Goal: Task Accomplishment & Management: Use online tool/utility

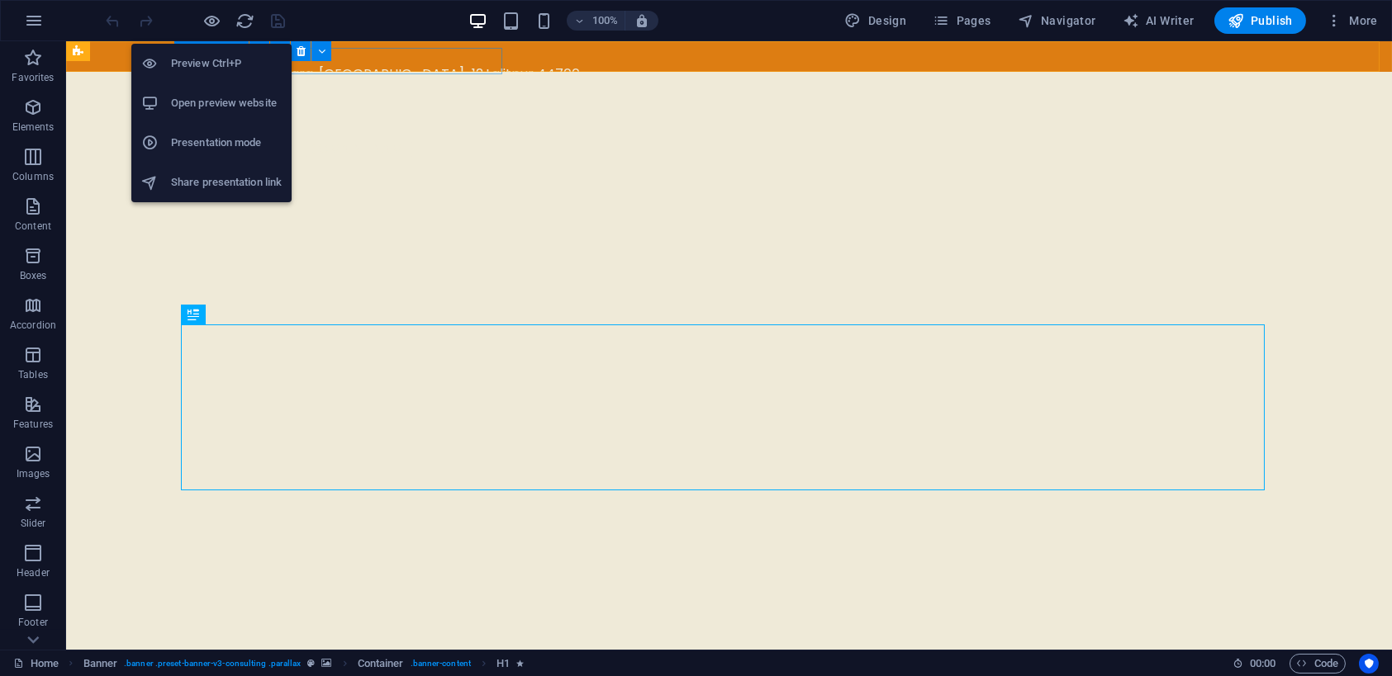
click at [225, 102] on h6 "Open preview website" at bounding box center [226, 103] width 111 height 20
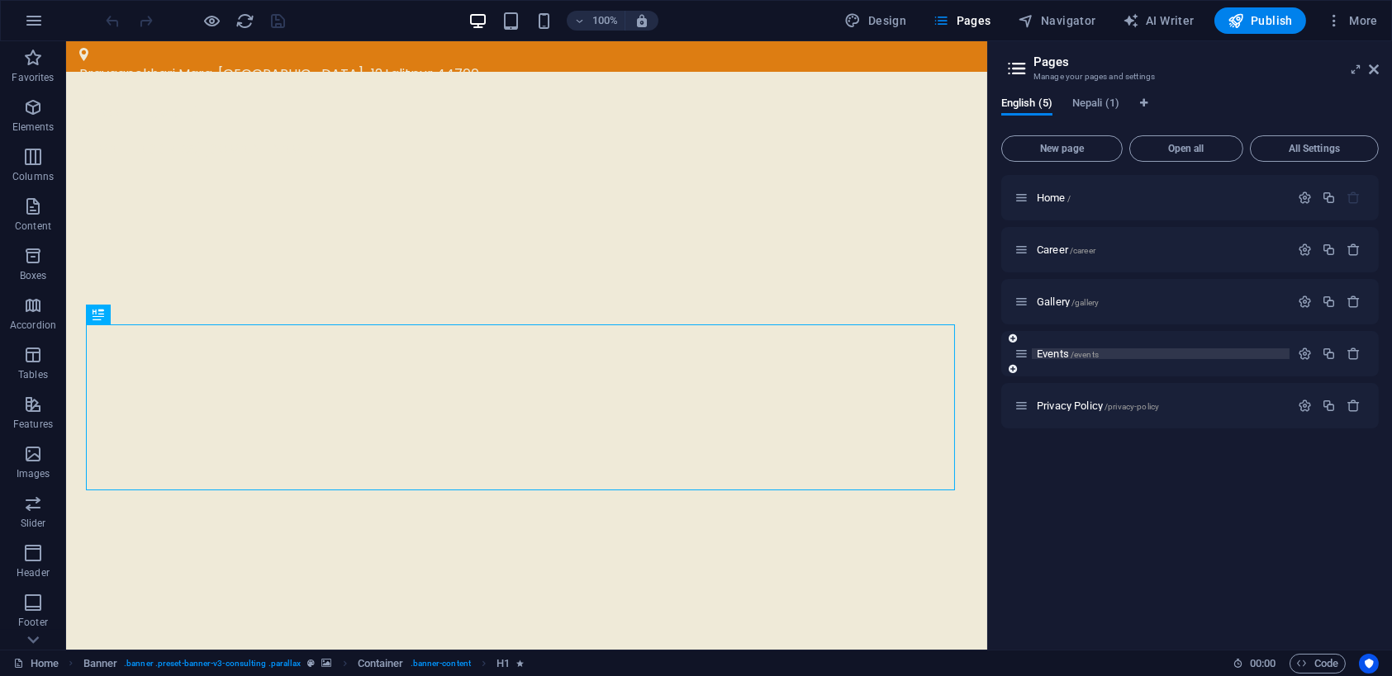
click at [1040, 357] on span "Events /events" at bounding box center [1068, 354] width 62 height 12
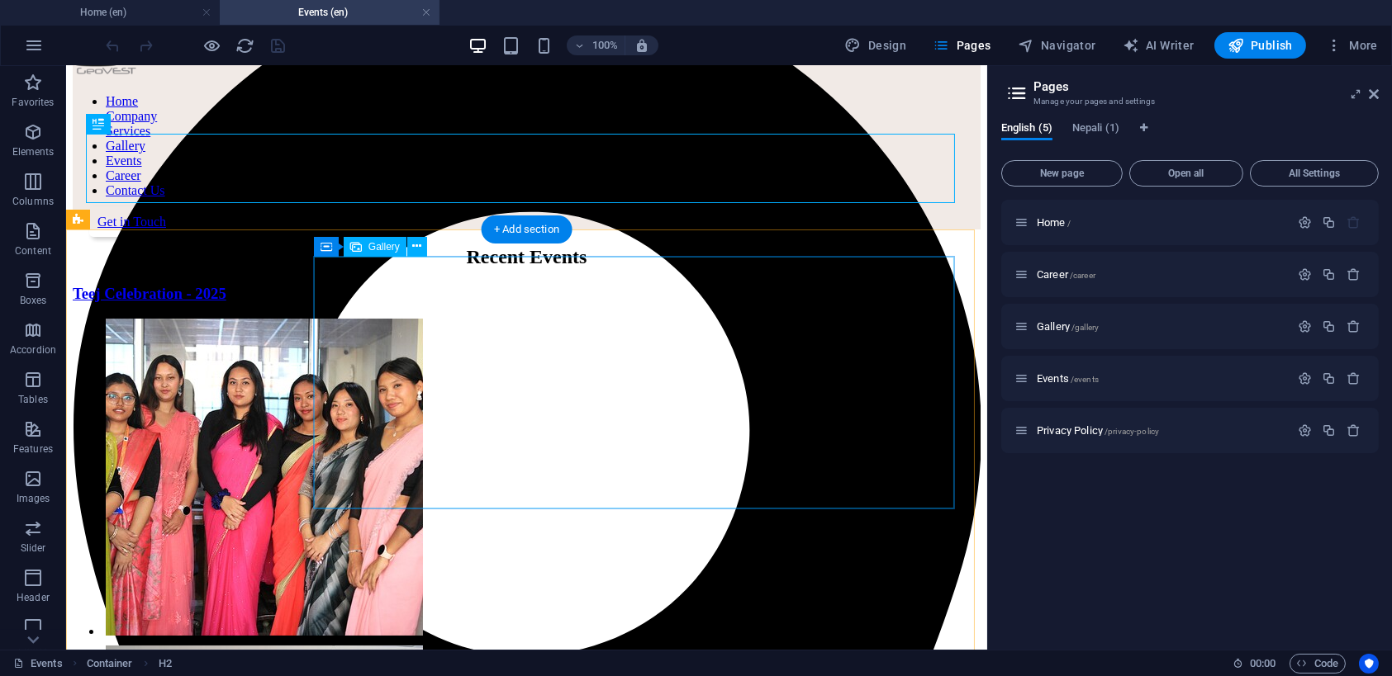
scroll to position [111, 0]
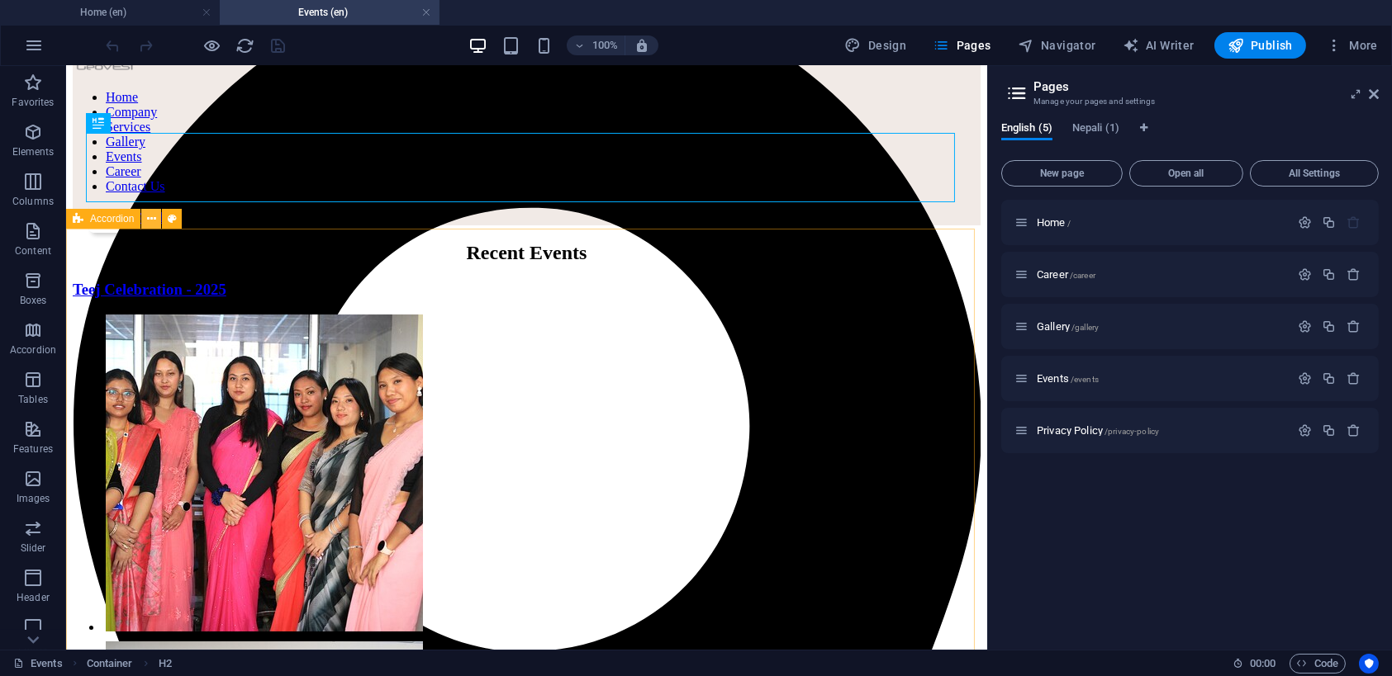
click at [150, 222] on icon at bounding box center [151, 219] width 9 height 17
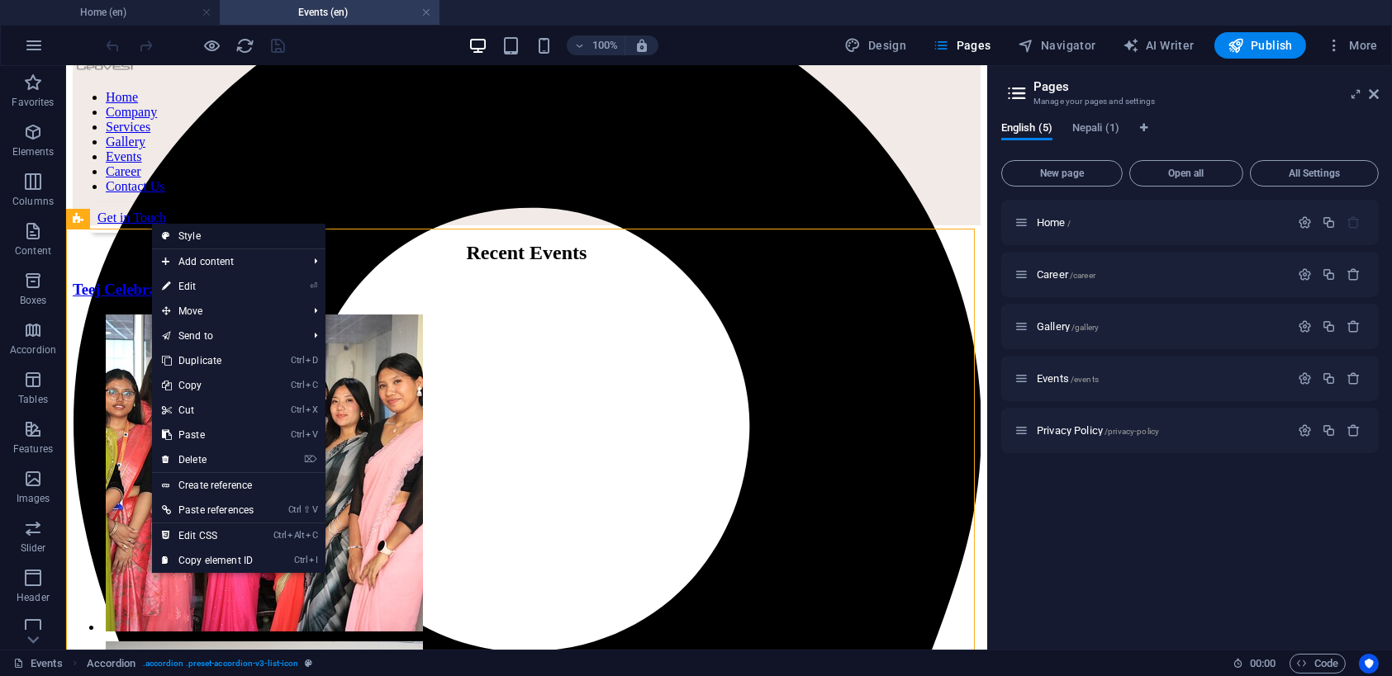
click at [184, 240] on link "Style" at bounding box center [238, 236] width 173 height 25
select select "rem"
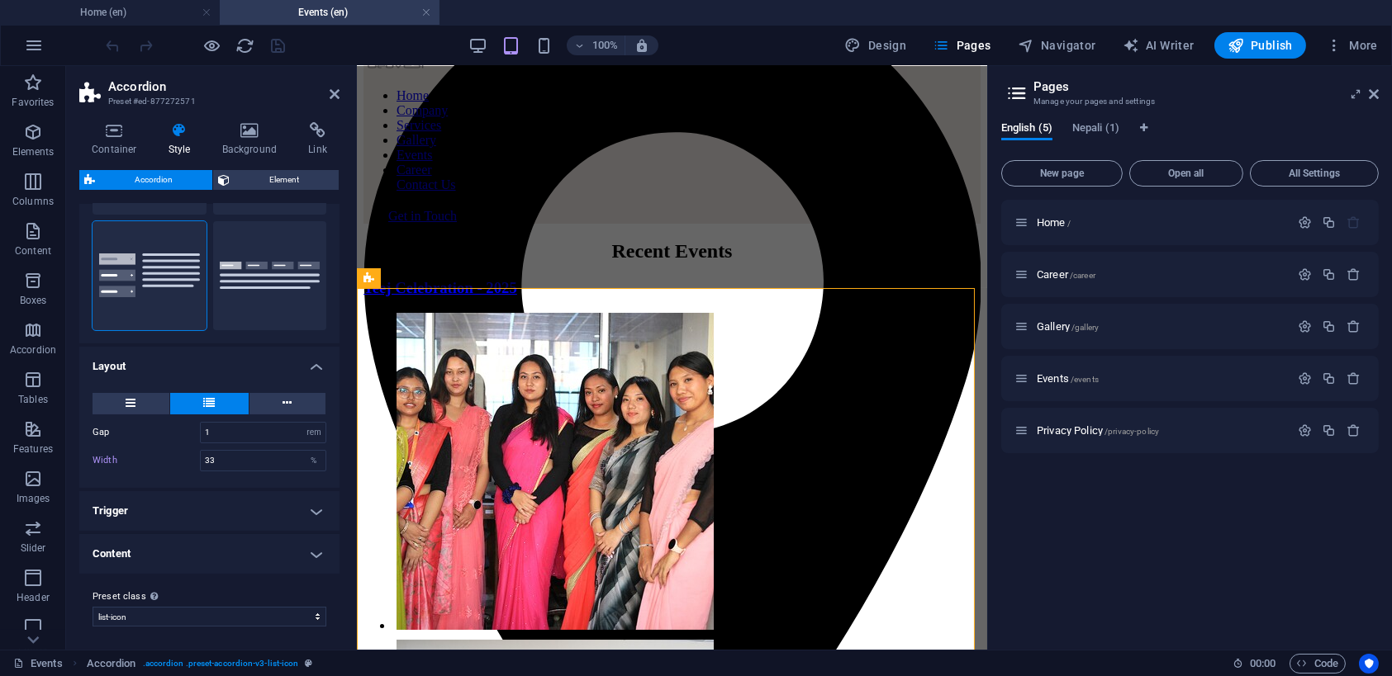
scroll to position [143, 0]
click at [224, 502] on h4 "Trigger" at bounding box center [209, 510] width 260 height 40
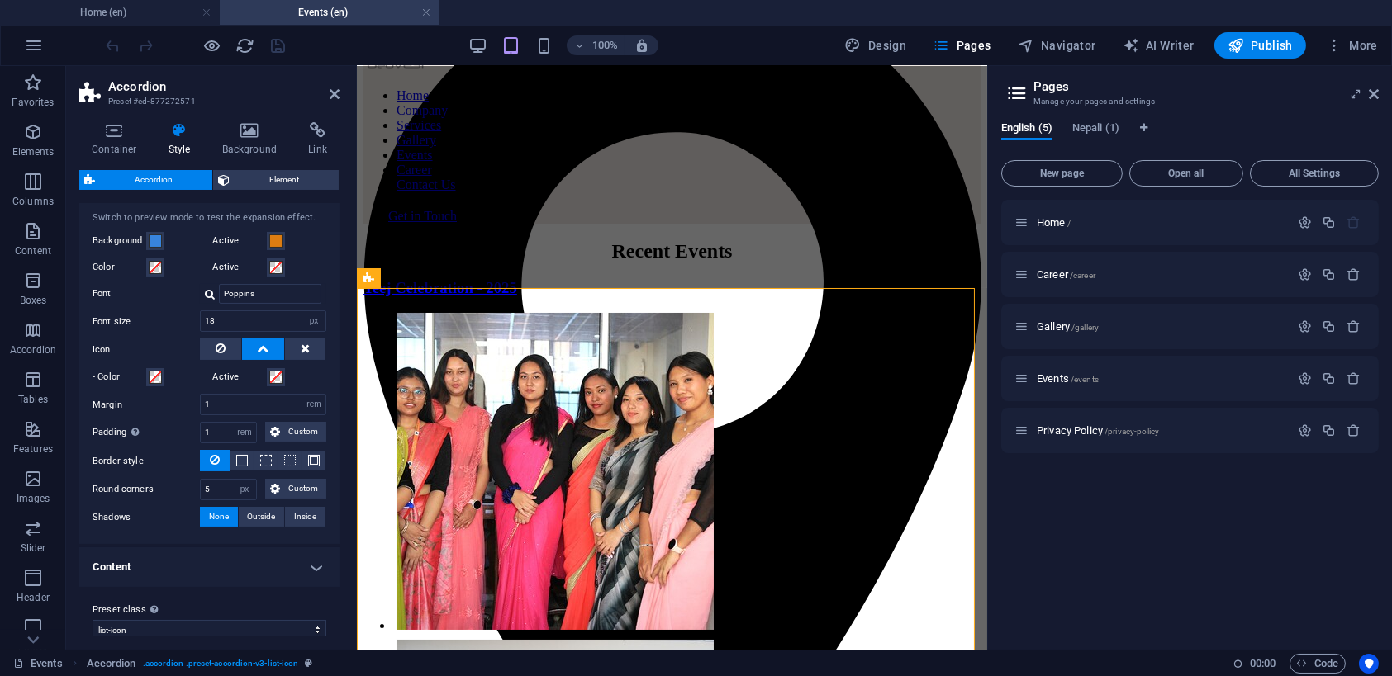
scroll to position [482, 0]
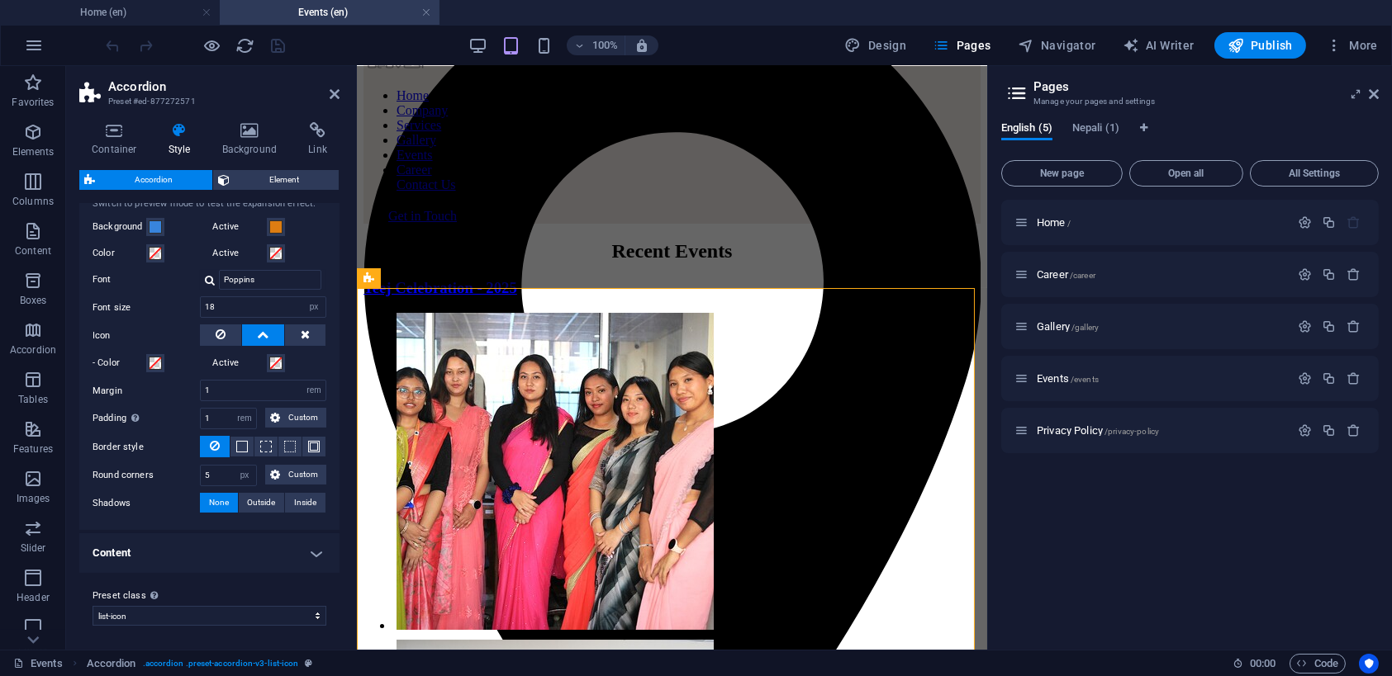
click at [179, 552] on h4 "Content" at bounding box center [209, 554] width 260 height 40
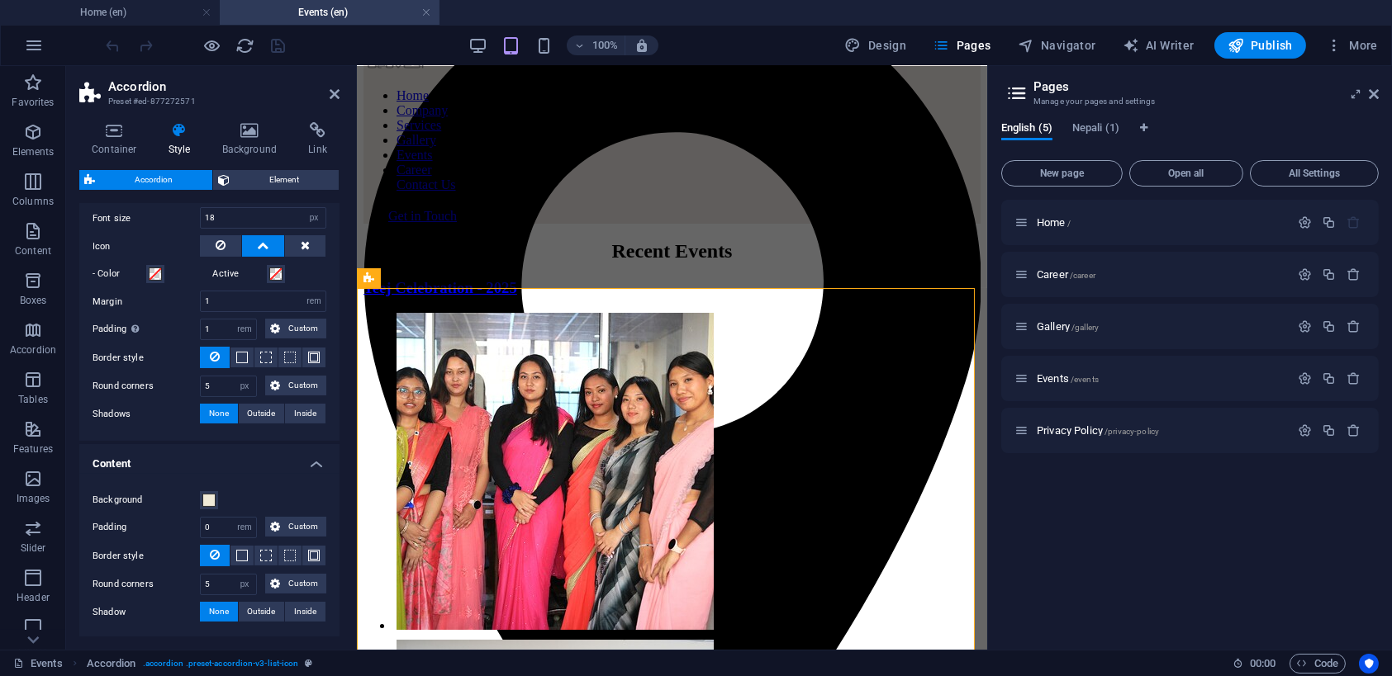
scroll to position [636, 0]
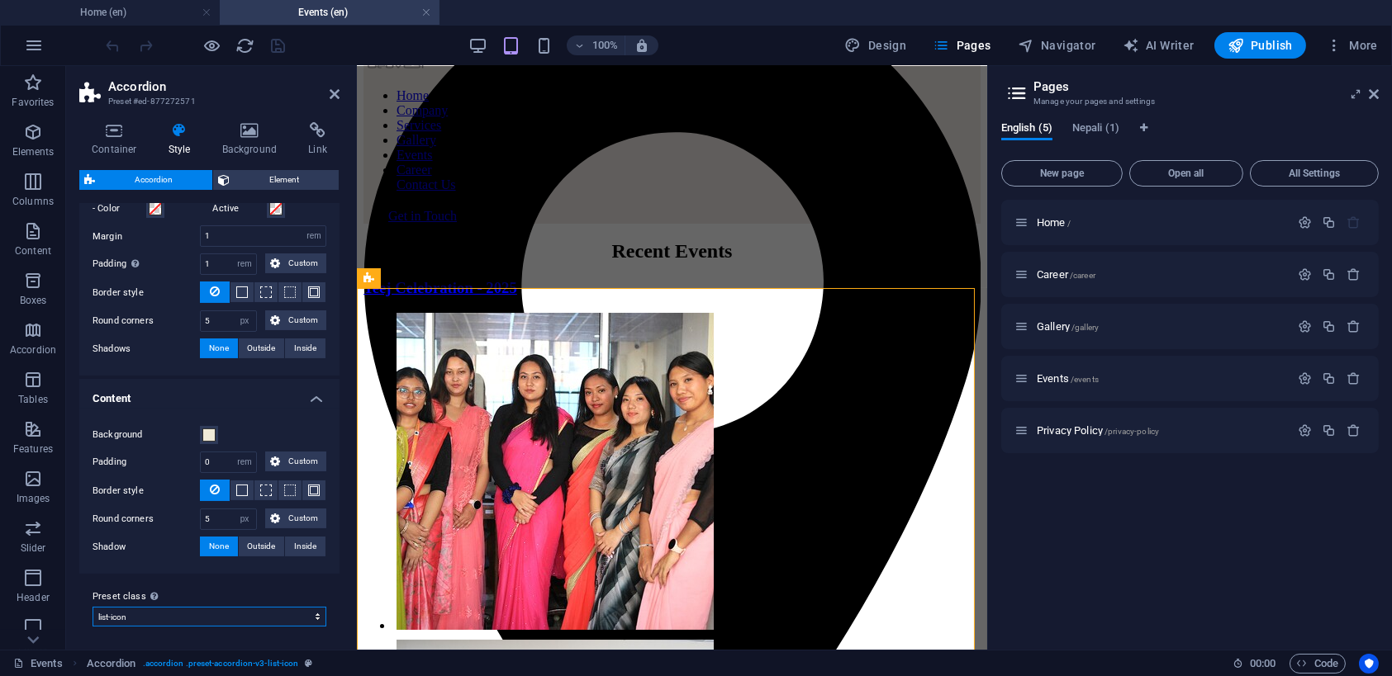
click at [180, 608] on select "default list-icon Add preset class" at bounding box center [210, 617] width 234 height 20
select select "preset-accordion-v3-default"
click at [93, 627] on select "default list-icon Add preset class" at bounding box center [210, 617] width 234 height 20
type input "24"
type input "2"
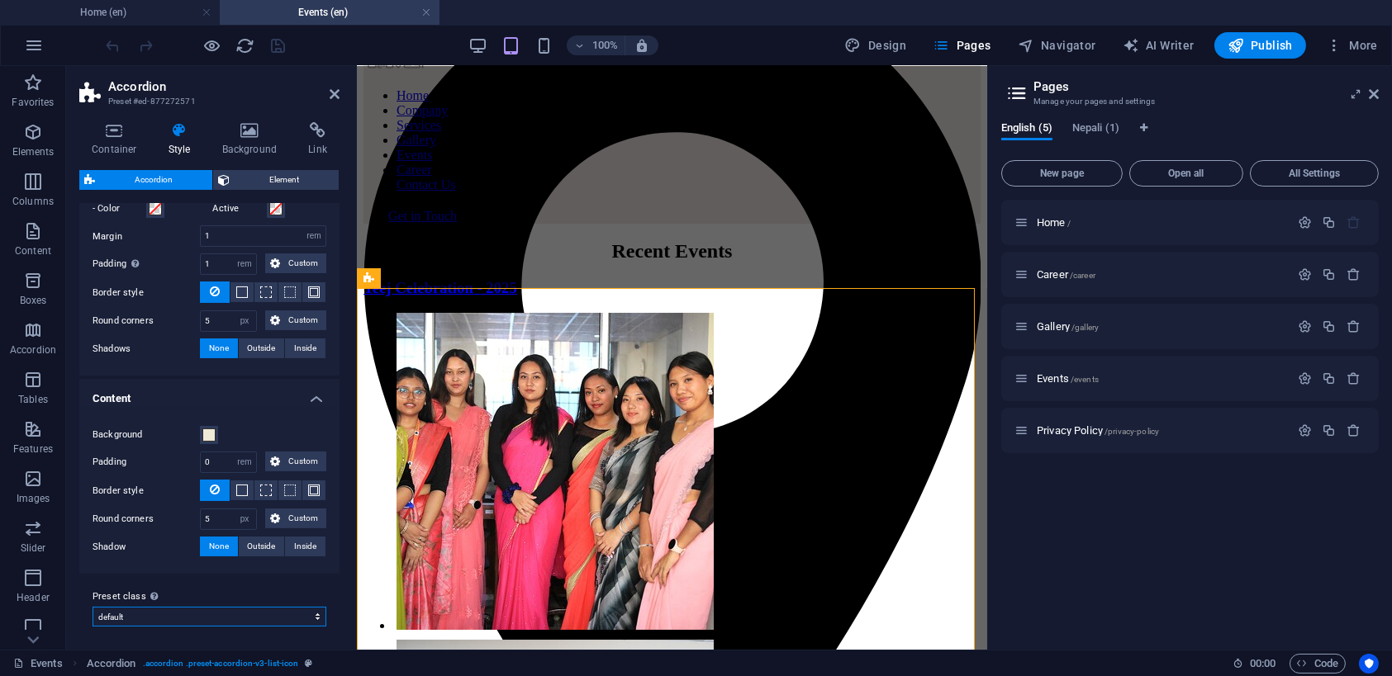
type input "2"
type input "4"
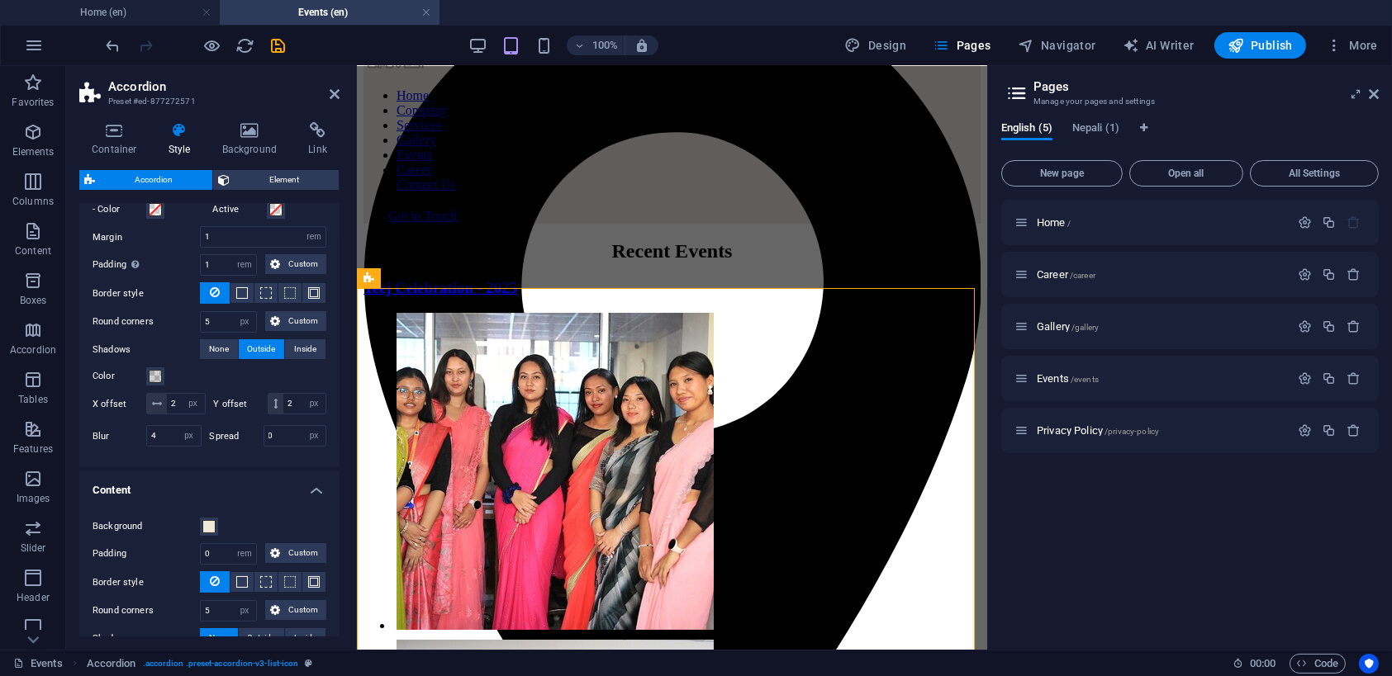
scroll to position [719, 0]
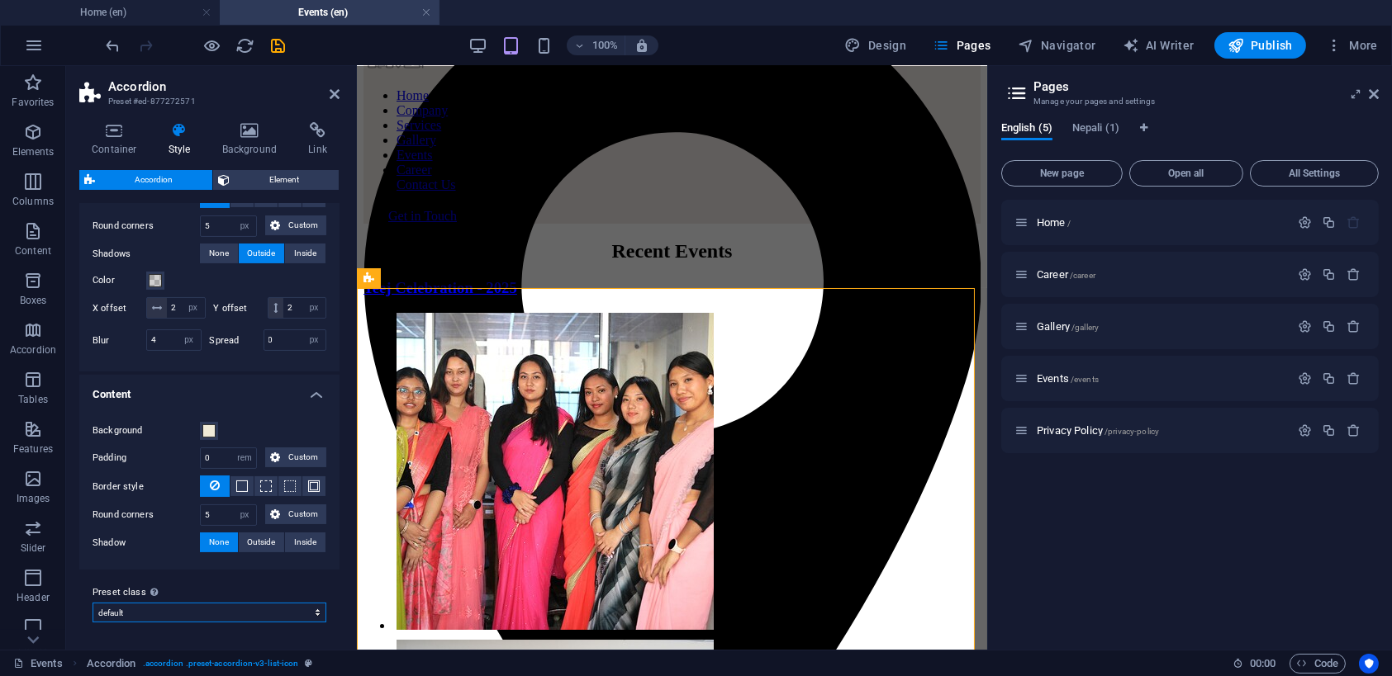
click at [146, 610] on select "default list-icon Add preset class" at bounding box center [210, 613] width 234 height 20
select select "preset-accordion-v3-list-icon"
click at [93, 604] on select "default list-icon Add preset class" at bounding box center [210, 613] width 234 height 20
type input "18"
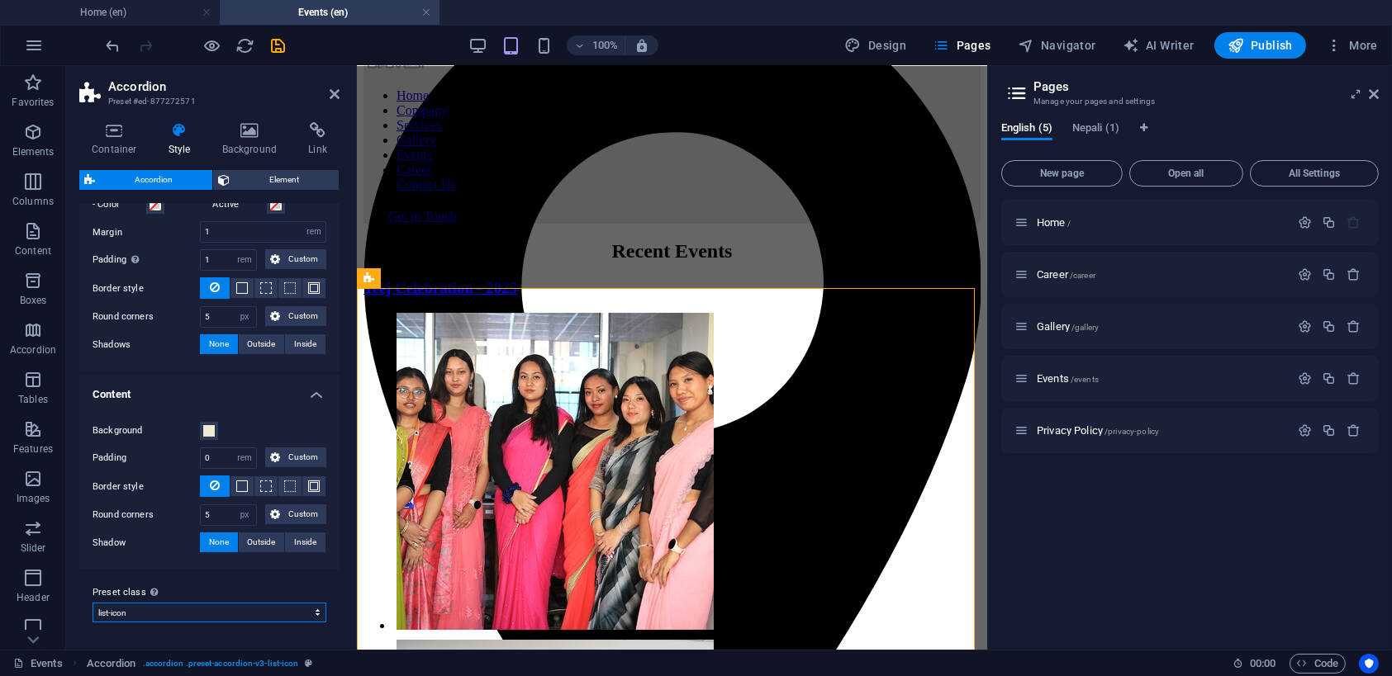
scroll to position [636, 0]
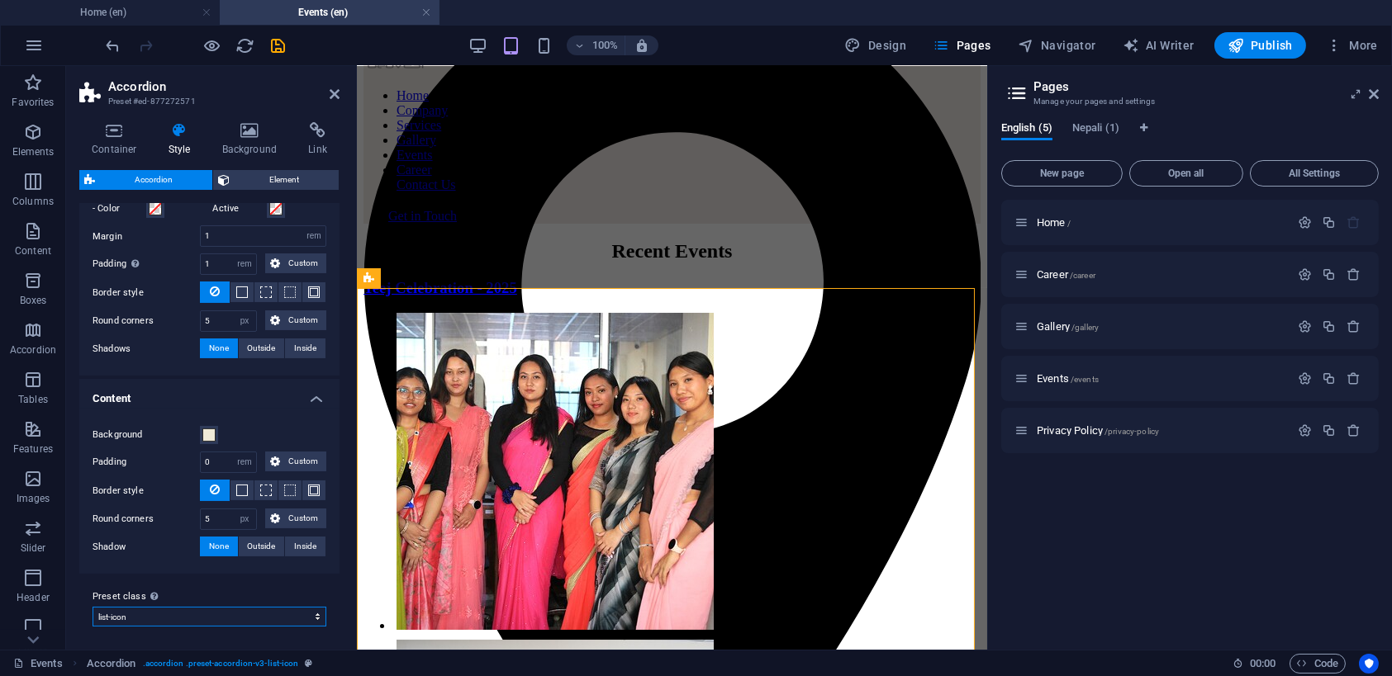
click at [130, 612] on select "default list-icon Add preset class" at bounding box center [210, 617] width 234 height 20
select select "preset-accordion-v3-default"
click at [93, 607] on select "default list-icon Add preset class" at bounding box center [210, 617] width 234 height 20
type input "24"
type input "2"
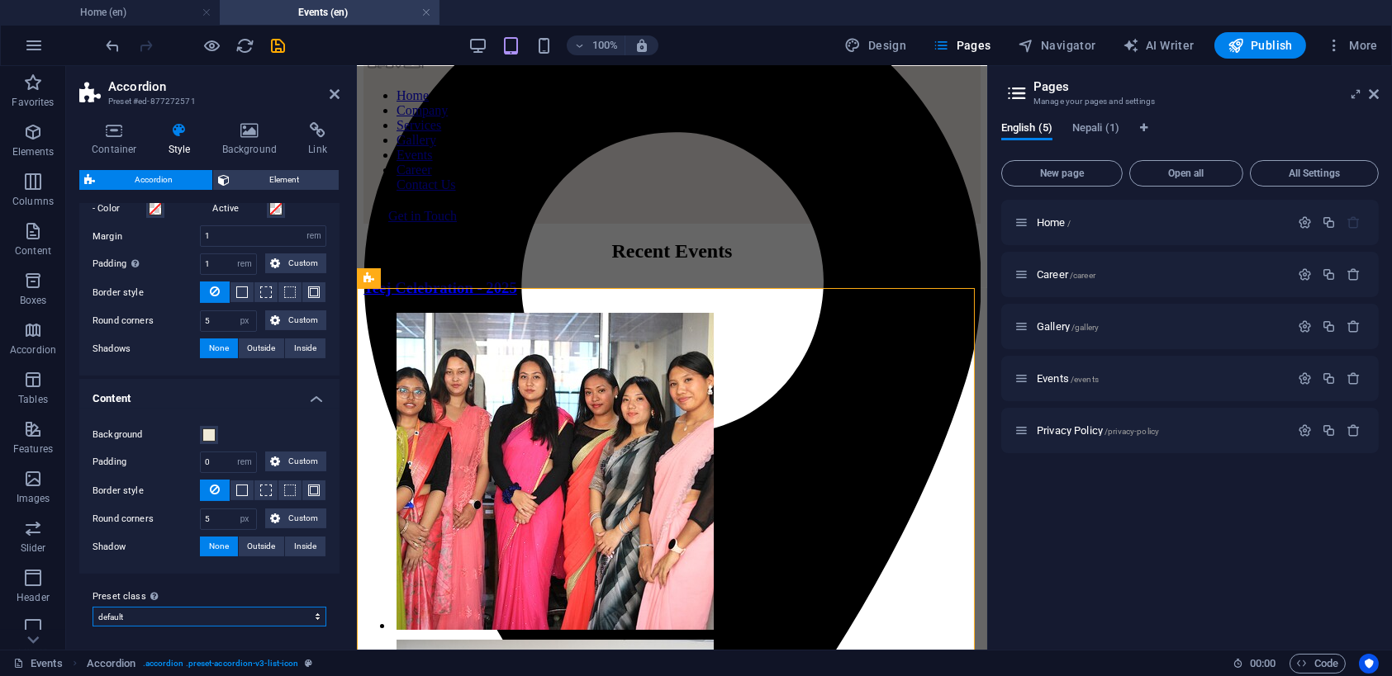
type input "2"
type input "4"
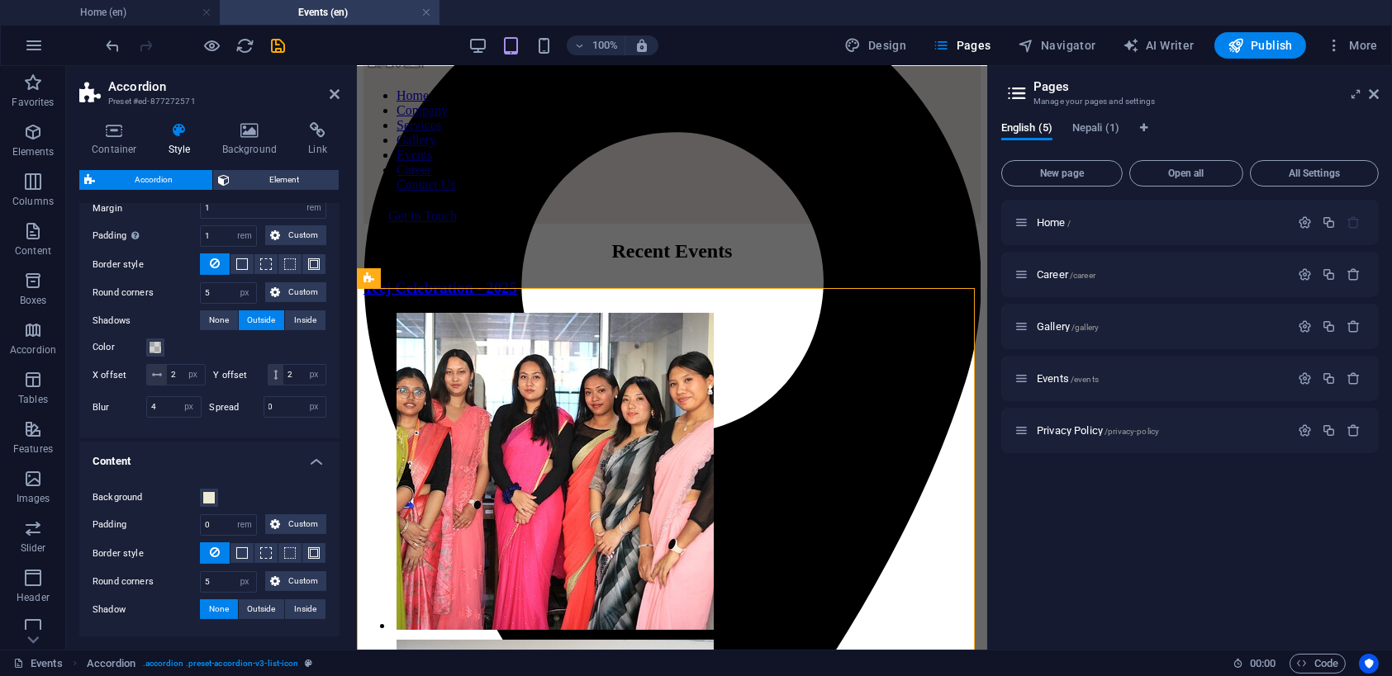
scroll to position [719, 0]
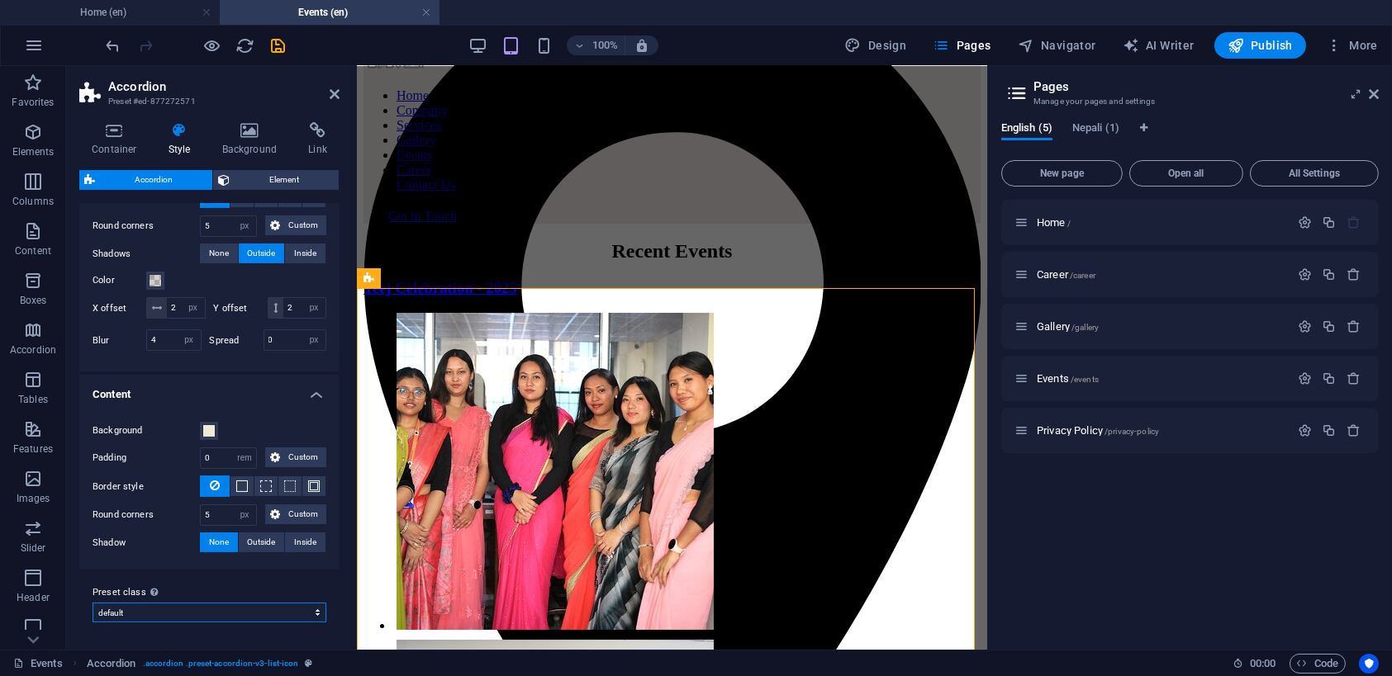
click at [121, 605] on select "default list-icon Add preset class" at bounding box center [210, 613] width 234 height 20
select select "preset-accordion-v3-list-icon"
click at [93, 604] on select "default list-icon Add preset class" at bounding box center [210, 613] width 234 height 20
type input "18"
select select "preset-accordion-v3-list-icon"
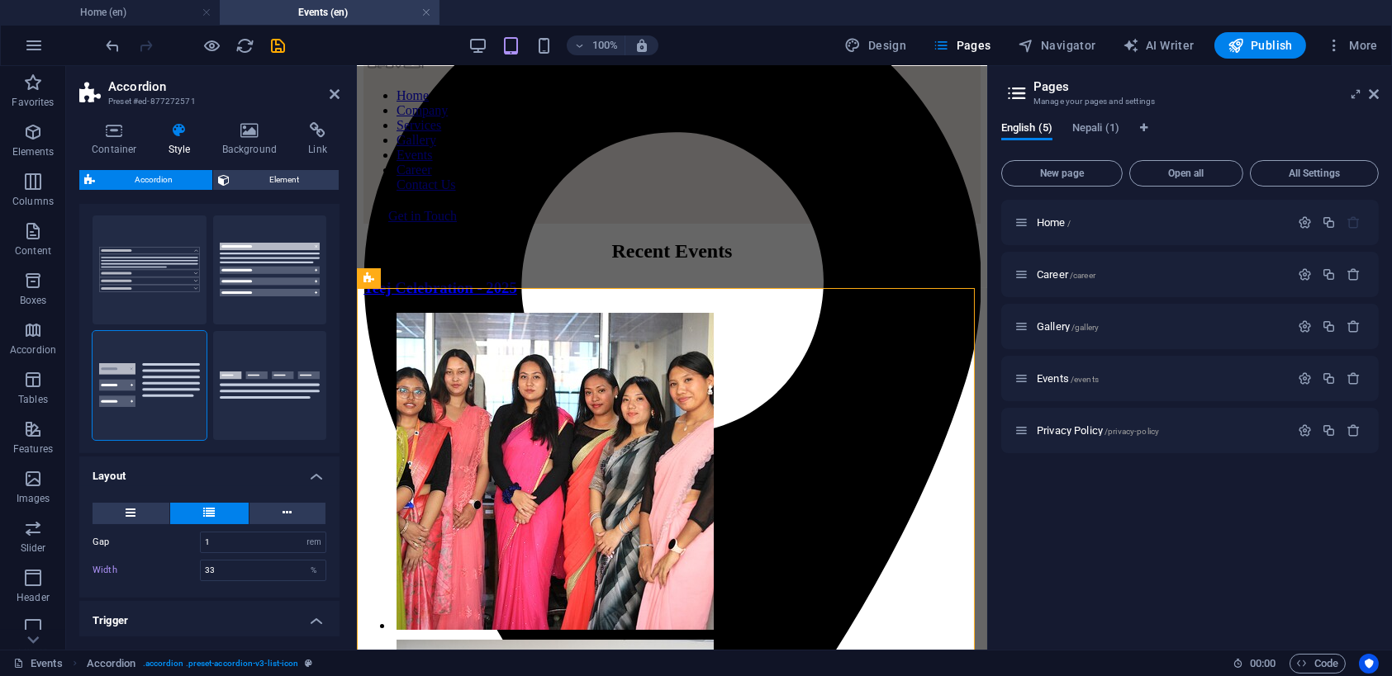
scroll to position [28, 0]
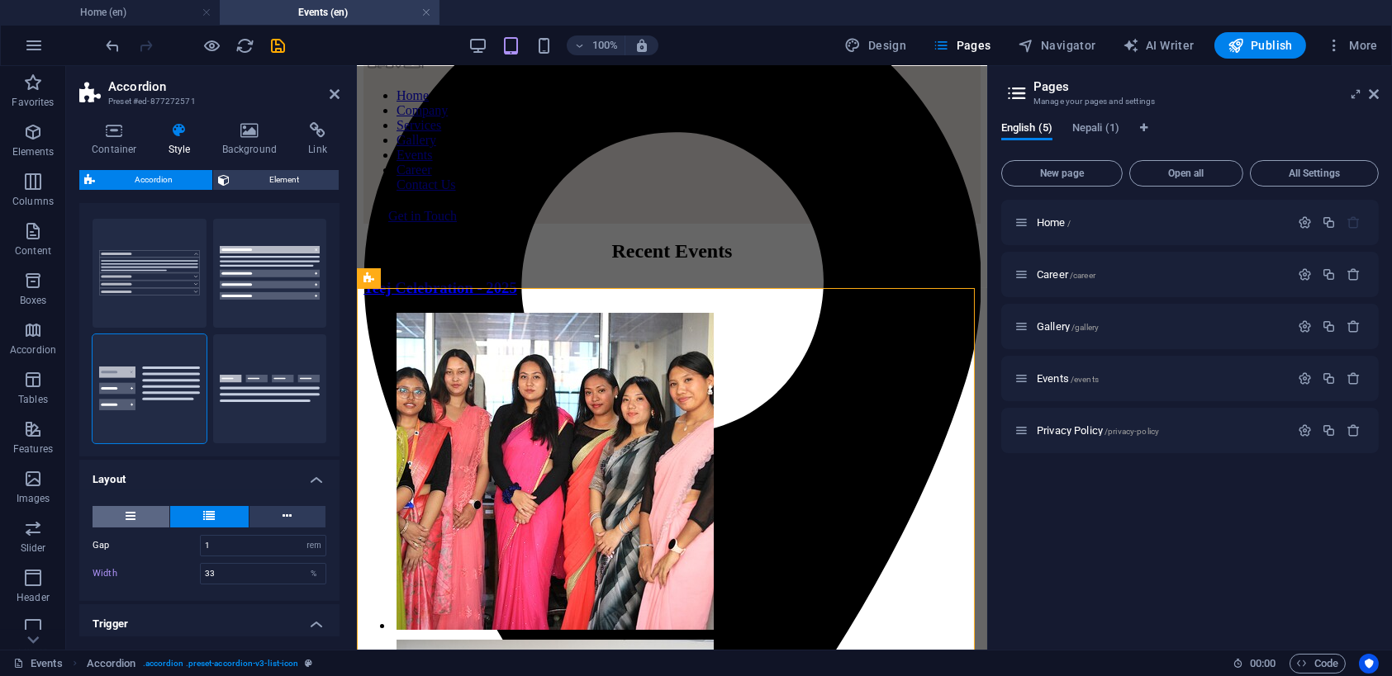
click at [141, 517] on button at bounding box center [131, 516] width 77 height 21
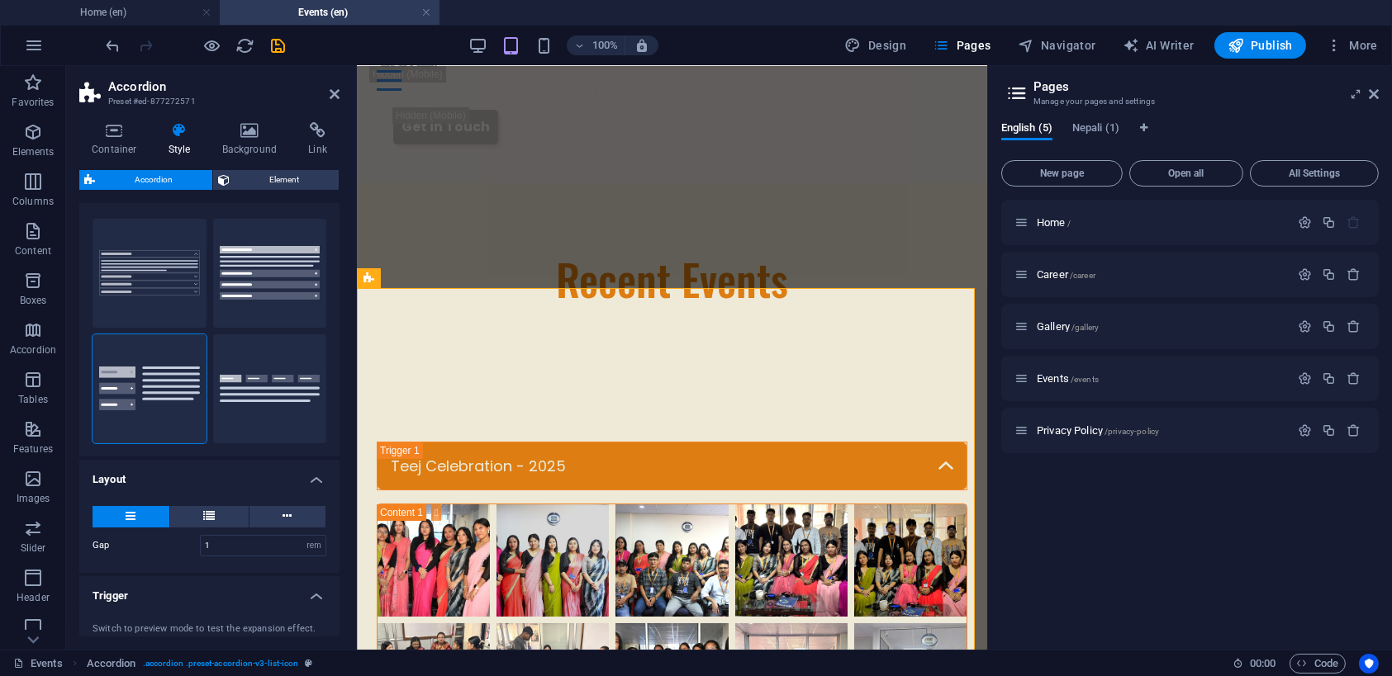
click at [180, 475] on h4 "Layout" at bounding box center [209, 475] width 260 height 30
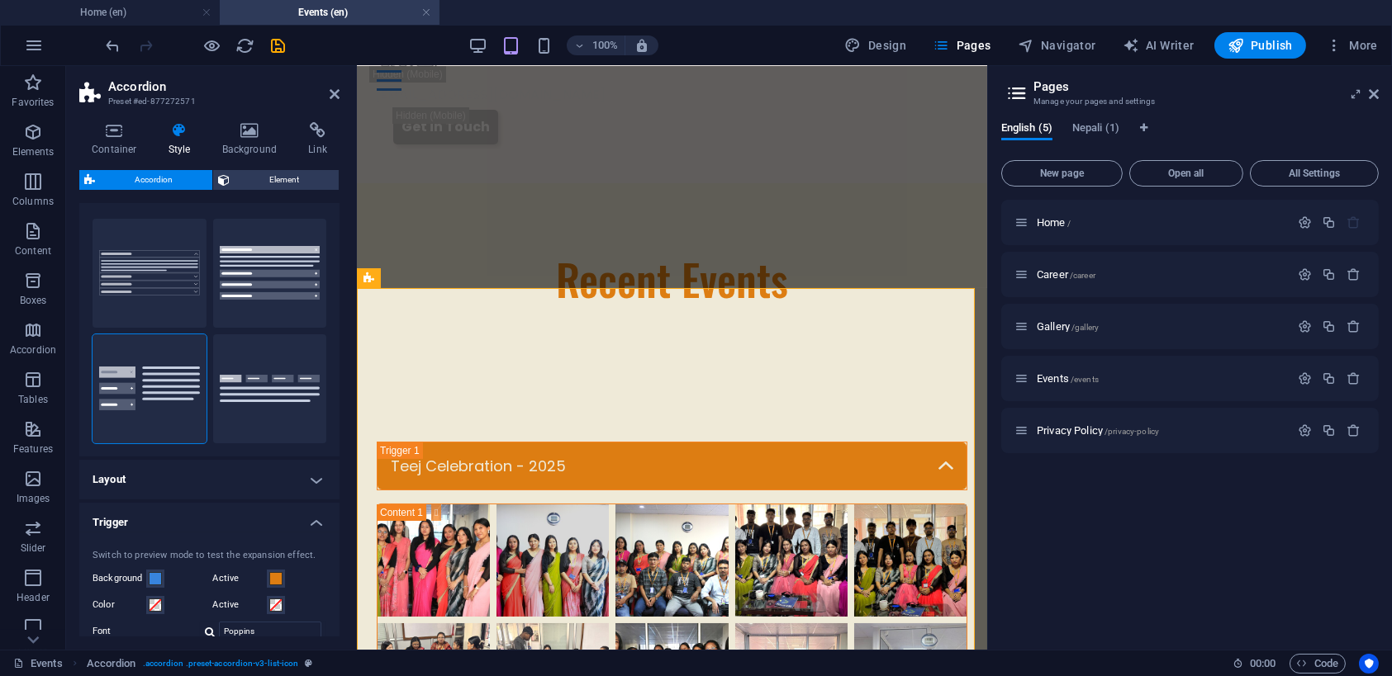
click at [180, 475] on h4 "Layout" at bounding box center [209, 480] width 260 height 40
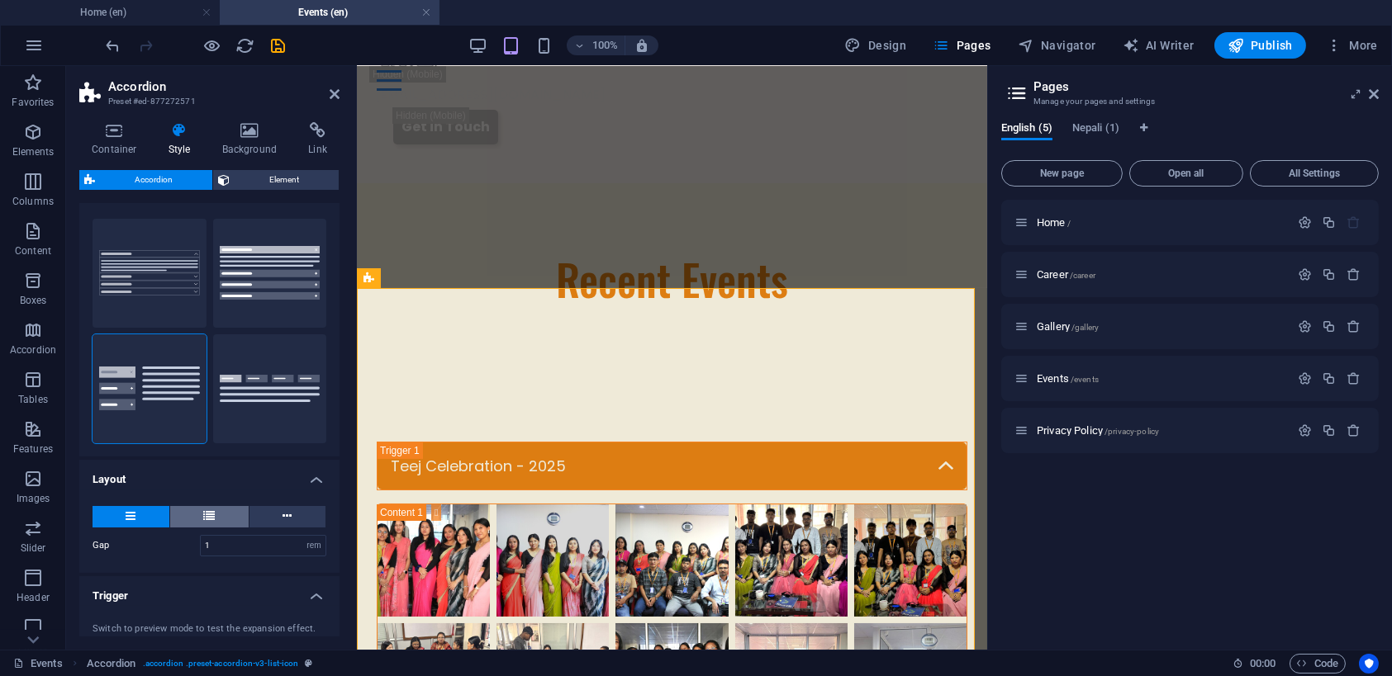
click at [208, 510] on icon at bounding box center [210, 516] width 12 height 20
click at [1377, 97] on icon at bounding box center [1374, 94] width 10 height 13
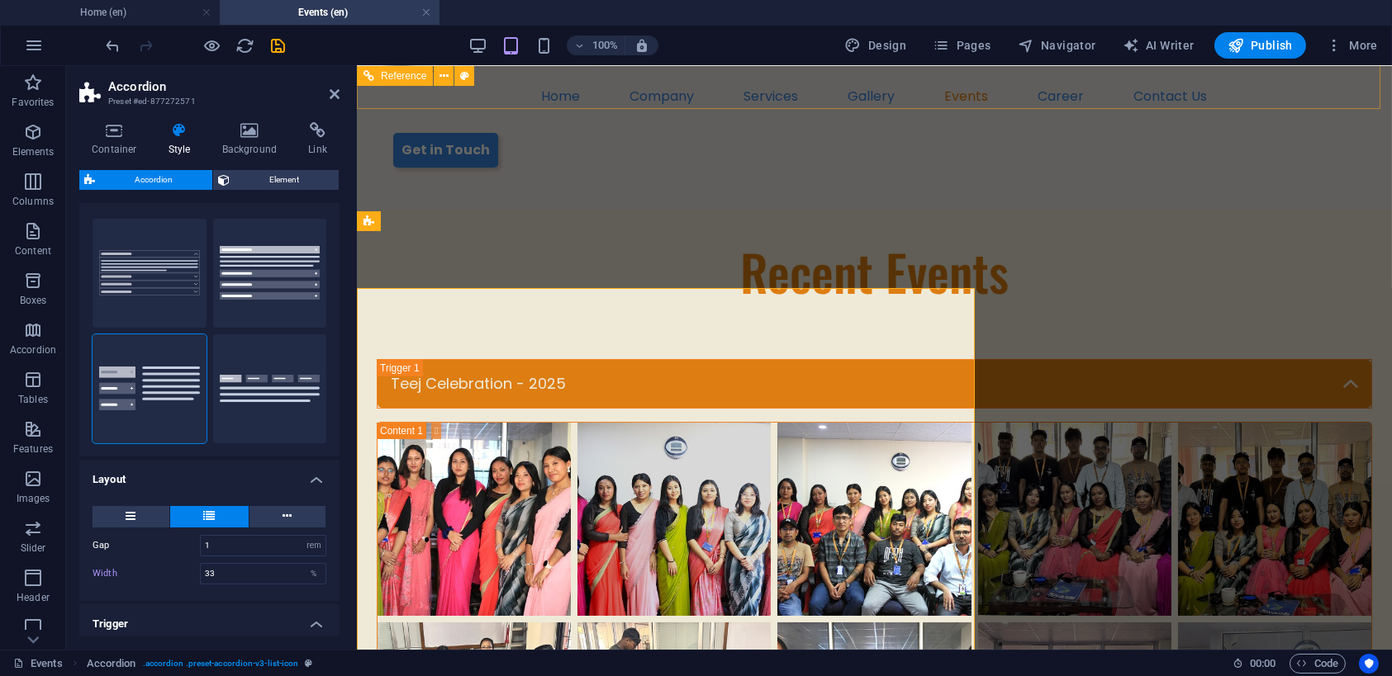
scroll to position [111, 0]
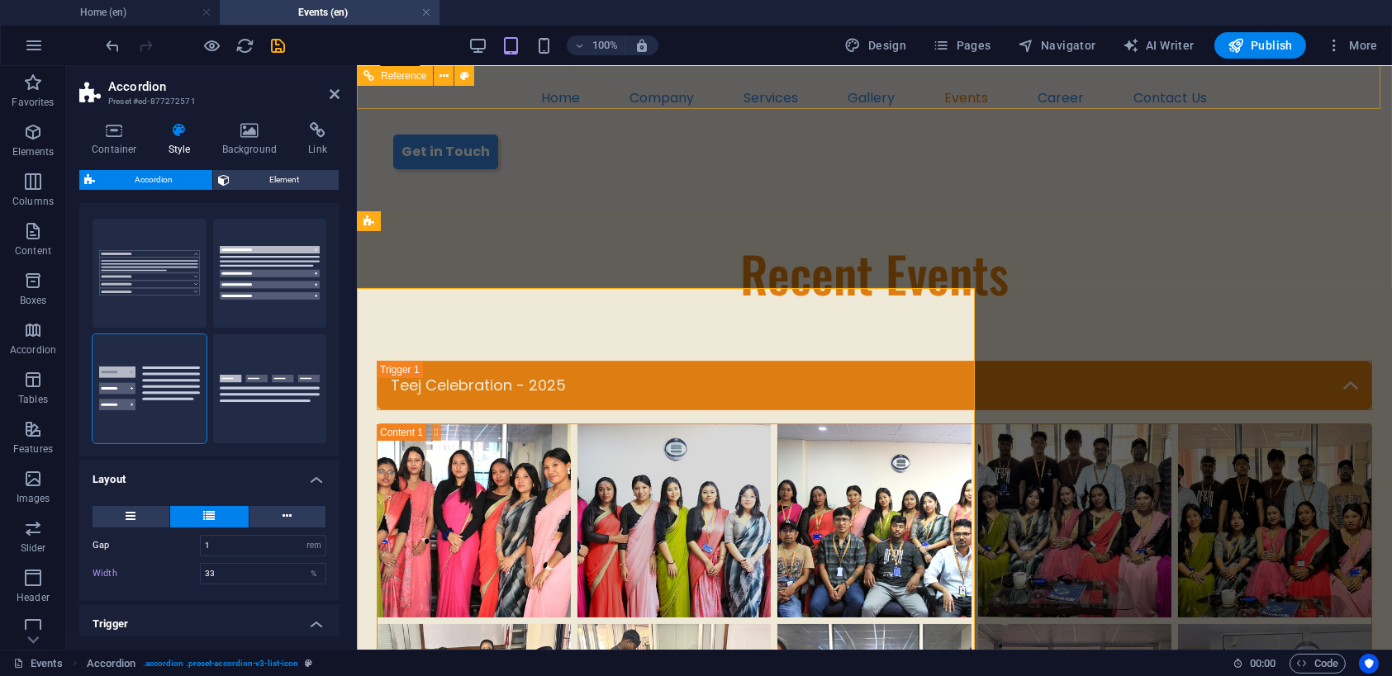
type input "25"
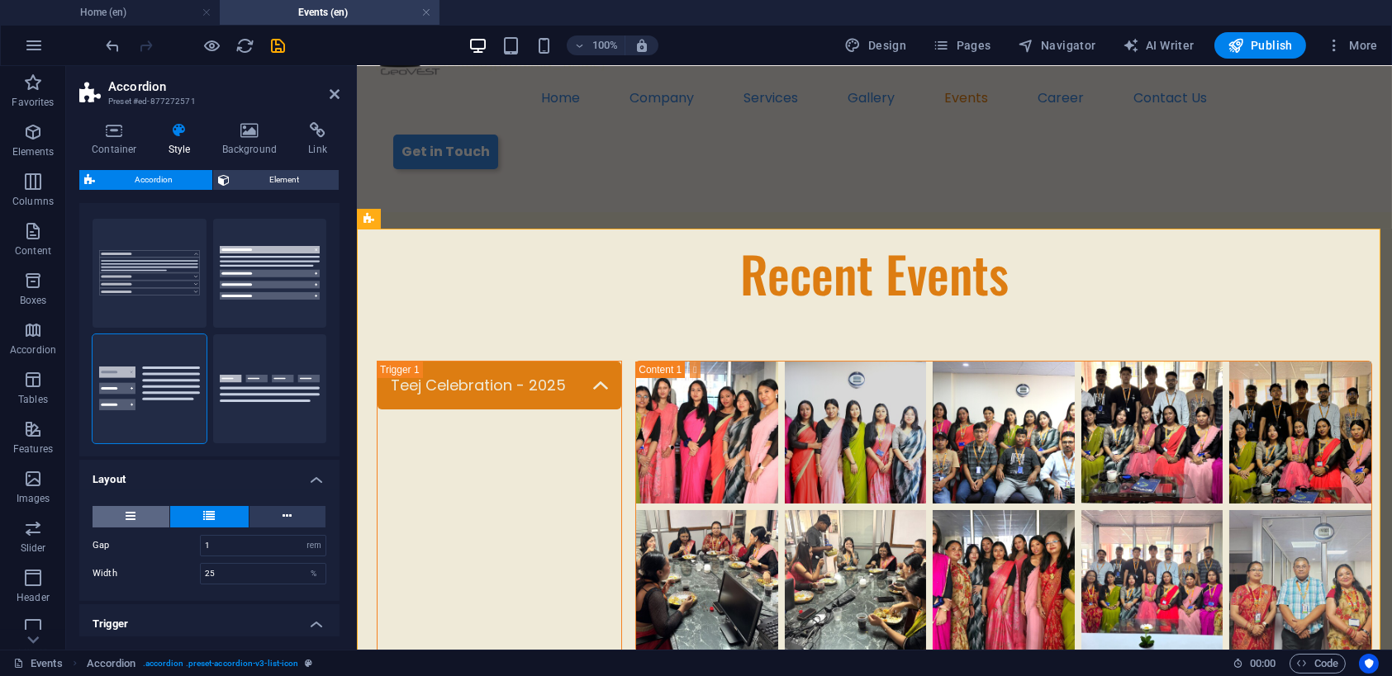
click at [135, 512] on icon at bounding box center [131, 516] width 10 height 20
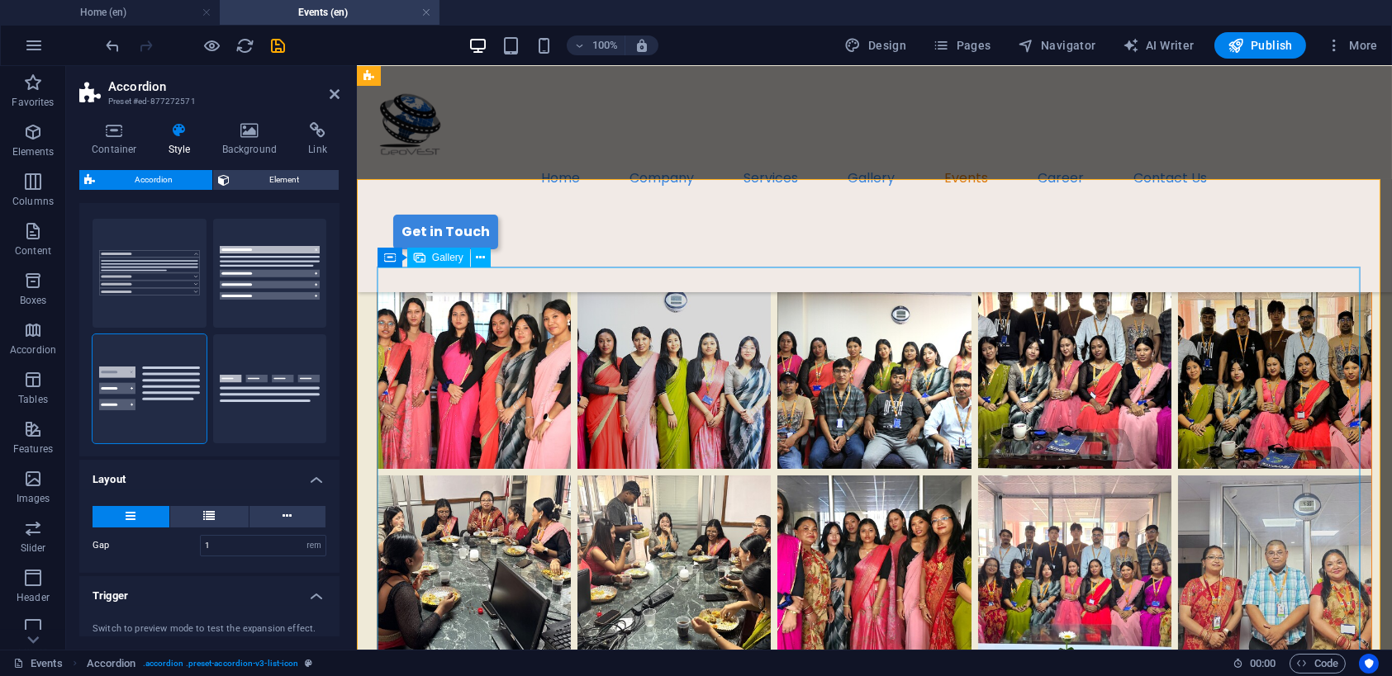
scroll to position [141, 0]
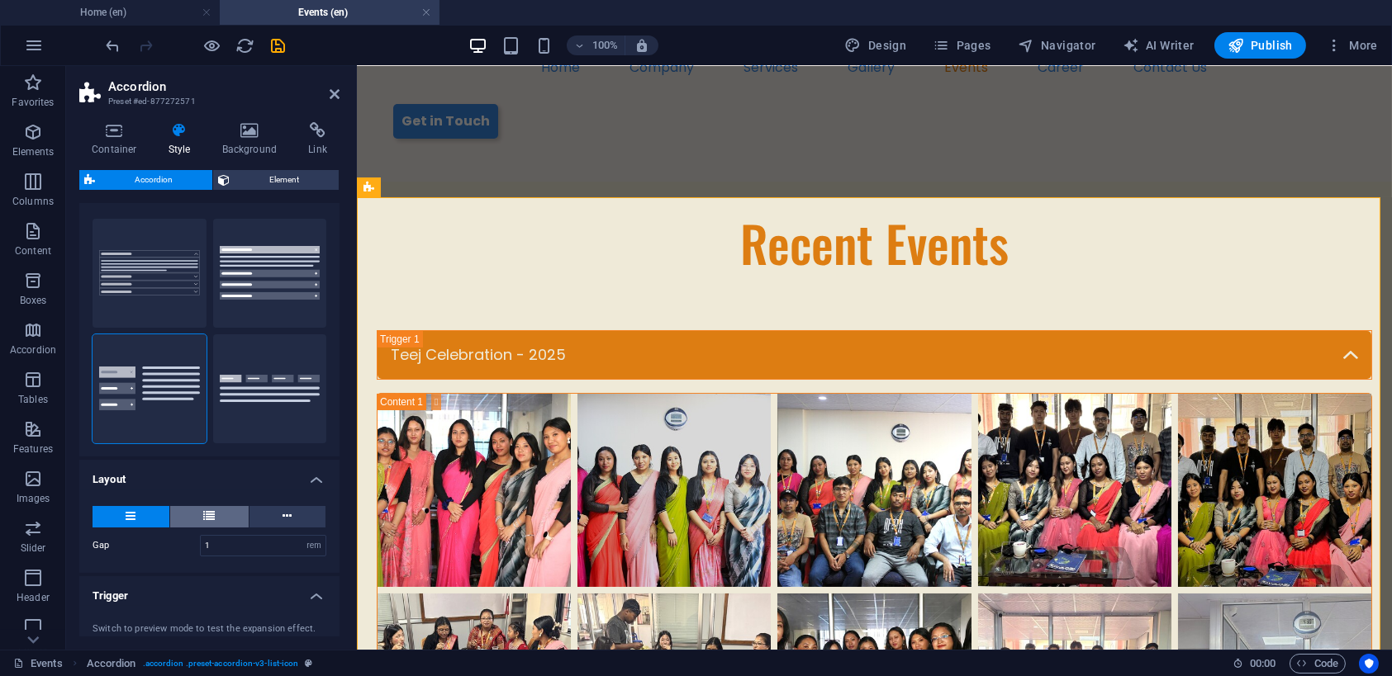
click at [204, 511] on icon at bounding box center [210, 516] width 12 height 20
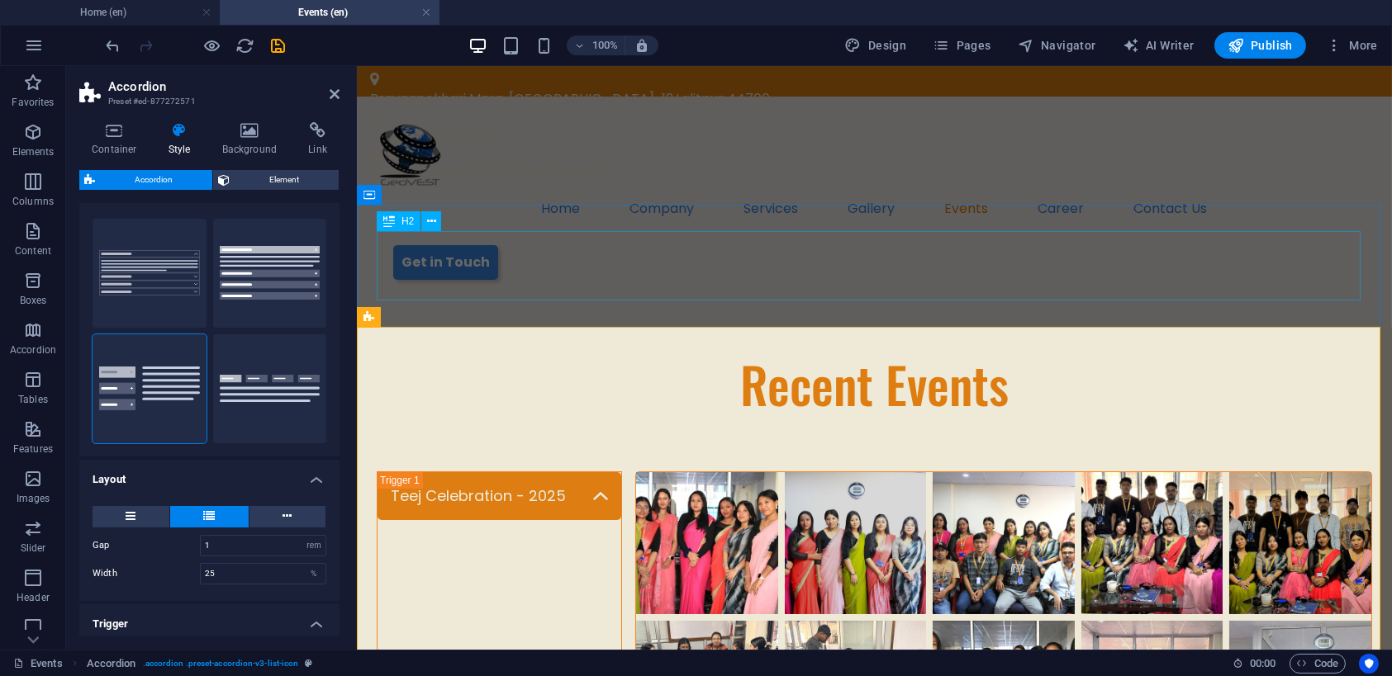
scroll to position [59, 0]
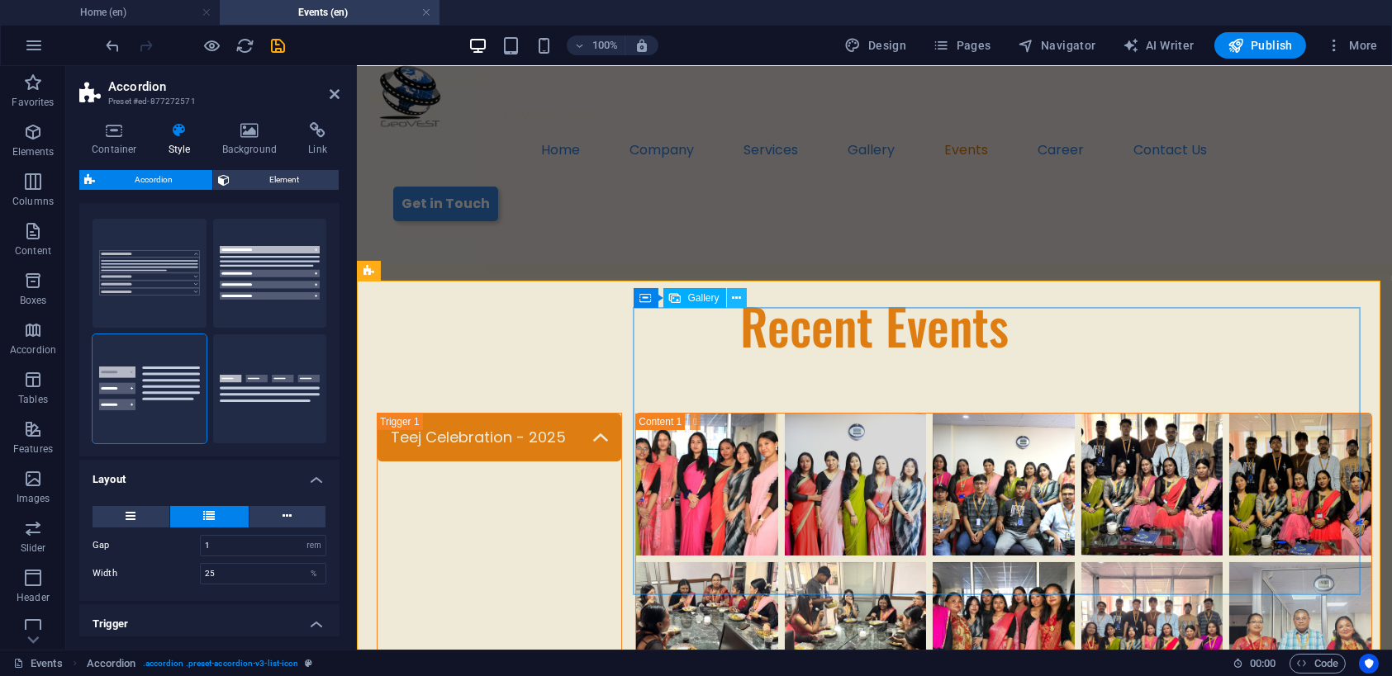
click at [739, 297] on icon at bounding box center [736, 298] width 9 height 17
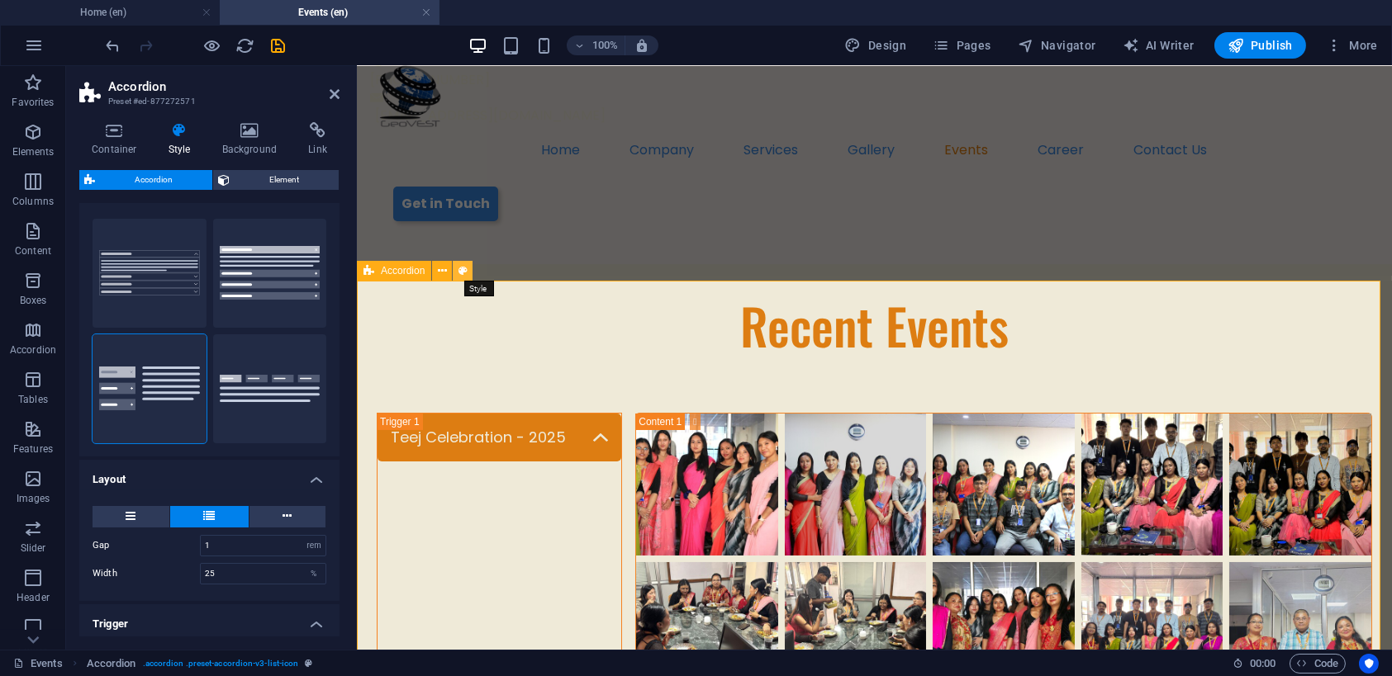
click at [458, 270] on icon at bounding box center [462, 271] width 9 height 17
click at [98, 128] on icon at bounding box center [114, 130] width 70 height 17
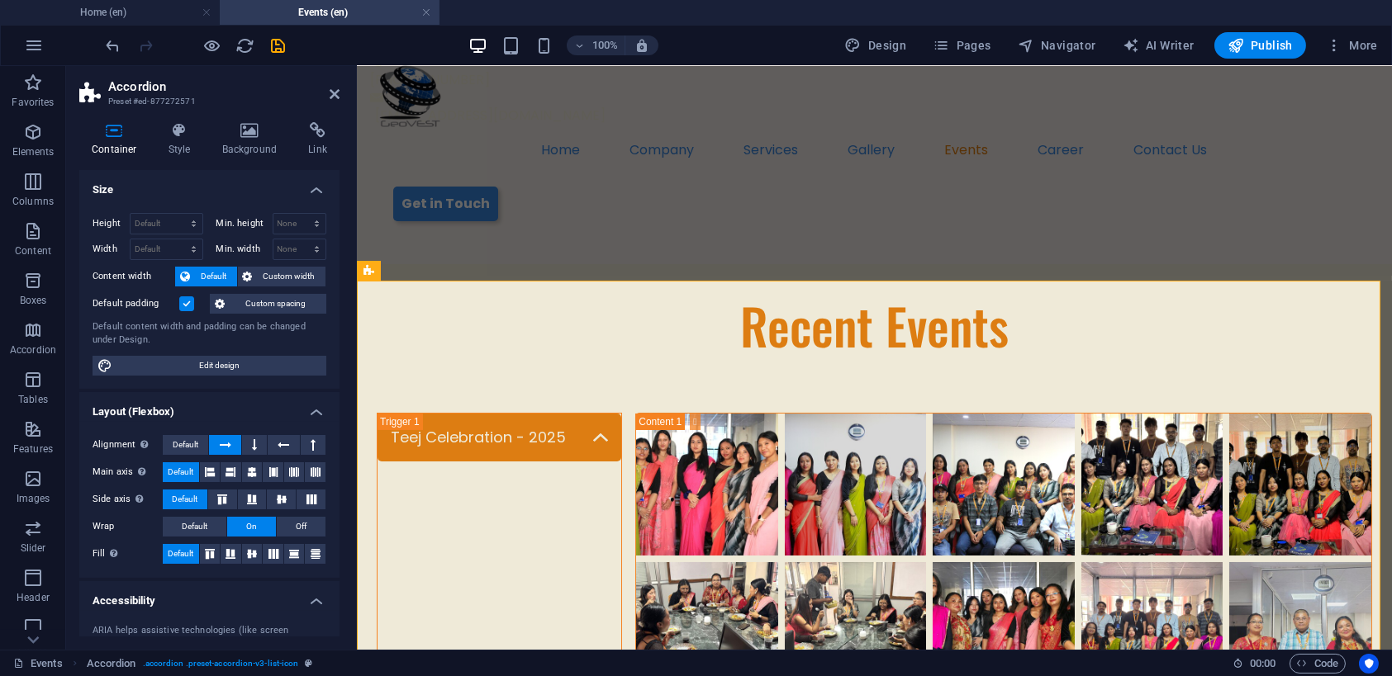
click at [189, 301] on label at bounding box center [186, 304] width 15 height 15
click at [0, 0] on input "Default padding" at bounding box center [0, 0] width 0 height 0
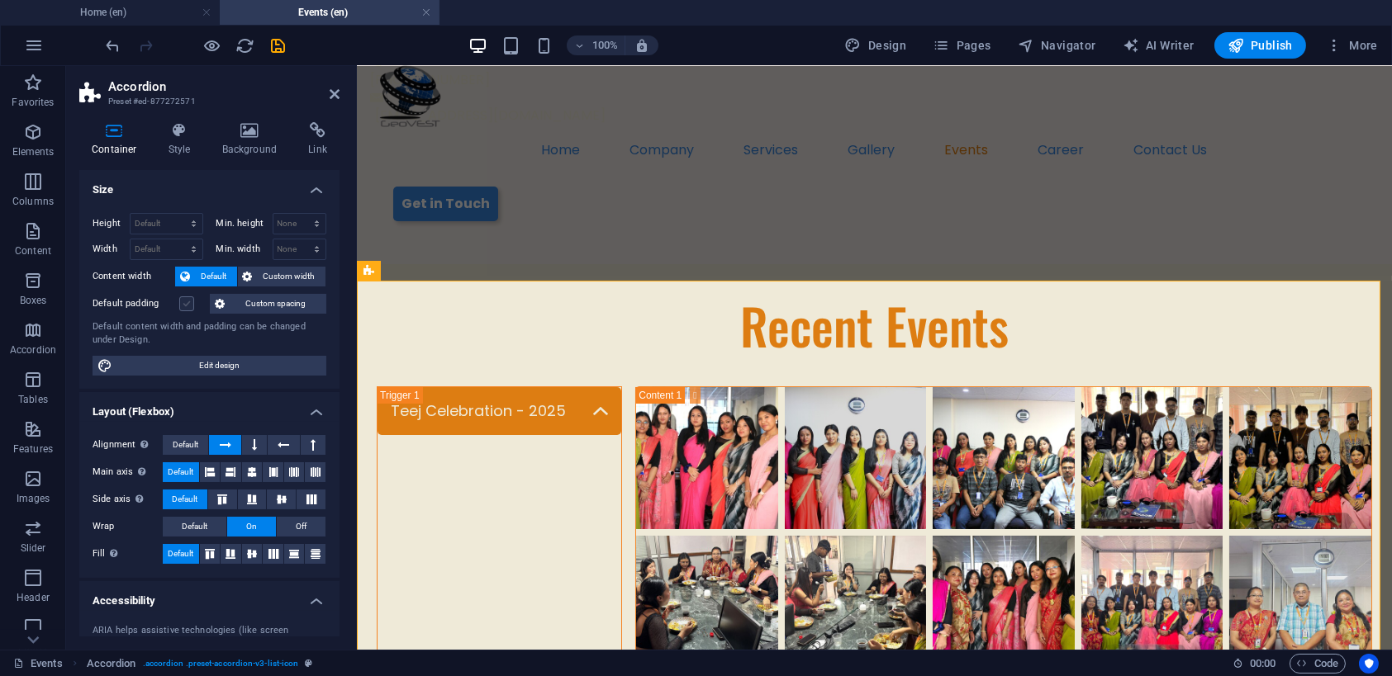
click at [189, 301] on label at bounding box center [186, 304] width 15 height 15
click at [0, 0] on input "Default padding" at bounding box center [0, 0] width 0 height 0
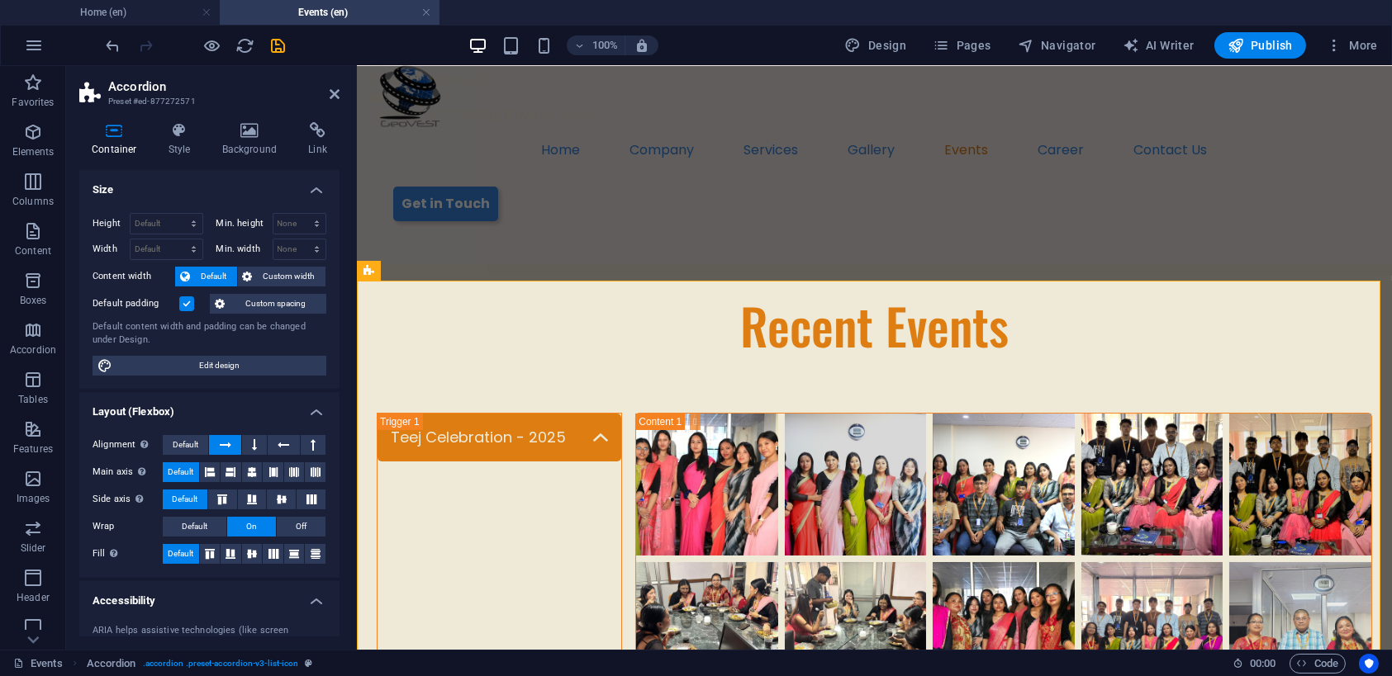
click at [189, 301] on label at bounding box center [186, 304] width 15 height 15
click at [0, 0] on input "Default padding" at bounding box center [0, 0] width 0 height 0
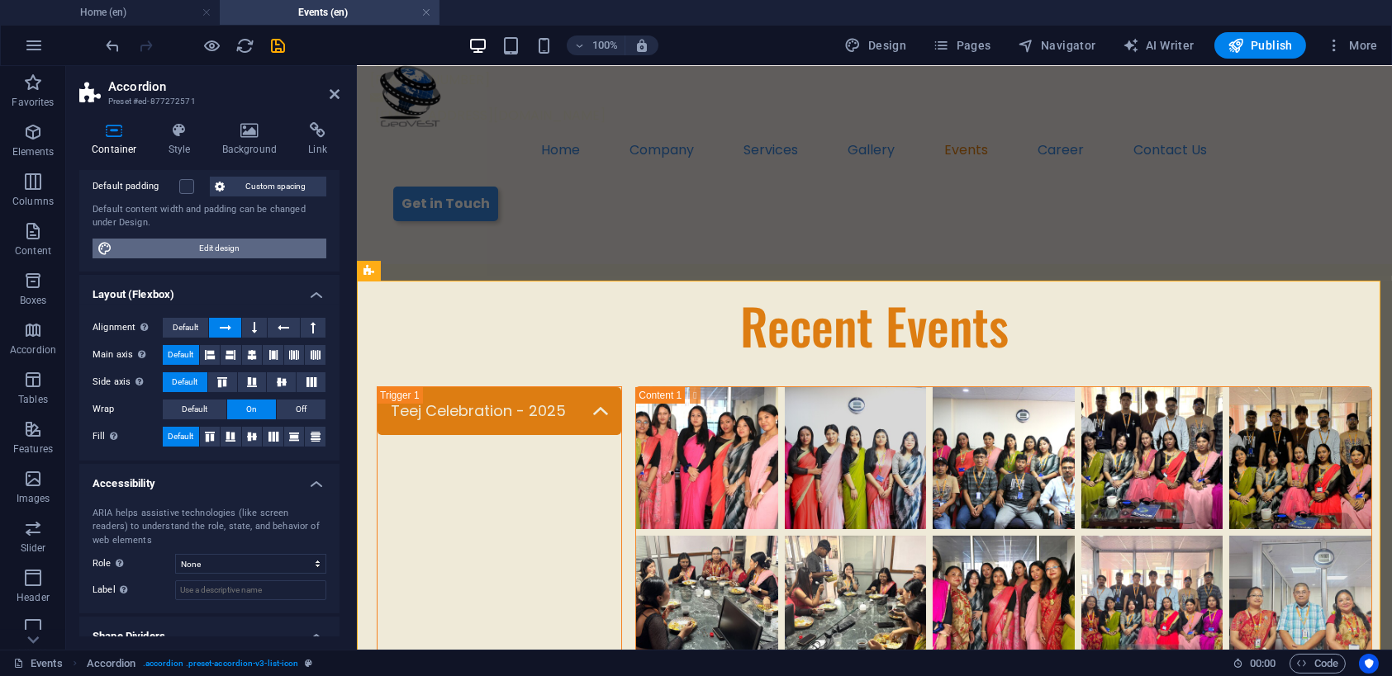
scroll to position [147, 0]
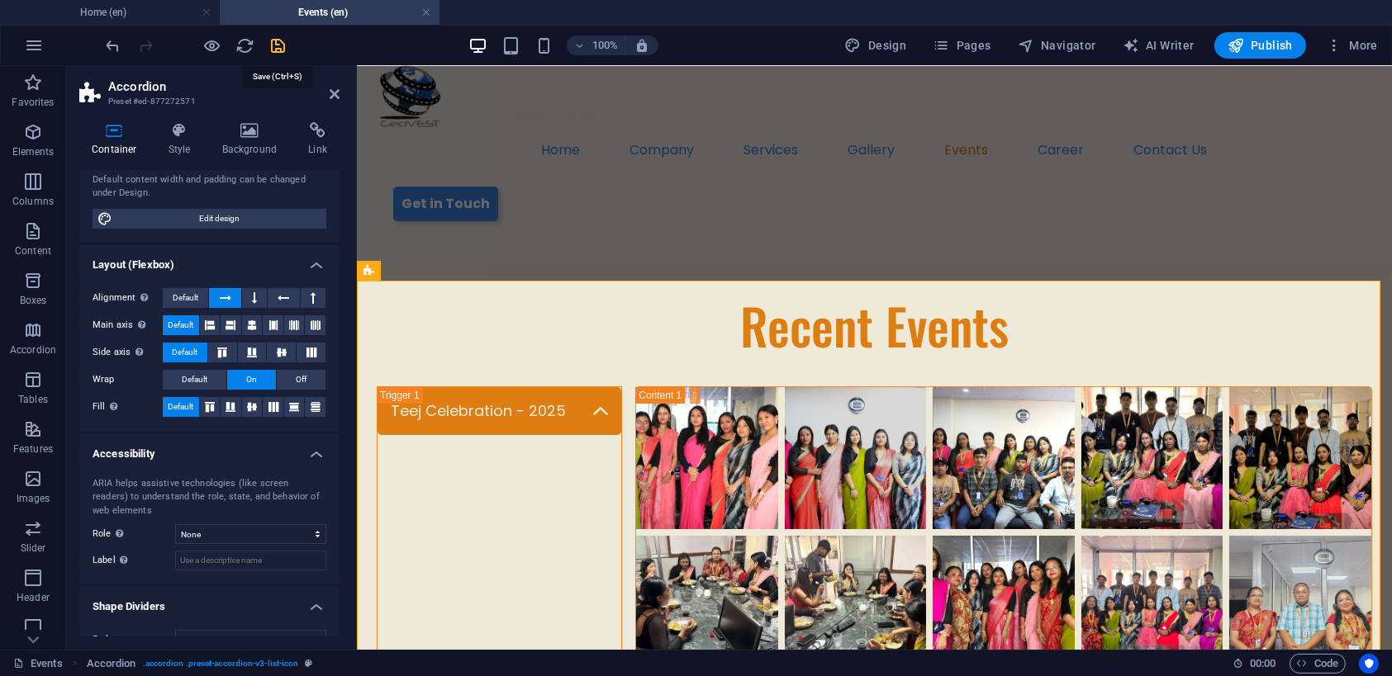
click at [278, 47] on icon "save" at bounding box center [278, 45] width 19 height 19
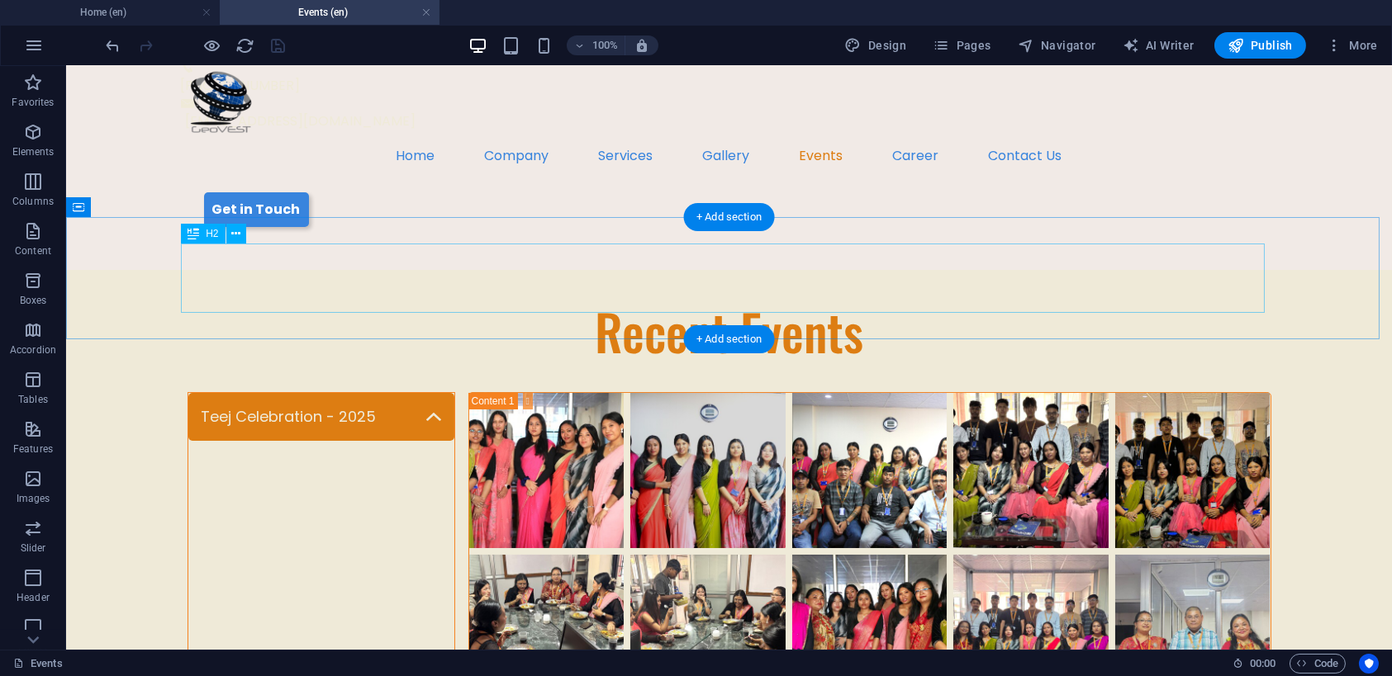
scroll to position [0, 0]
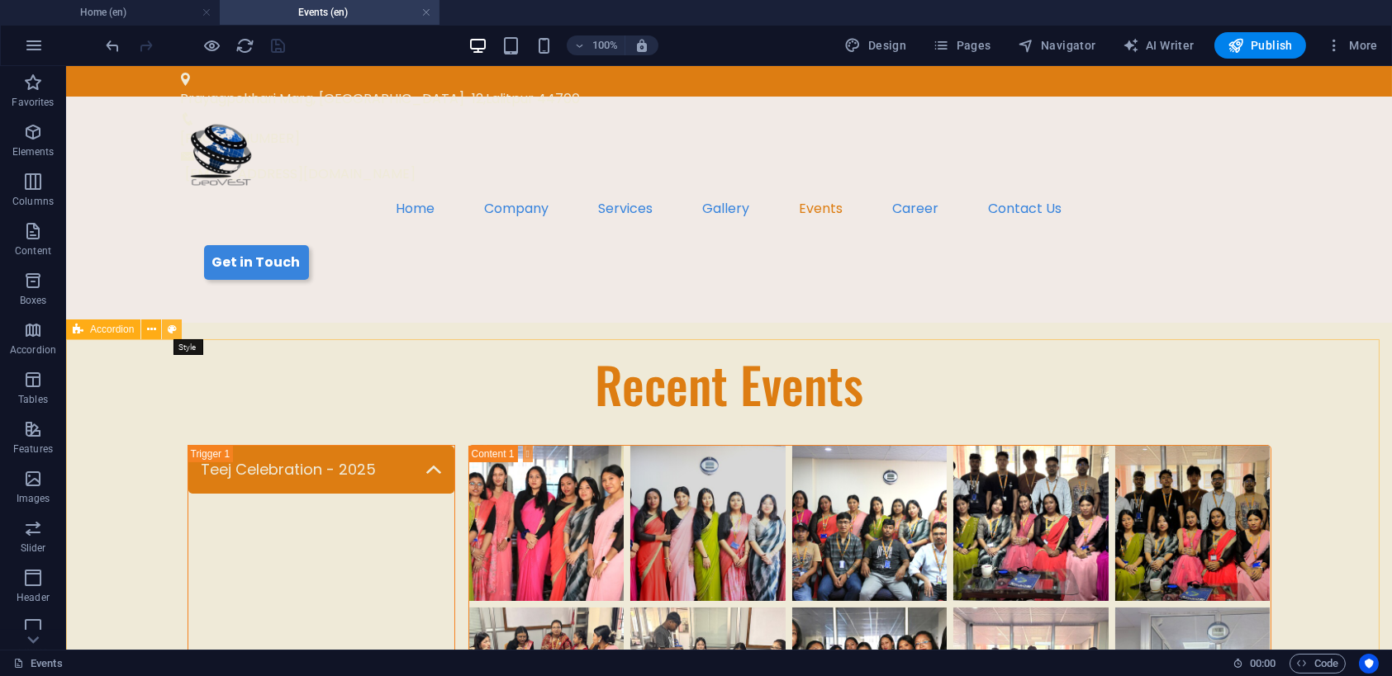
click at [171, 326] on icon at bounding box center [172, 329] width 9 height 17
select select "rem"
select select "px"
select select "rem"
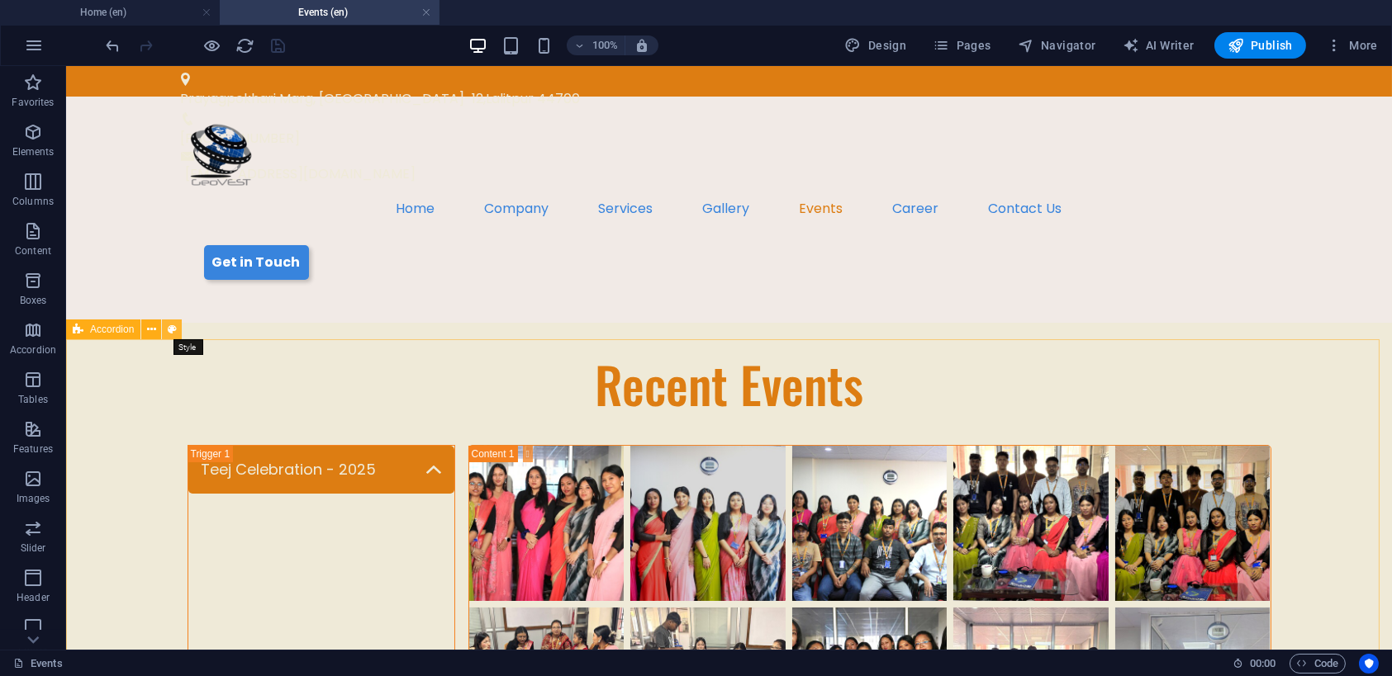
select select "px"
select select "rem"
select select "px"
select select "preset-accordion-v3-list-icon"
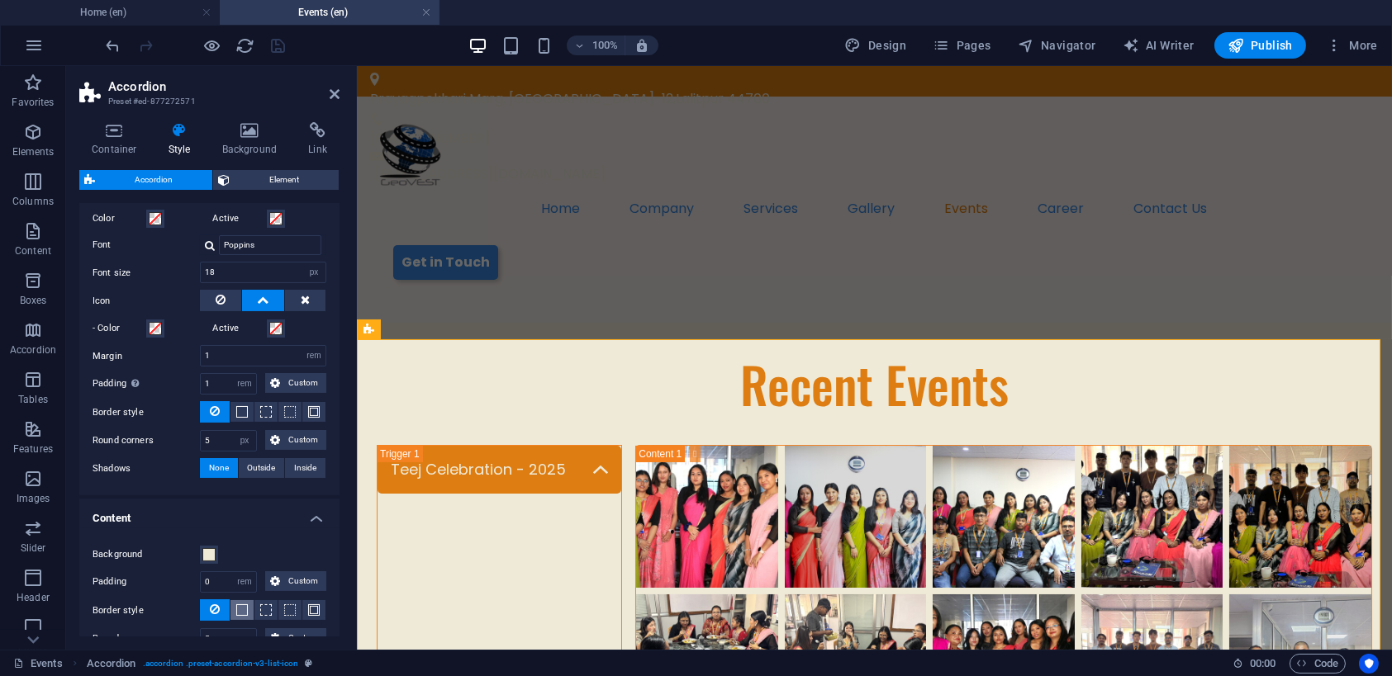
scroll to position [515, 0]
click at [230, 378] on input "1" at bounding box center [228, 385] width 55 height 20
click at [240, 381] on select "px rem % vh vw Custom" at bounding box center [244, 385] width 23 height 20
click at [216, 386] on input "1" at bounding box center [228, 385] width 55 height 20
type input "1"
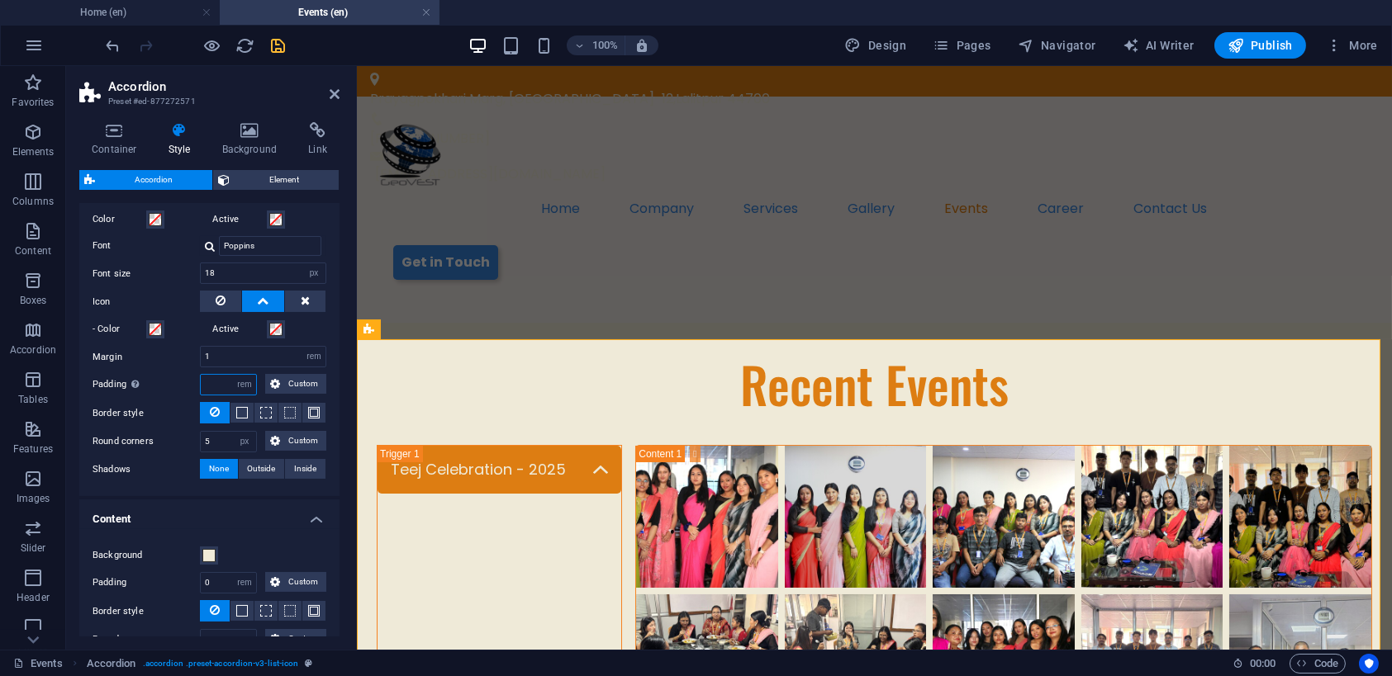
scroll to position [636, 0]
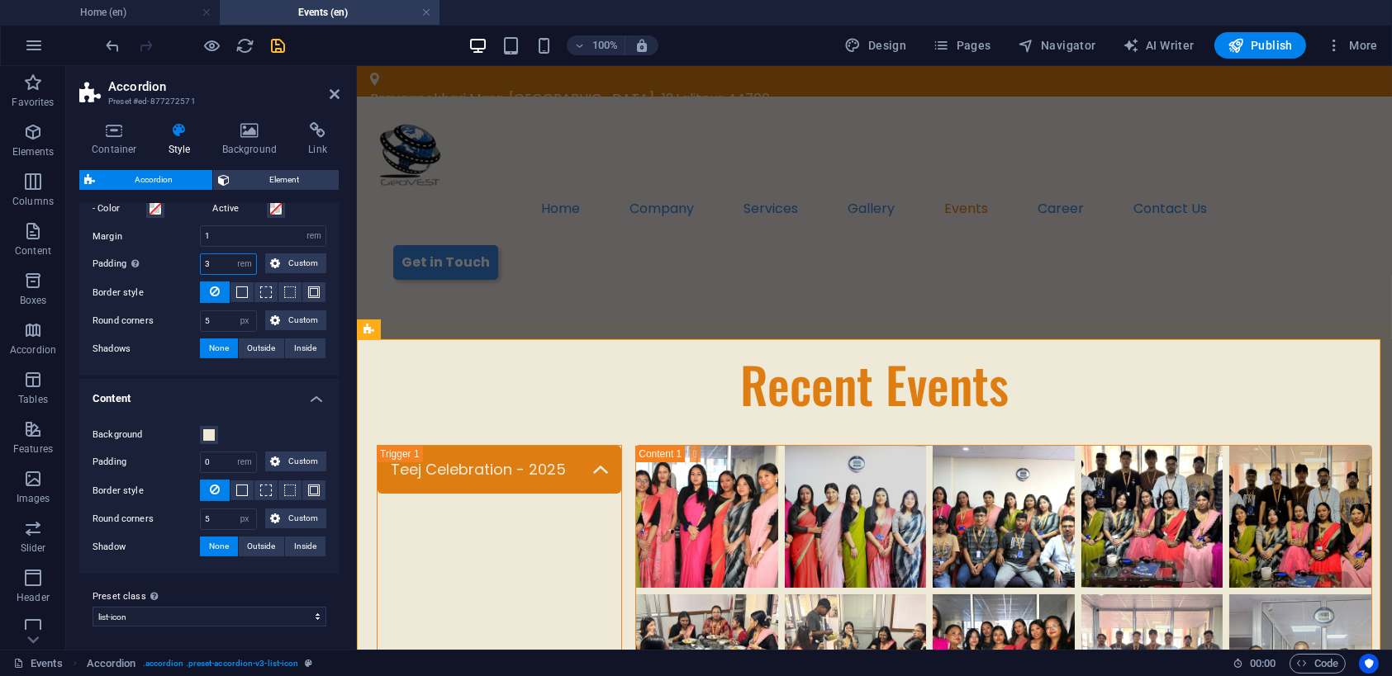
type input "3"
click at [250, 387] on h4 "Content" at bounding box center [209, 394] width 260 height 30
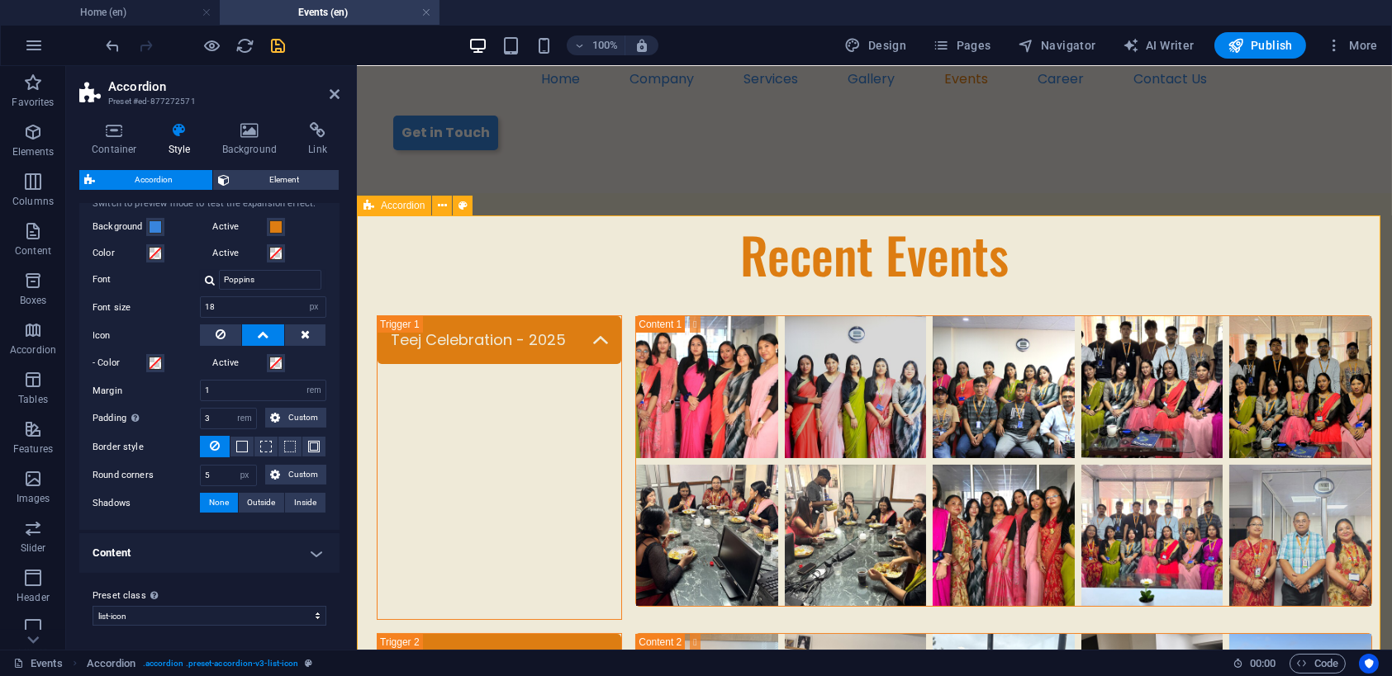
scroll to position [131, 0]
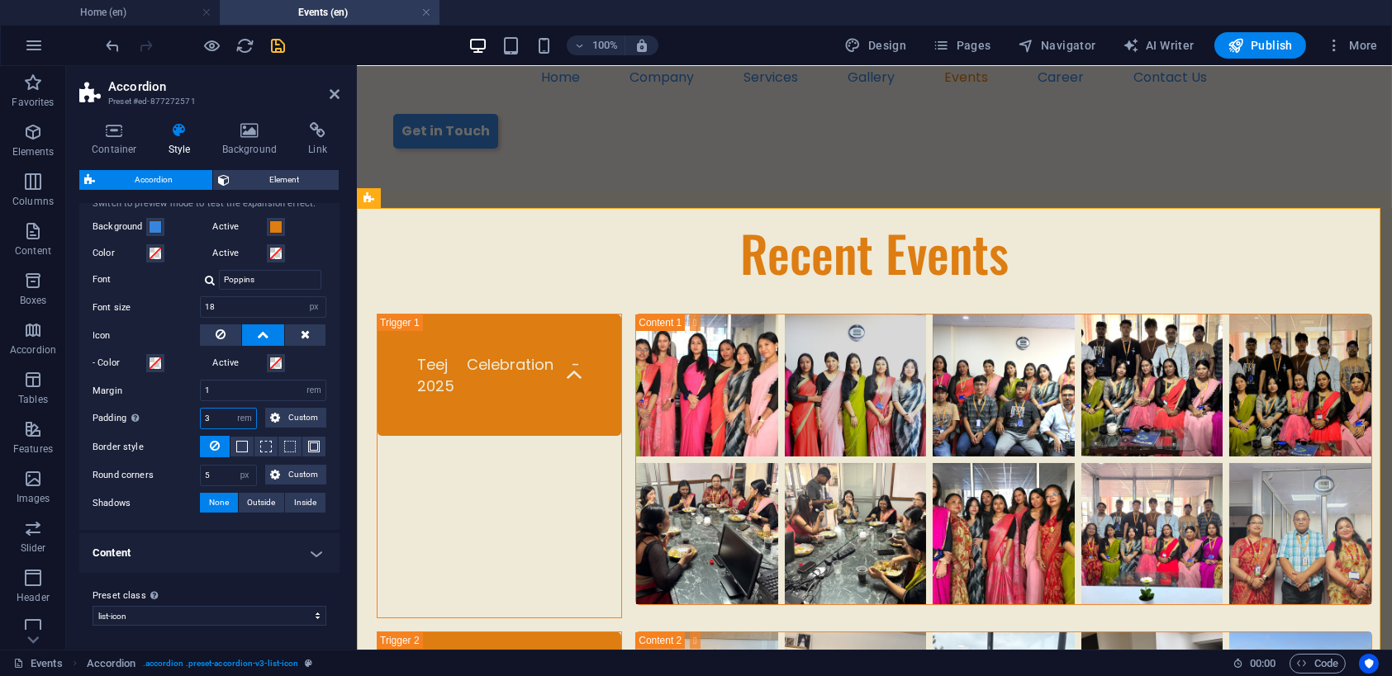
click at [216, 413] on input "3" at bounding box center [228, 419] width 55 height 20
type input "1"
click at [165, 415] on label "Padding Only when "In box" is activated" at bounding box center [146, 419] width 107 height 20
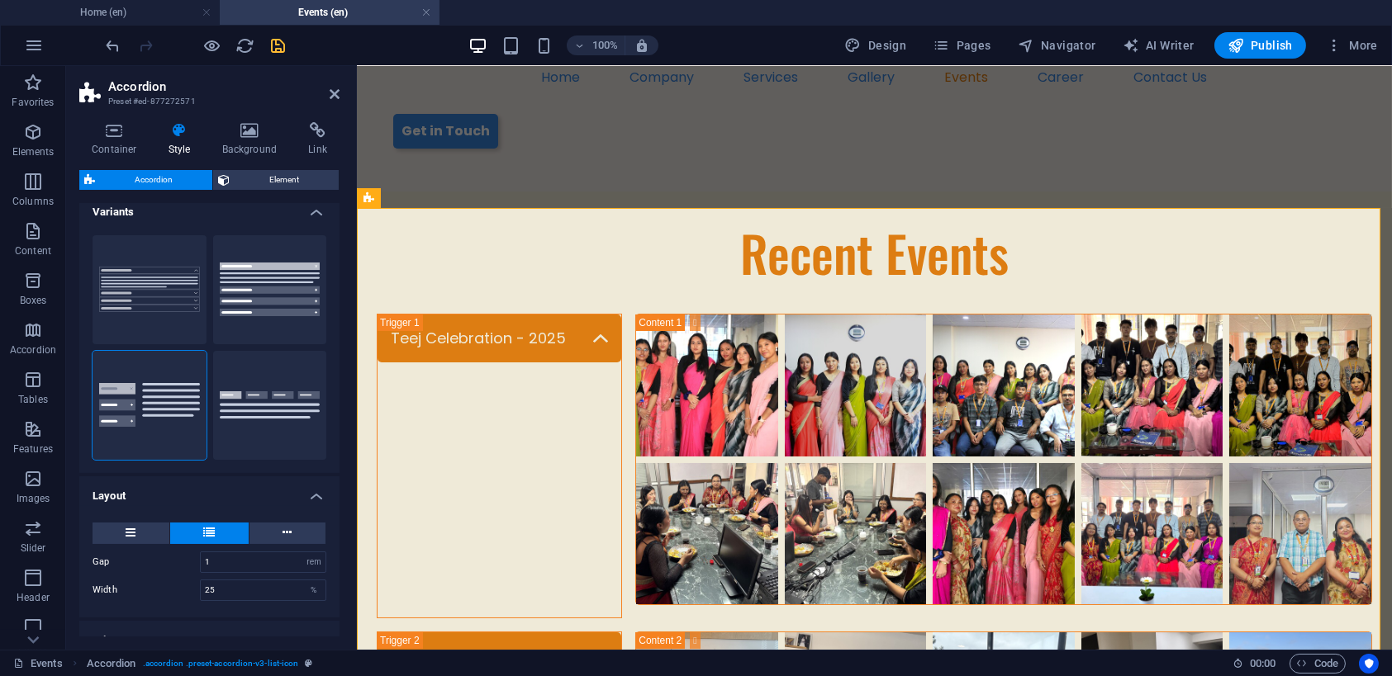
scroll to position [0, 0]
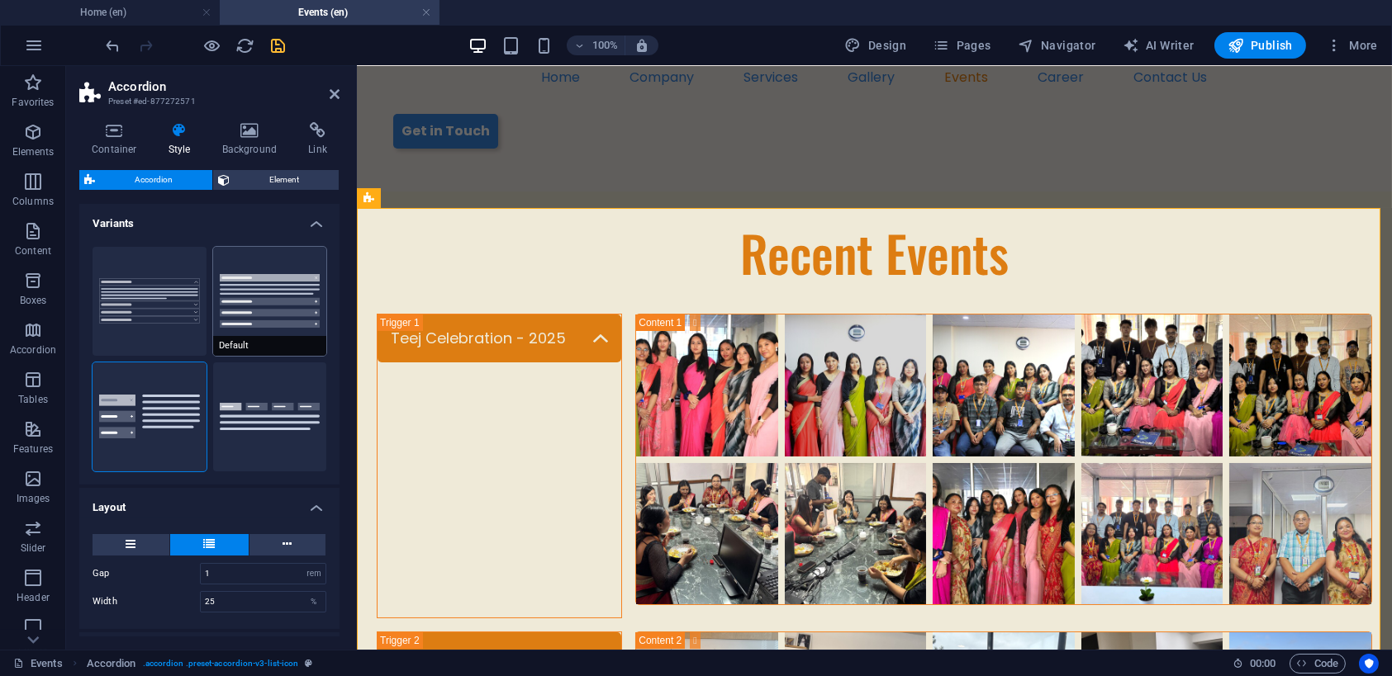
click at [249, 323] on button "Default" at bounding box center [270, 301] width 114 height 109
type input "0"
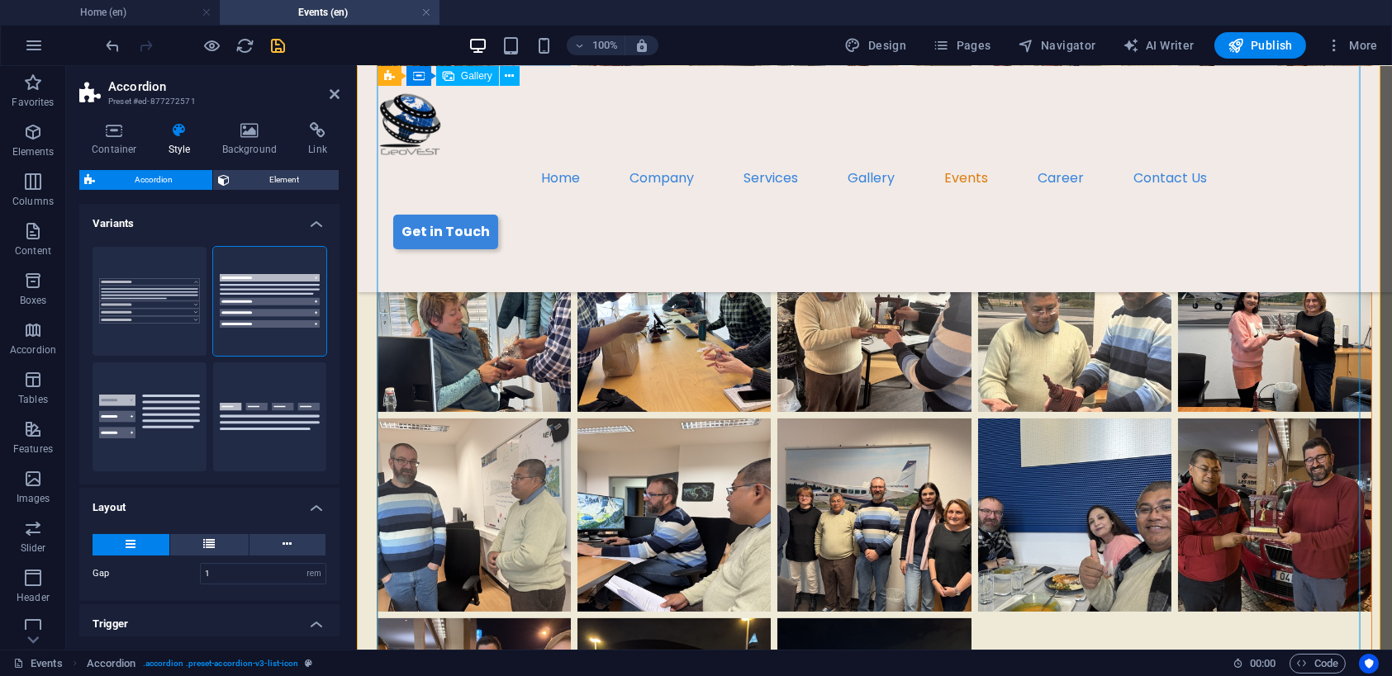
scroll to position [1051, 0]
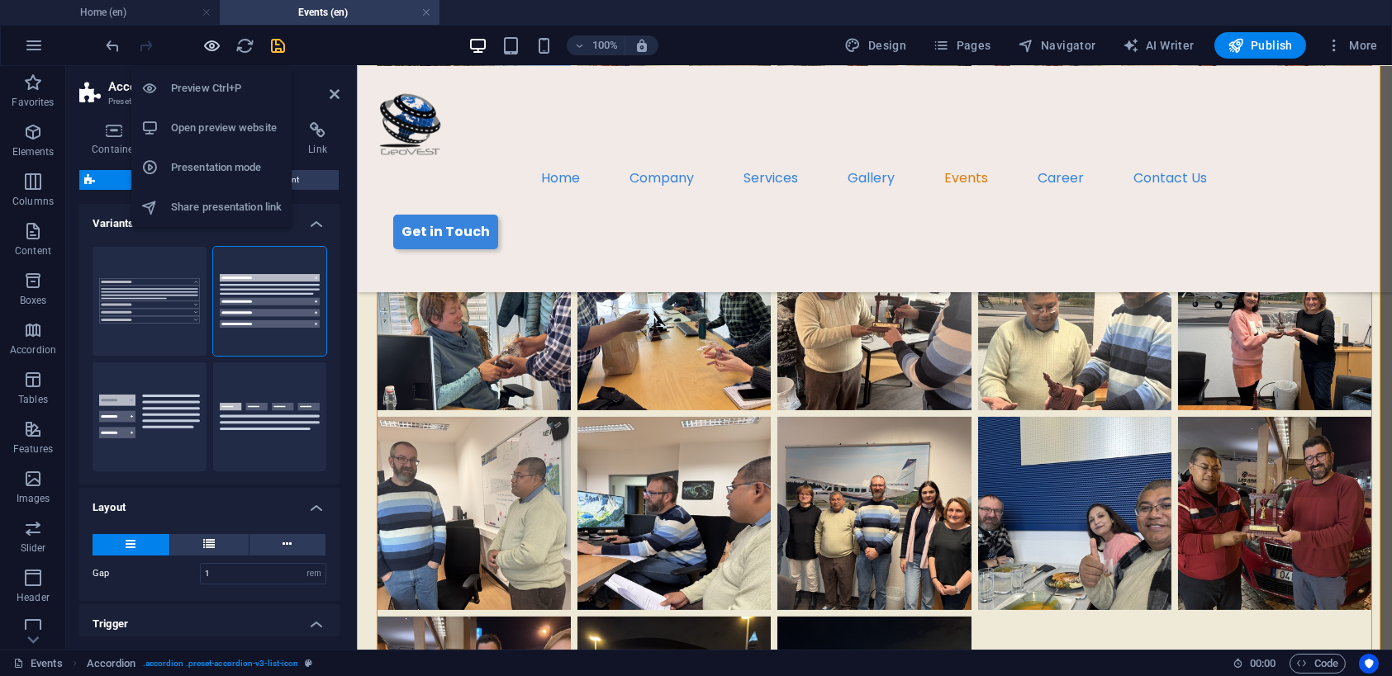
click at [210, 40] on icon "button" at bounding box center [212, 45] width 19 height 19
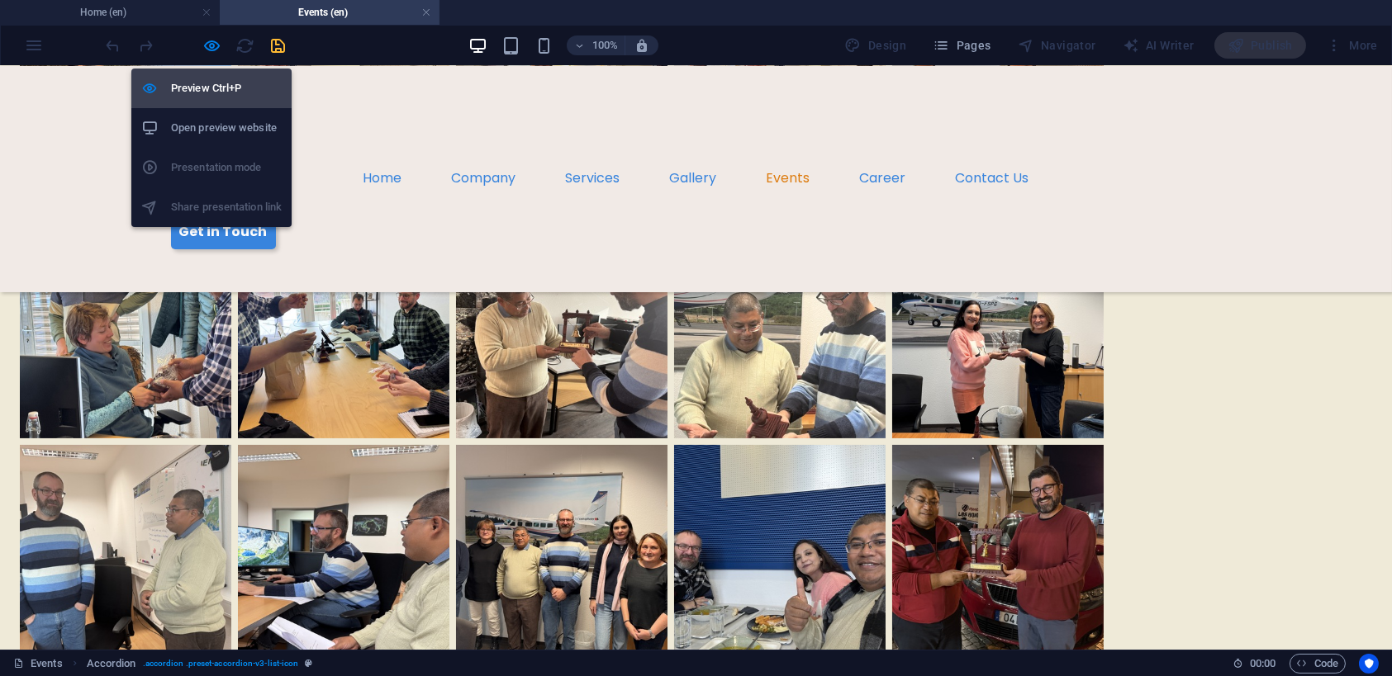
click at [202, 87] on h6 "Preview Ctrl+P" at bounding box center [226, 88] width 111 height 20
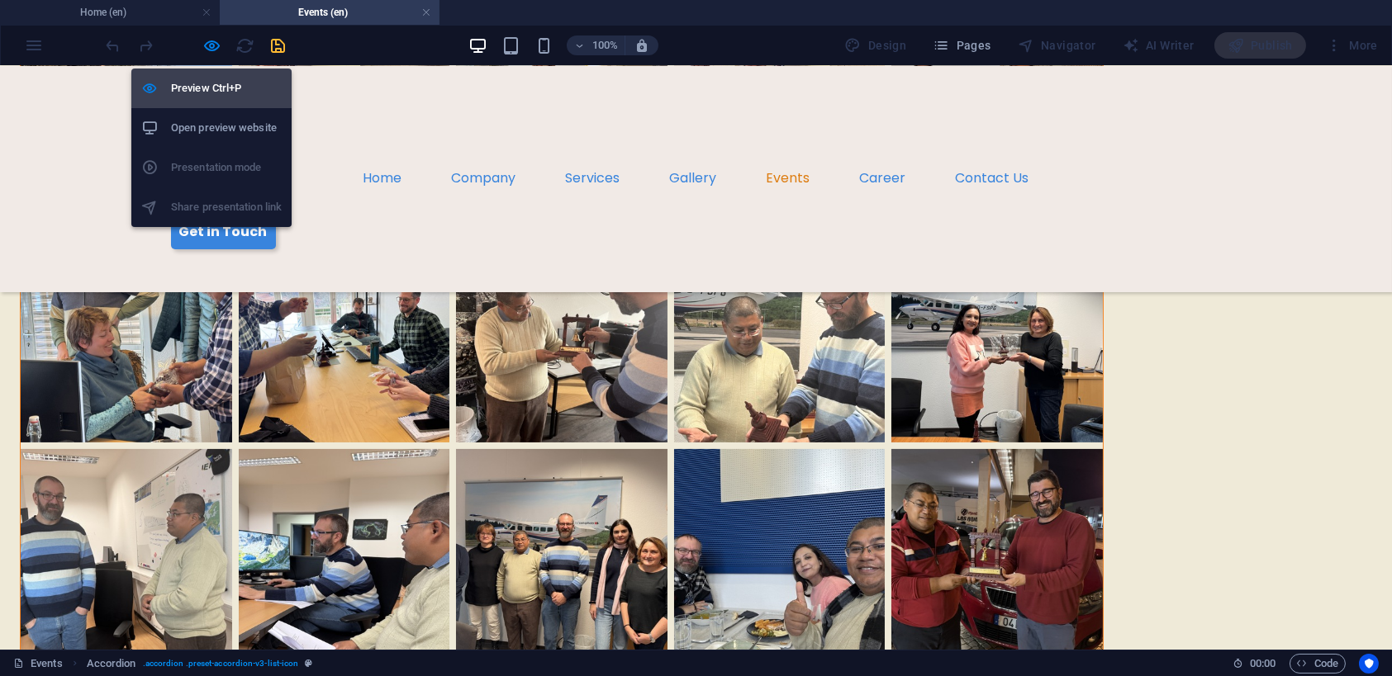
scroll to position [1051, 0]
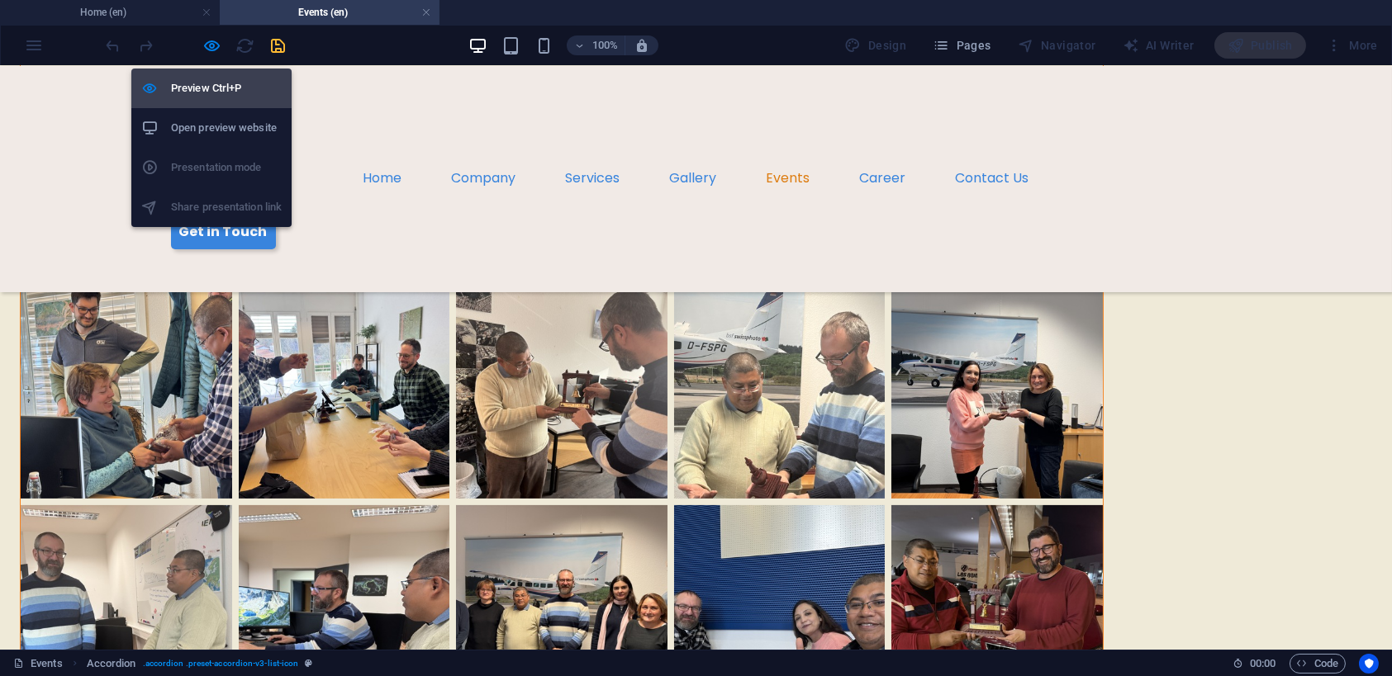
select select "rem"
select select "px"
select select "rem"
select select "px"
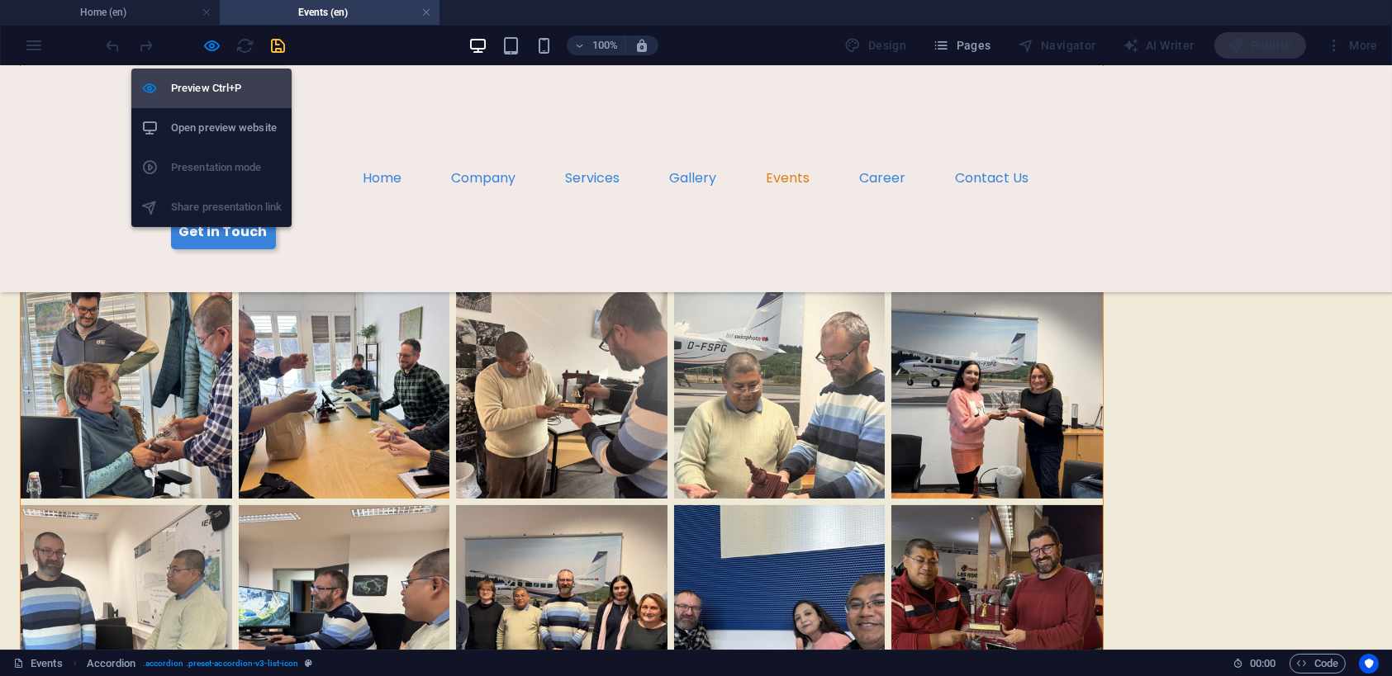
select select "preset-accordion-v3-list-icon"
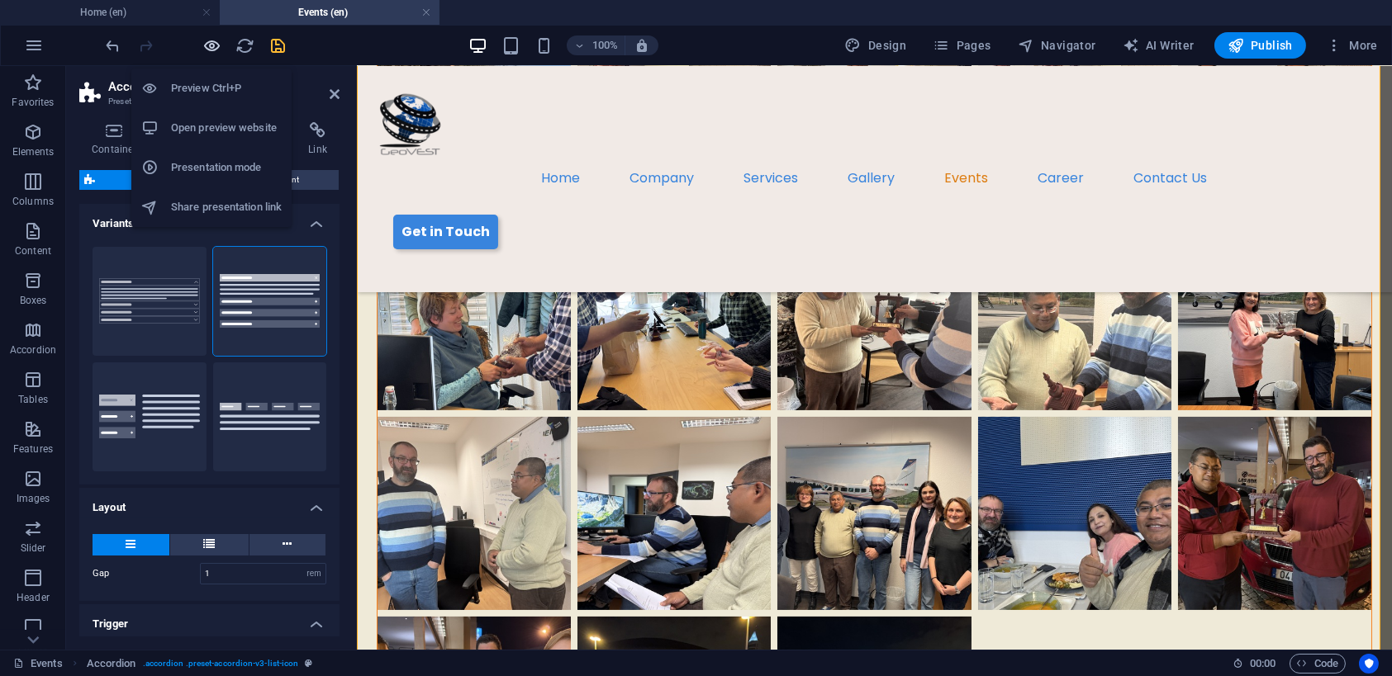
click at [215, 40] on icon "button" at bounding box center [212, 45] width 19 height 19
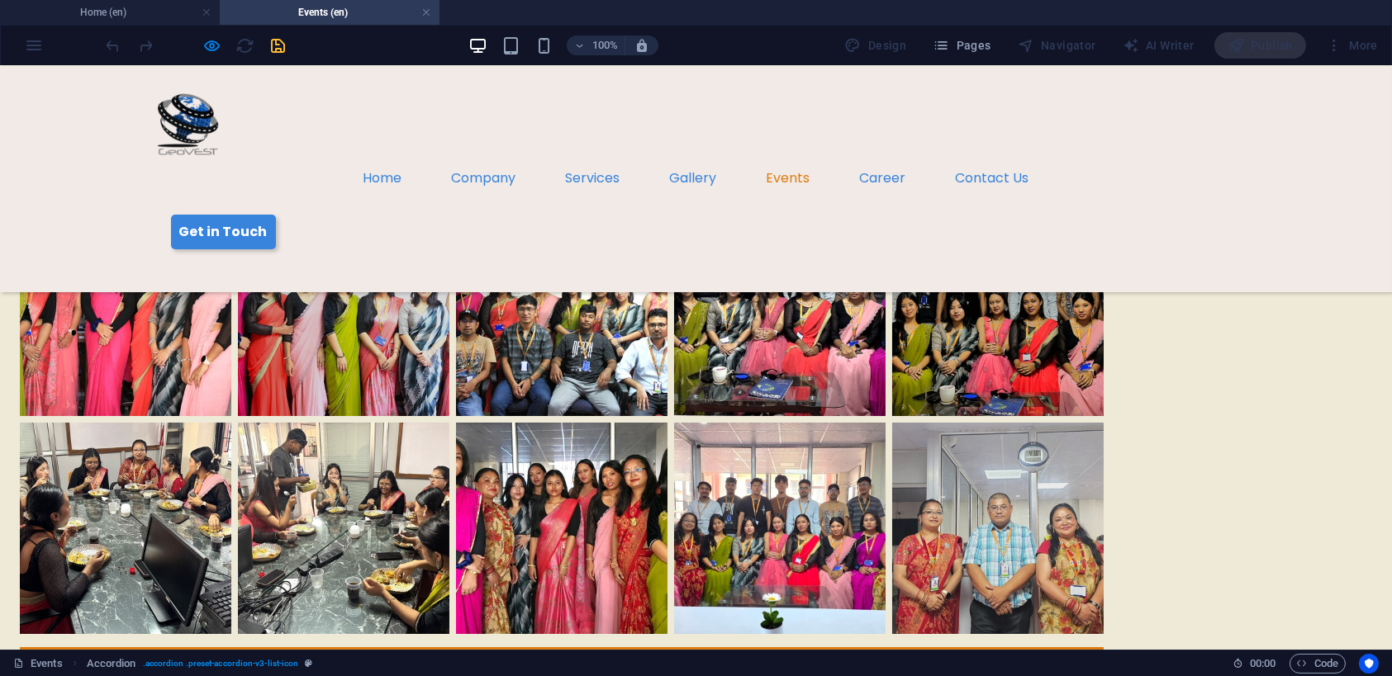
scroll to position [0, 0]
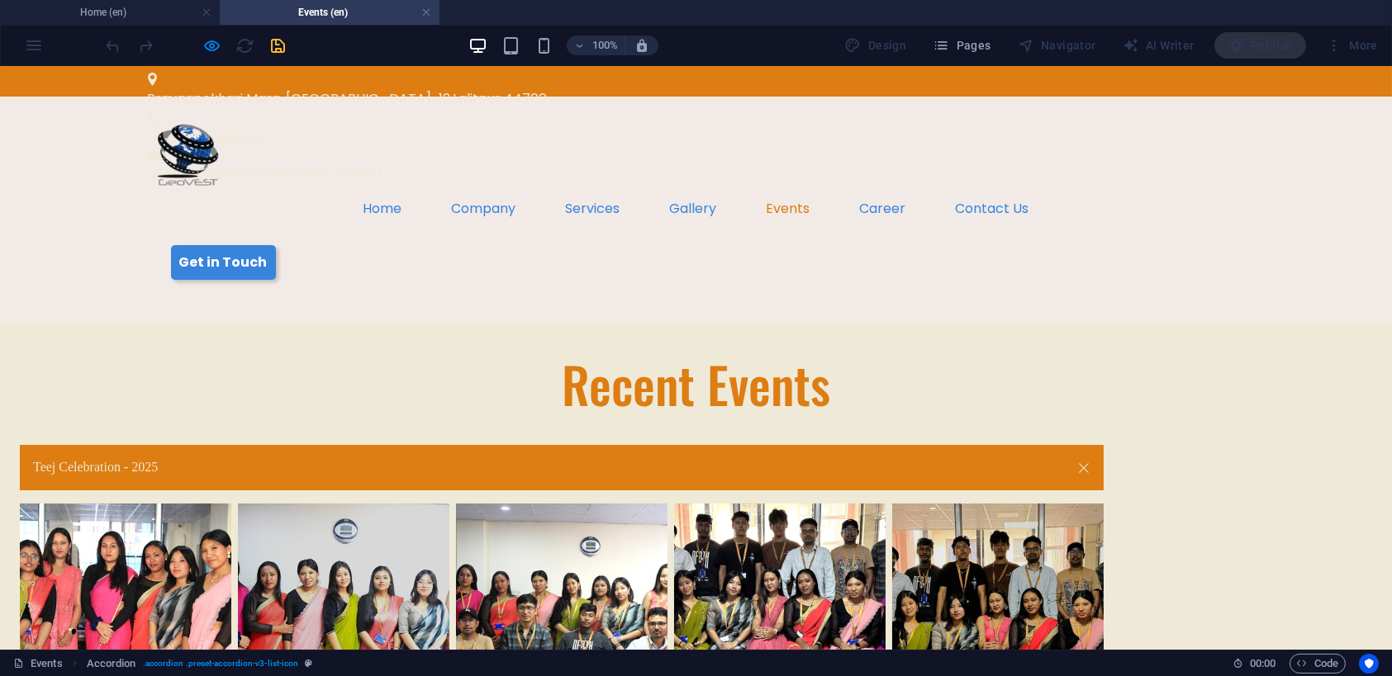
click at [731, 445] on link "Teej Celebration - 2025" at bounding box center [562, 467] width 1084 height 45
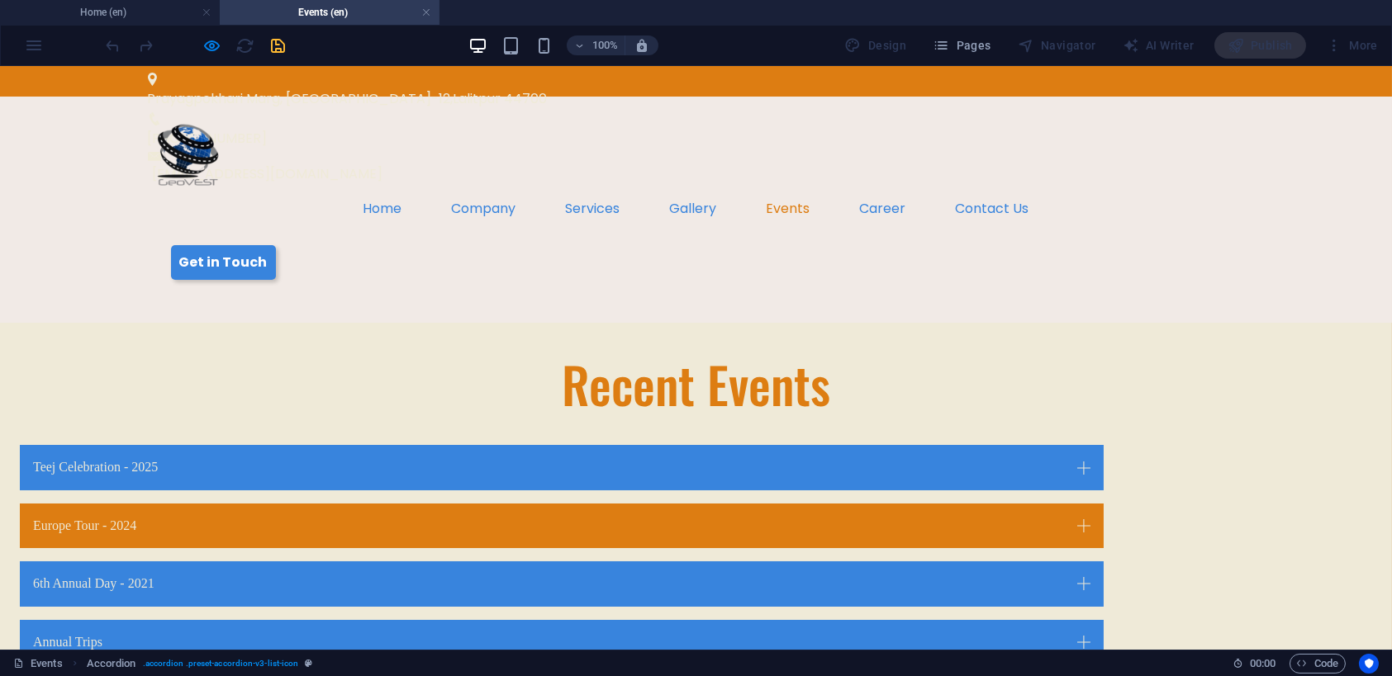
click at [691, 504] on link "Europe Tour - 2024" at bounding box center [562, 526] width 1084 height 45
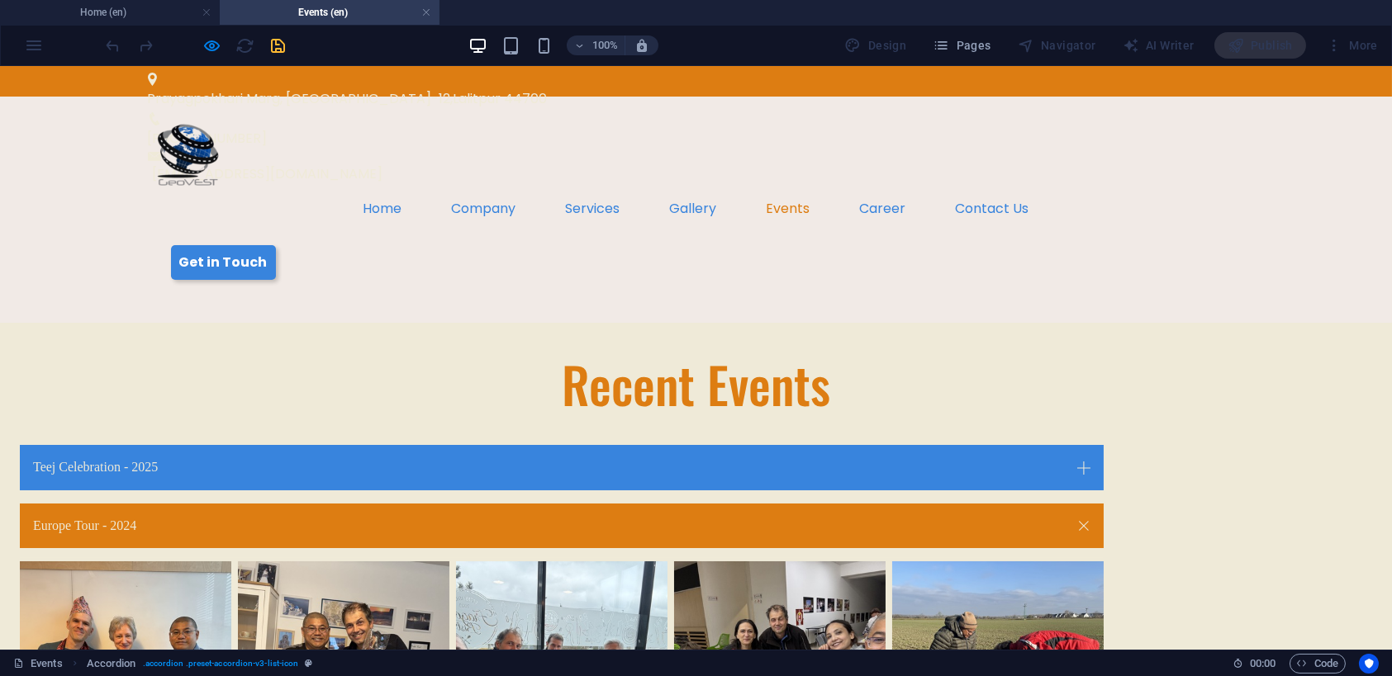
click at [672, 504] on link "Europe Tour - 2024" at bounding box center [562, 526] width 1084 height 45
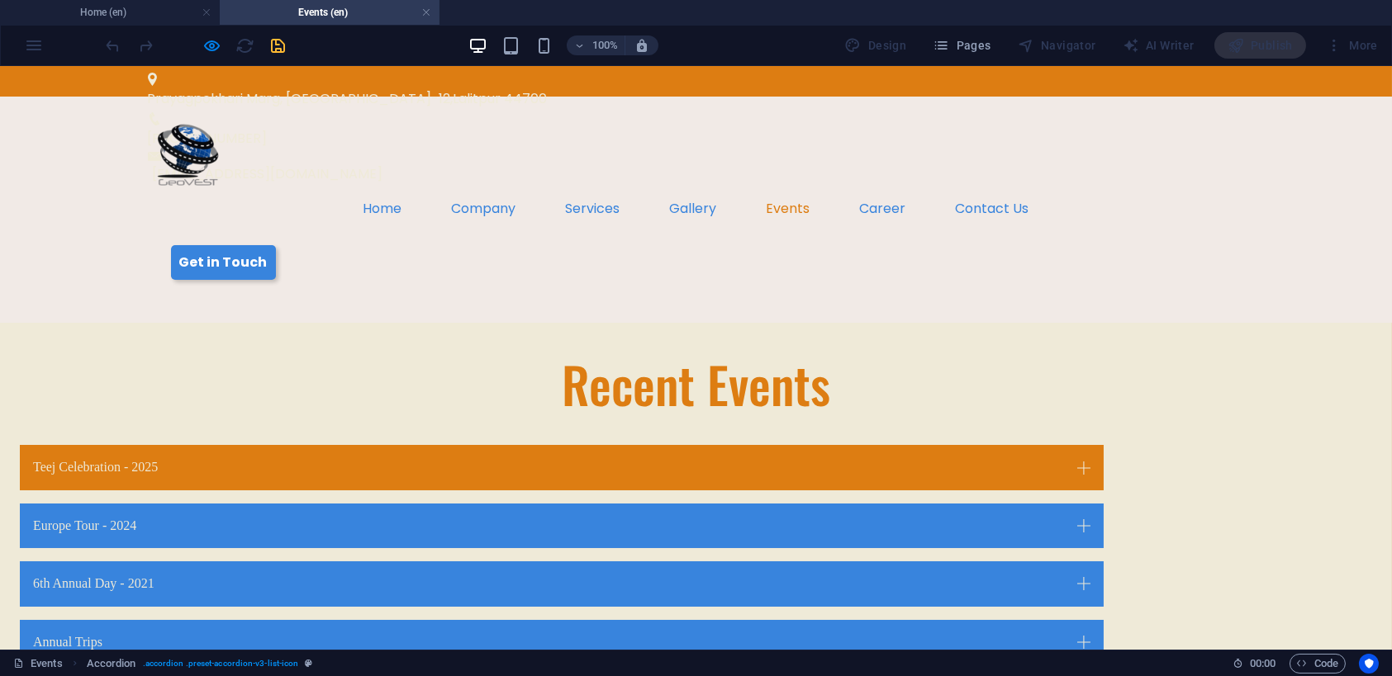
click at [643, 445] on link "Teej Celebration - 2025" at bounding box center [562, 467] width 1084 height 45
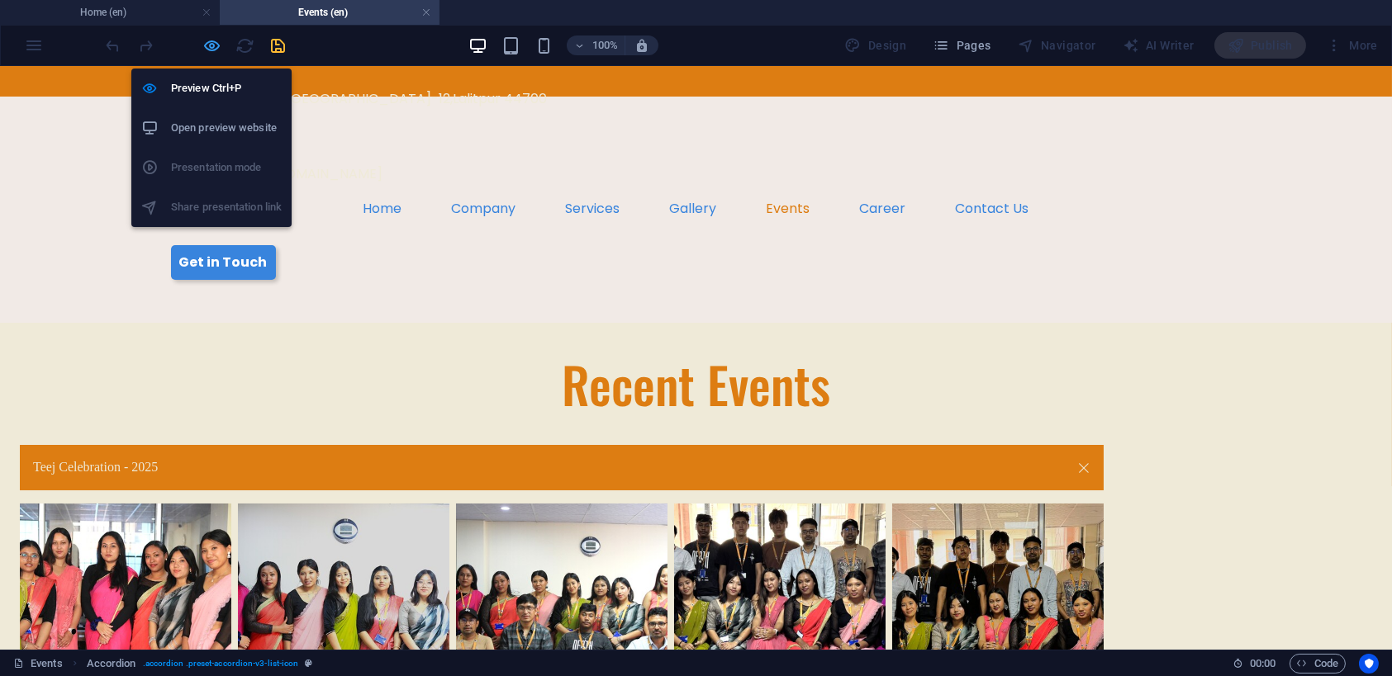
click at [214, 45] on icon "button" at bounding box center [212, 45] width 19 height 19
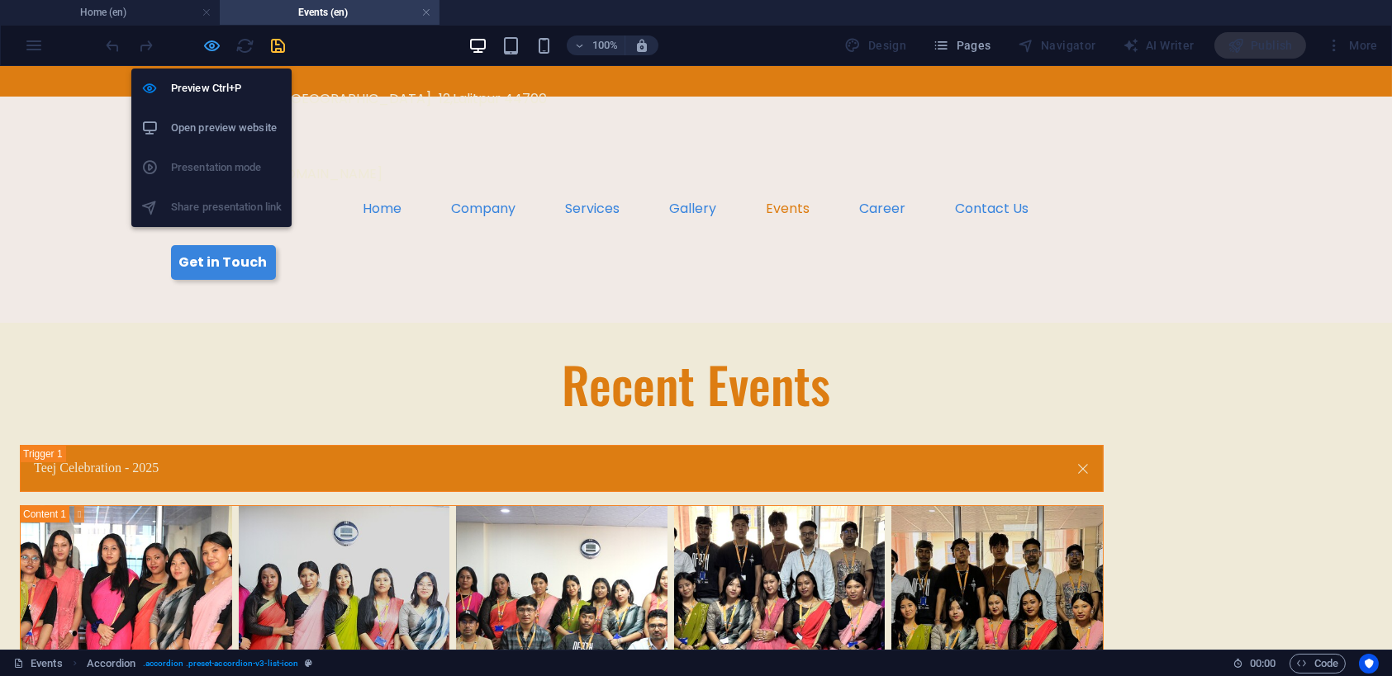
select select "rem"
select select "px"
select select "rem"
select select "px"
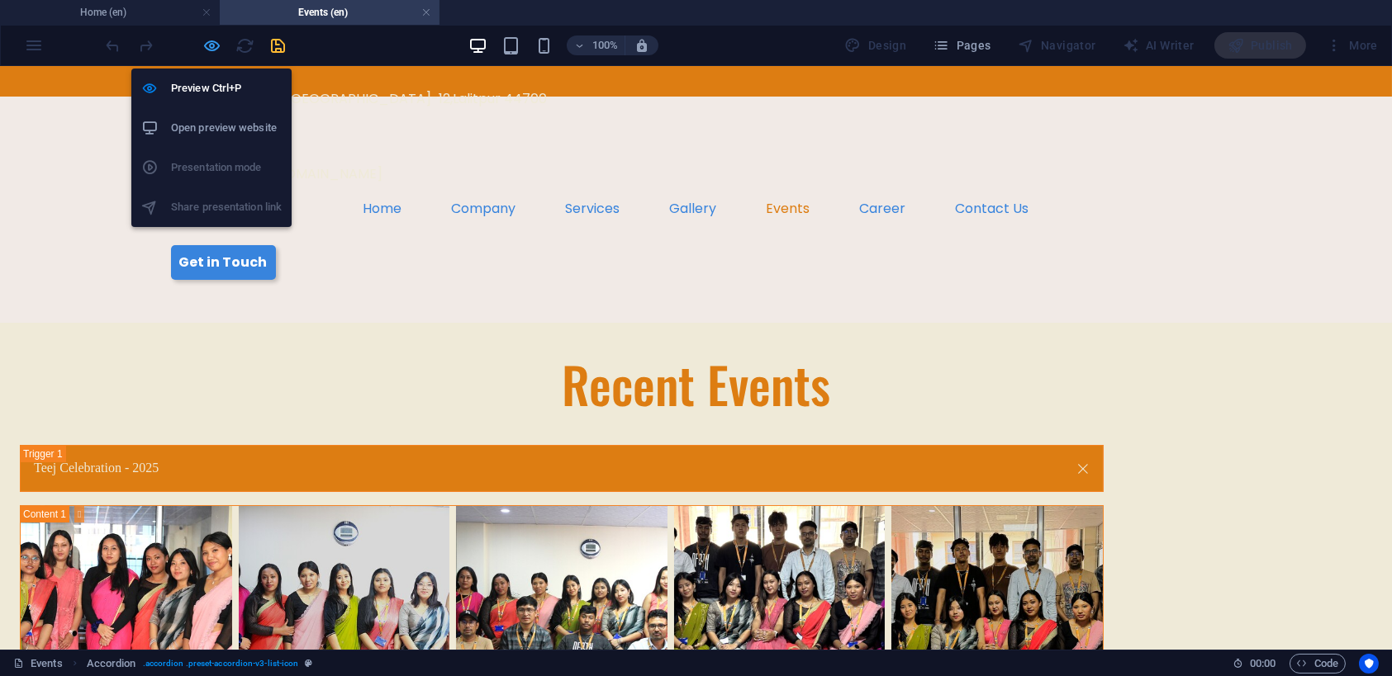
select select "preset-accordion-v3-list-icon"
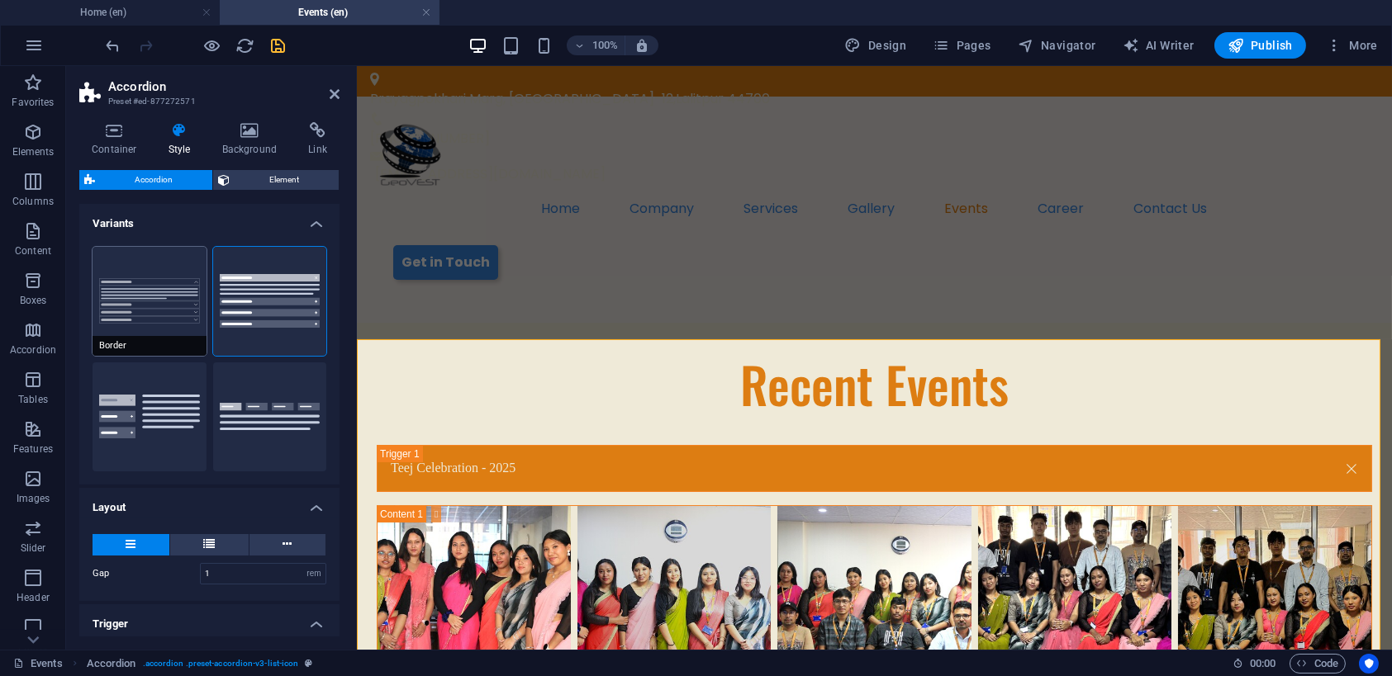
click at [135, 297] on button "Border" at bounding box center [150, 301] width 114 height 109
type input "0"
click at [494, 349] on div "Recent Events" at bounding box center [873, 383] width 995 height 69
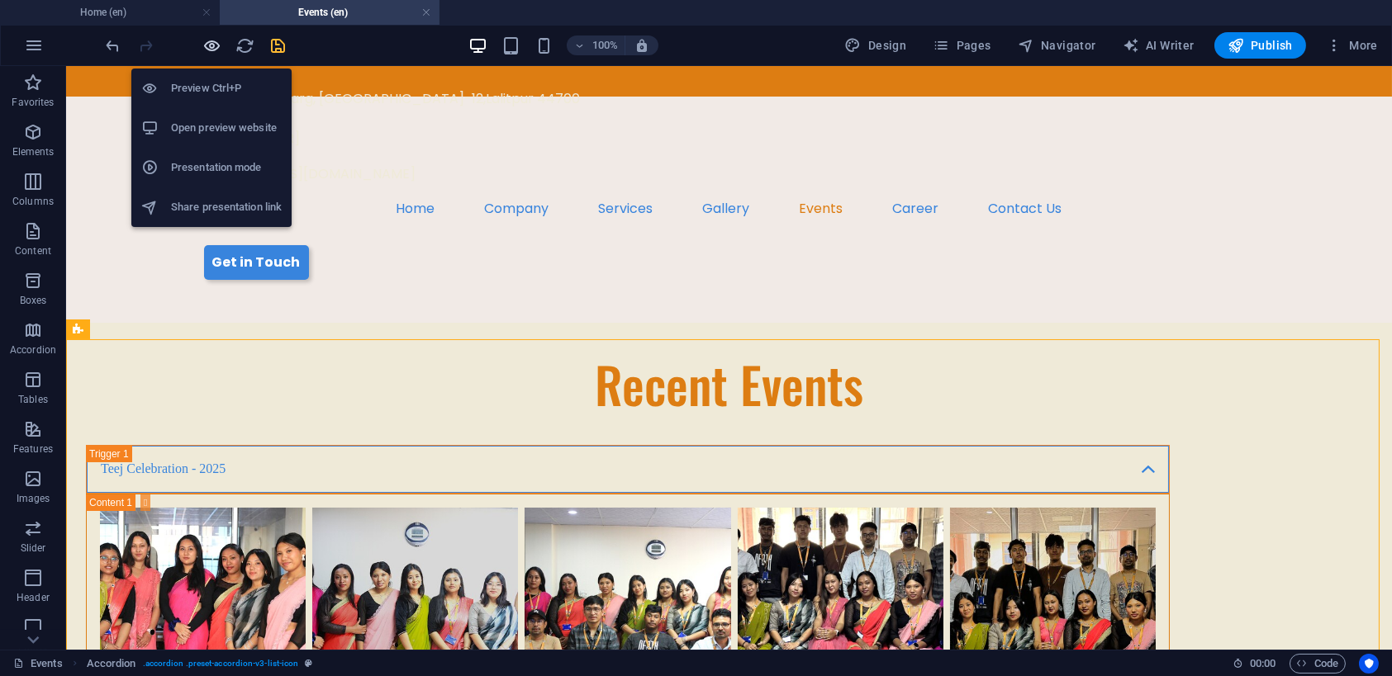
click at [216, 45] on icon "button" at bounding box center [212, 45] width 19 height 19
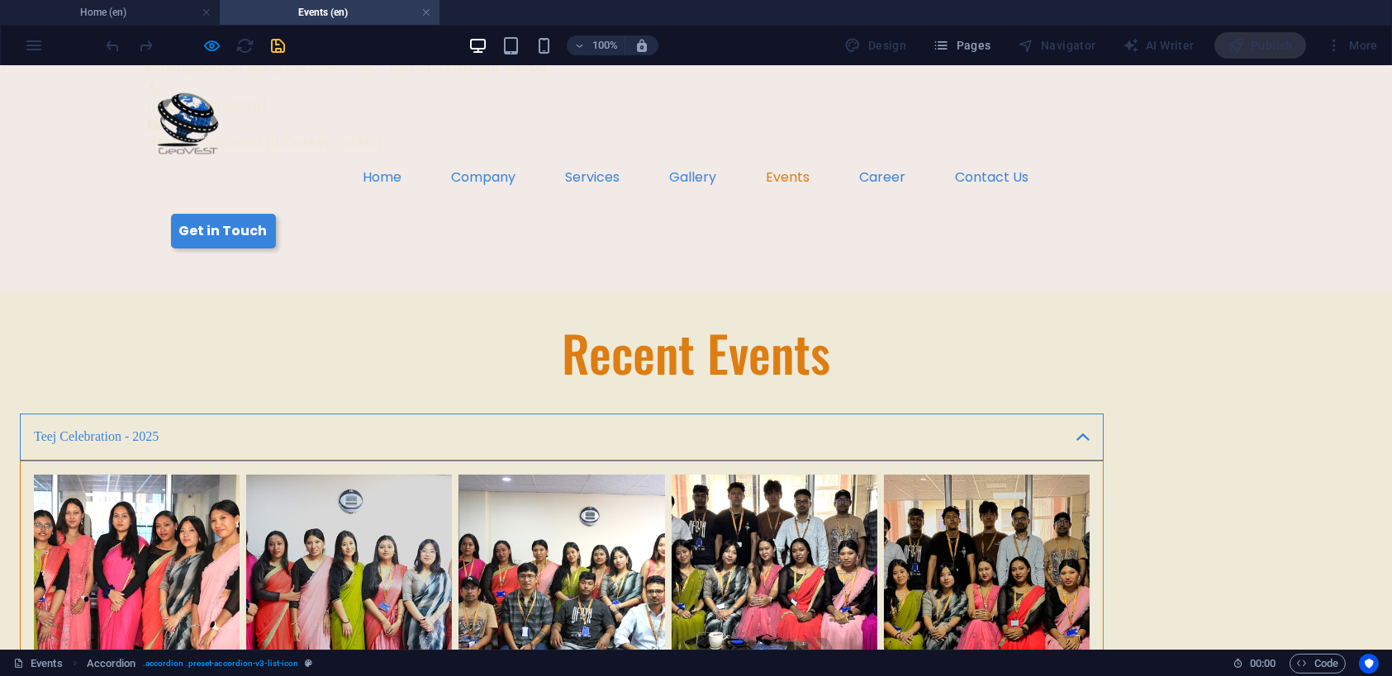
scroll to position [29, 0]
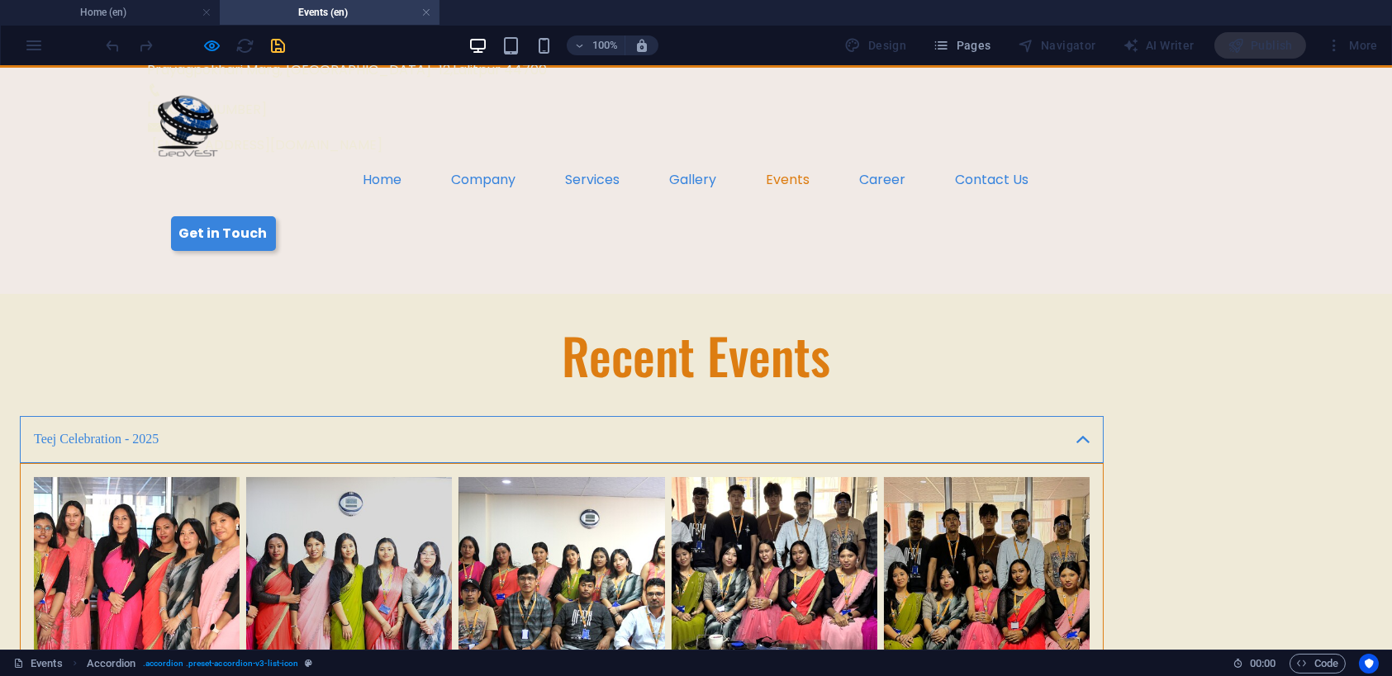
click at [543, 416] on link "Teej Celebration - 2025" at bounding box center [562, 439] width 1084 height 46
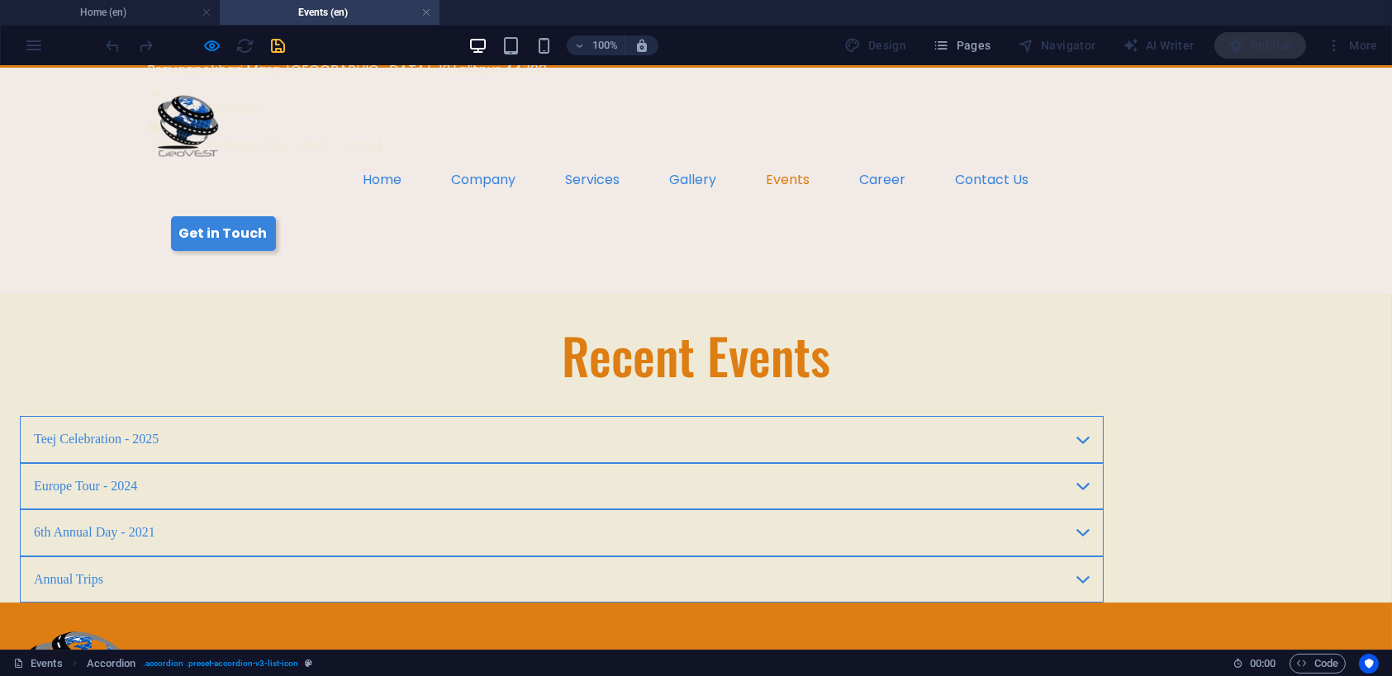
click at [484, 510] on link "6th Annual Day - 2021" at bounding box center [562, 533] width 1084 height 46
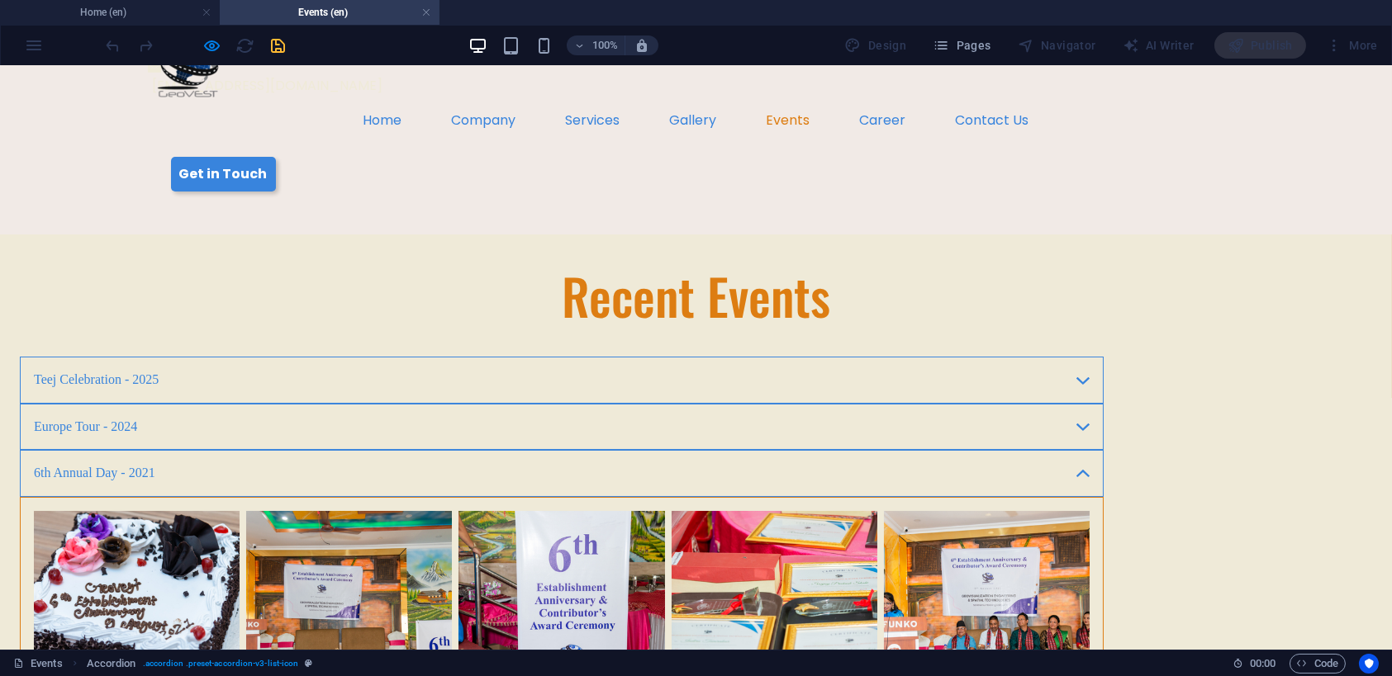
scroll to position [0, 0]
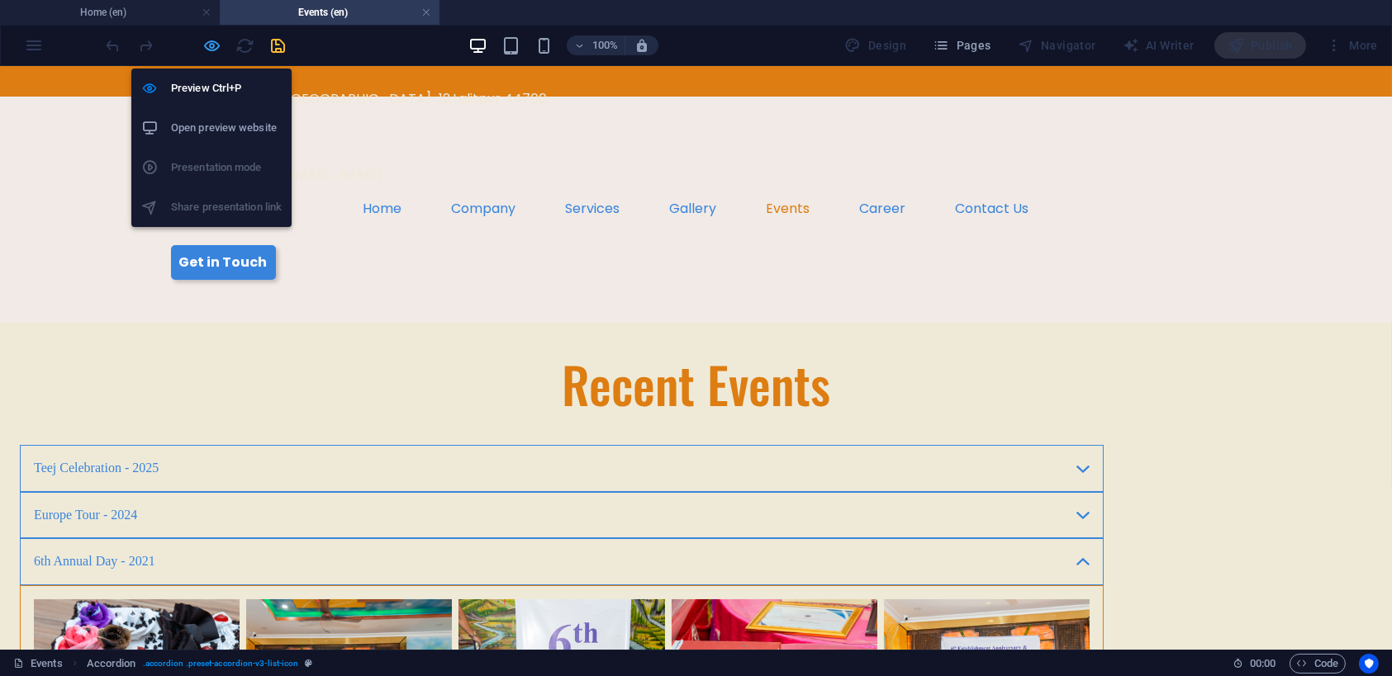
click at [209, 45] on icon "button" at bounding box center [212, 45] width 19 height 19
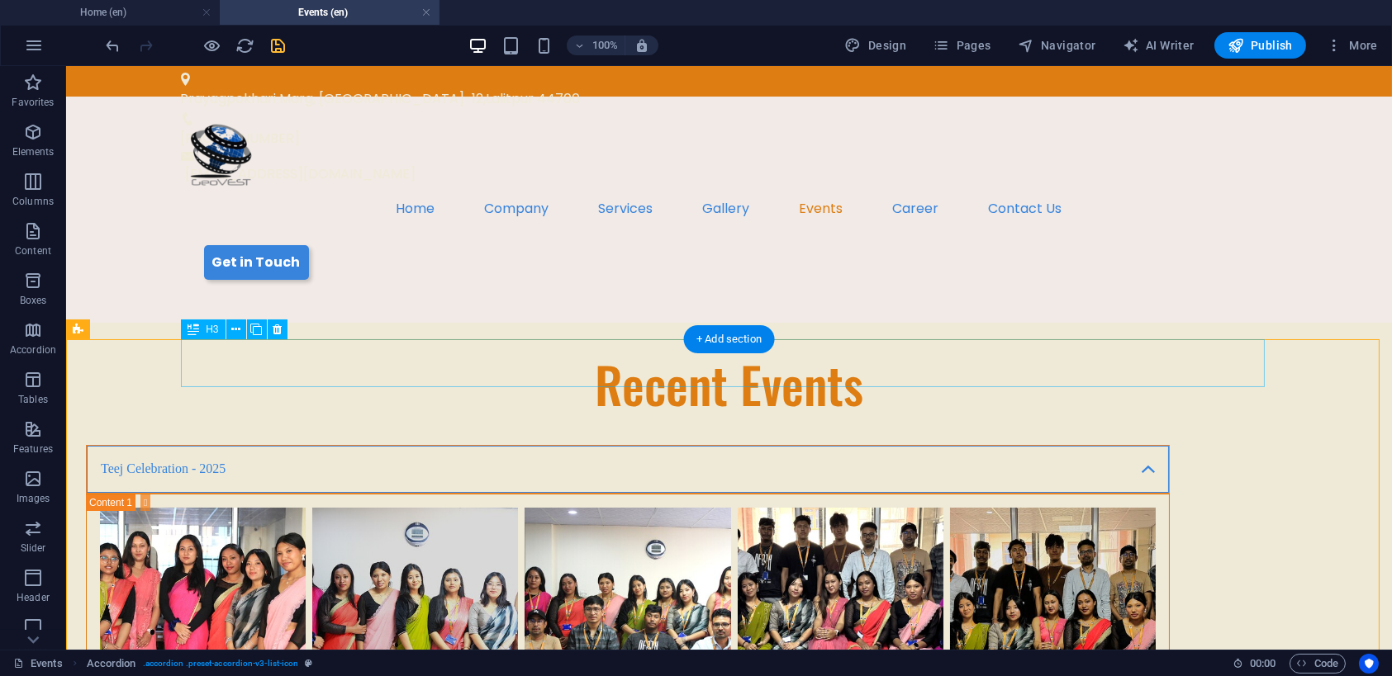
click at [362, 445] on div "Teej Celebration - 2025" at bounding box center [628, 469] width 1084 height 48
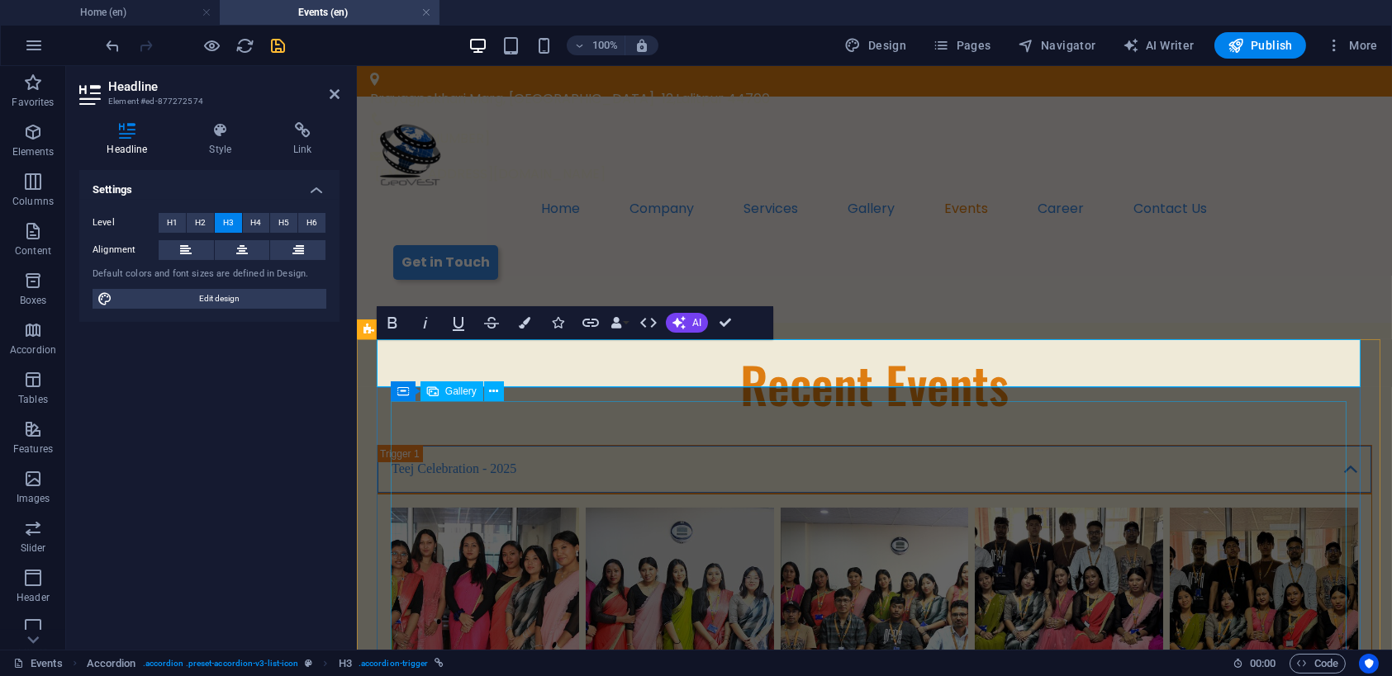
click at [515, 505] on li "Content 1" at bounding box center [484, 602] width 195 height 195
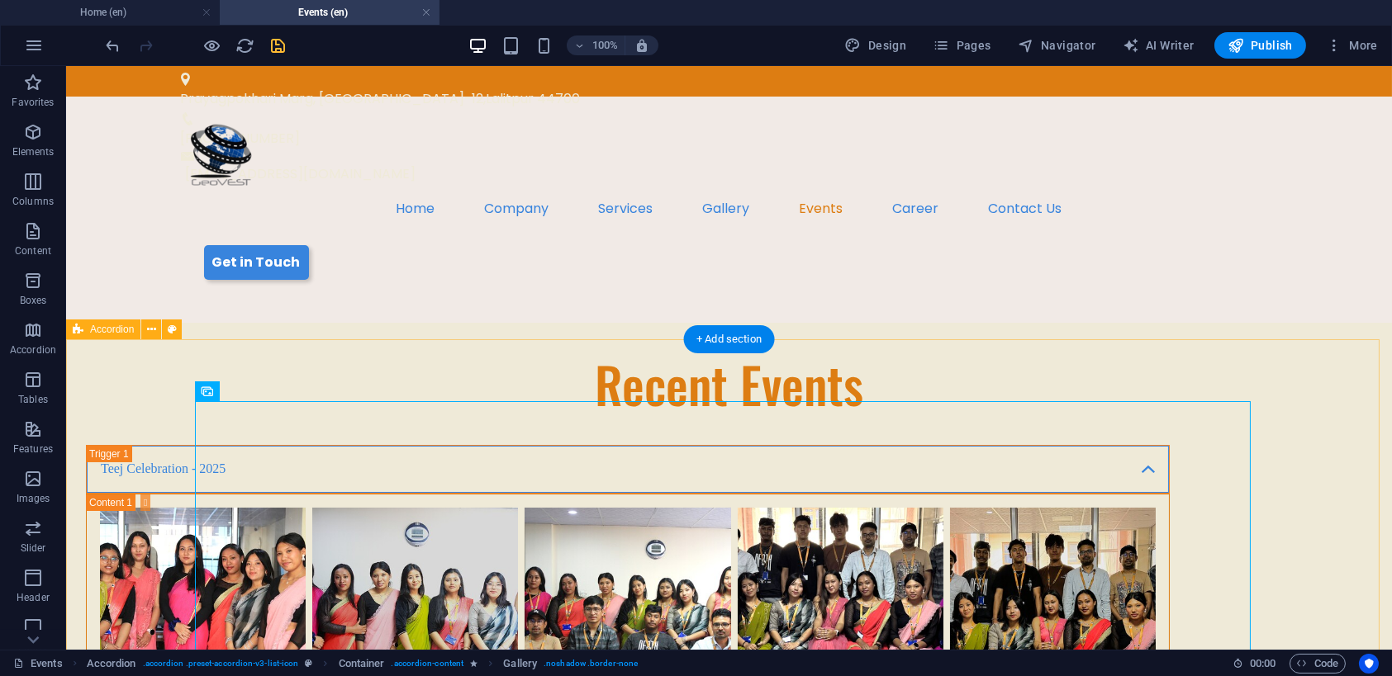
select select "rem"
select select "px"
select select "rem"
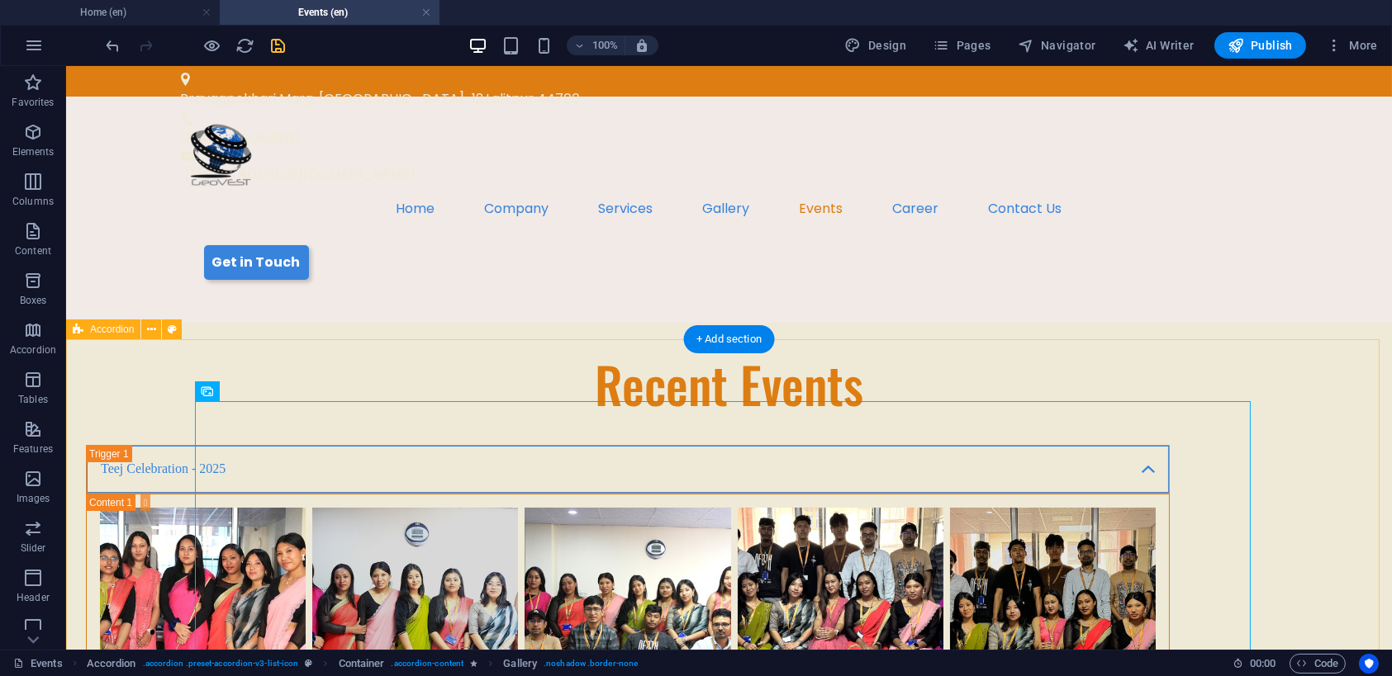
select select "rem"
select select "px"
select select "preset-accordion-v3-list-icon"
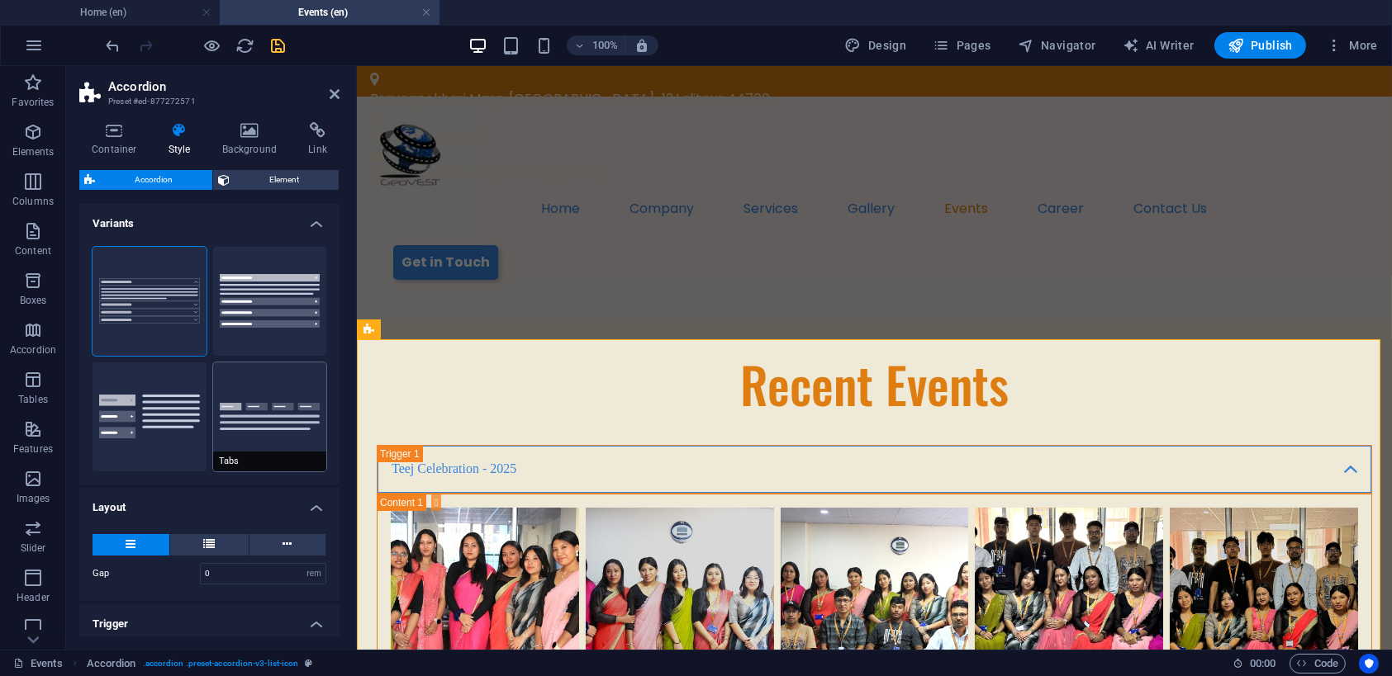
click at [258, 458] on span "Tabs" at bounding box center [270, 462] width 114 height 20
type input "1"
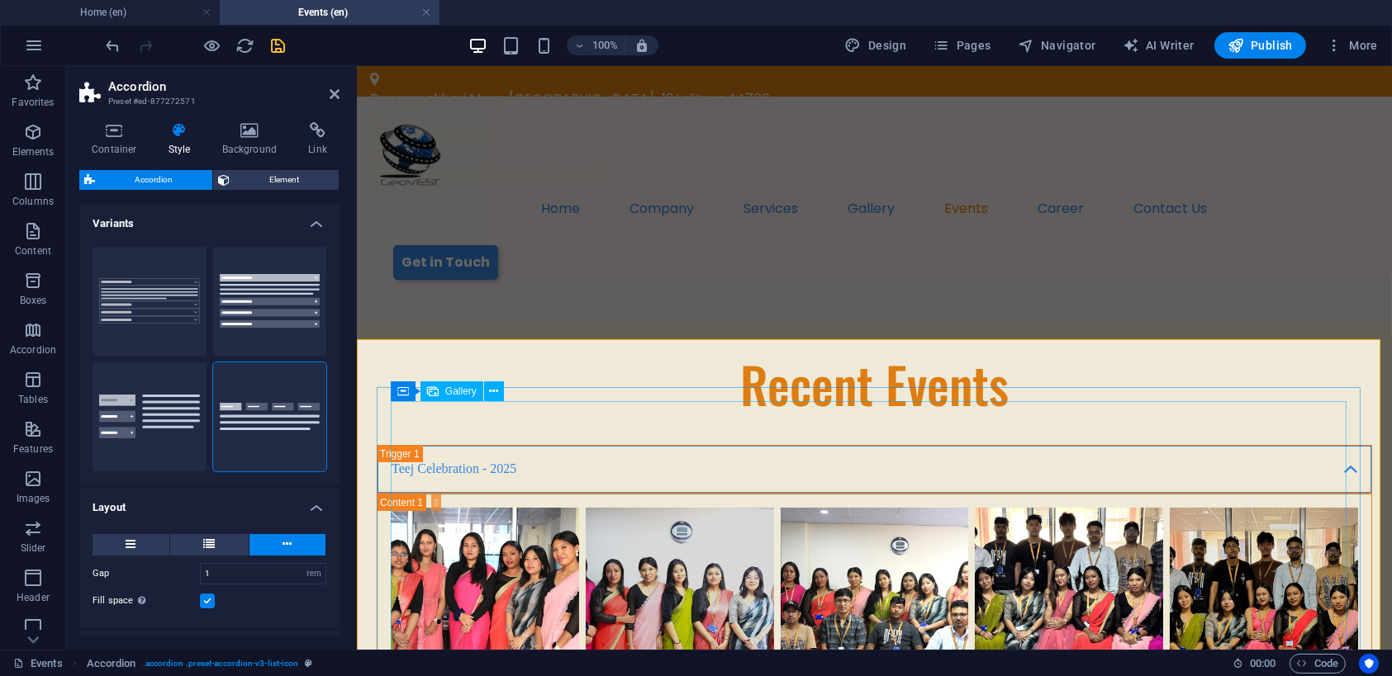
type input "0"
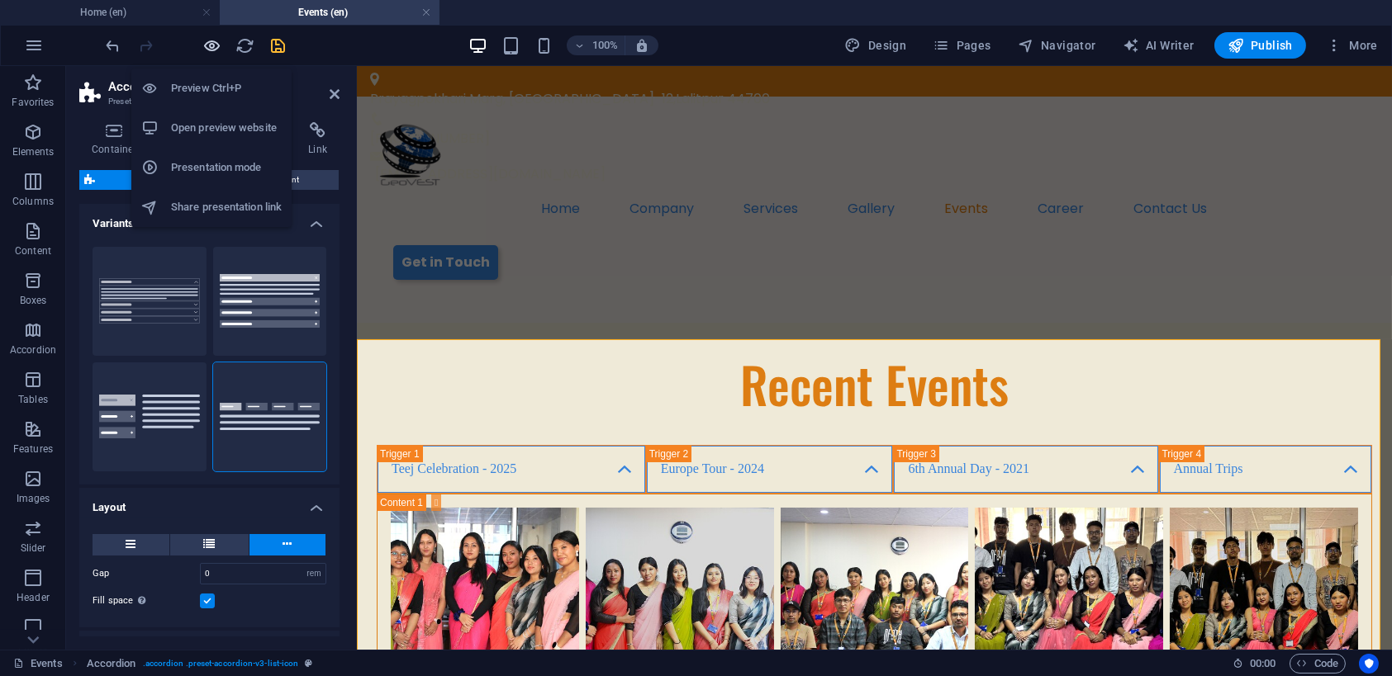
click at [206, 44] on icon "button" at bounding box center [212, 45] width 19 height 19
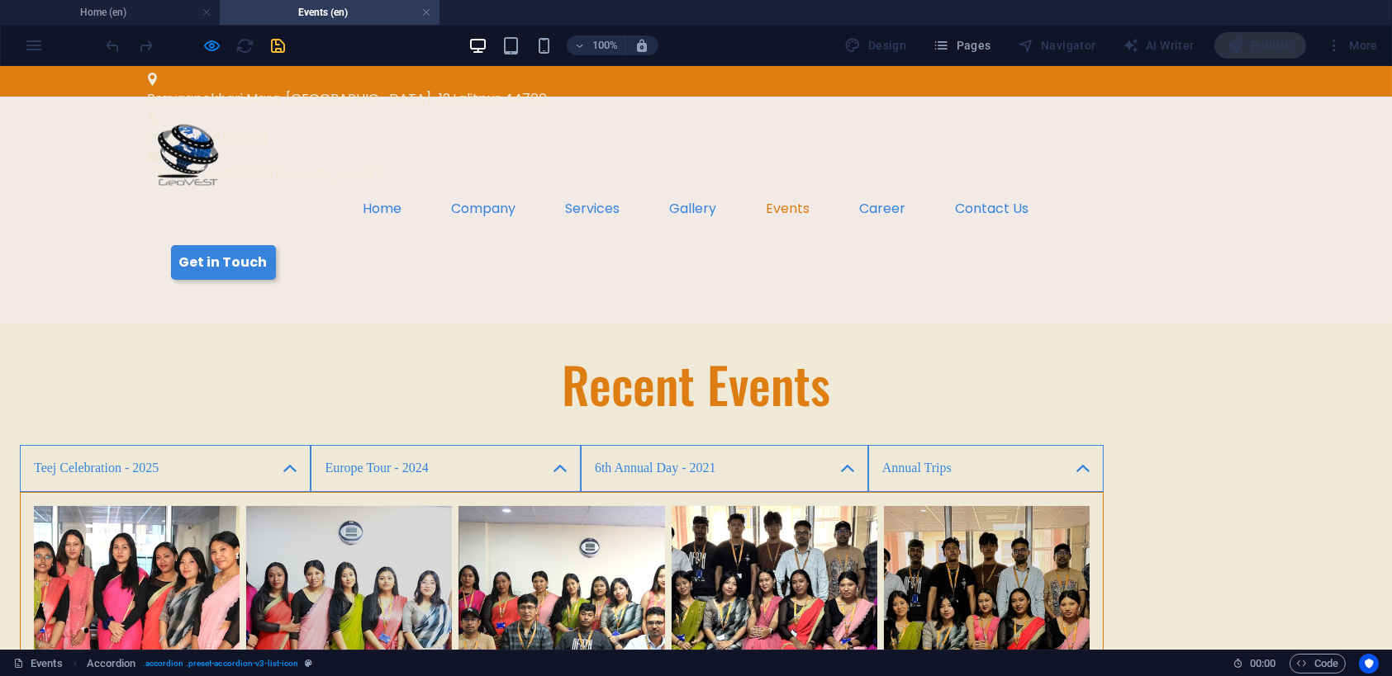
click at [559, 445] on link "Europe Tour - 2024" at bounding box center [445, 468] width 269 height 46
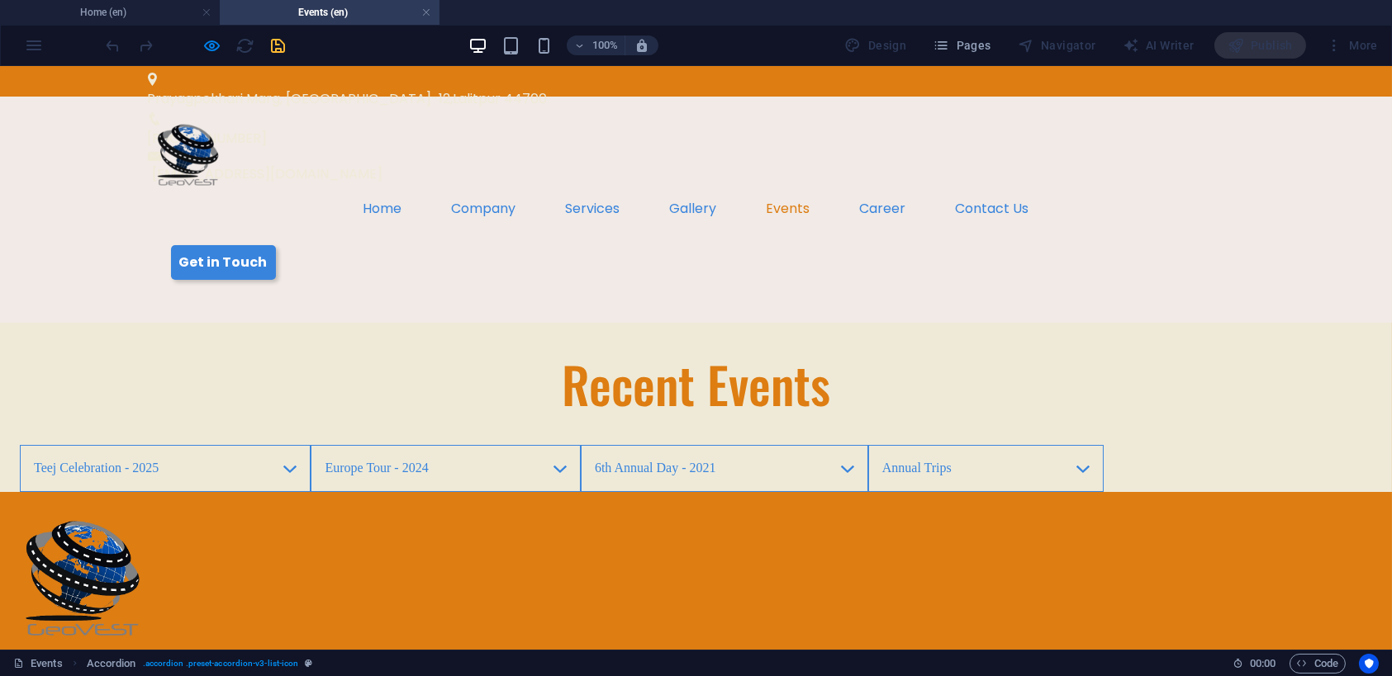
click at [218, 445] on link "Teej Celebration - 2025" at bounding box center [165, 468] width 291 height 46
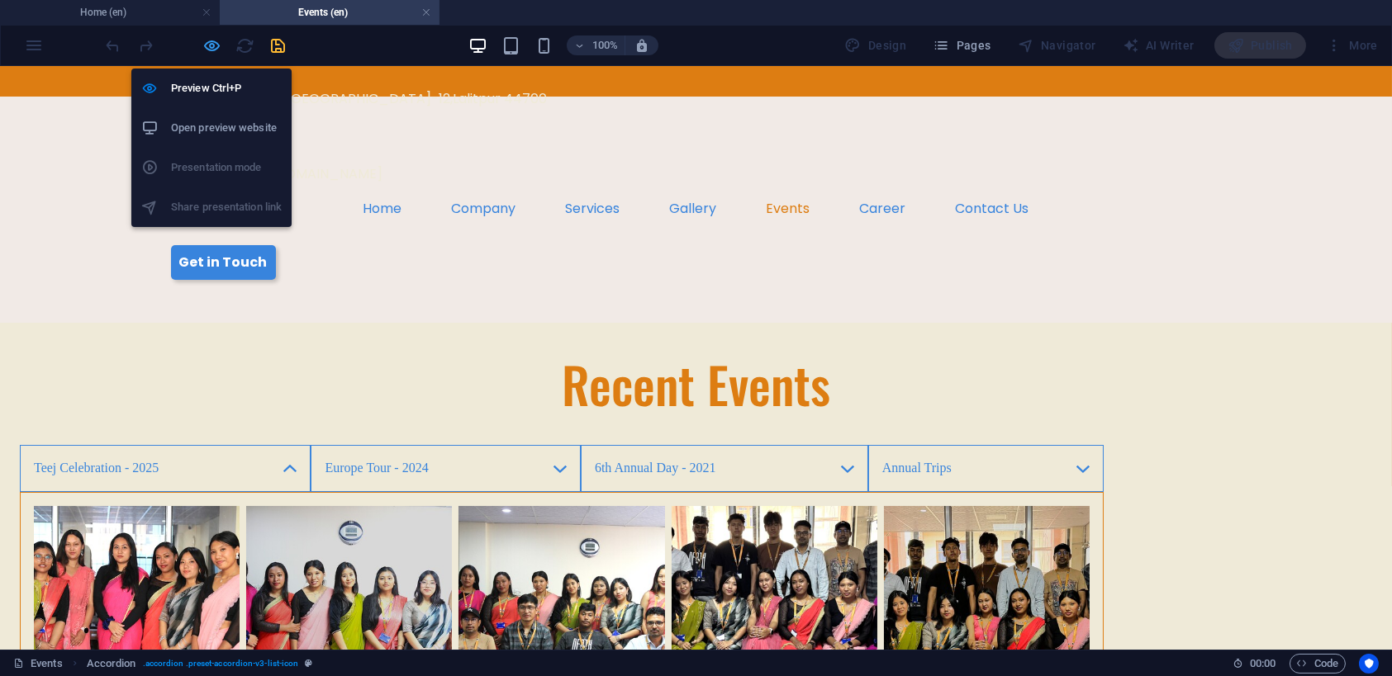
click at [204, 48] on icon "button" at bounding box center [212, 45] width 19 height 19
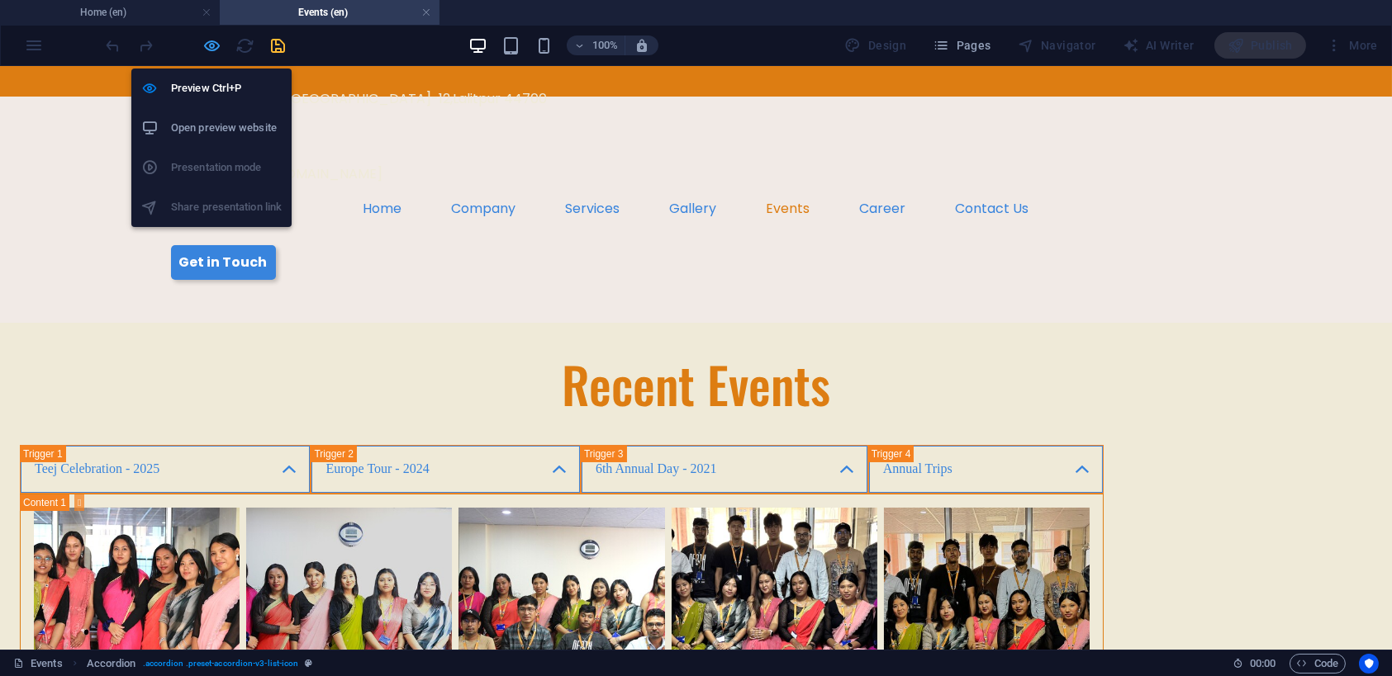
select select "rem"
select select "px"
select select "rem"
select select "px"
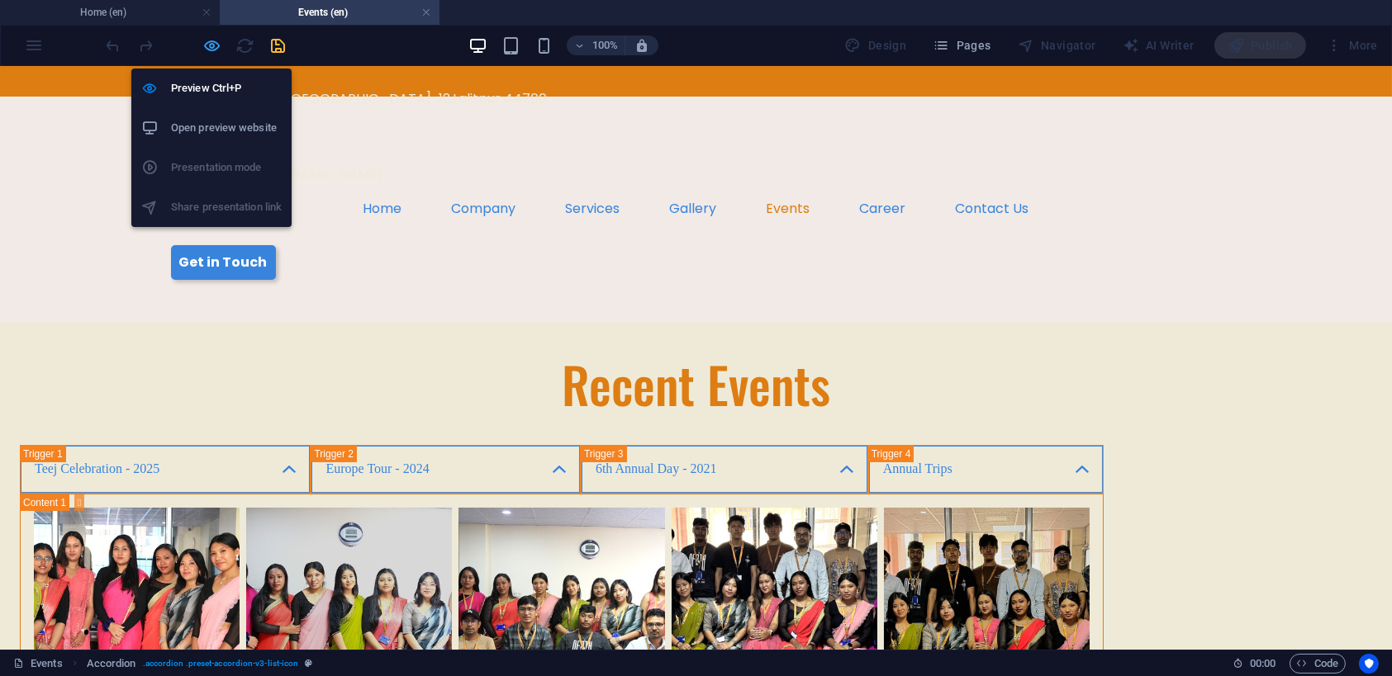
select select "px"
select select "preset-accordion-v3-list-icon"
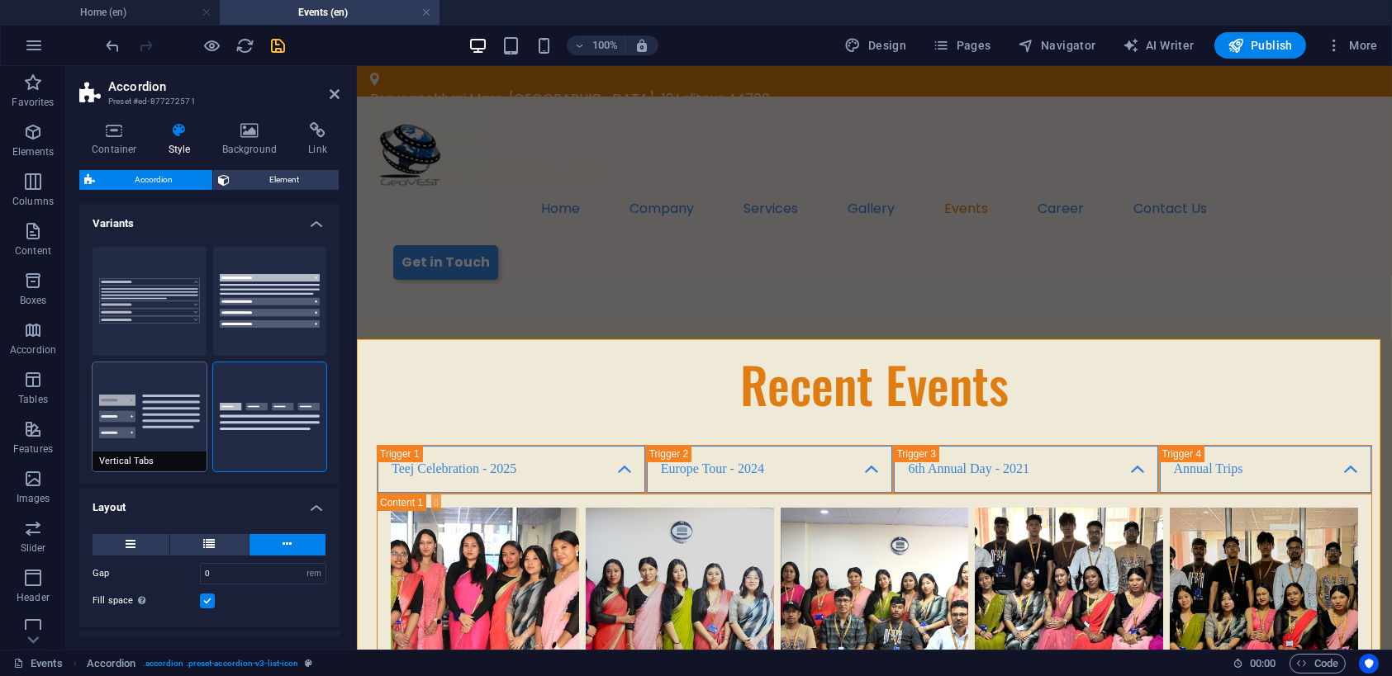
click at [157, 421] on button "Vertical Tabs" at bounding box center [150, 417] width 114 height 109
type input "1"
type input "0"
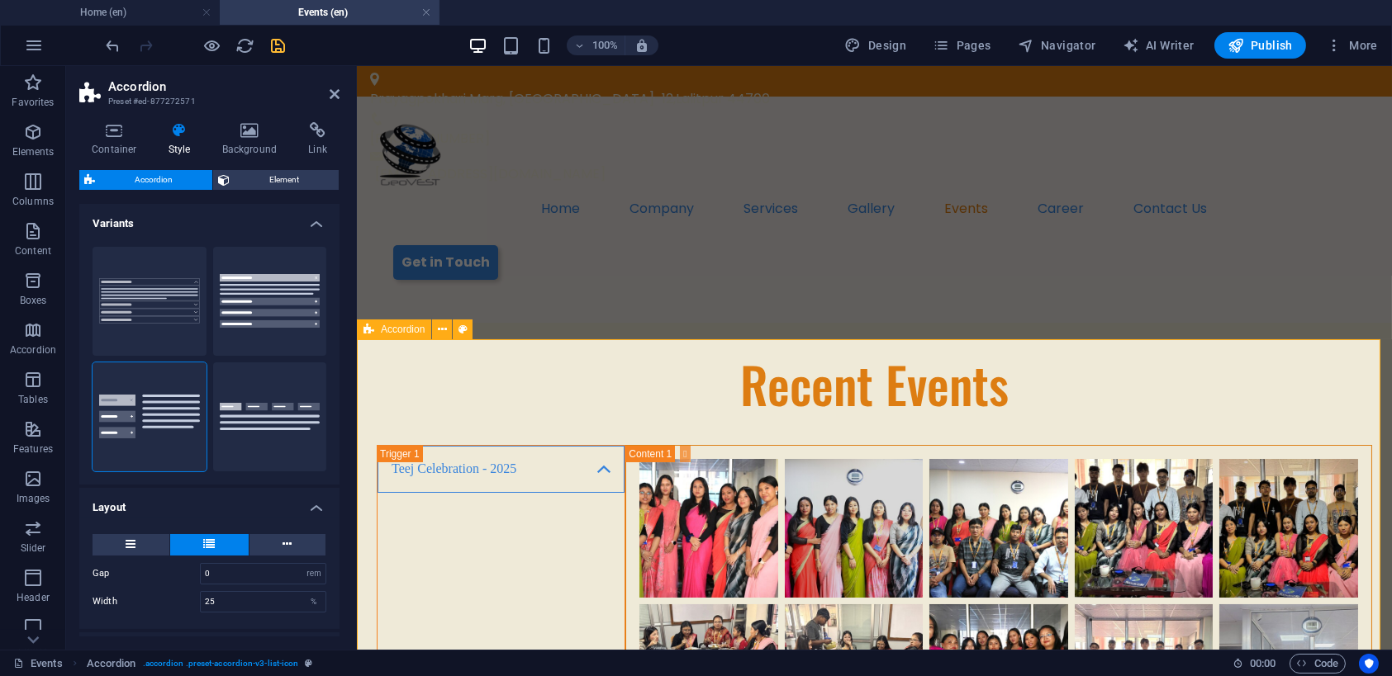
type input "0"
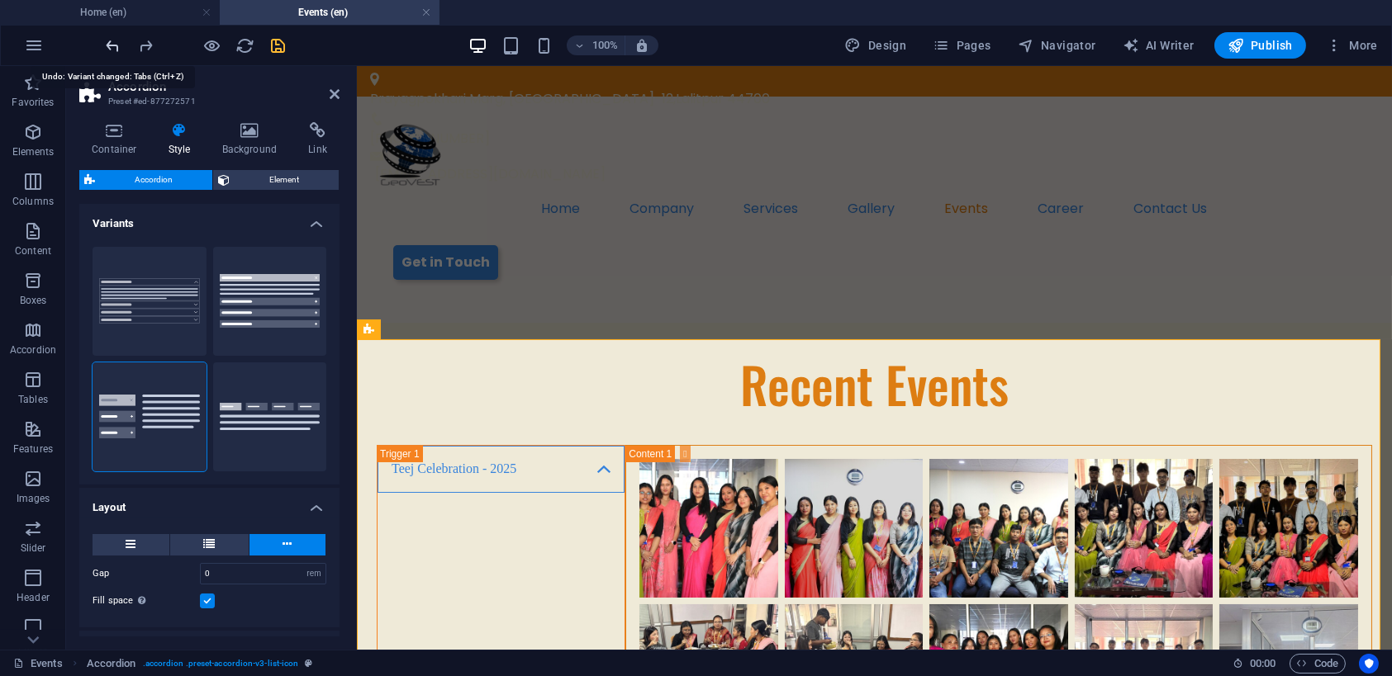
type input "33"
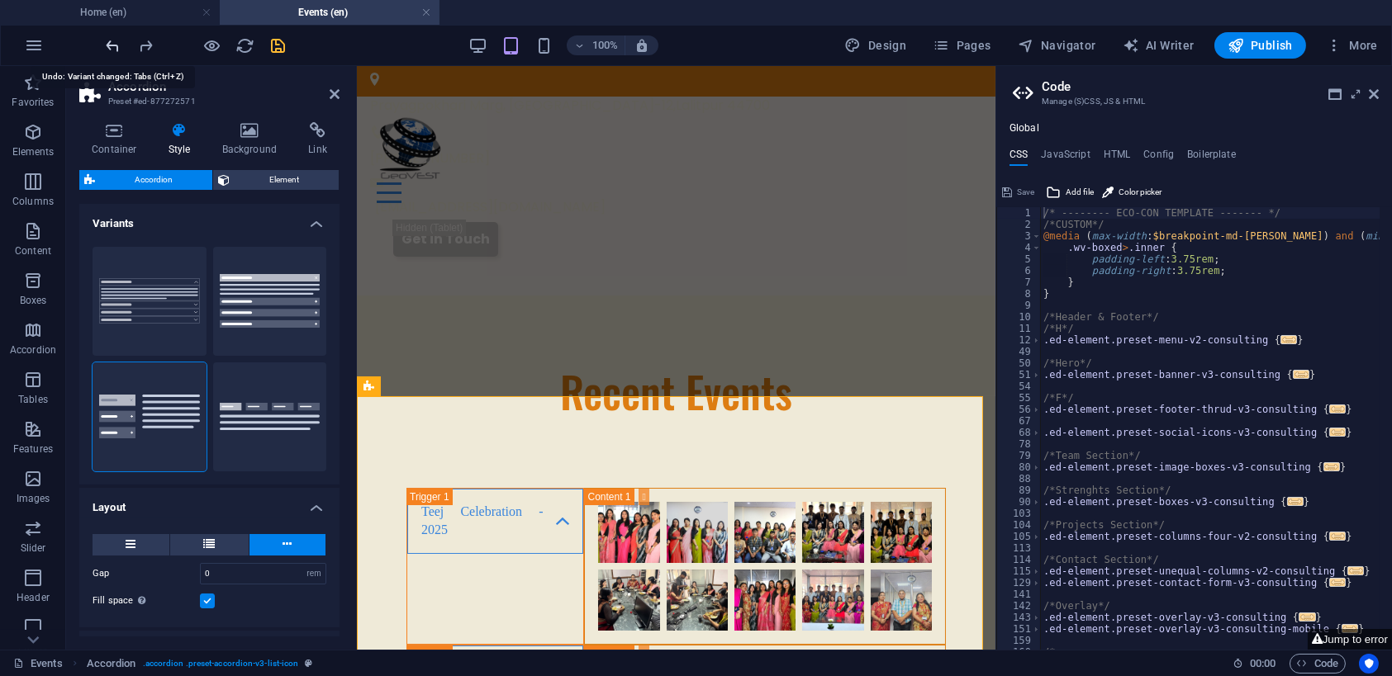
click at [116, 40] on icon "undo" at bounding box center [113, 45] width 19 height 19
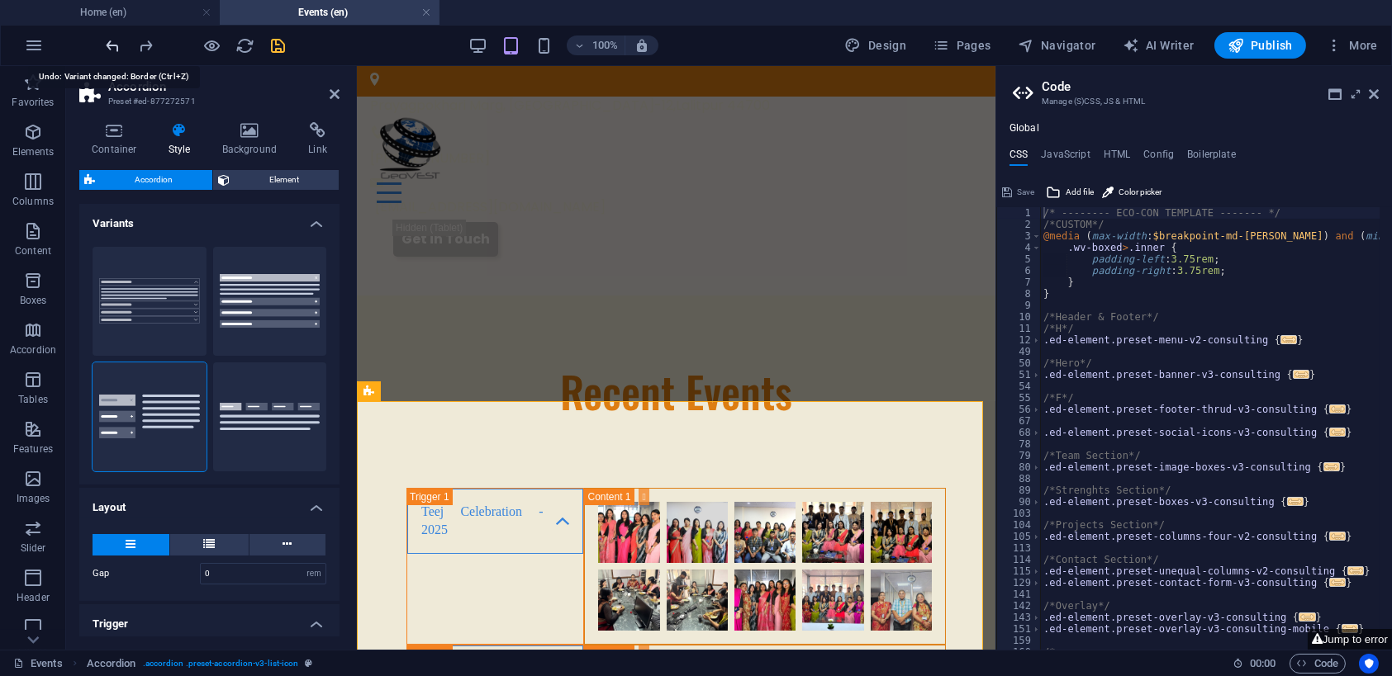
click at [116, 40] on icon "undo" at bounding box center [113, 45] width 19 height 19
type input "1"
click at [116, 40] on icon "undo" at bounding box center [113, 45] width 19 height 19
type input "Poppins"
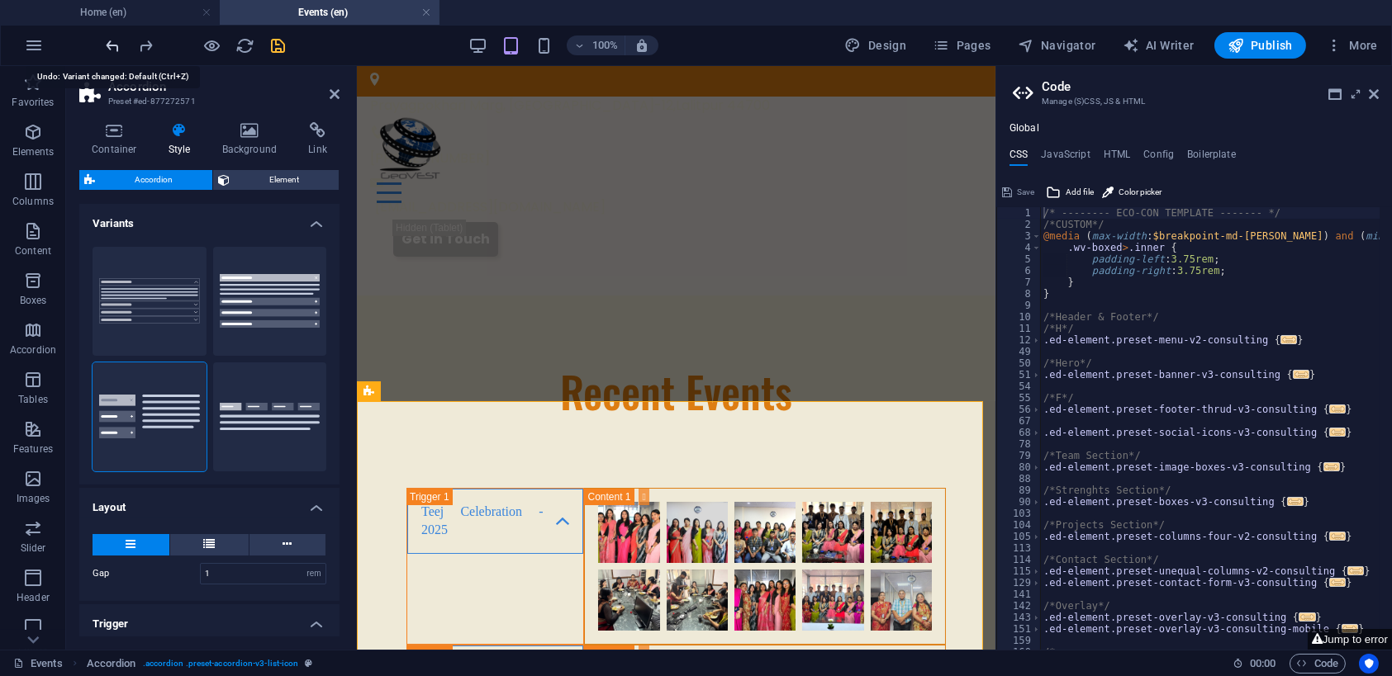
type input "18"
type input "5"
click at [116, 40] on icon "undo" at bounding box center [113, 45] width 19 height 19
type input "1"
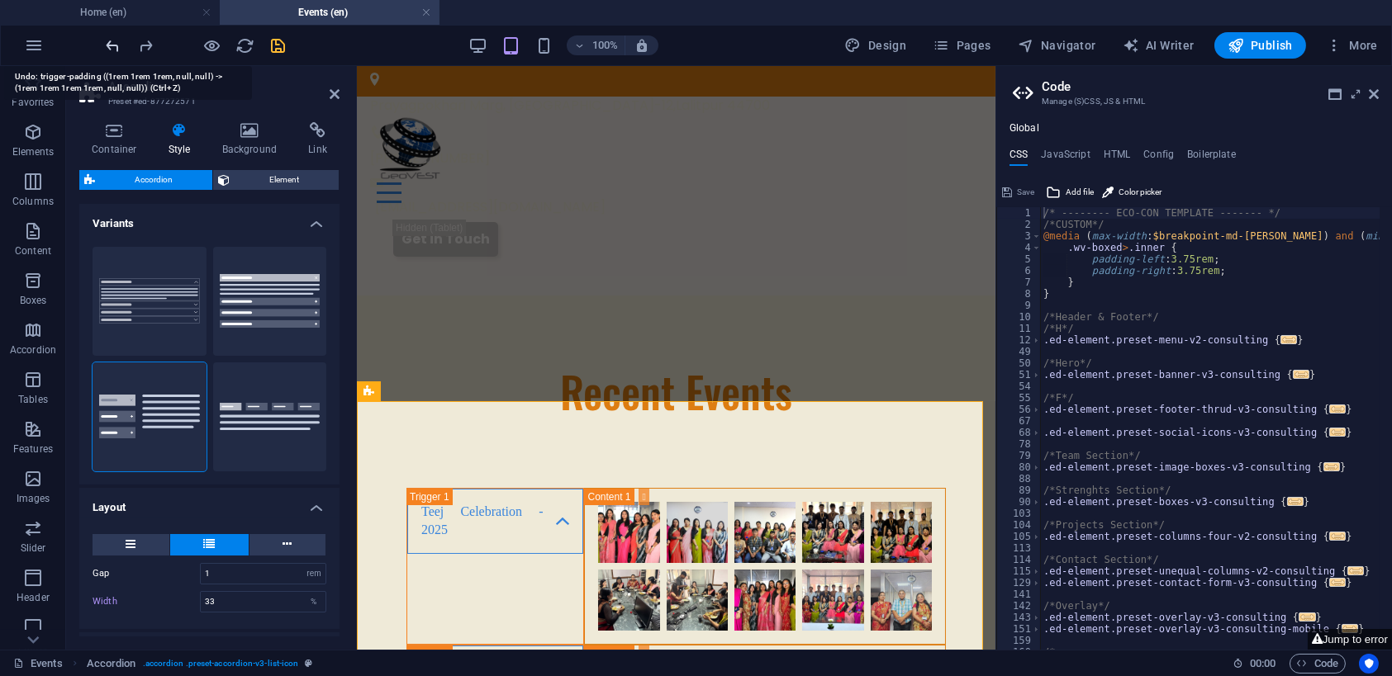
click at [116, 40] on icon "undo" at bounding box center [113, 45] width 19 height 19
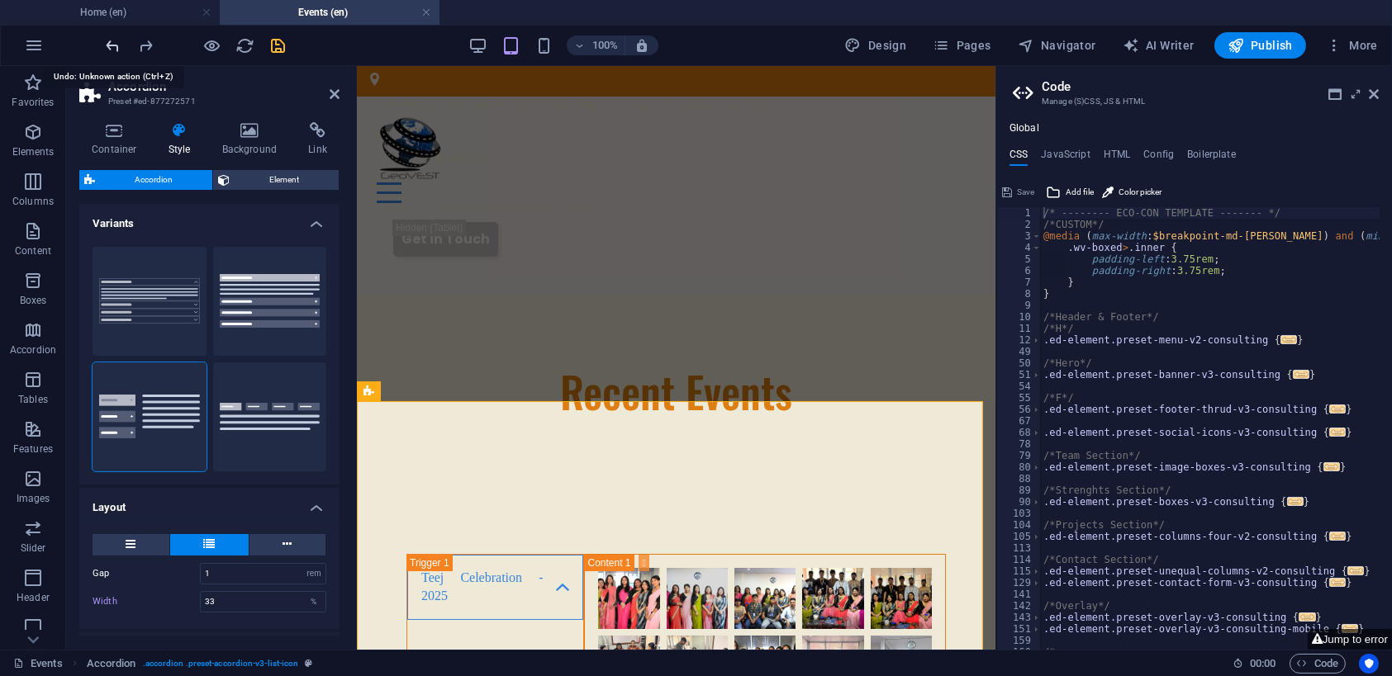
click at [116, 40] on icon "undo" at bounding box center [113, 45] width 19 height 19
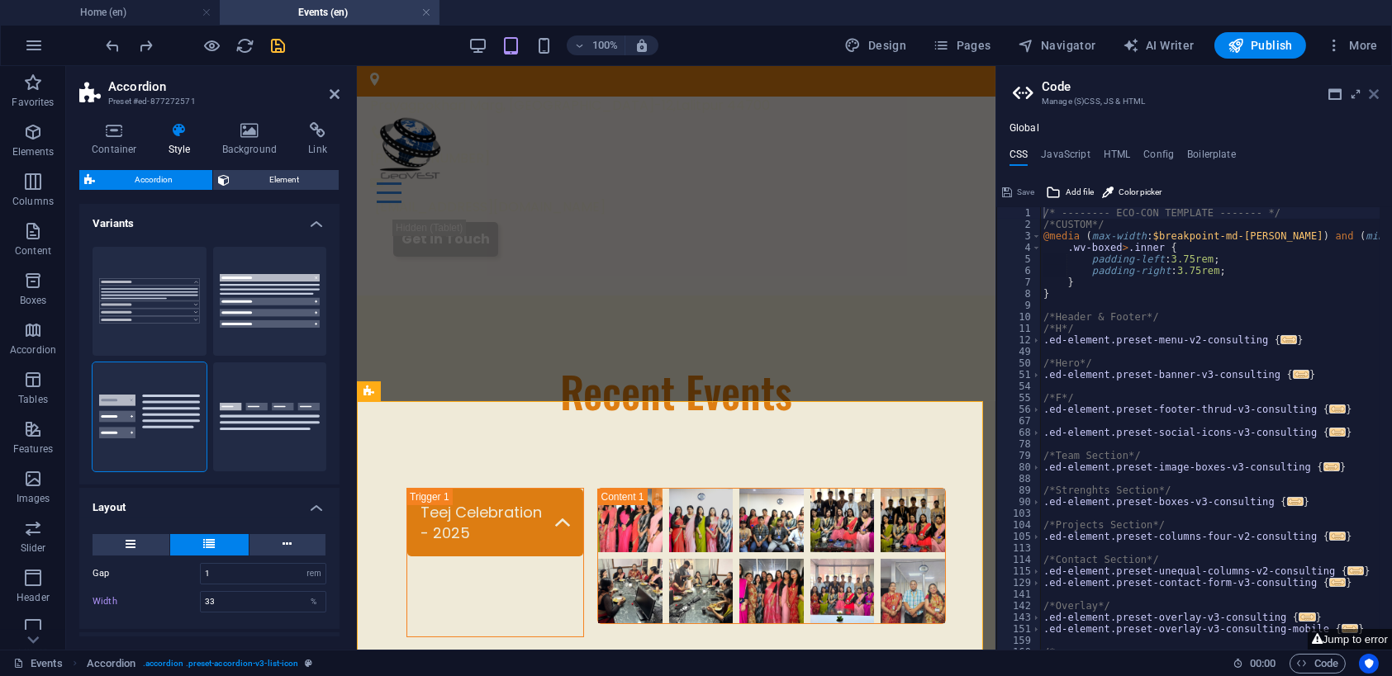
click at [1377, 95] on icon at bounding box center [1374, 94] width 10 height 13
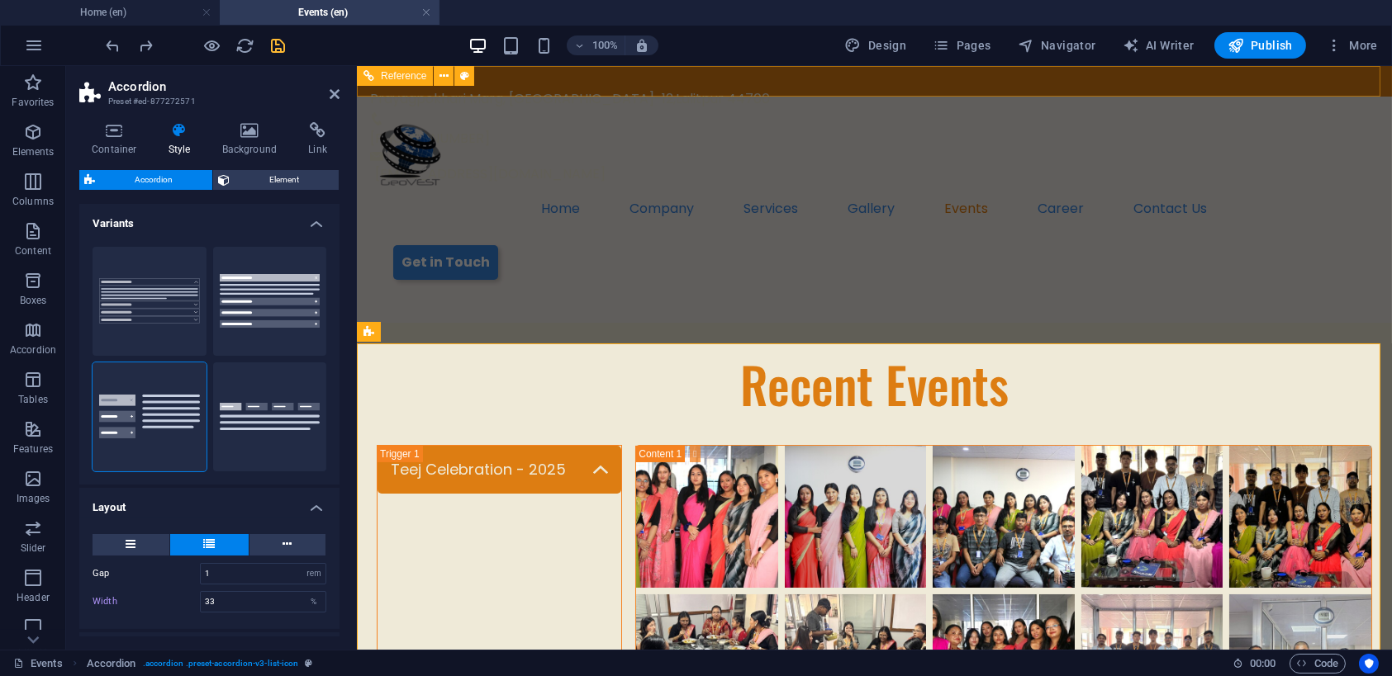
type input "25"
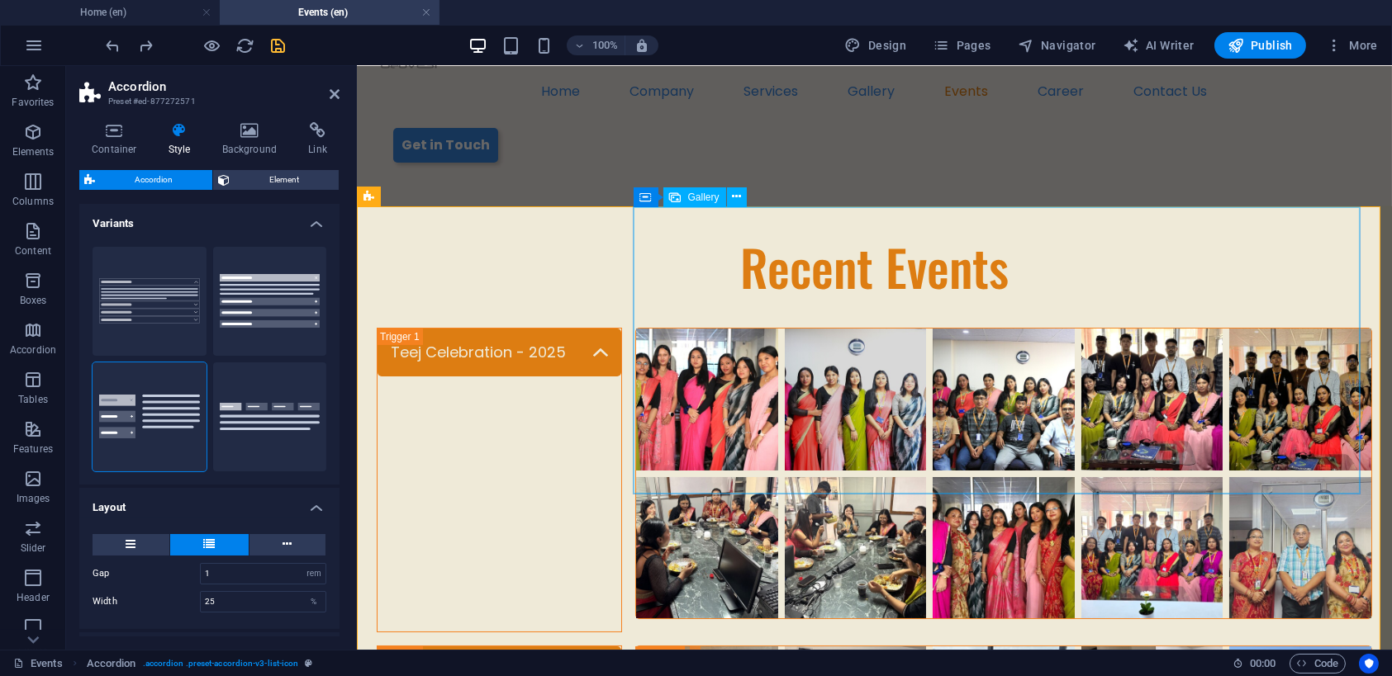
scroll to position [116, 0]
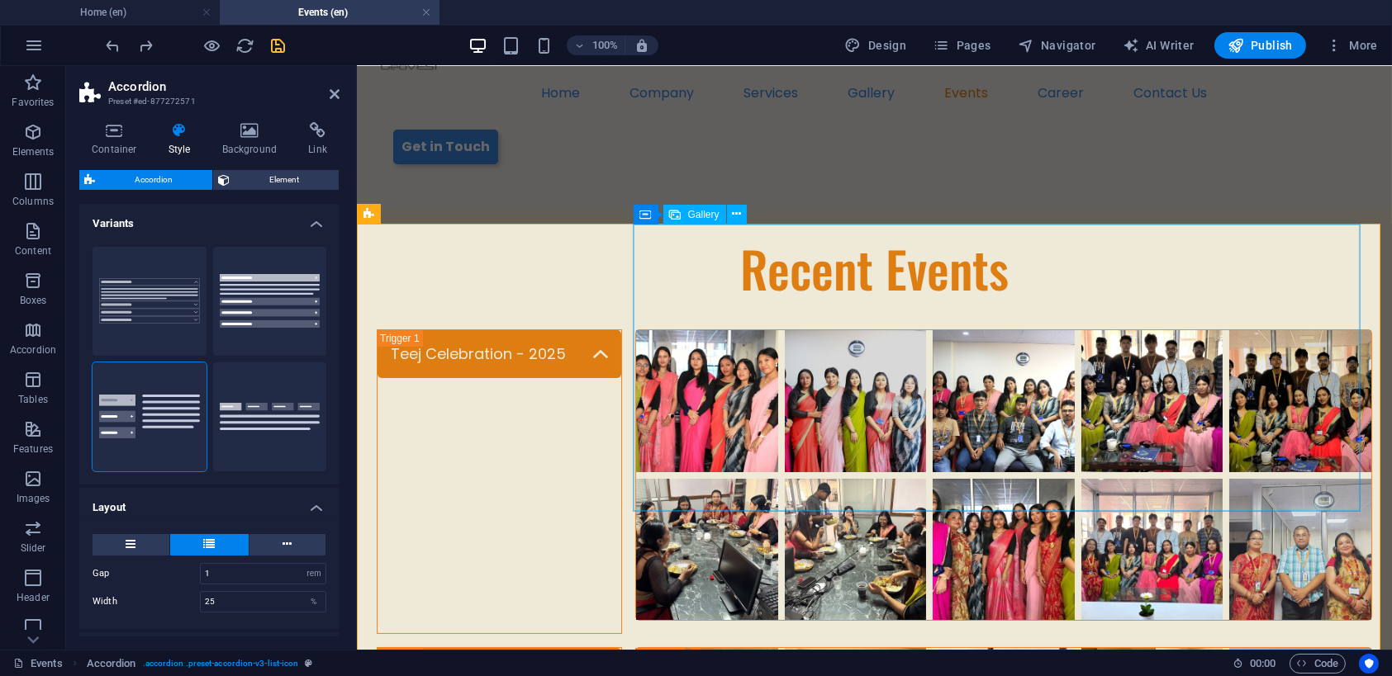
click at [683, 327] on li "Content 1" at bounding box center [706, 401] width 149 height 149
select select "4"
select select "%"
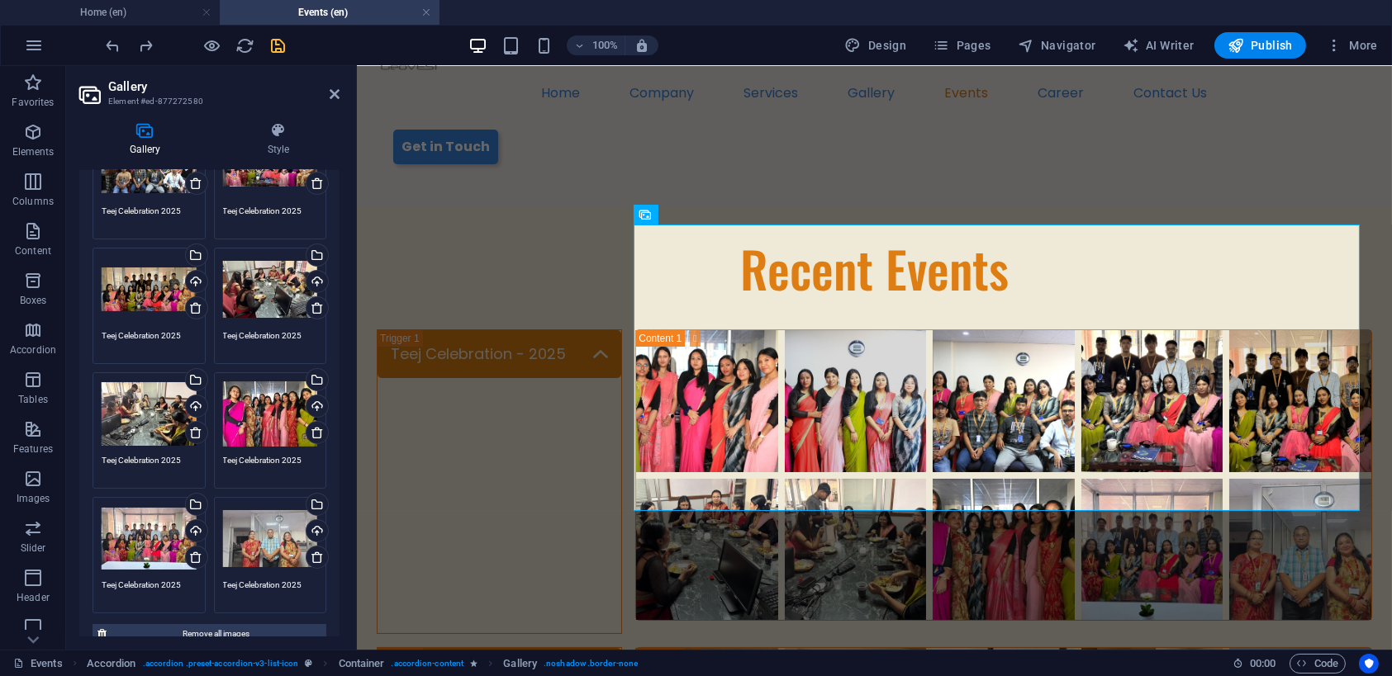
scroll to position [544, 0]
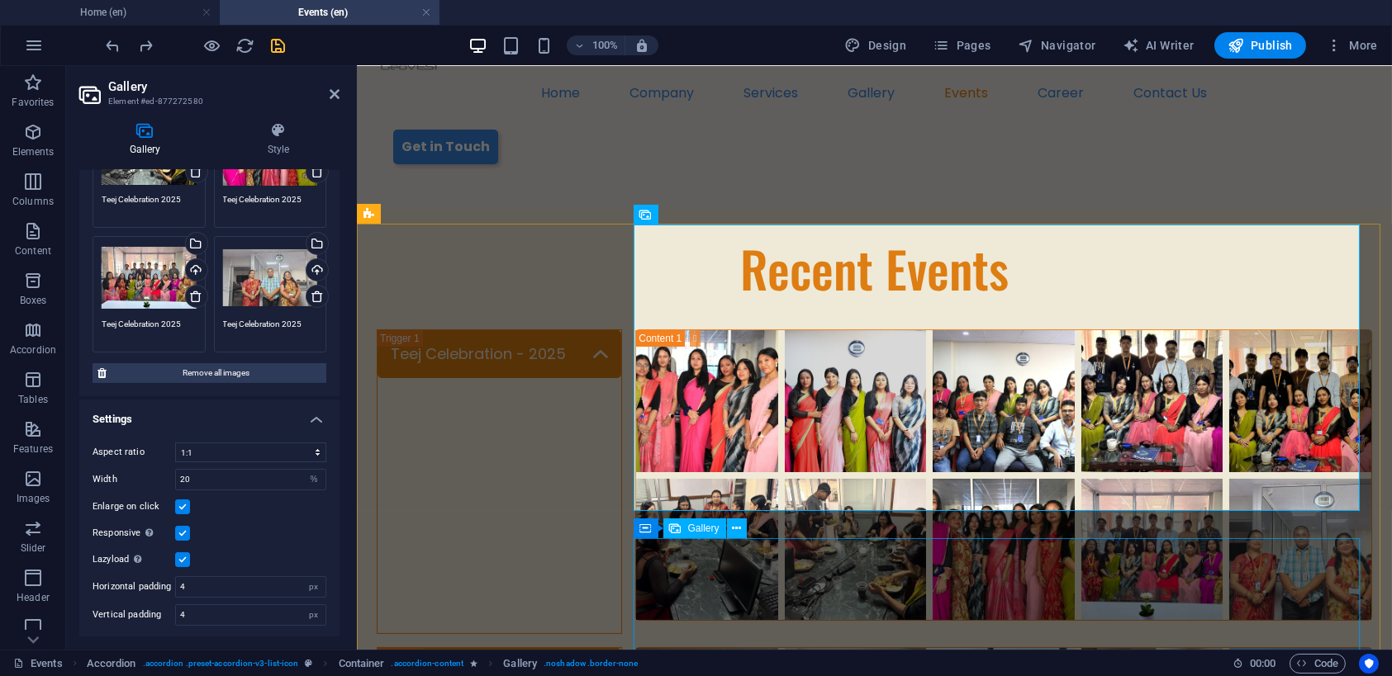
select select "4"
select select "%"
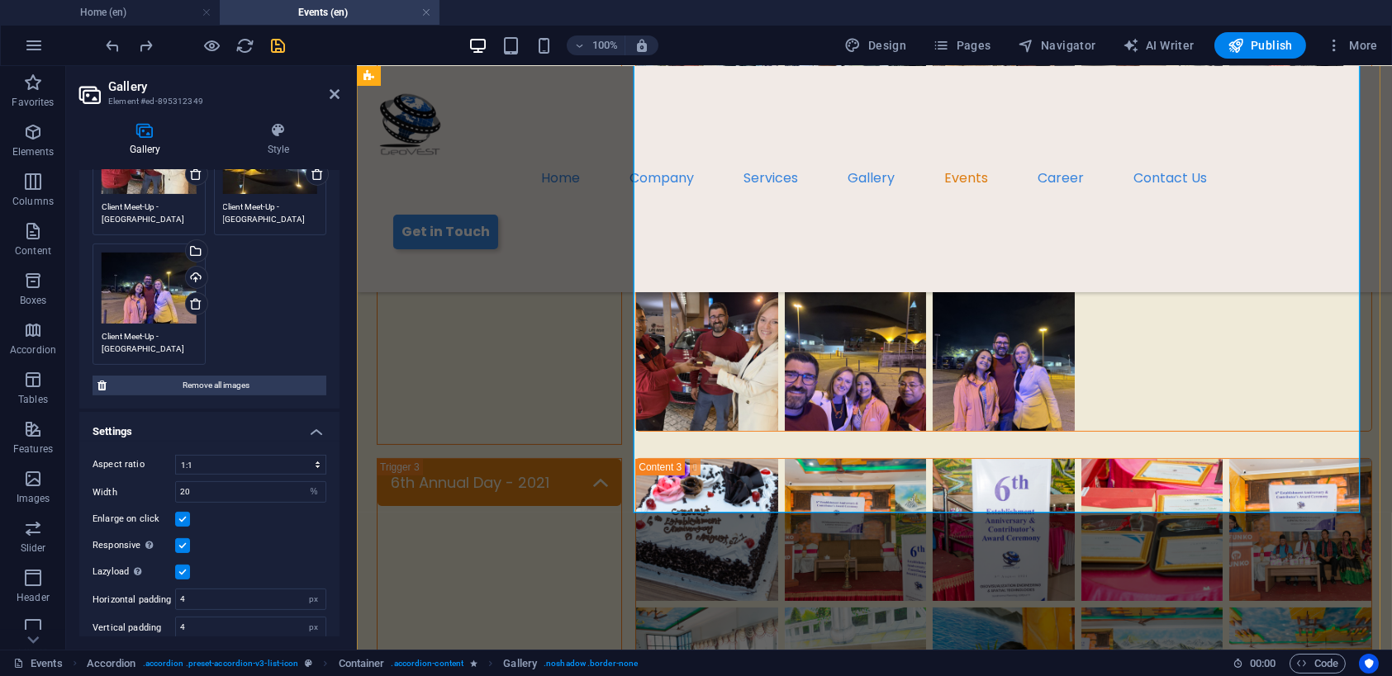
scroll to position [979, 0]
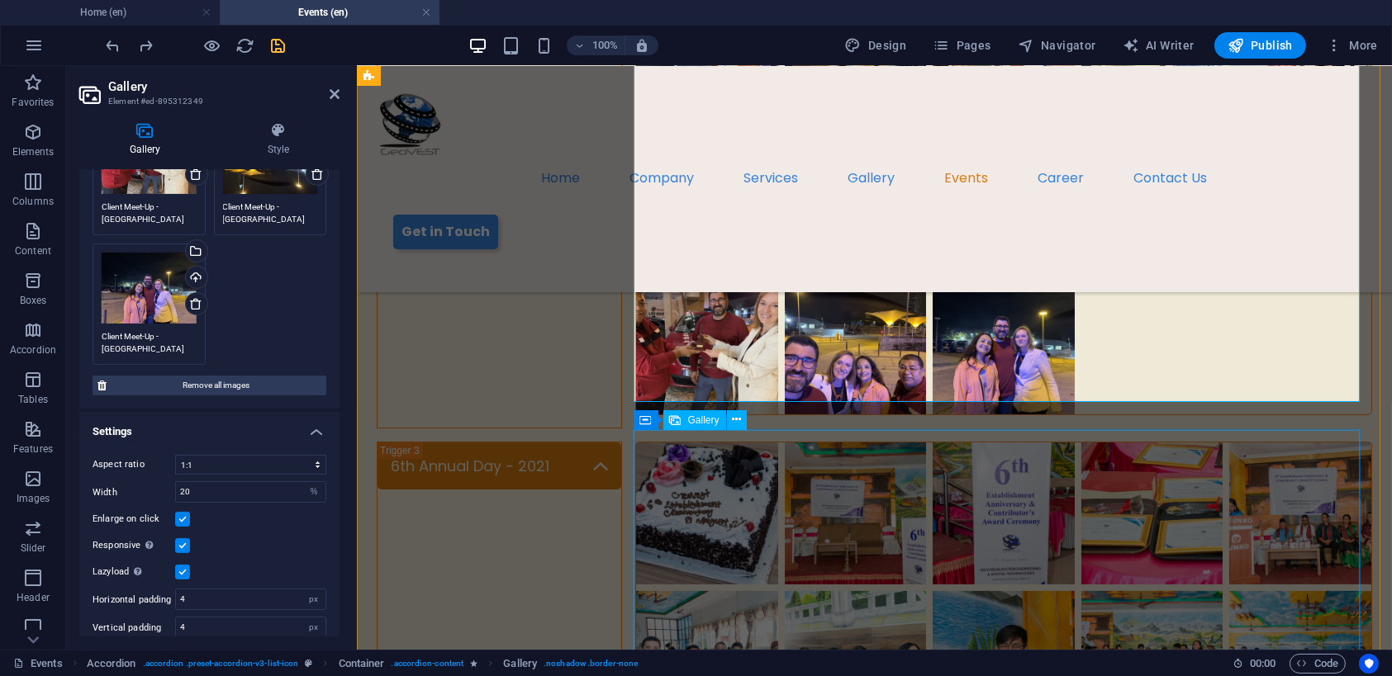
click at [730, 503] on li "Content 3" at bounding box center [706, 513] width 149 height 149
select select "4"
select select "%"
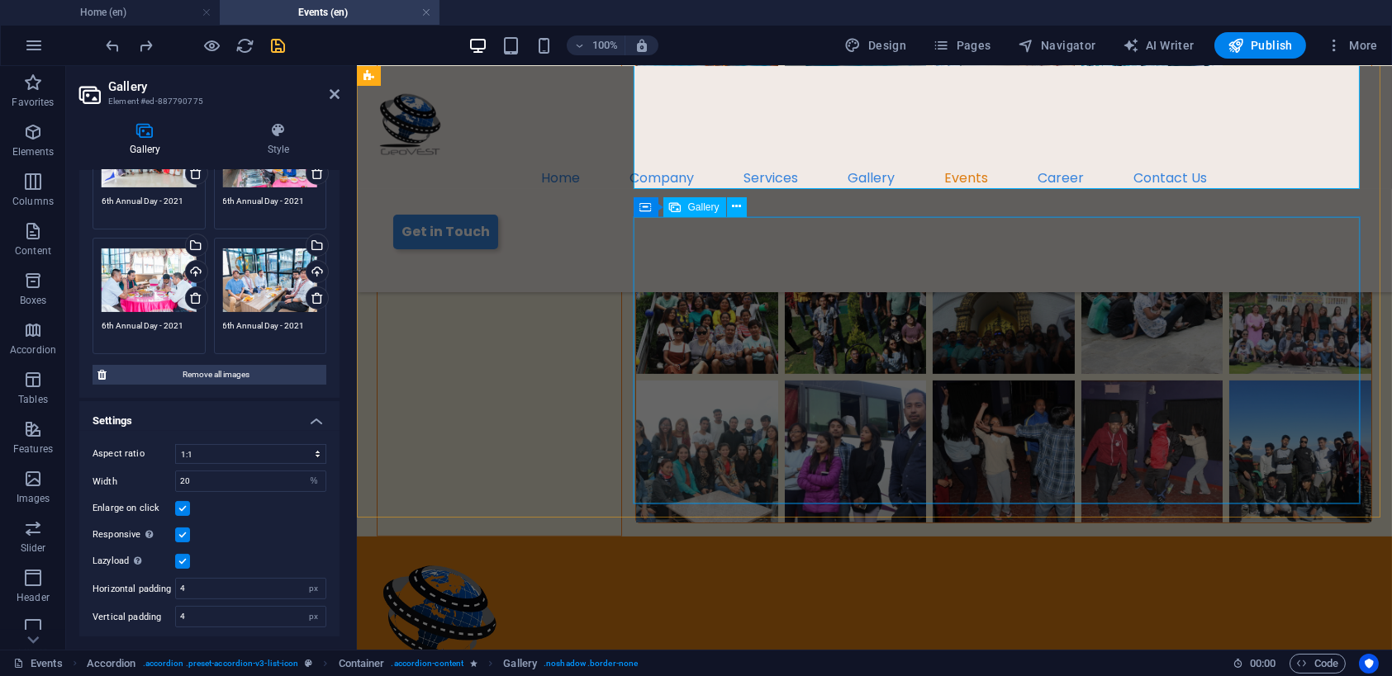
scroll to position [1645, 0]
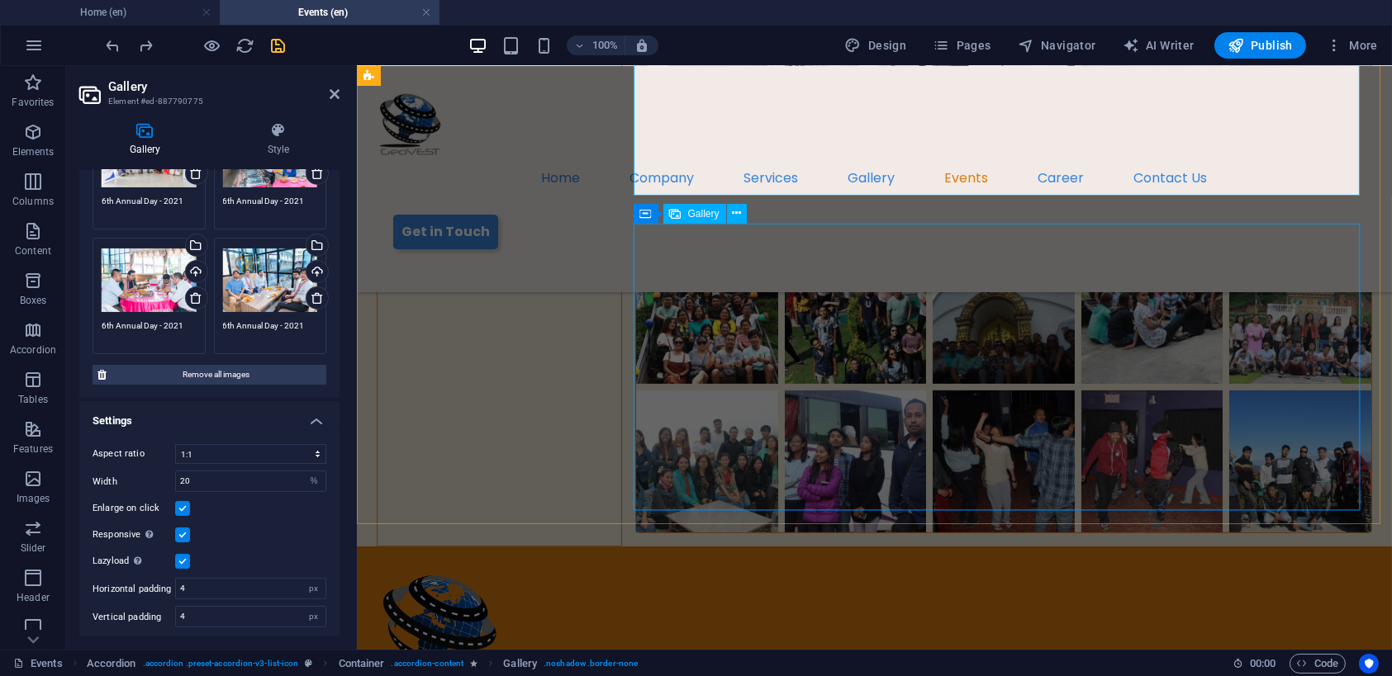
click at [686, 297] on li "Content 4" at bounding box center [706, 314] width 149 height 149
select select "4"
select select "%"
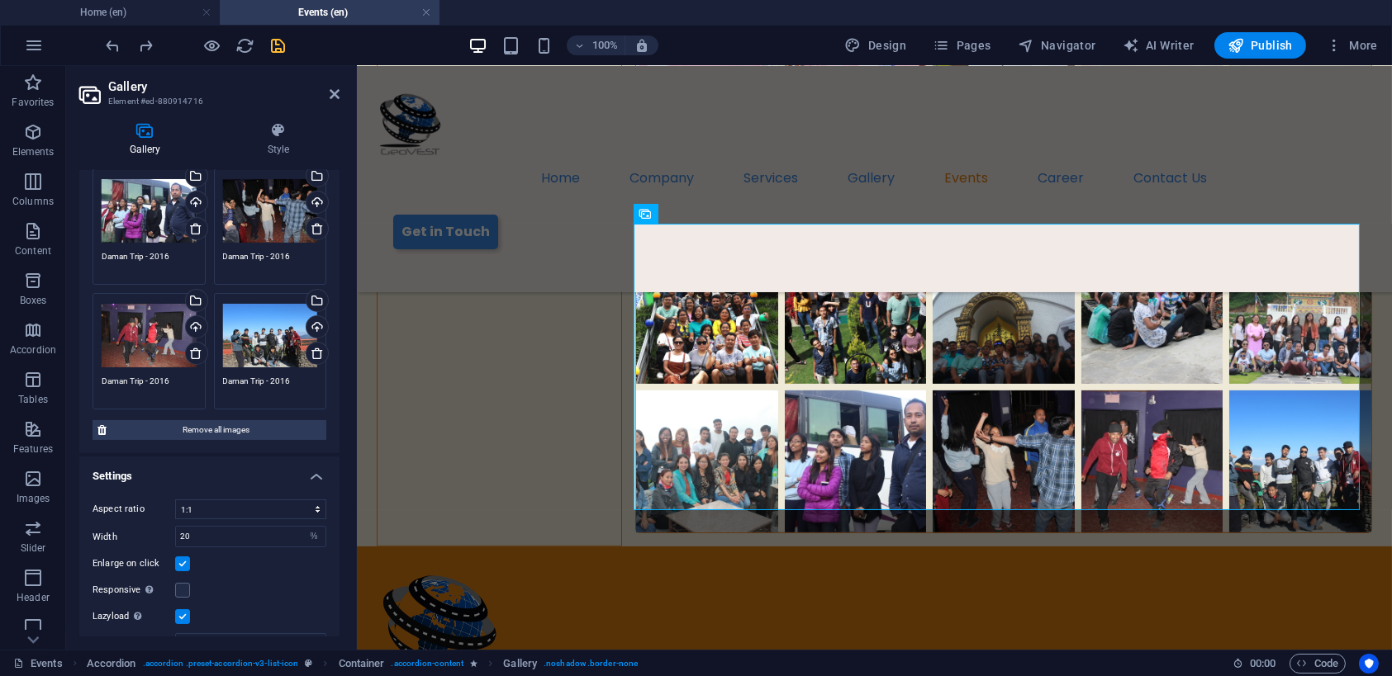
scroll to position [552, 0]
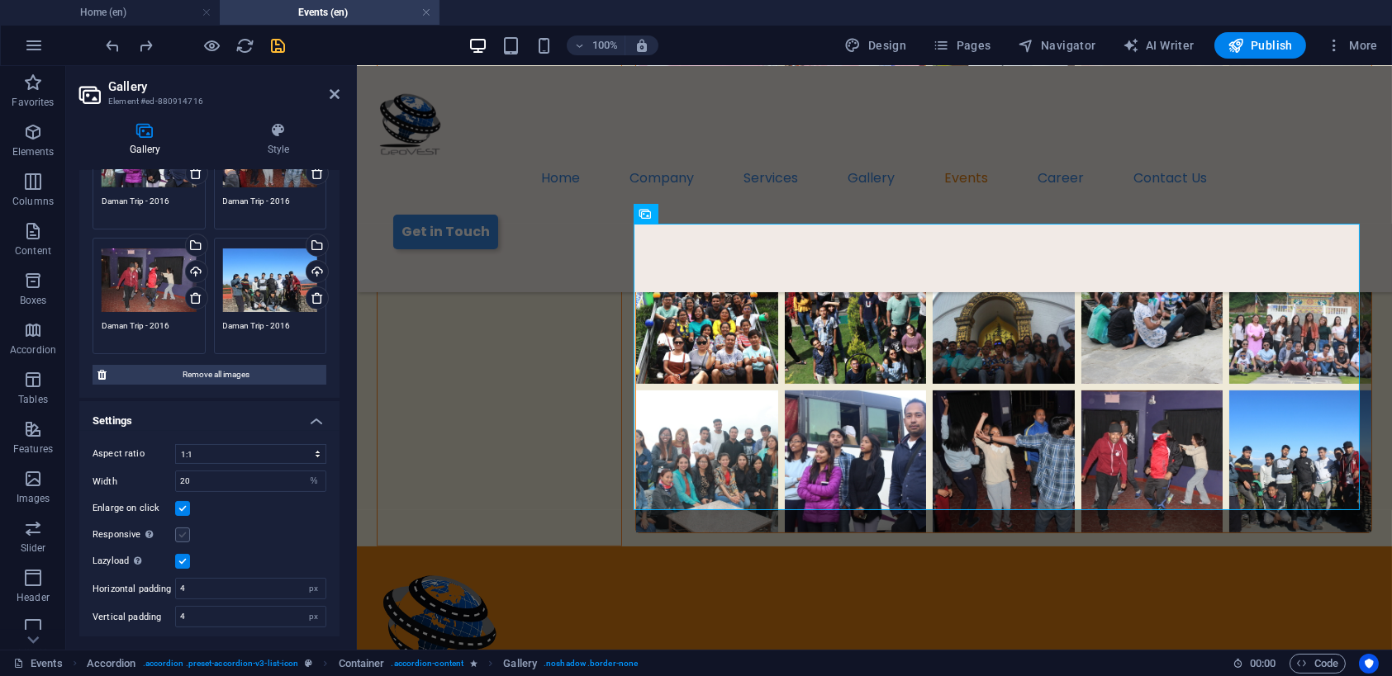
click at [182, 530] on label at bounding box center [182, 535] width 15 height 15
click at [0, 0] on input "Responsive Automatically load retina image and smartphone optimized sizes." at bounding box center [0, 0] width 0 height 0
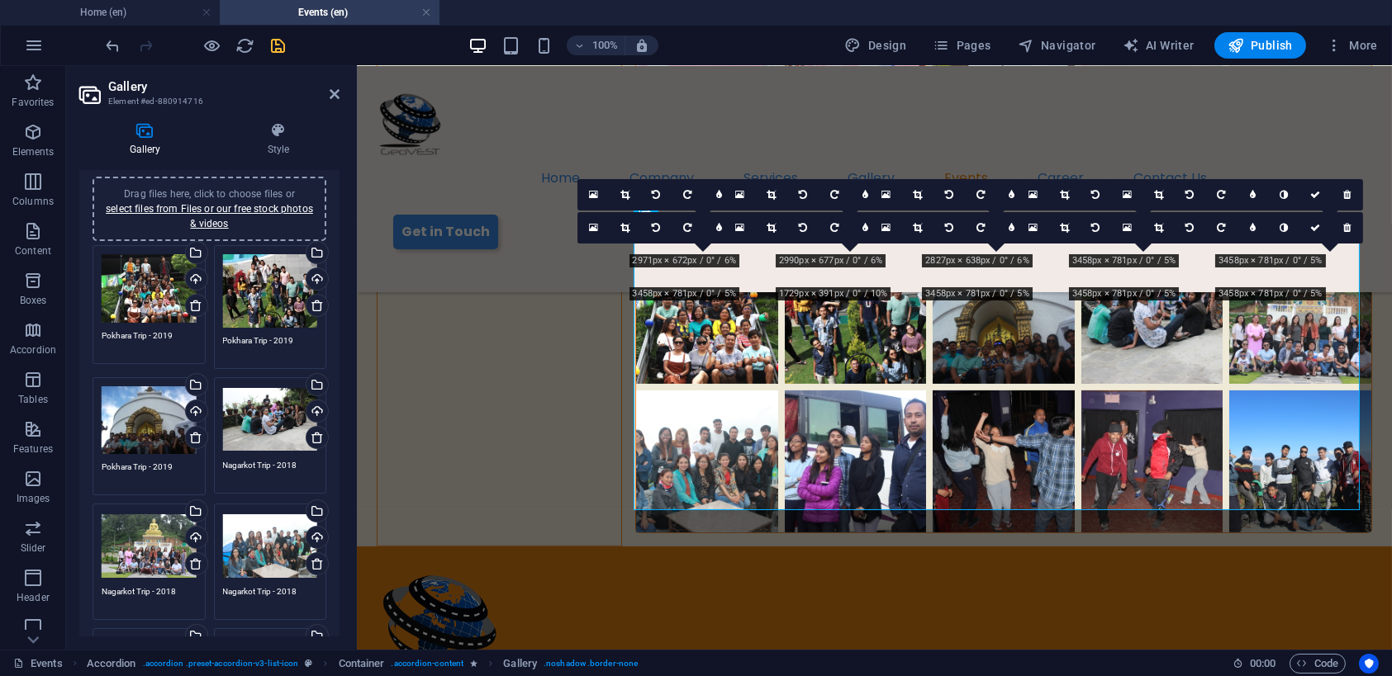
scroll to position [0, 0]
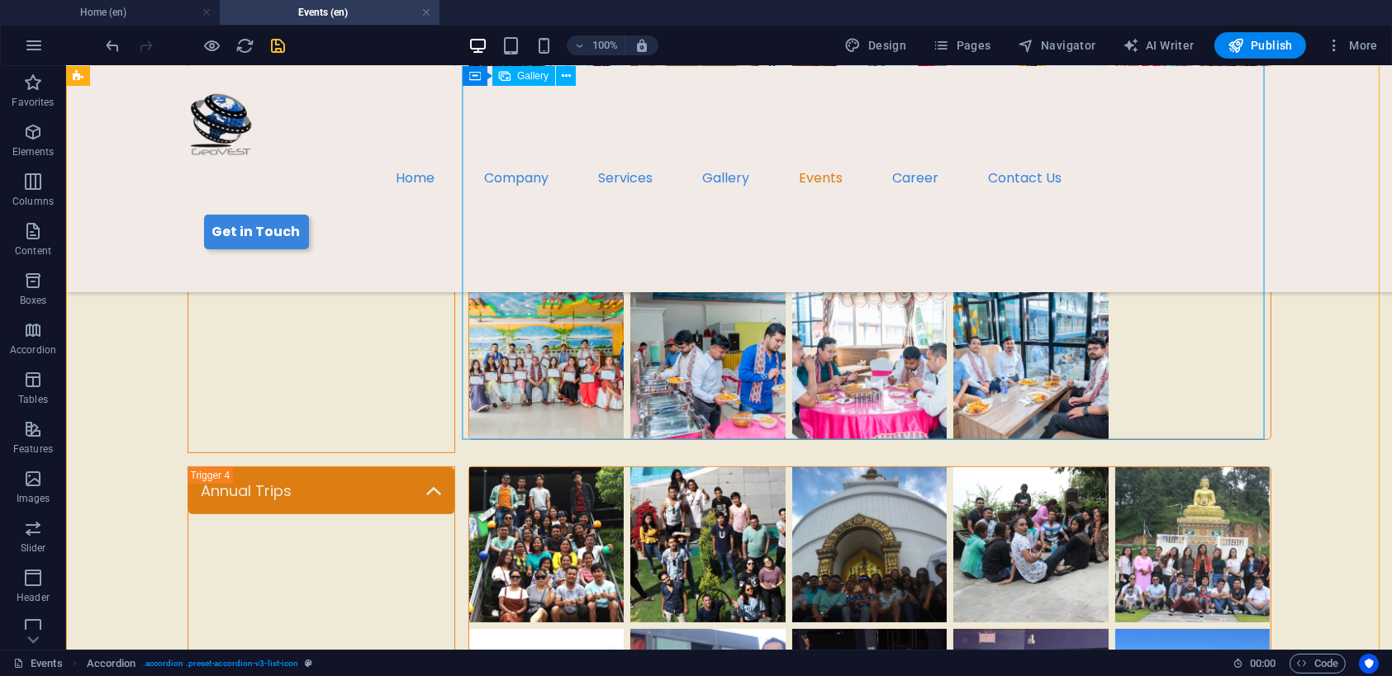
scroll to position [1551, 0]
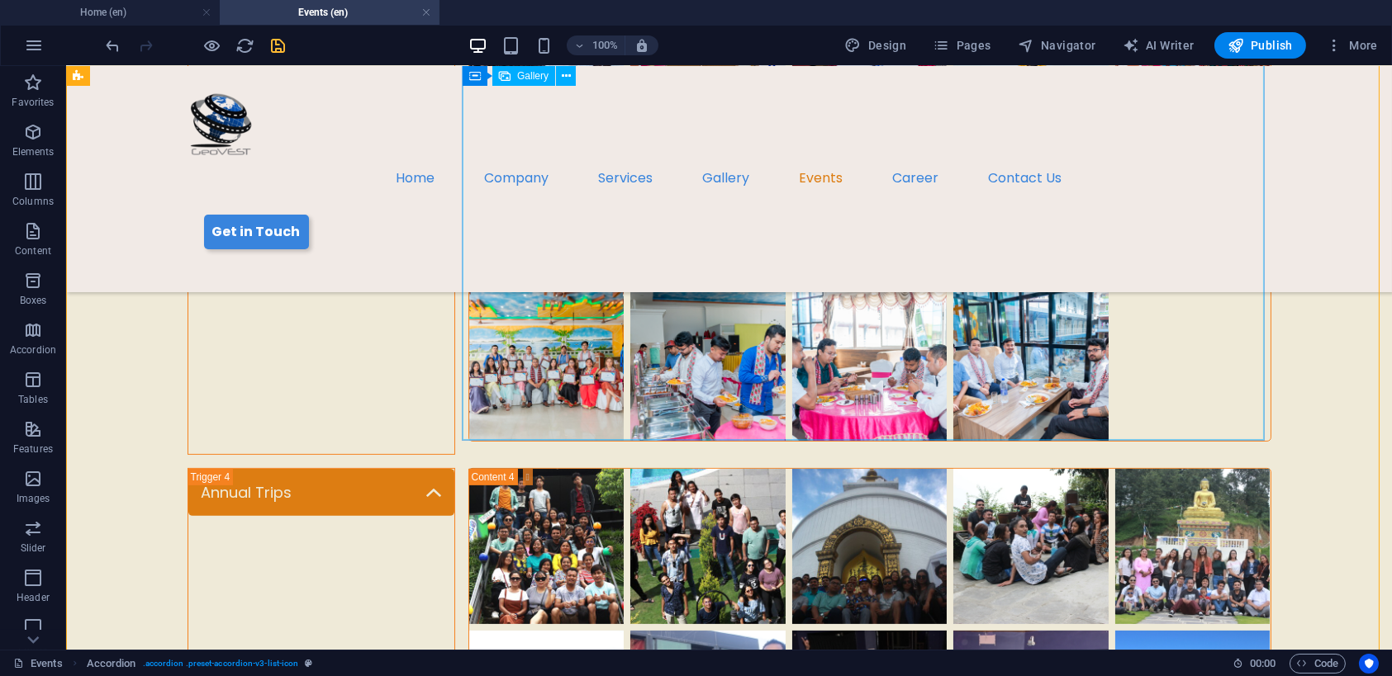
click at [708, 361] on li "Content 3" at bounding box center [708, 364] width 162 height 162
select select "4"
select select "%"
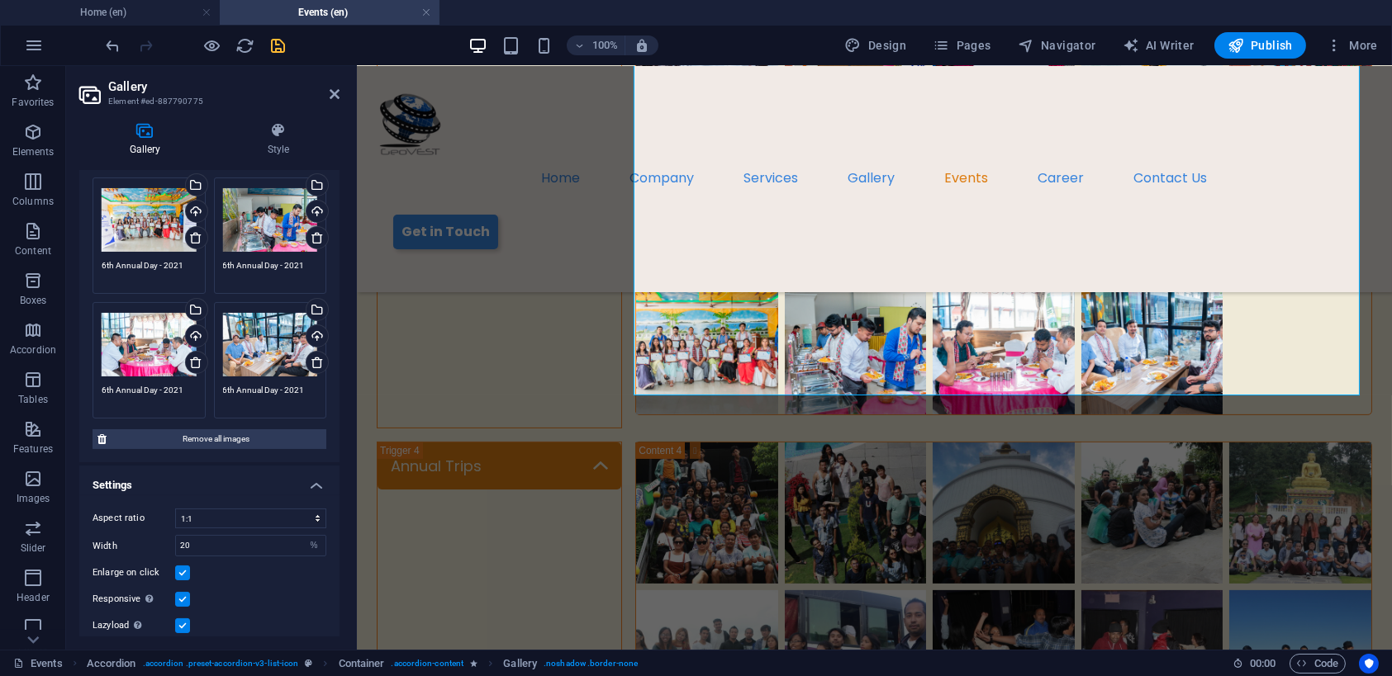
scroll to position [867, 0]
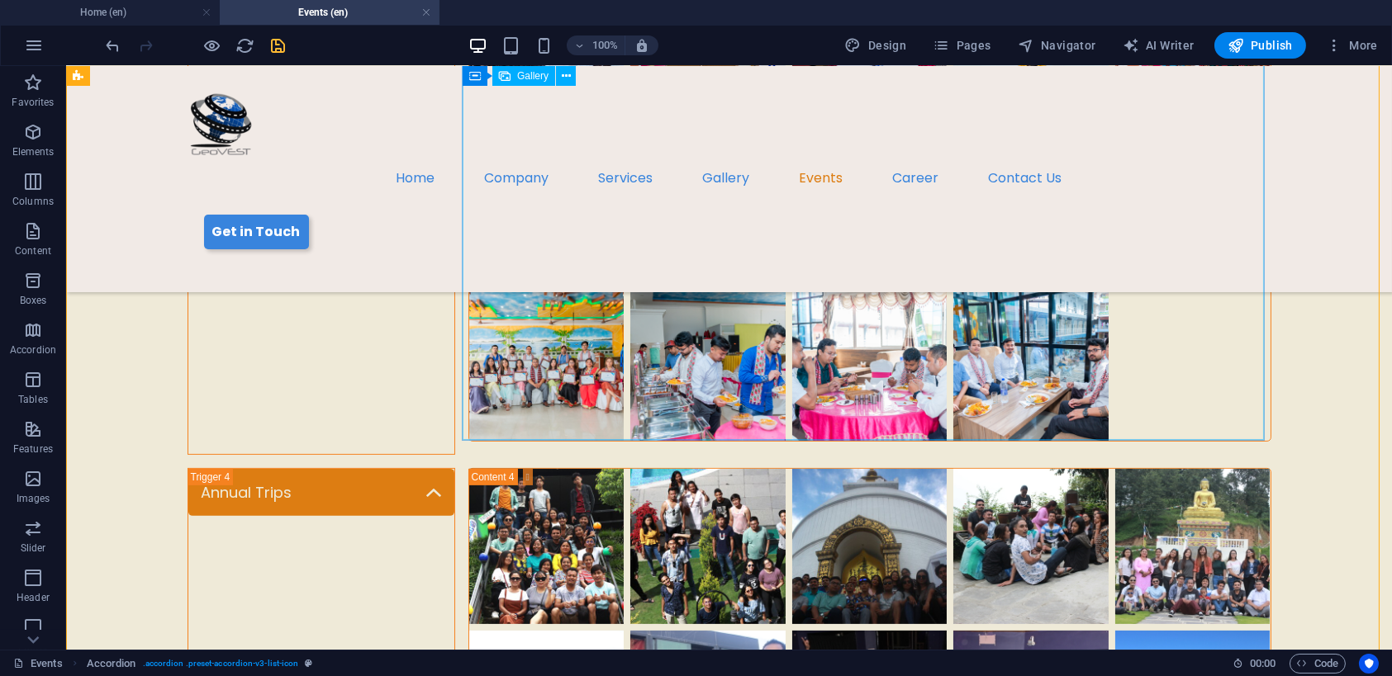
click at [540, 306] on li "Content 3" at bounding box center [547, 364] width 162 height 162
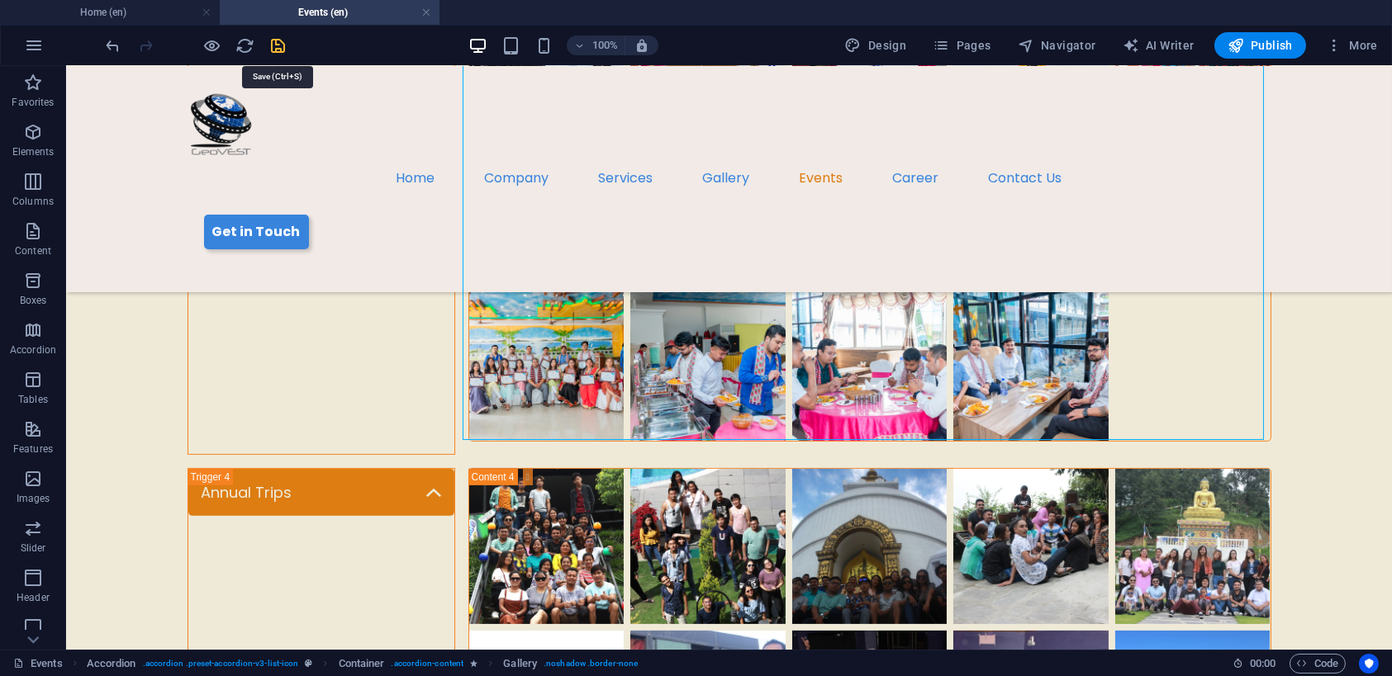
click at [279, 41] on icon "save" at bounding box center [278, 45] width 19 height 19
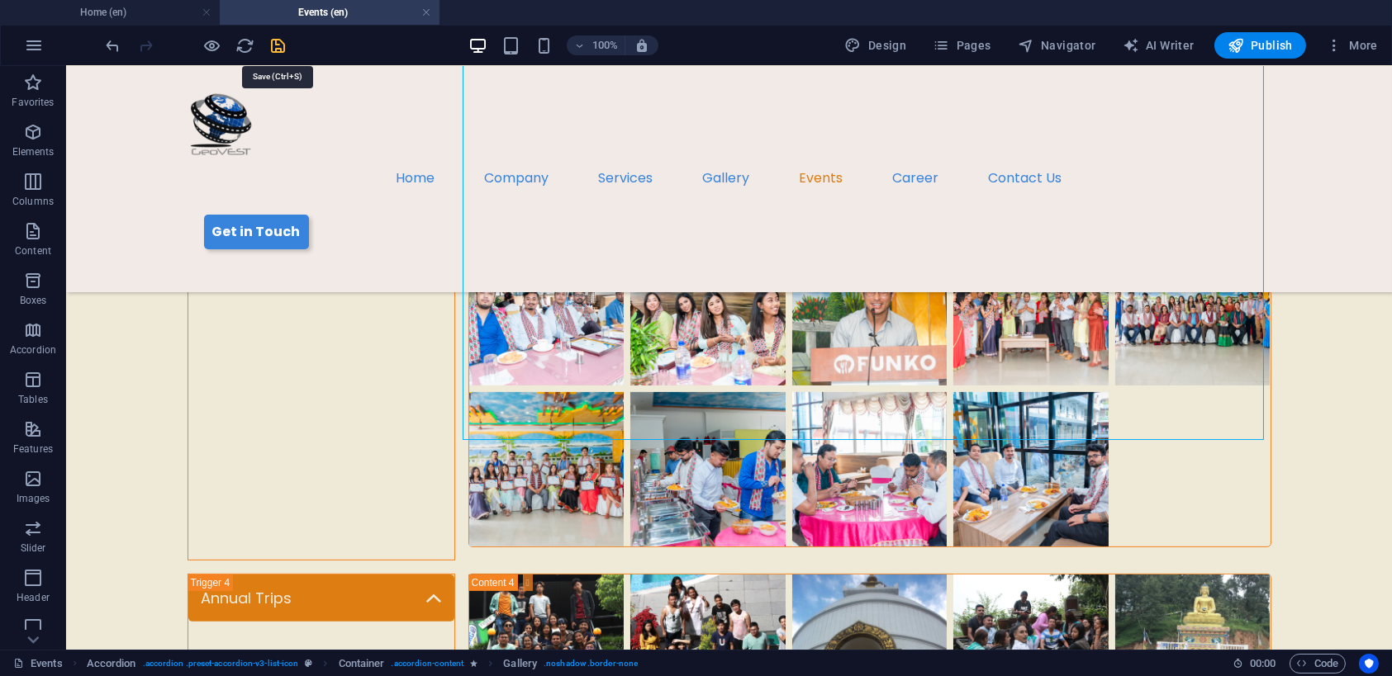
select select "rem"
select select "px"
select select "rem"
select select "px"
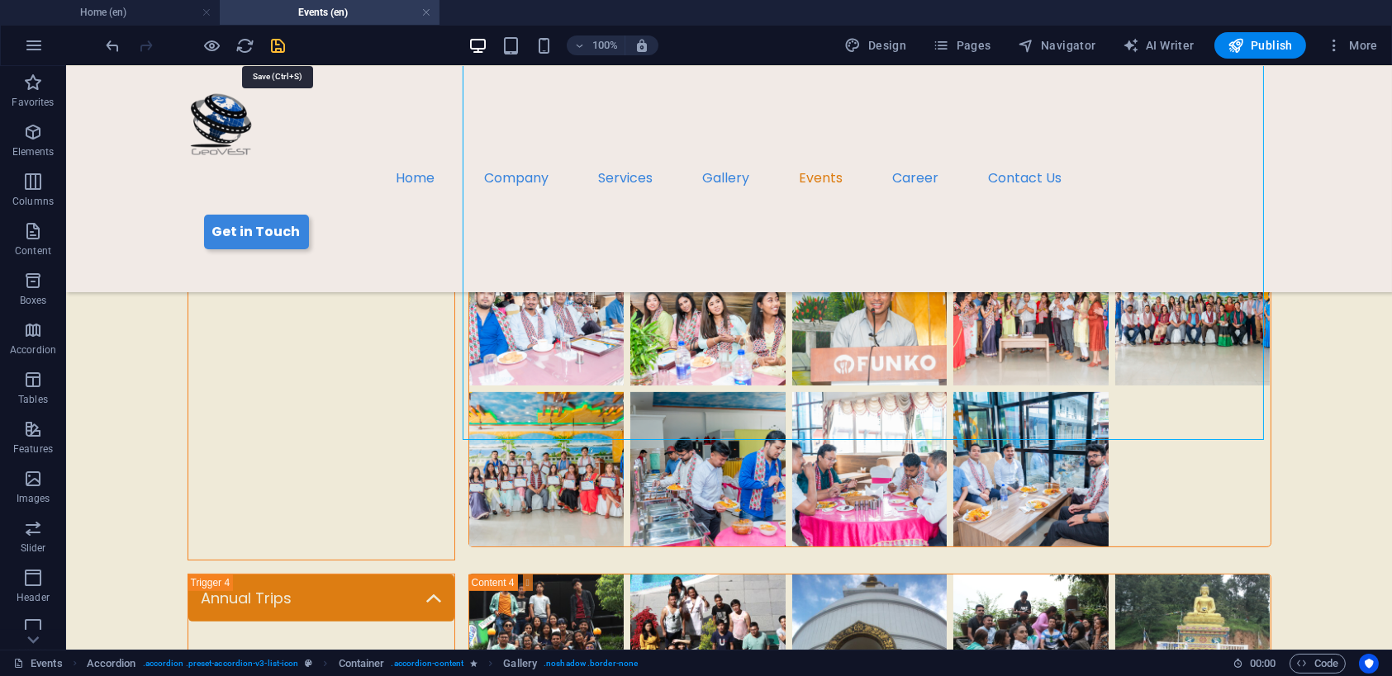
select select "preset-accordion-v3-list-icon"
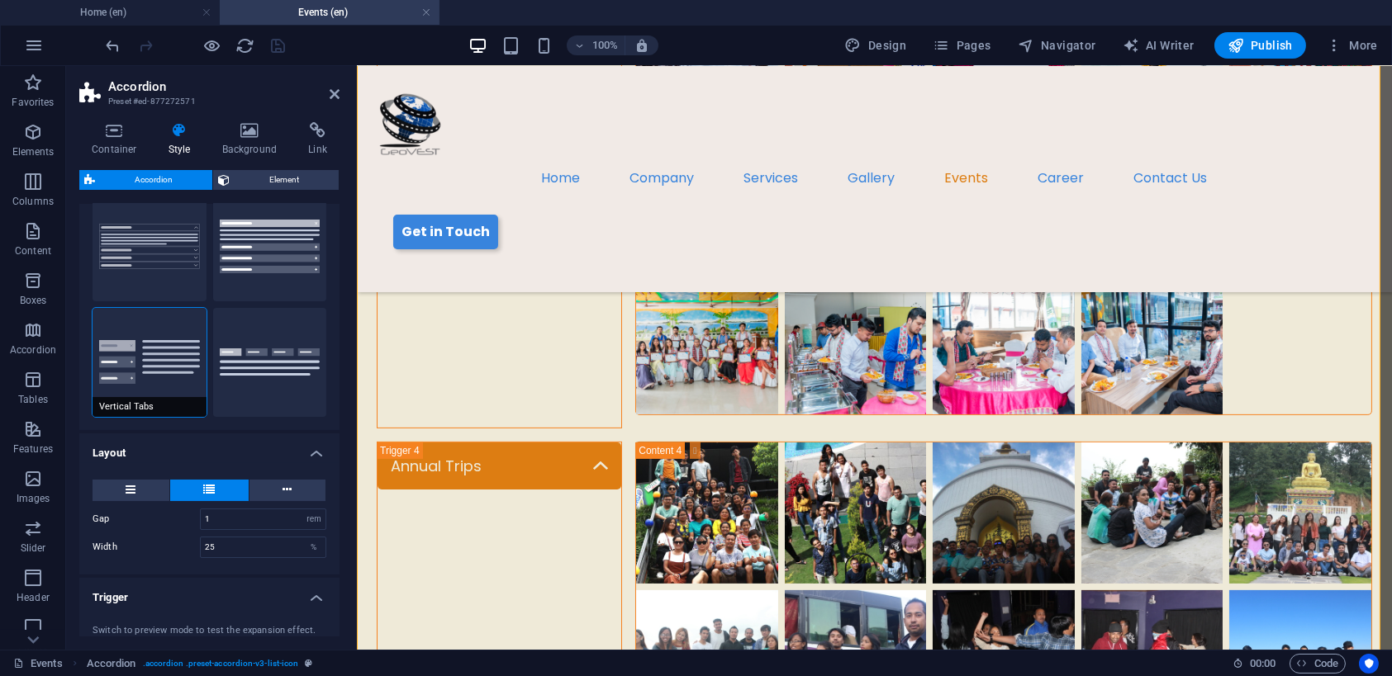
scroll to position [57, 0]
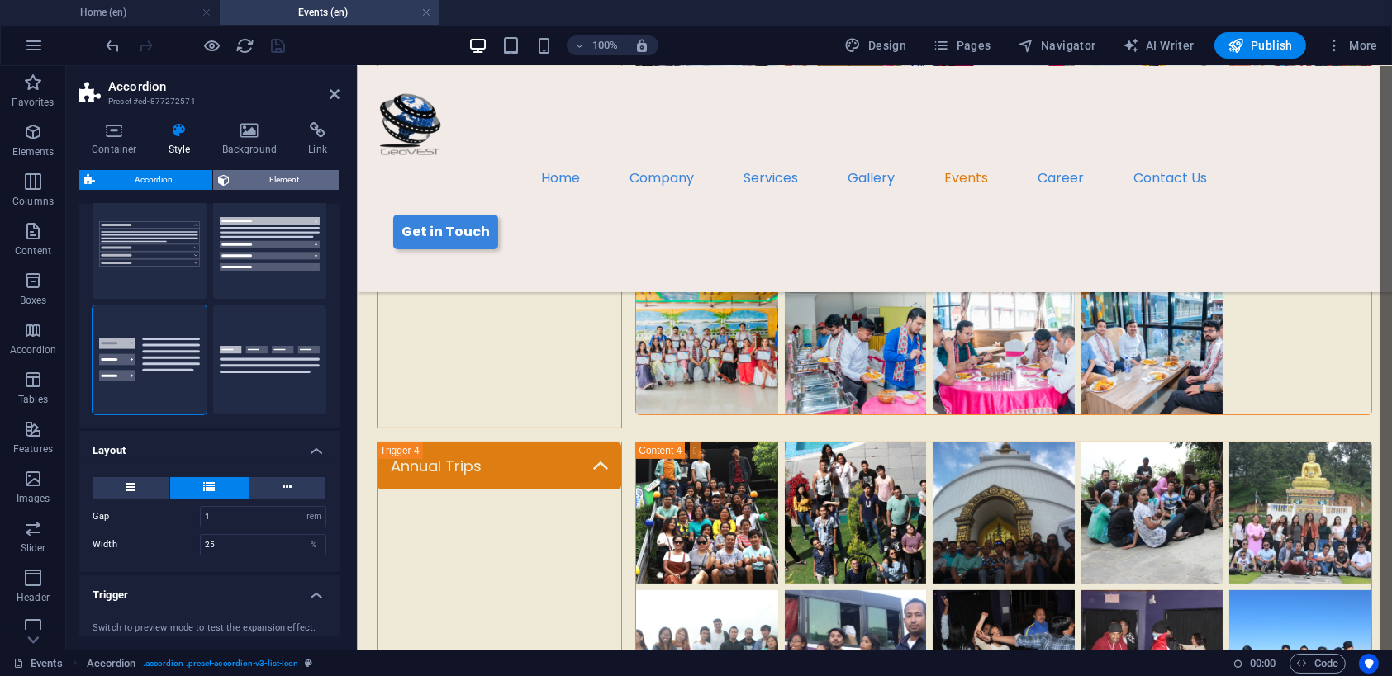
click at [271, 184] on span "Element" at bounding box center [284, 180] width 99 height 20
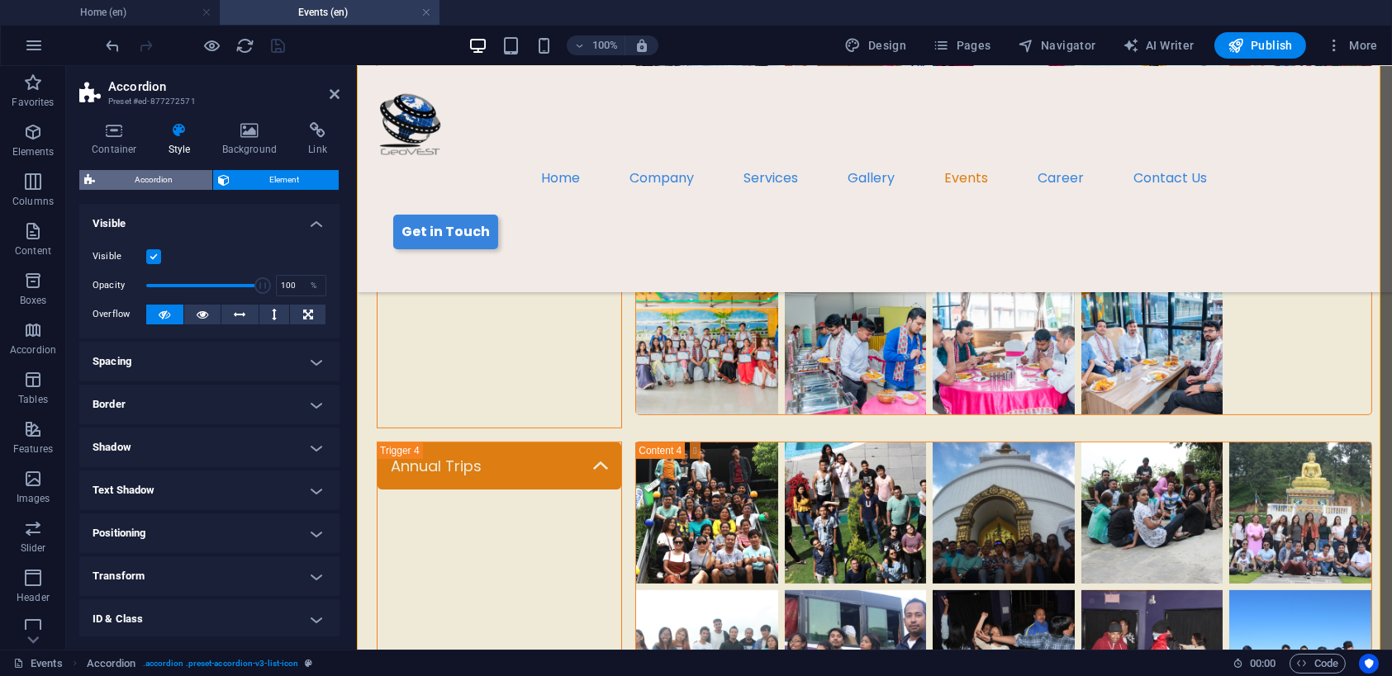
click at [165, 180] on span "Accordion" at bounding box center [153, 180] width 107 height 20
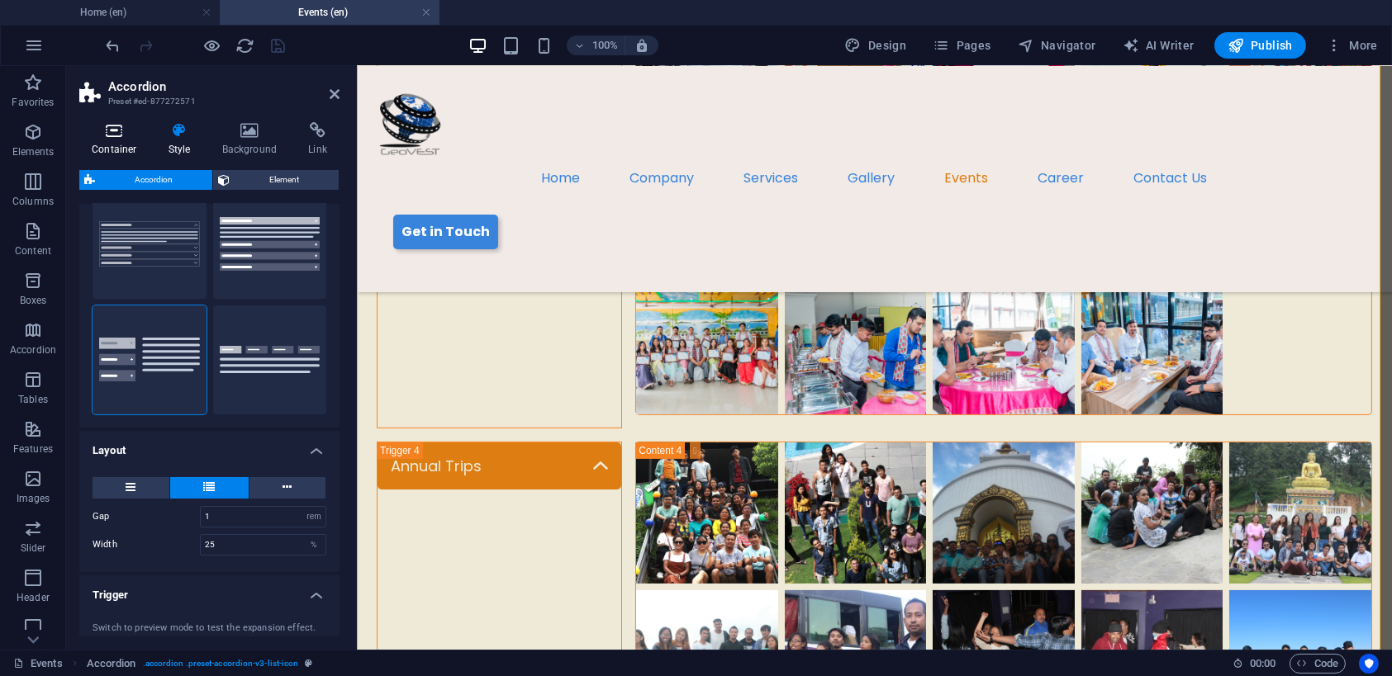
click at [87, 138] on icon at bounding box center [114, 130] width 70 height 17
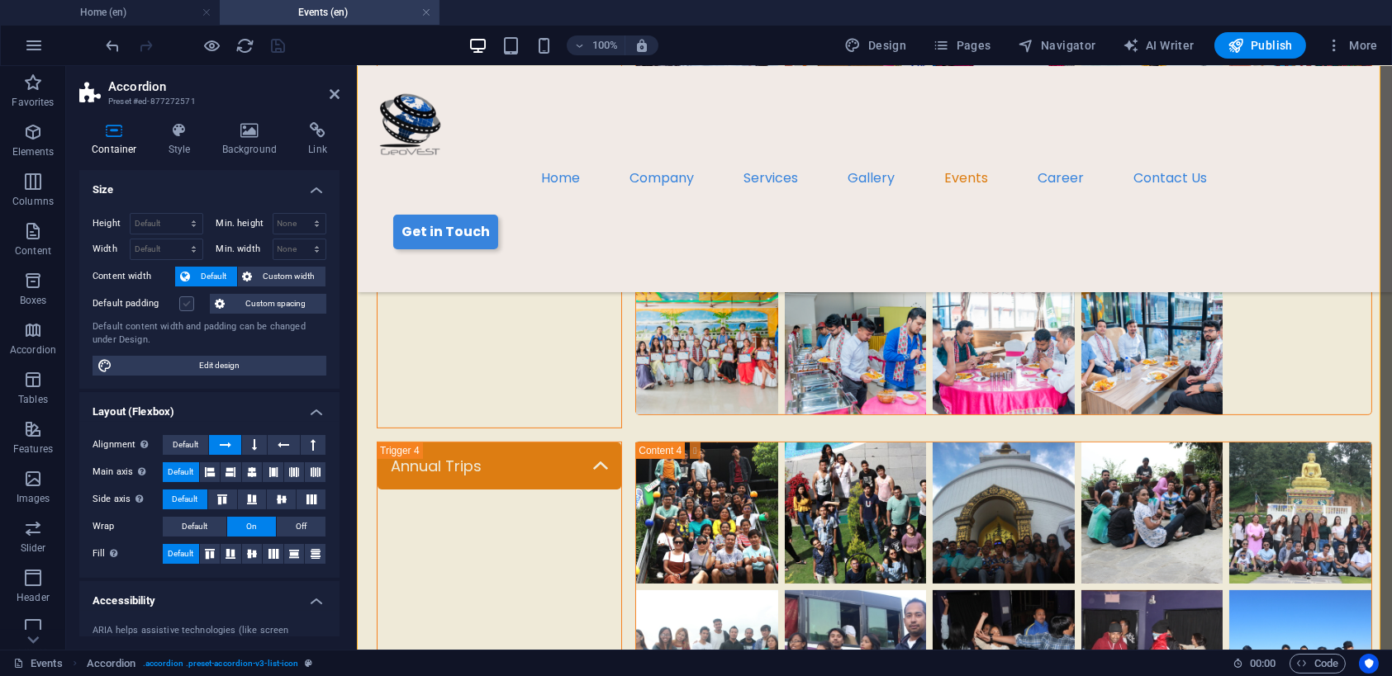
click at [186, 306] on label at bounding box center [186, 304] width 15 height 15
click at [0, 0] on input "Default padding" at bounding box center [0, 0] width 0 height 0
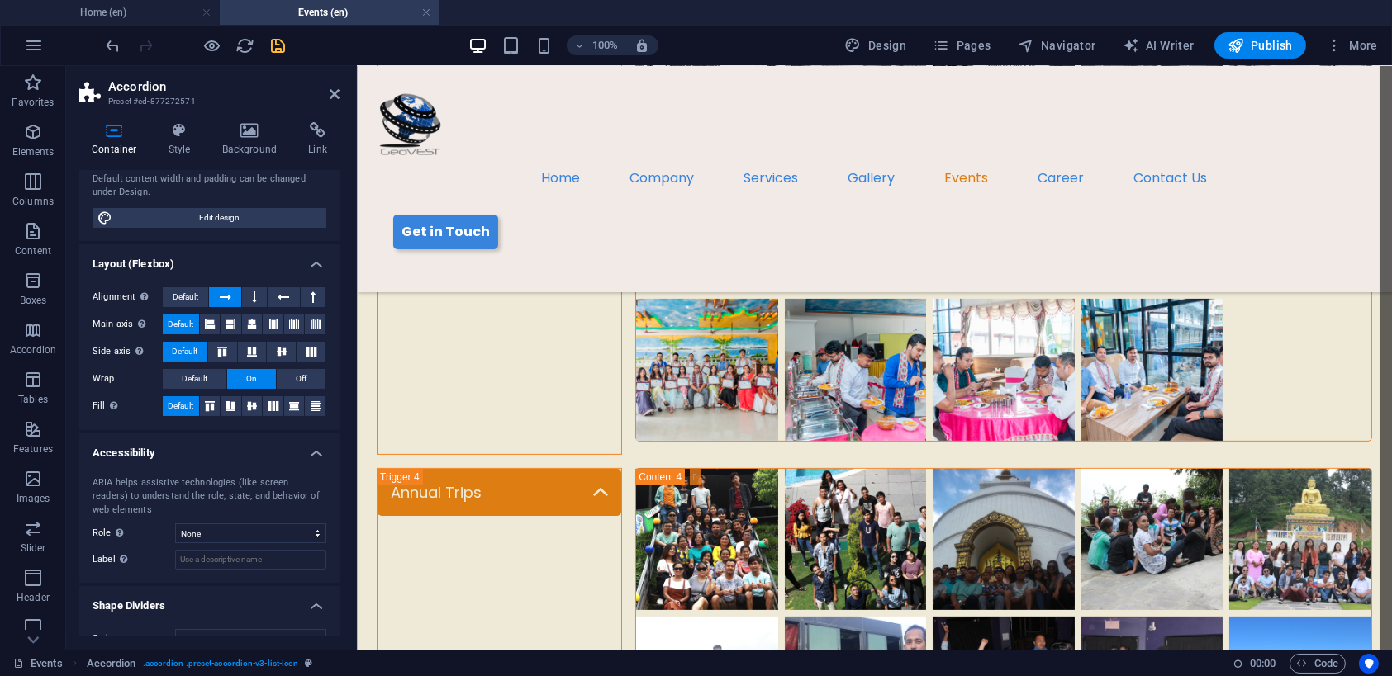
scroll to position [153, 0]
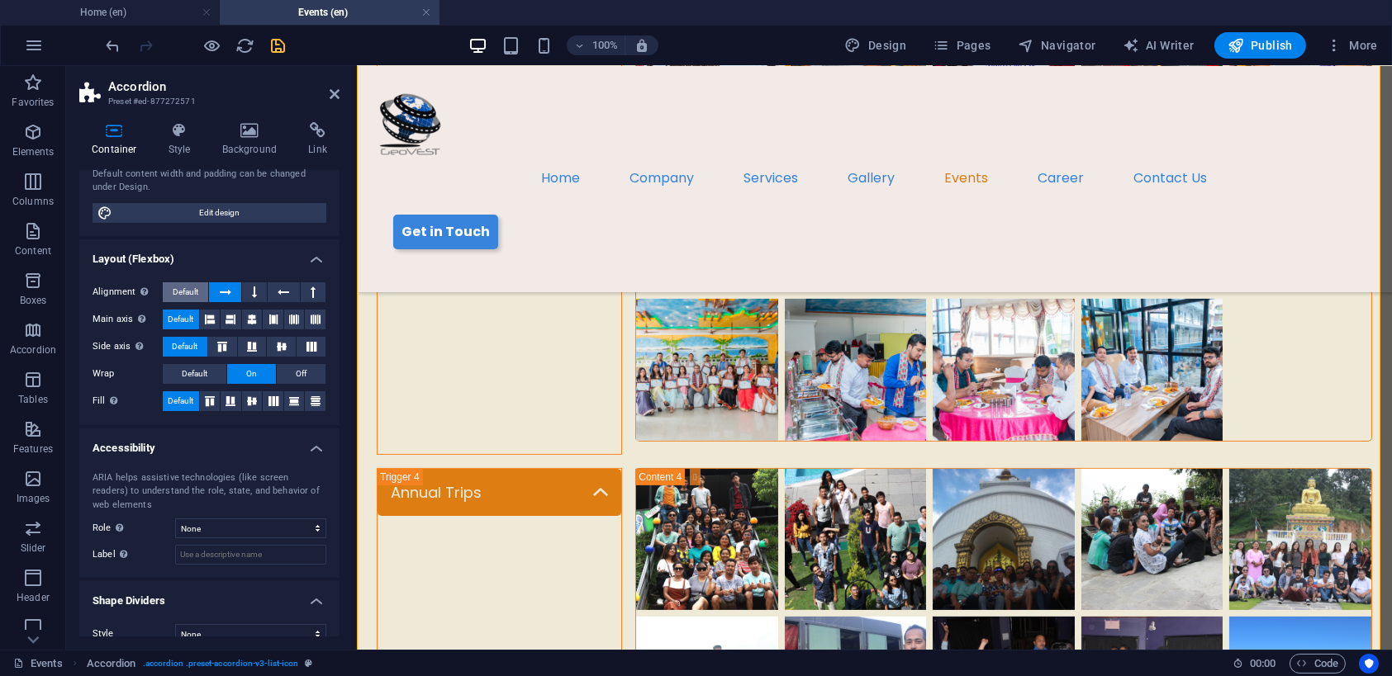
click at [183, 295] on span "Default" at bounding box center [186, 292] width 26 height 20
click at [197, 369] on span "Default" at bounding box center [195, 374] width 26 height 20
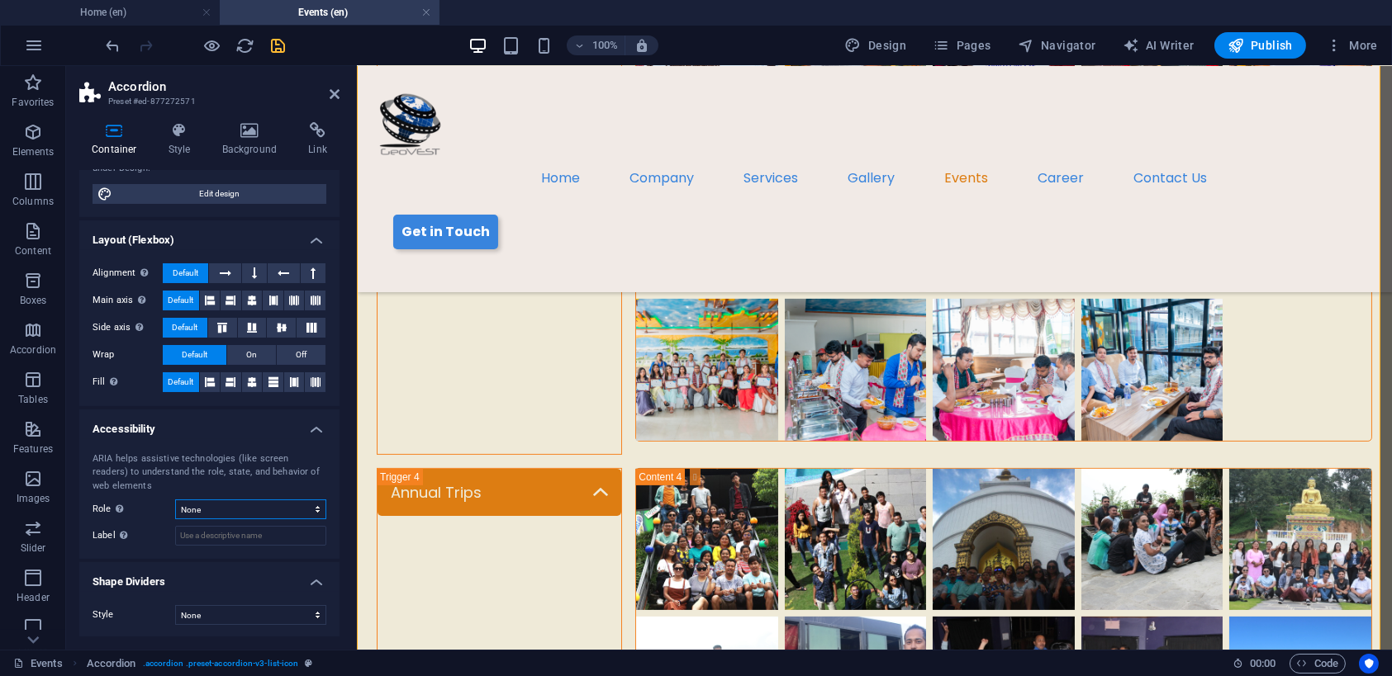
click at [287, 511] on select "None Alert Article Banner Comment Complementary Dialog Footer Header Marquee Pr…" at bounding box center [250, 510] width 151 height 20
click at [162, 548] on div "ARIA helps assistive technologies (like screen readers) to understand the role,…" at bounding box center [209, 499] width 260 height 121
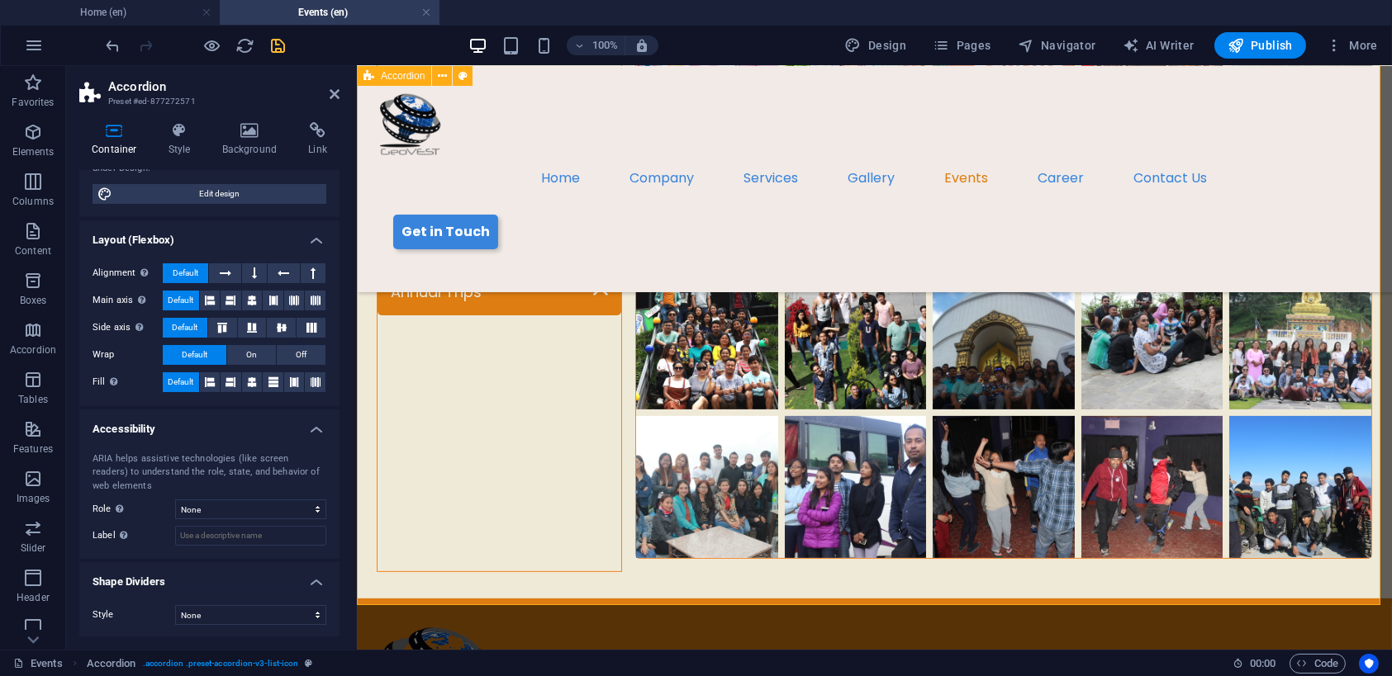
scroll to position [1647, 0]
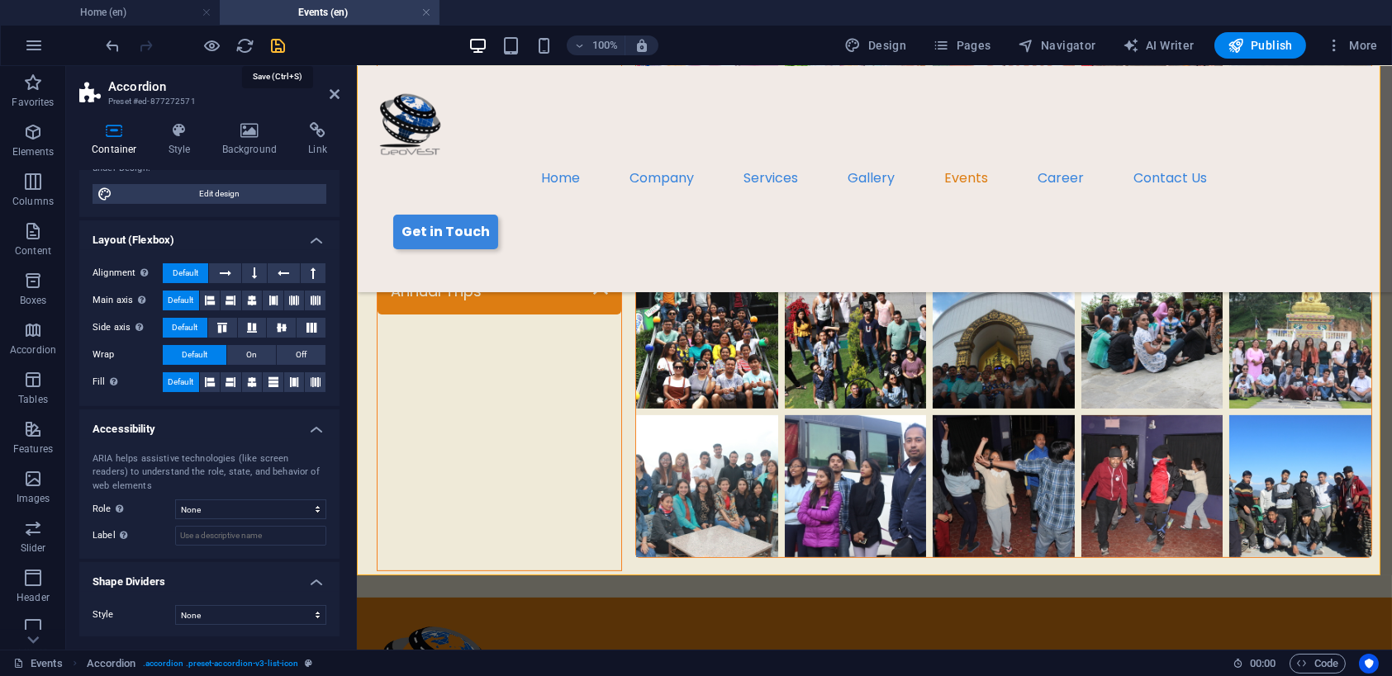
click at [281, 39] on icon "save" at bounding box center [278, 45] width 19 height 19
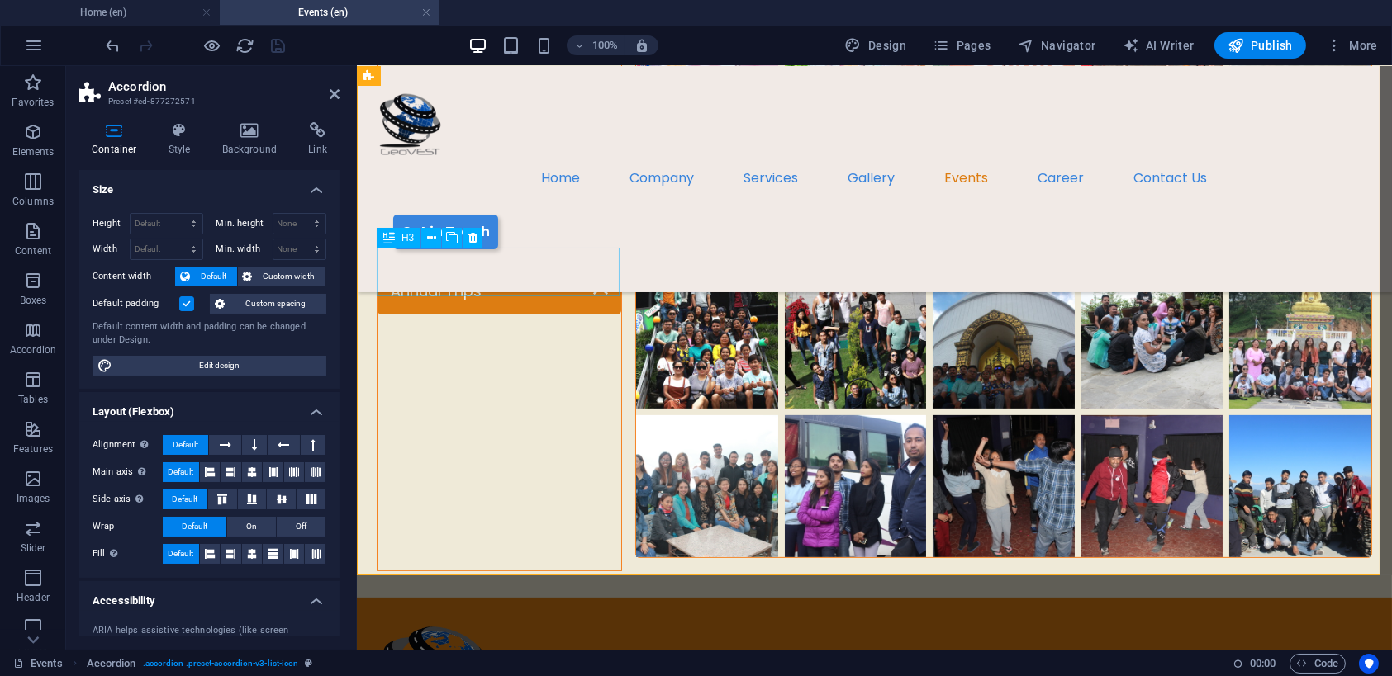
click at [503, 273] on div "Annual Trips" at bounding box center [498, 419] width 245 height 305
click at [432, 234] on icon at bounding box center [431, 238] width 9 height 17
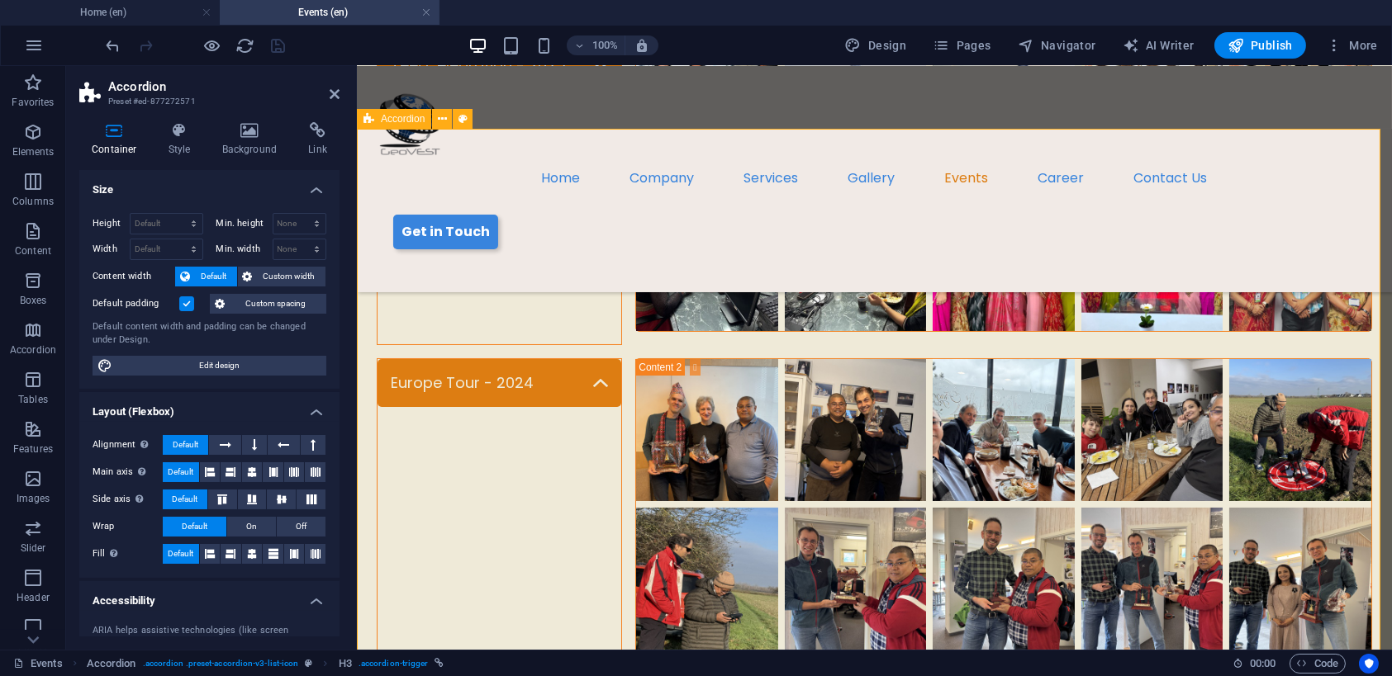
scroll to position [0, 0]
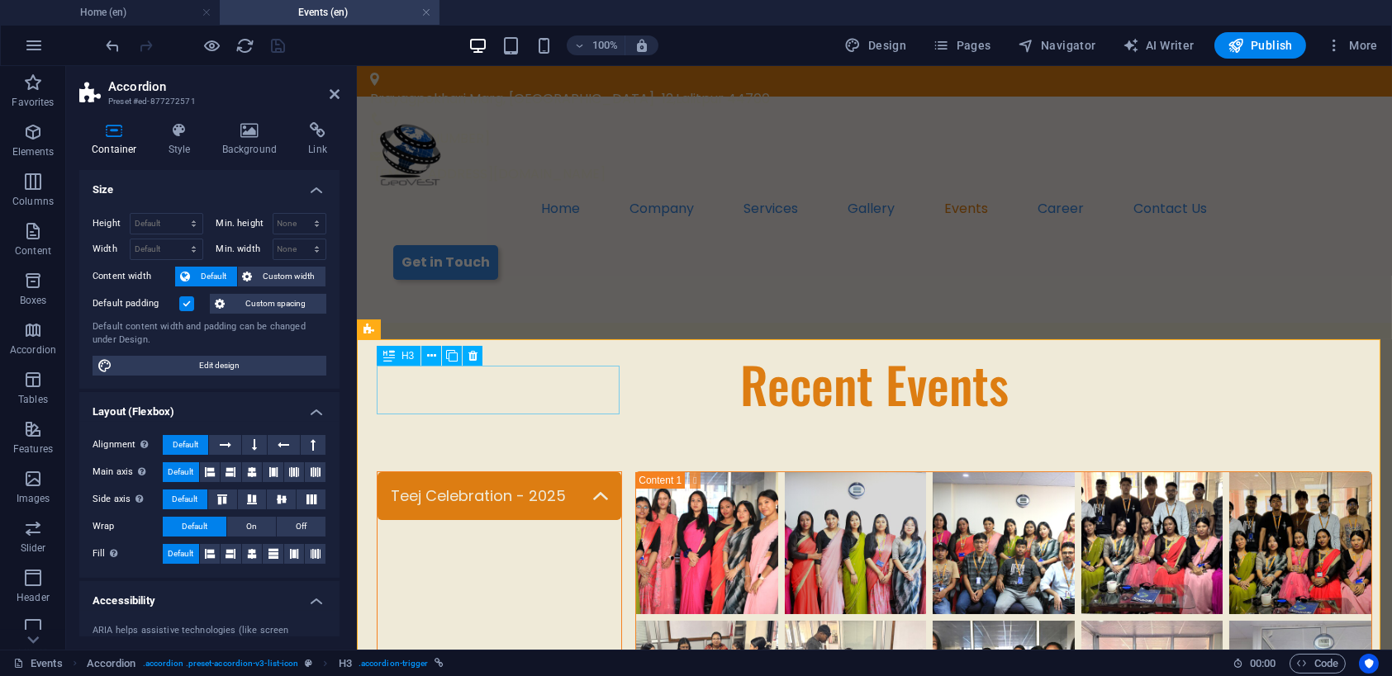
click at [555, 472] on div "Teej Celebration - 2025" at bounding box center [498, 624] width 245 height 305
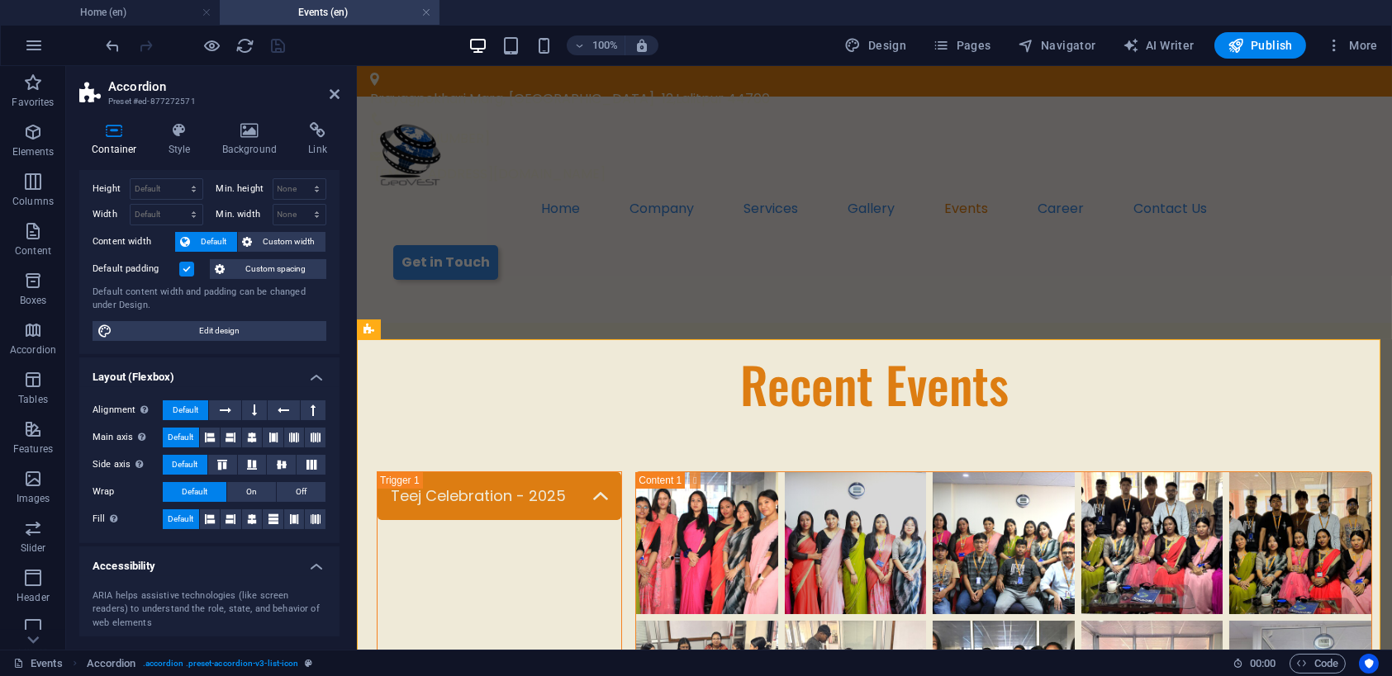
scroll to position [31, 0]
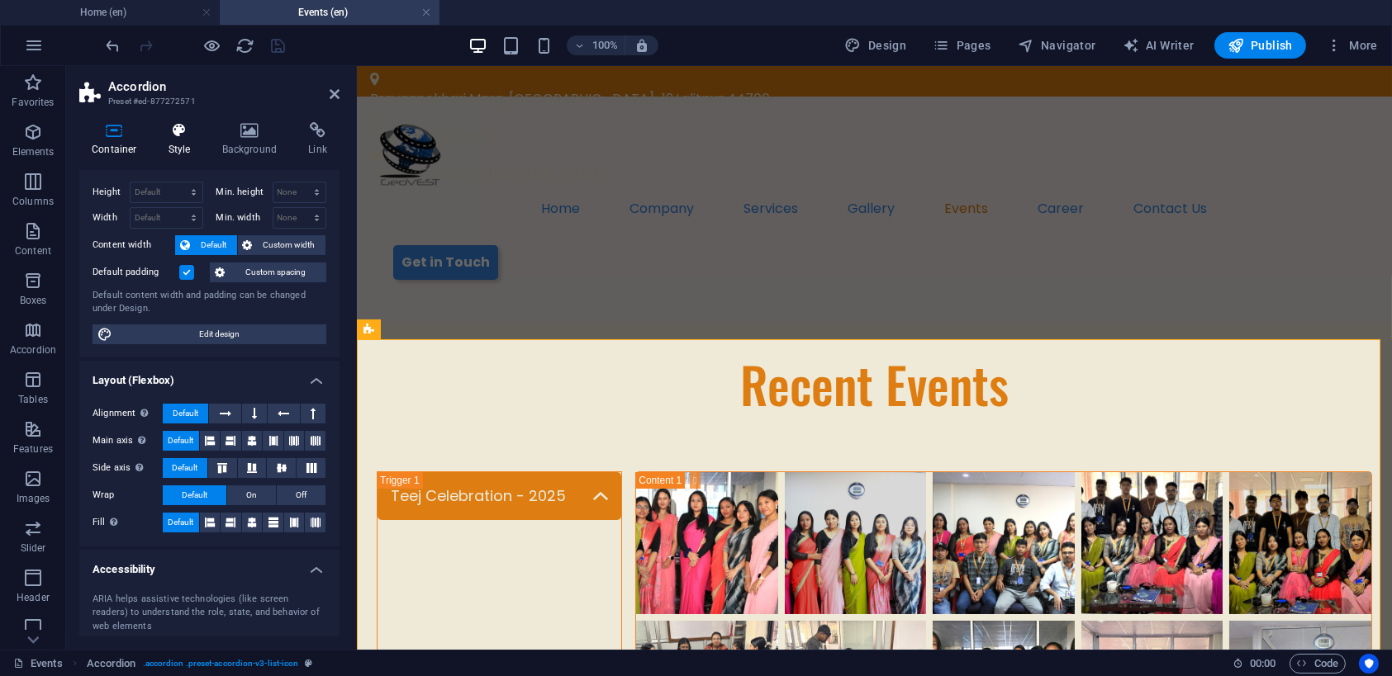
click at [180, 148] on h4 "Style" at bounding box center [183, 139] width 54 height 35
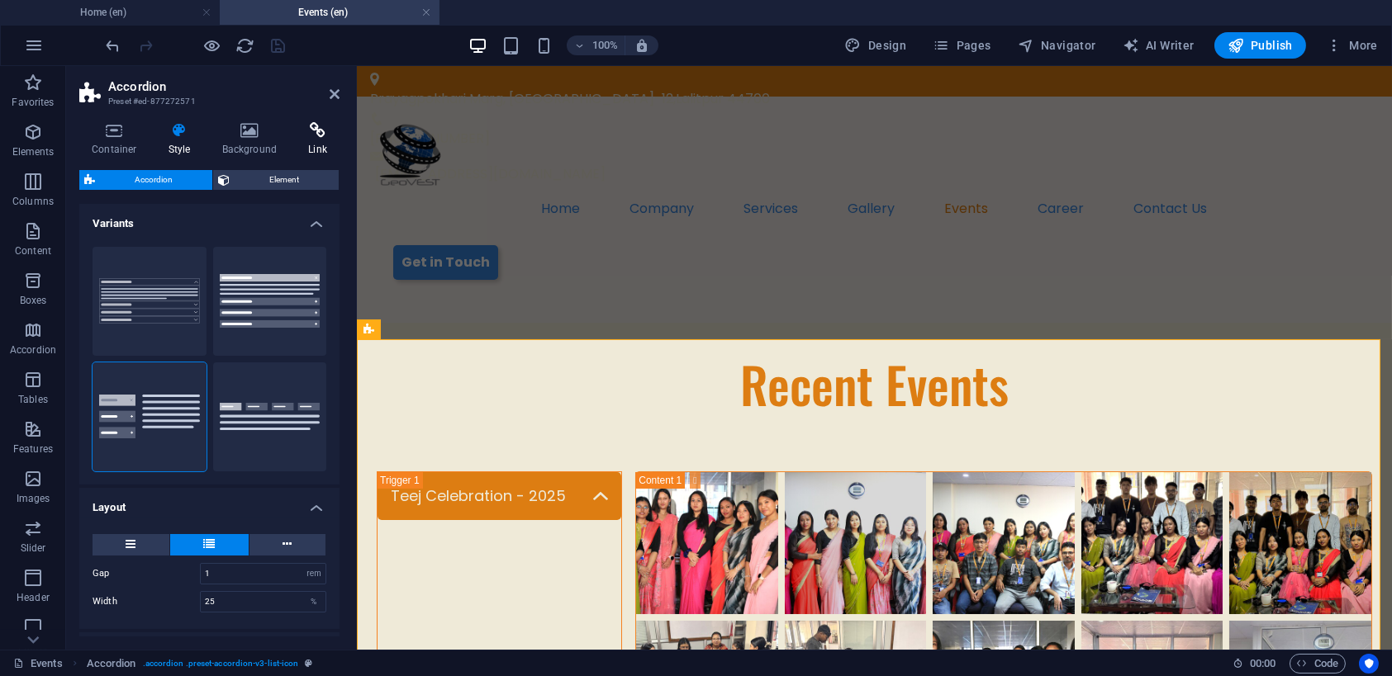
click at [316, 141] on h4 "Link" at bounding box center [318, 139] width 44 height 35
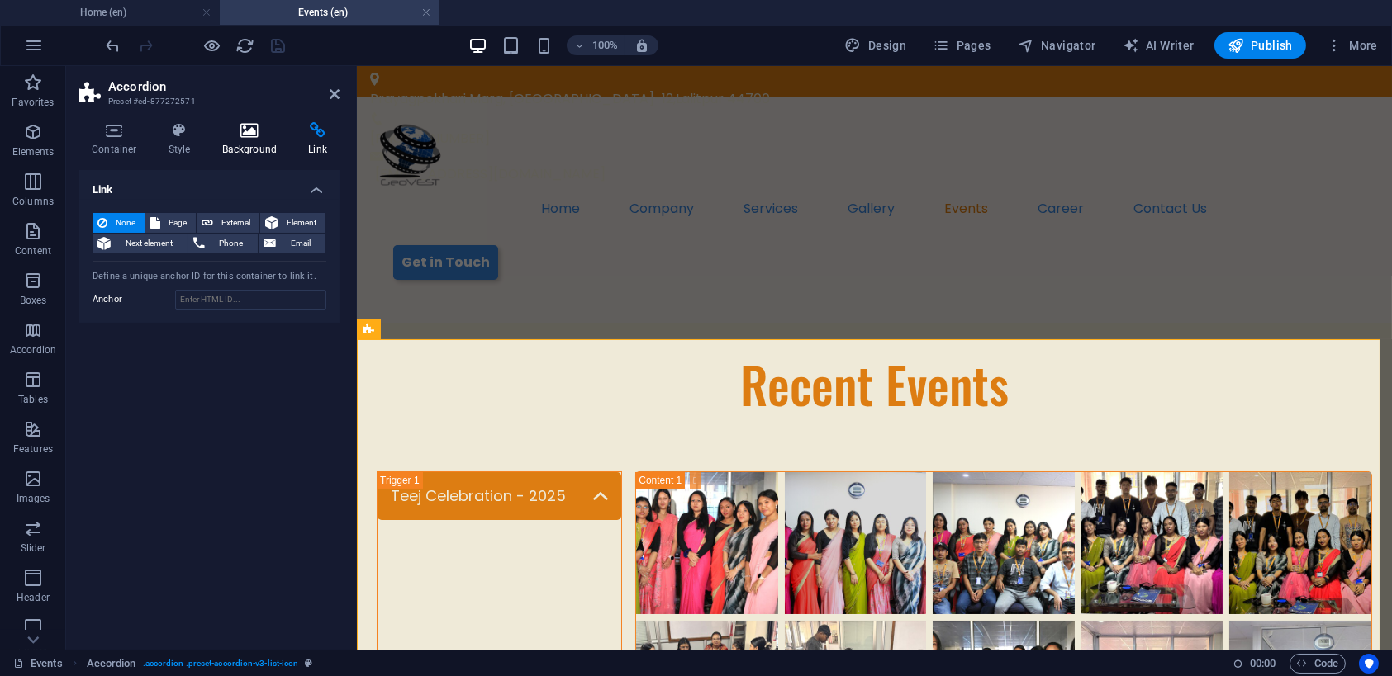
click at [256, 133] on icon at bounding box center [250, 130] width 80 height 17
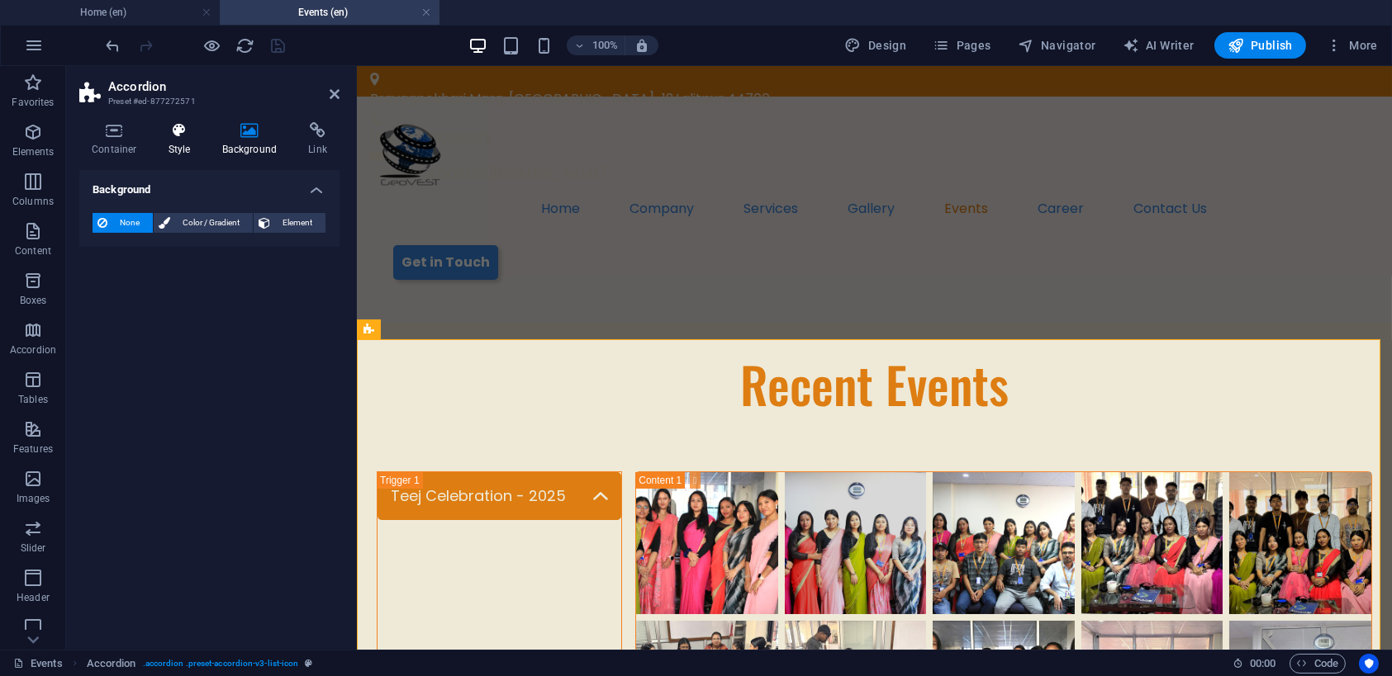
click at [188, 135] on icon at bounding box center [179, 130] width 47 height 17
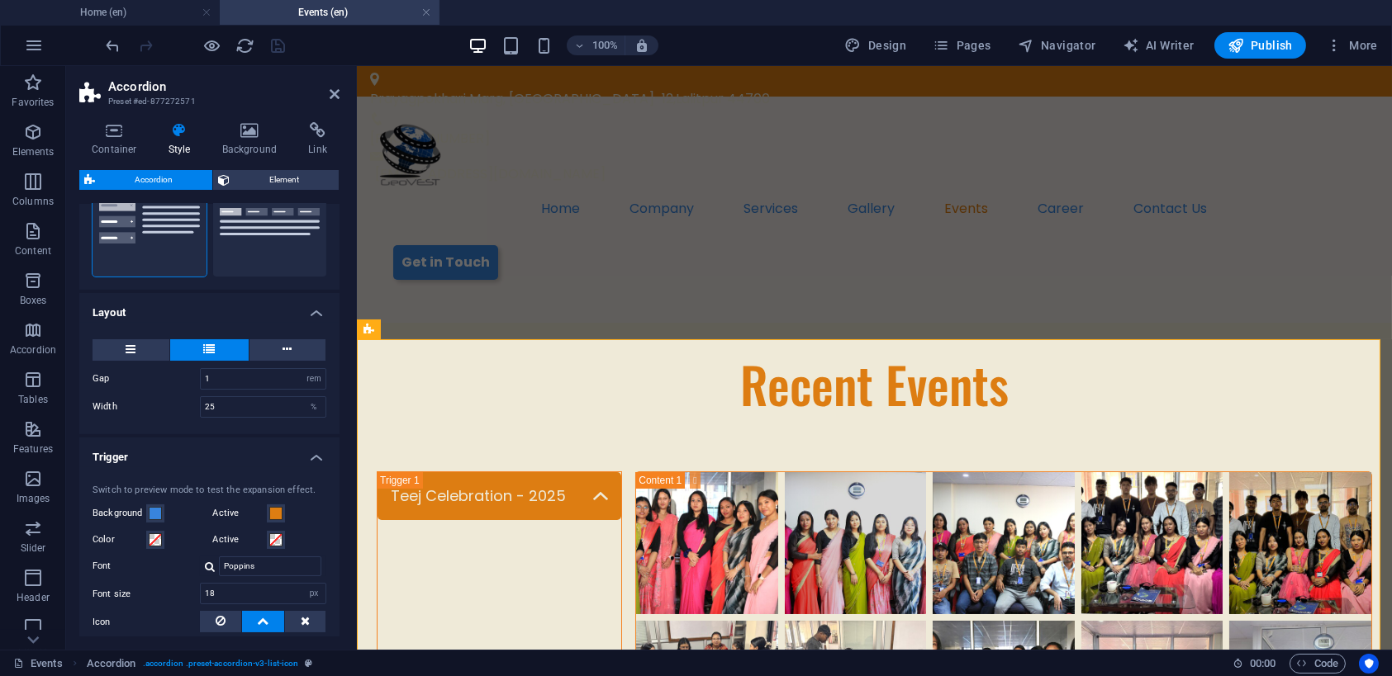
scroll to position [196, 0]
click at [206, 510] on div "Switch to preview mode to test the expansion effect. Background Active Color Ac…" at bounding box center [209, 642] width 267 height 350
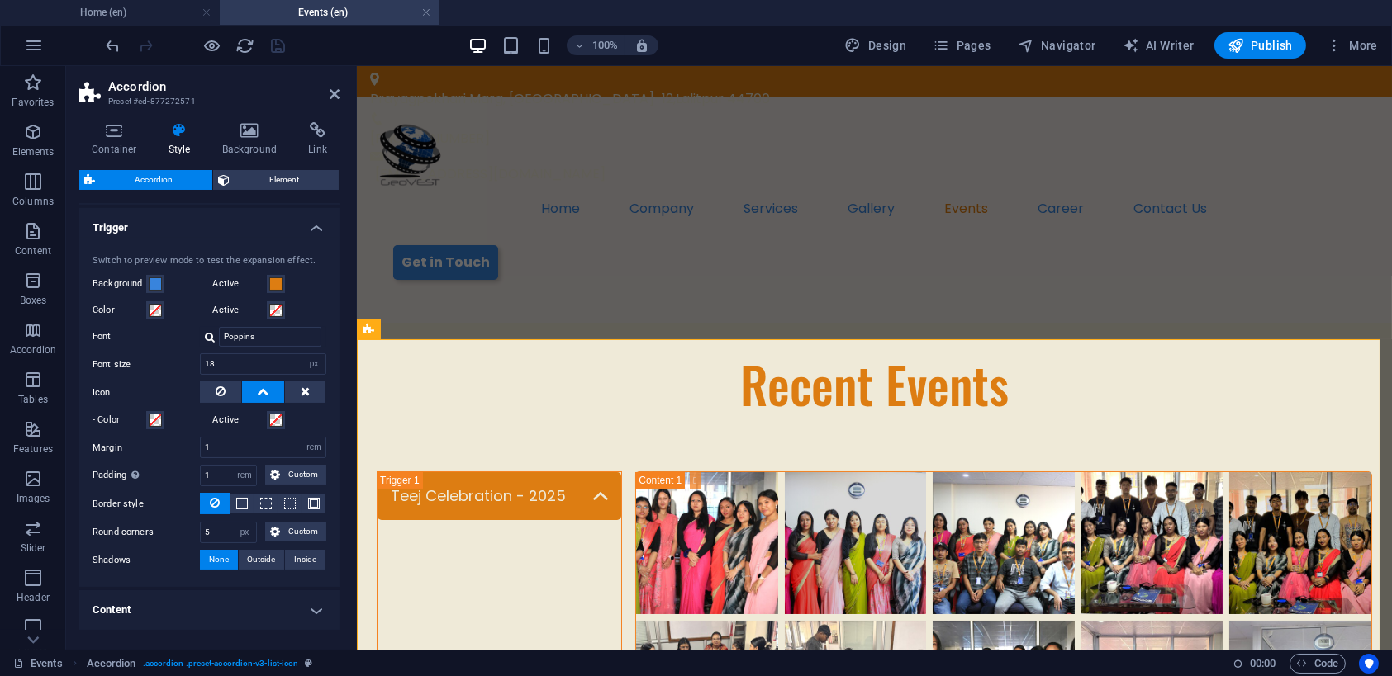
scroll to position [482, 0]
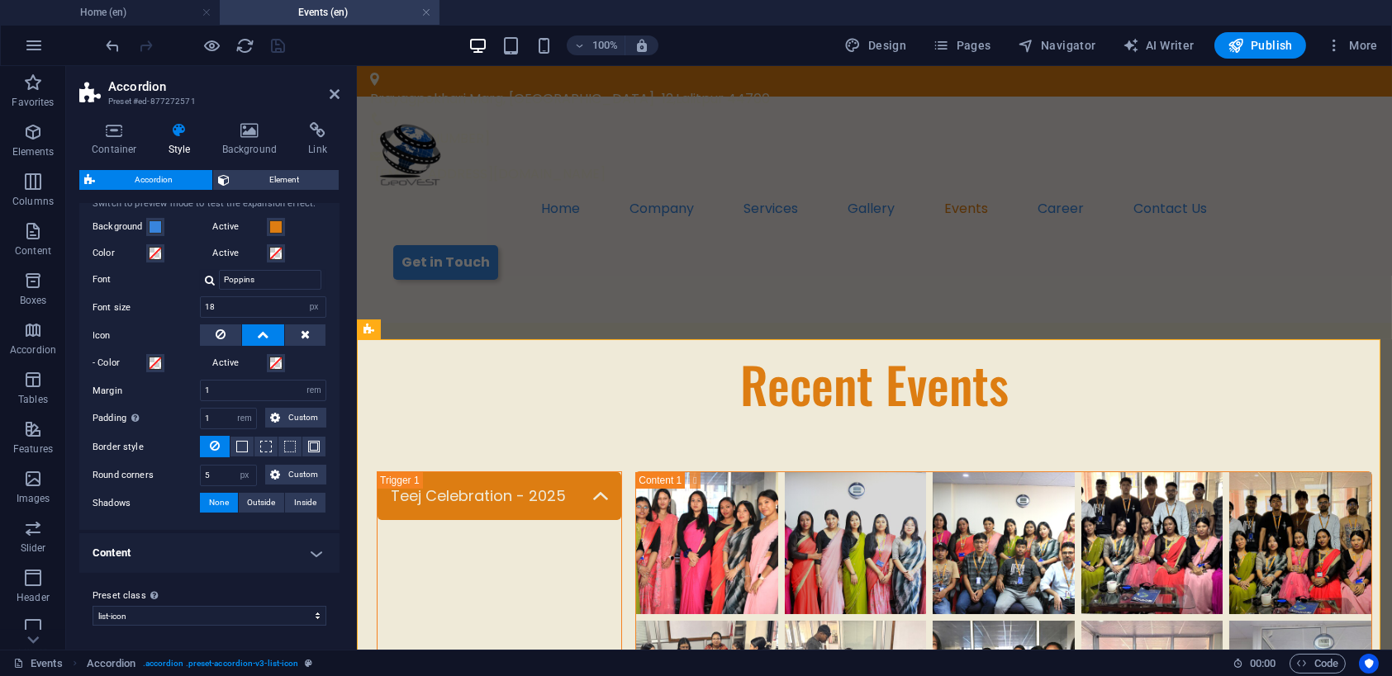
click at [302, 546] on h4 "Content" at bounding box center [209, 554] width 260 height 40
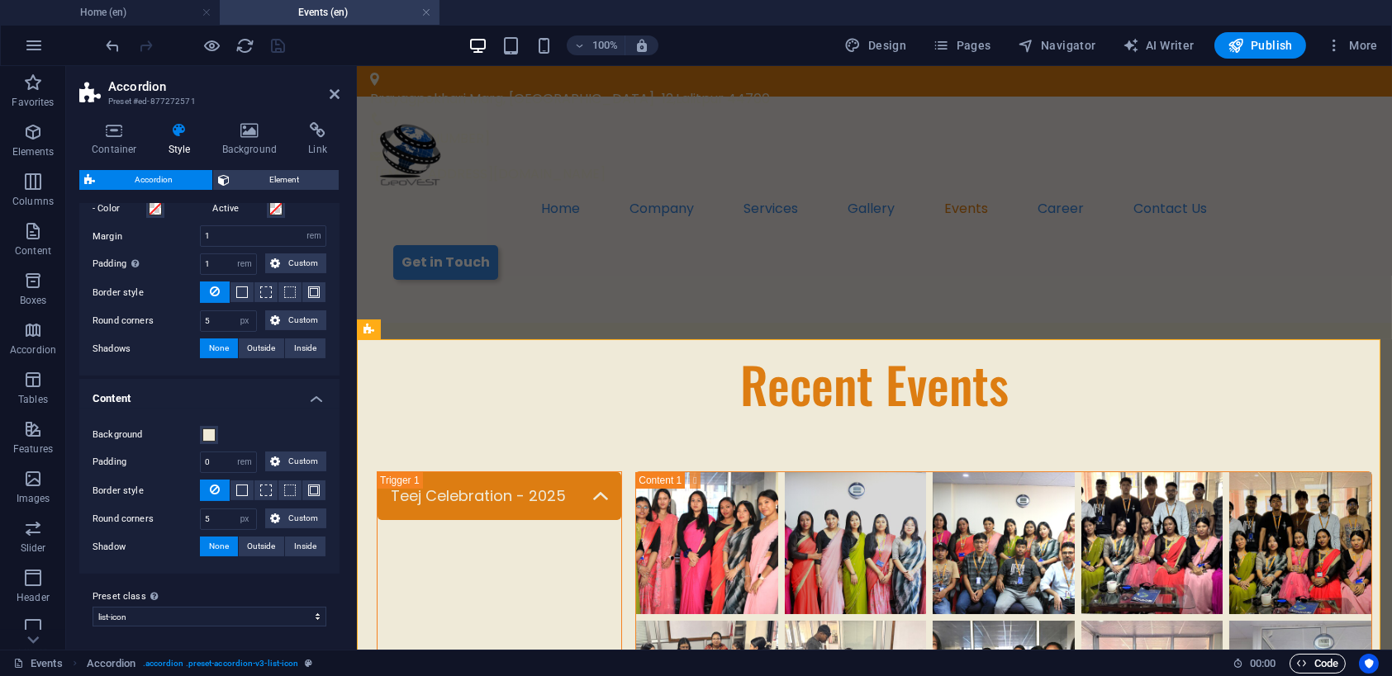
click at [1298, 665] on icon "button" at bounding box center [1302, 663] width 11 height 11
type input "33"
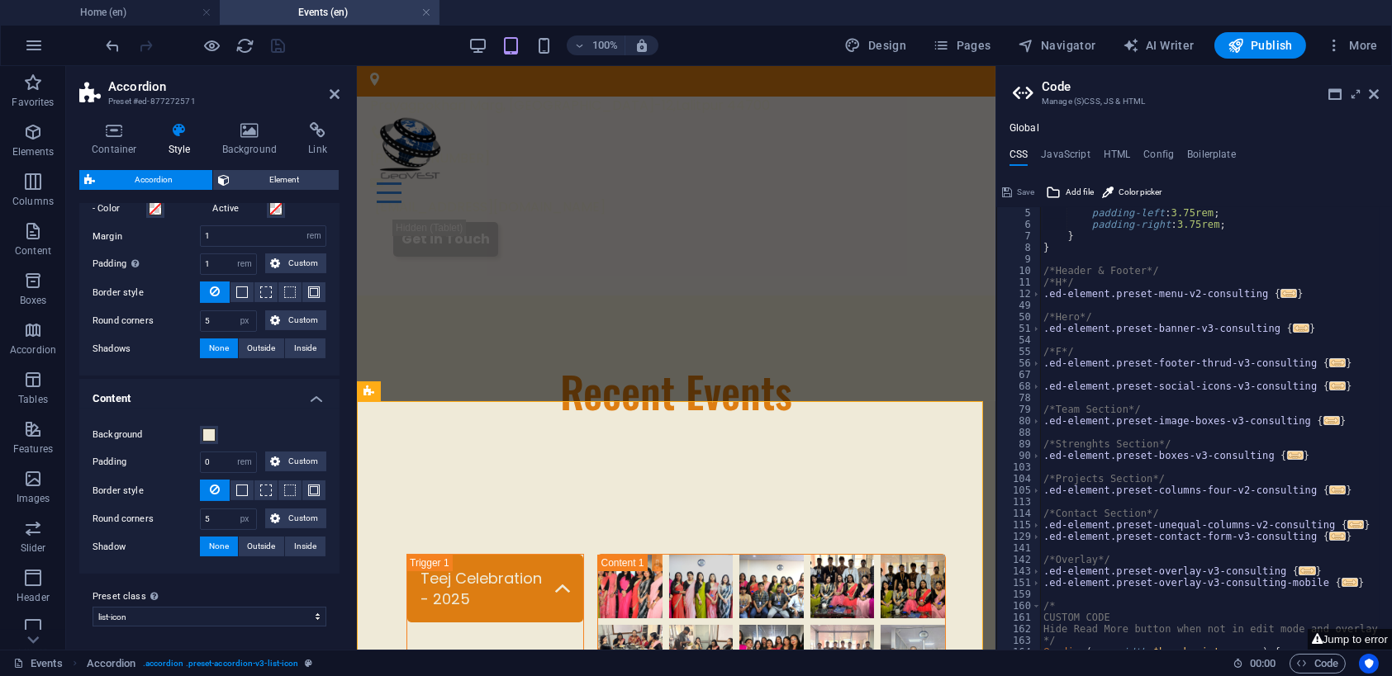
scroll to position [0, 0]
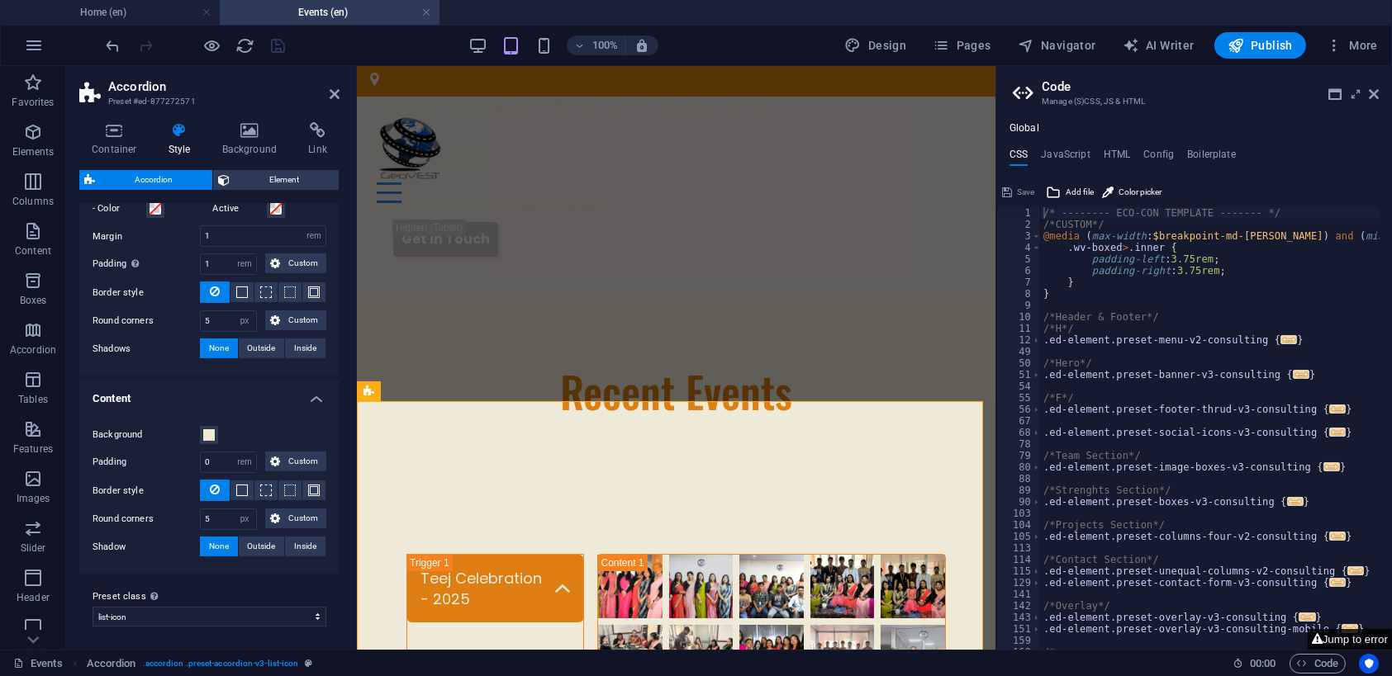
click at [1346, 639] on button "Jump to error" at bounding box center [1350, 639] width 84 height 21
type textarea "$trigger-border-color: $color-primary,"
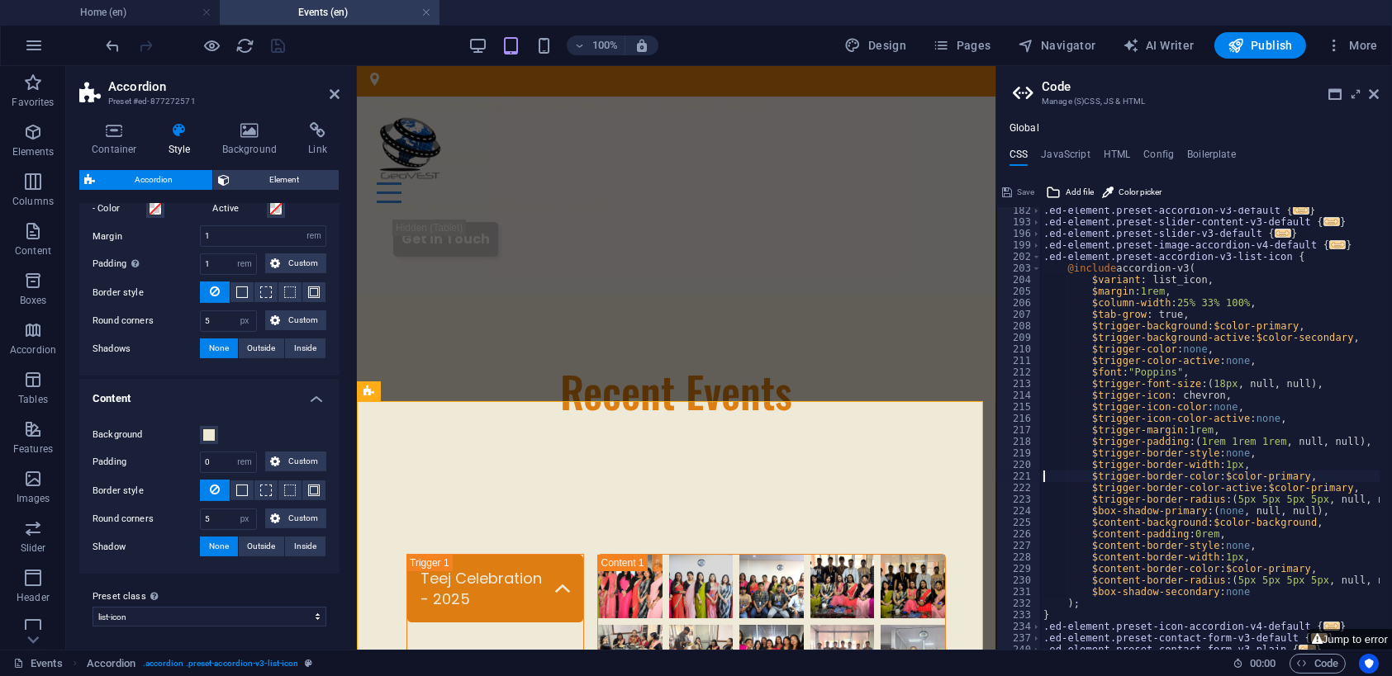
scroll to position [544, 0]
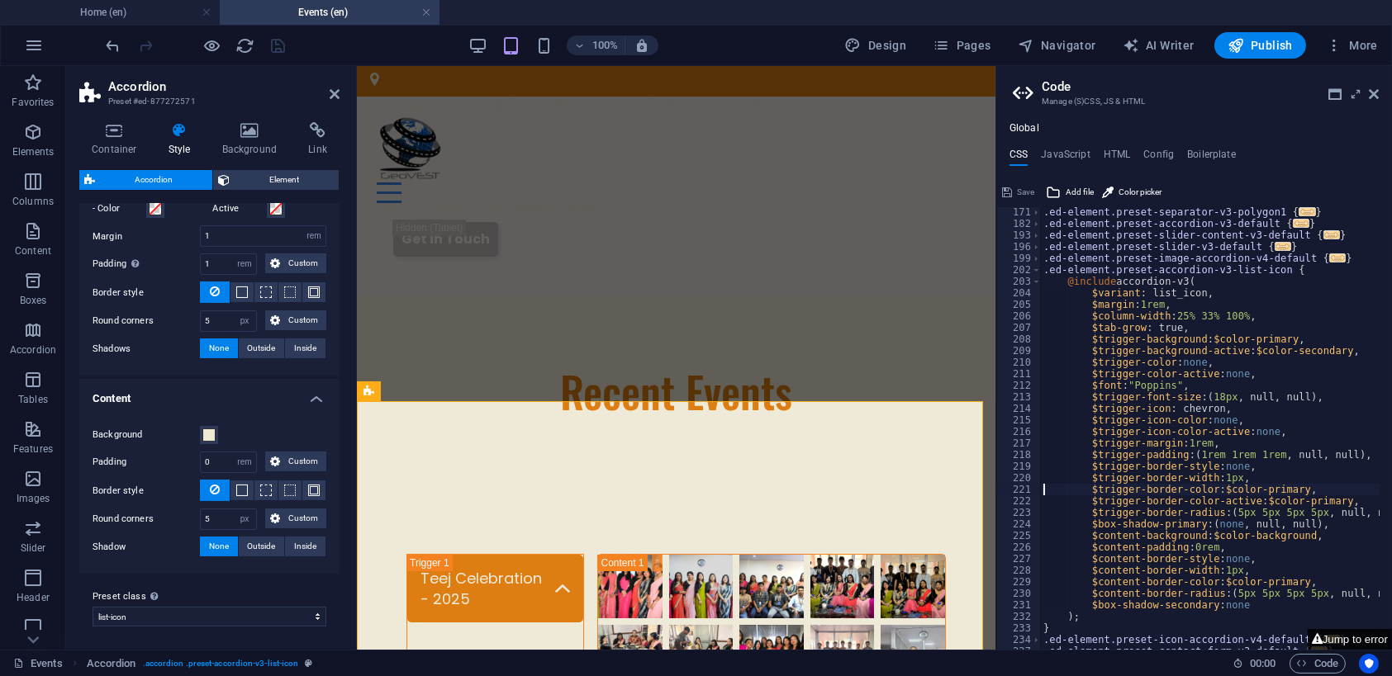
click at [1371, 636] on button "Jump to error" at bounding box center [1350, 639] width 84 height 21
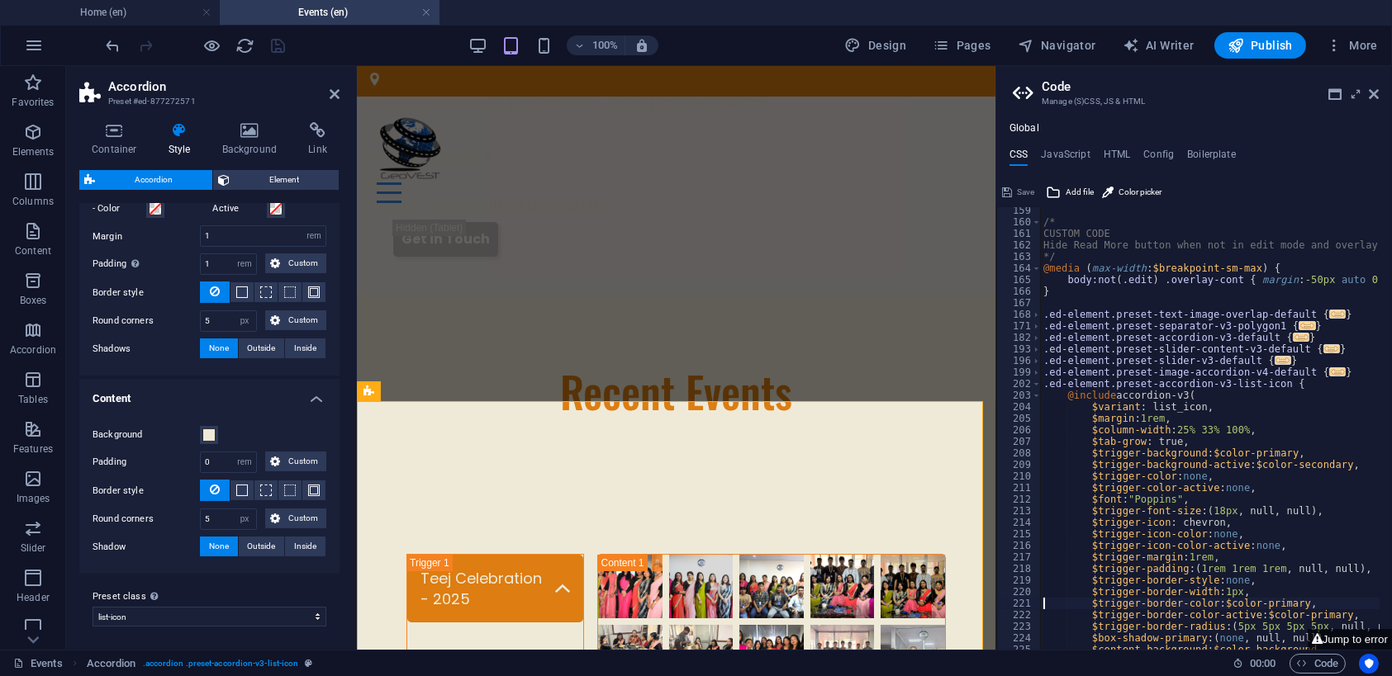
scroll to position [430, 0]
click at [1114, 151] on h4 "HTML" at bounding box center [1117, 158] width 27 height 18
type textarea "<a href="#main-content" class="wv-link-content button">Skip to main content</a>"
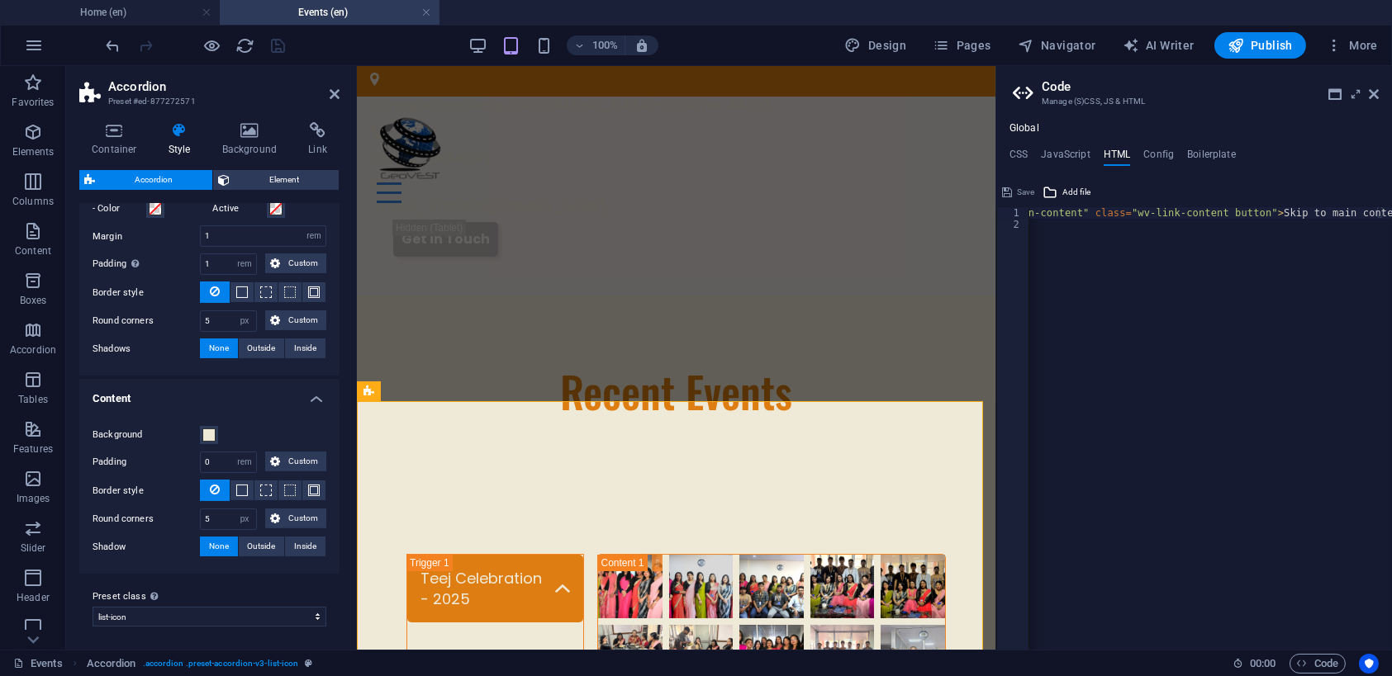
scroll to position [0, 0]
click at [1189, 151] on h4 "Boilerplate" at bounding box center [1211, 158] width 49 height 18
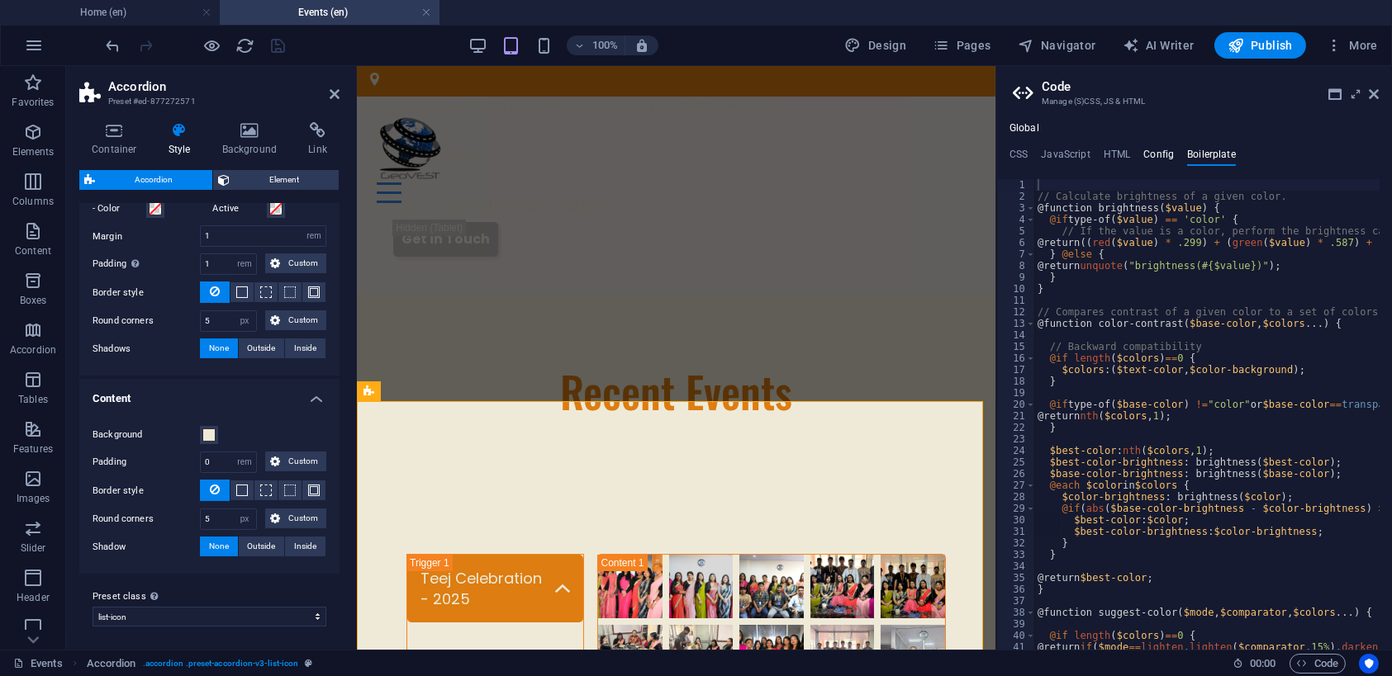
click at [1160, 158] on h4 "Config" at bounding box center [1158, 158] width 31 height 18
type textarea "$color-background: #efead8;"
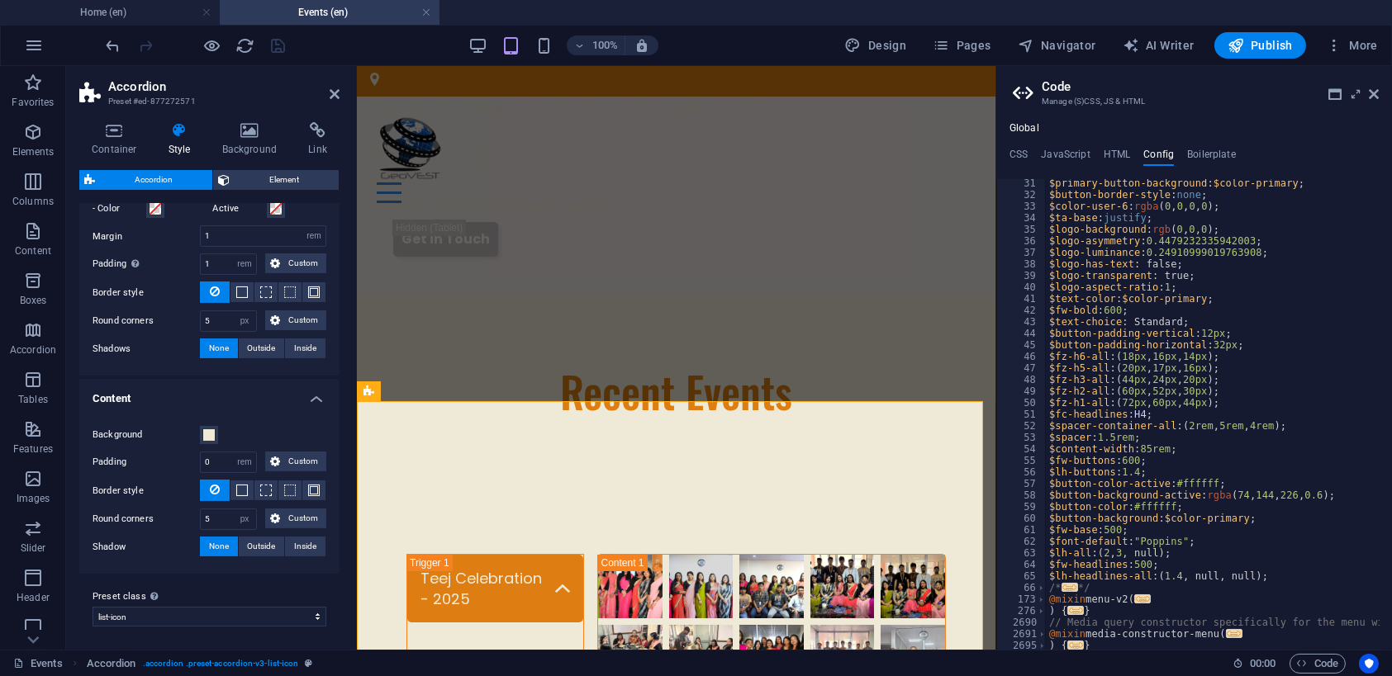
scroll to position [339, 0]
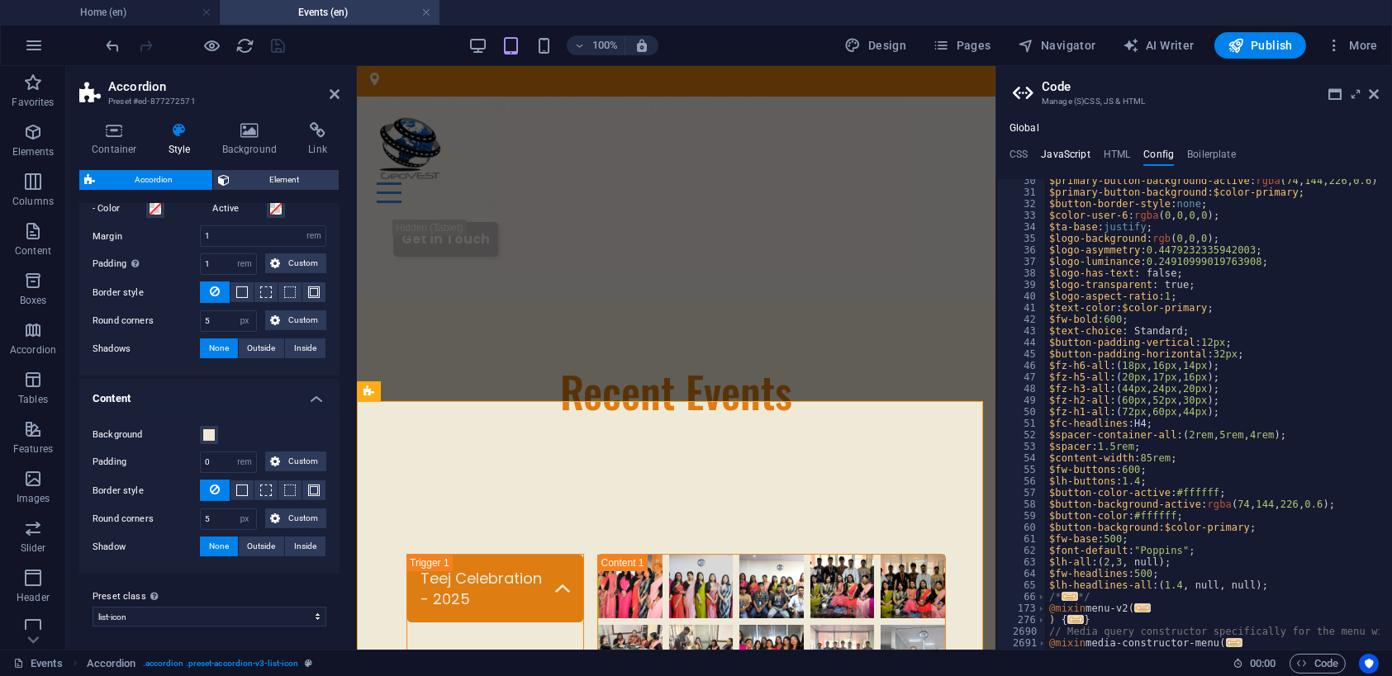
click at [1044, 149] on h4 "JavaScript" at bounding box center [1065, 158] width 49 height 18
type textarea "/* JS for preset "Menu V2" */"
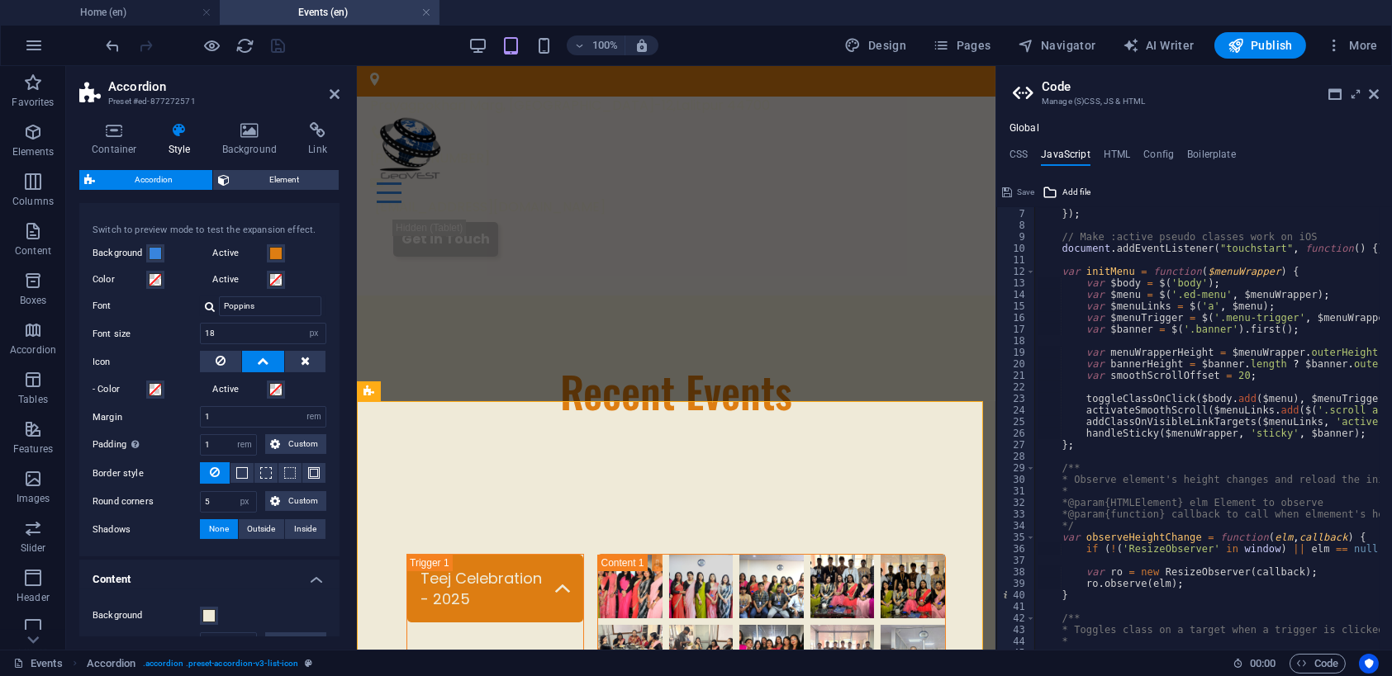
scroll to position [456, 0]
click at [272, 176] on span "Element" at bounding box center [284, 180] width 99 height 20
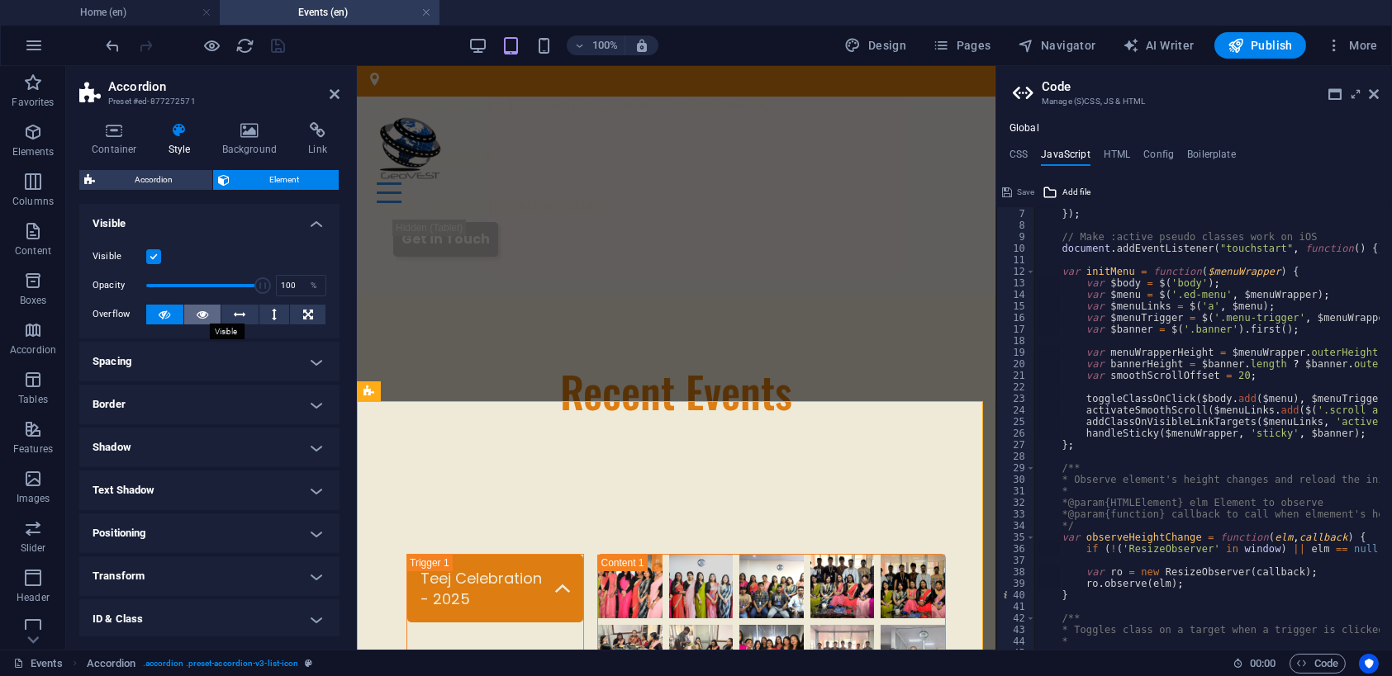
click at [187, 306] on button at bounding box center [202, 315] width 37 height 20
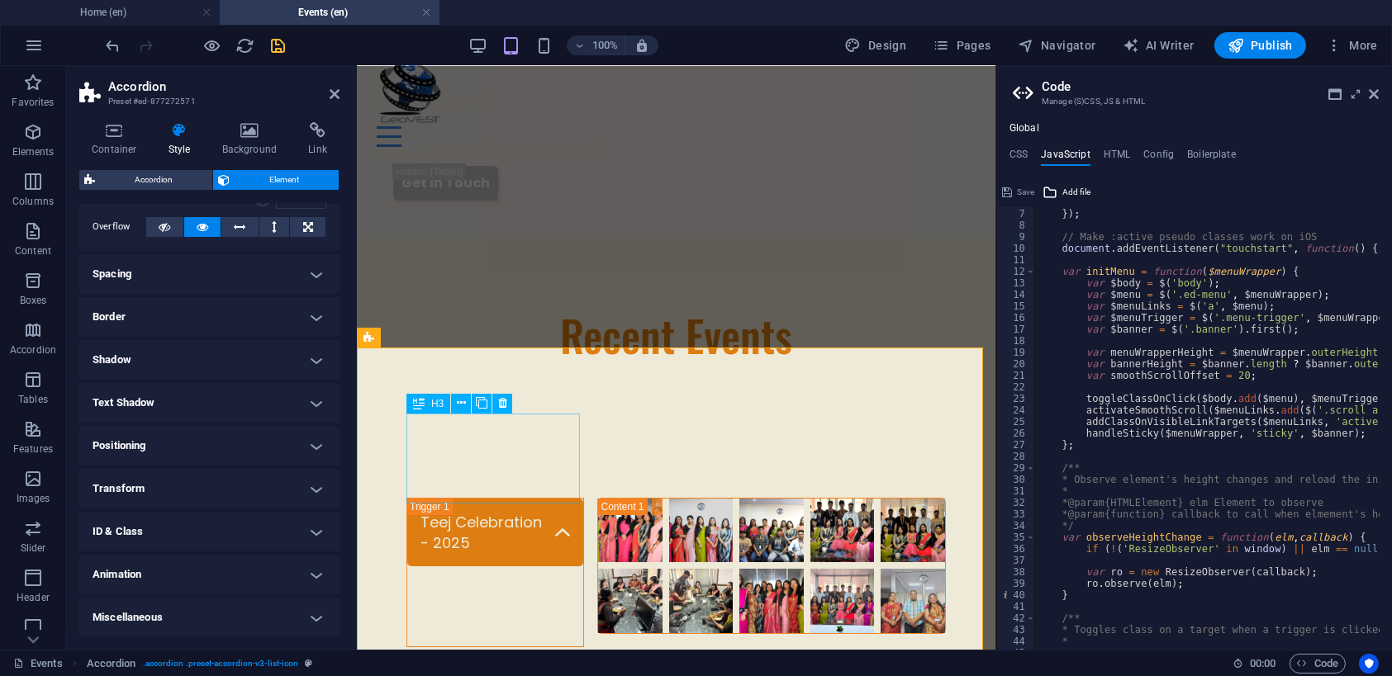
scroll to position [50, 0]
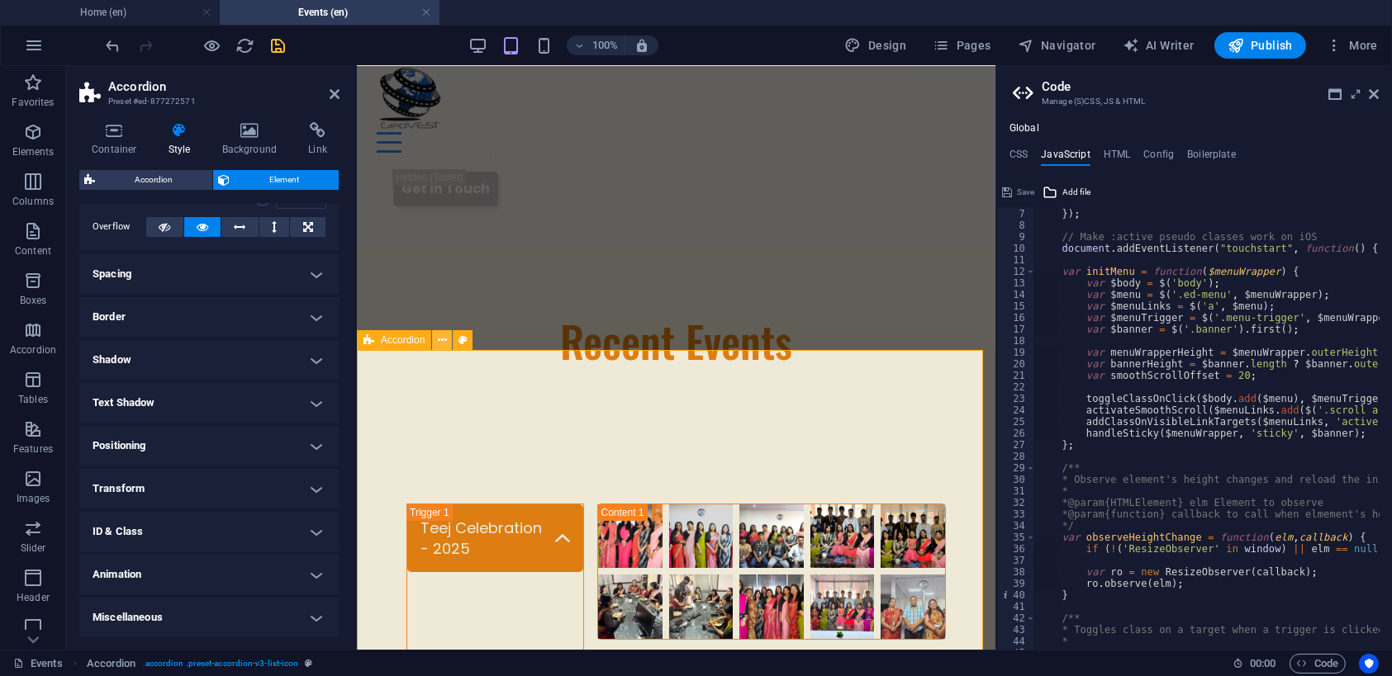
click at [444, 340] on icon at bounding box center [442, 340] width 9 height 17
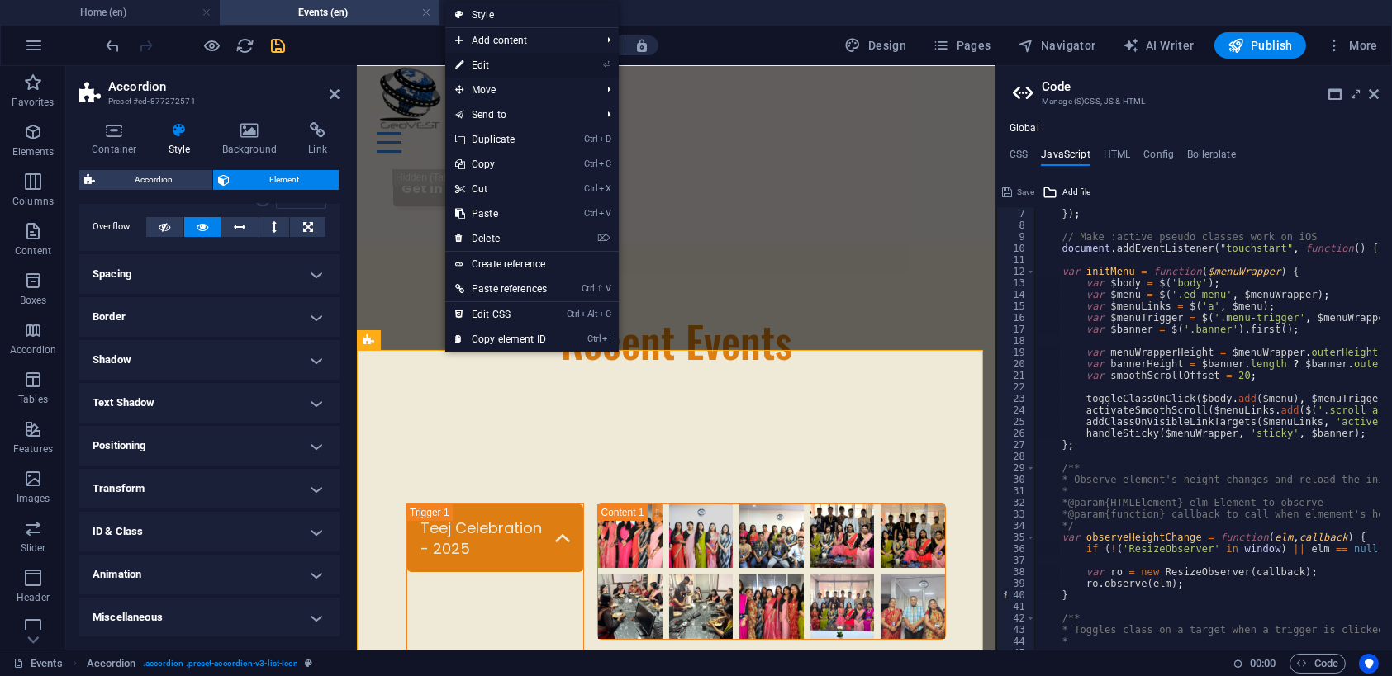
click at [492, 67] on link "⏎ Edit" at bounding box center [501, 65] width 112 height 25
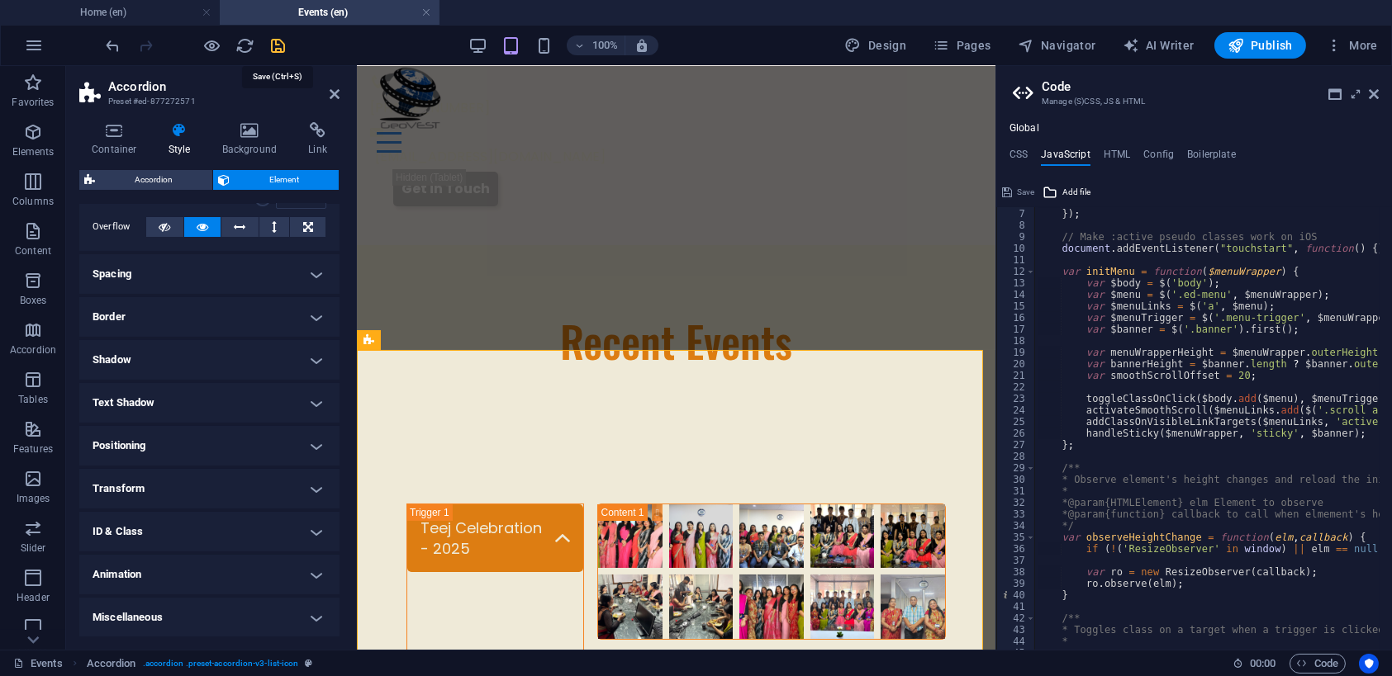
click at [277, 45] on icon "save" at bounding box center [278, 45] width 19 height 19
